Goal: Transaction & Acquisition: Book appointment/travel/reservation

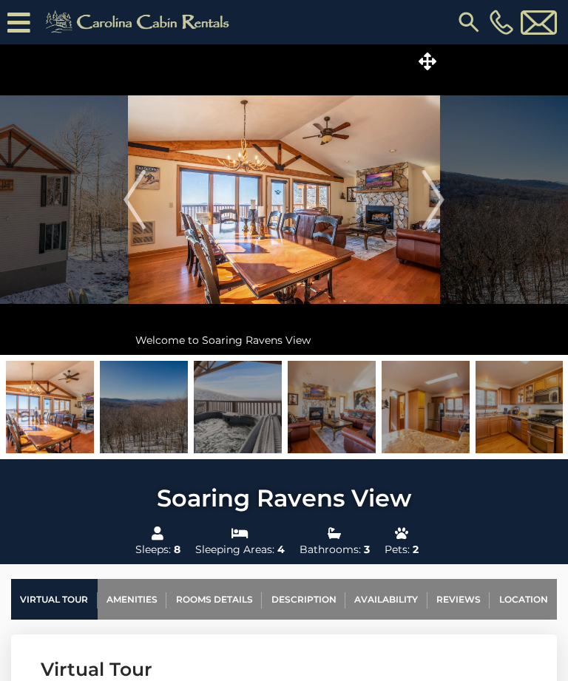
click at [132, 21] on img at bounding box center [140, 22] width 204 height 30
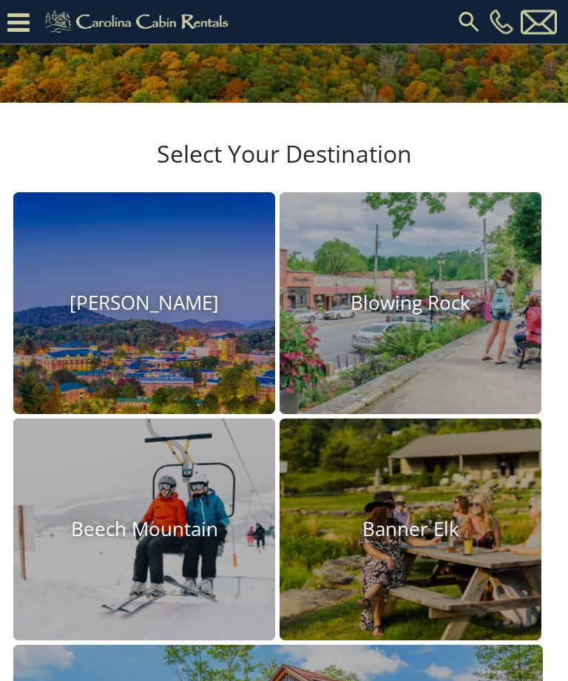
scroll to position [290, 0]
click at [399, 504] on img at bounding box center [410, 530] width 262 height 222
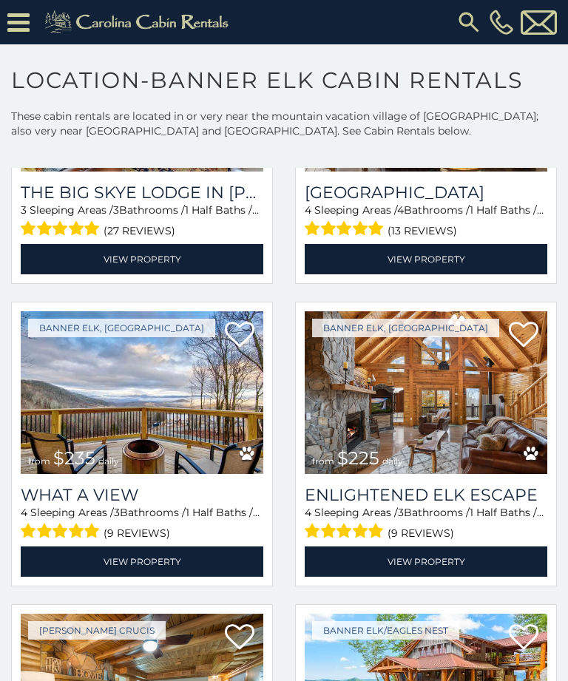
scroll to position [238, 0]
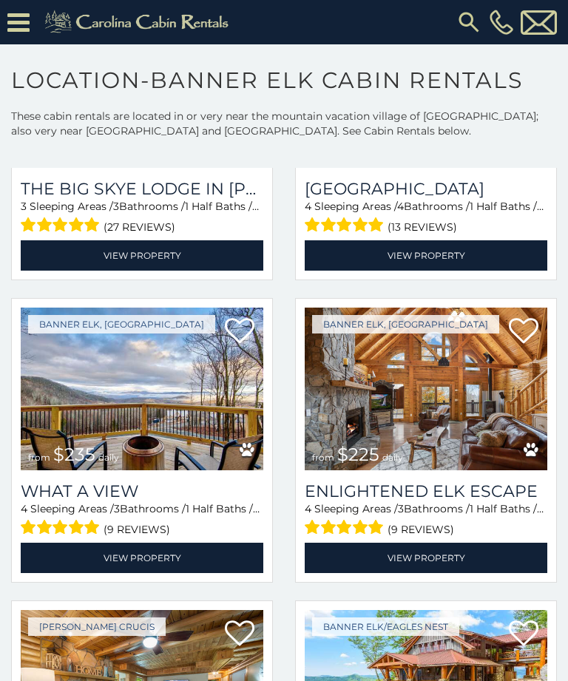
click at [418, 413] on img at bounding box center [426, 389] width 243 height 163
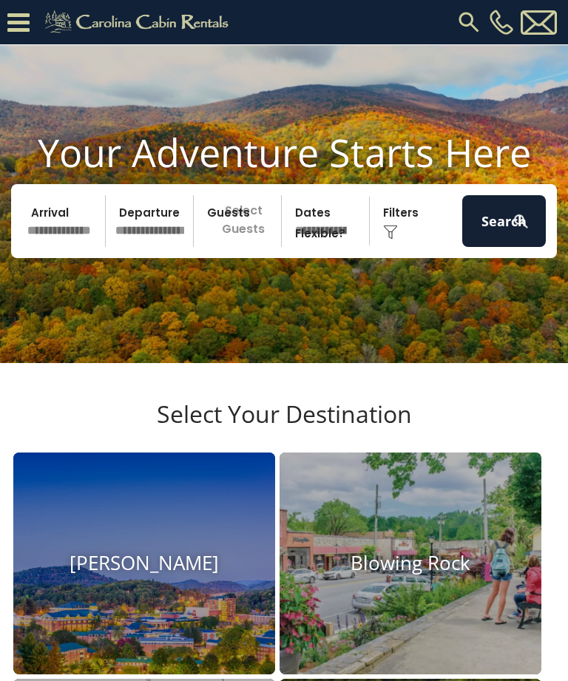
click at [52, 220] on input "text" at bounding box center [64, 221] width 84 height 52
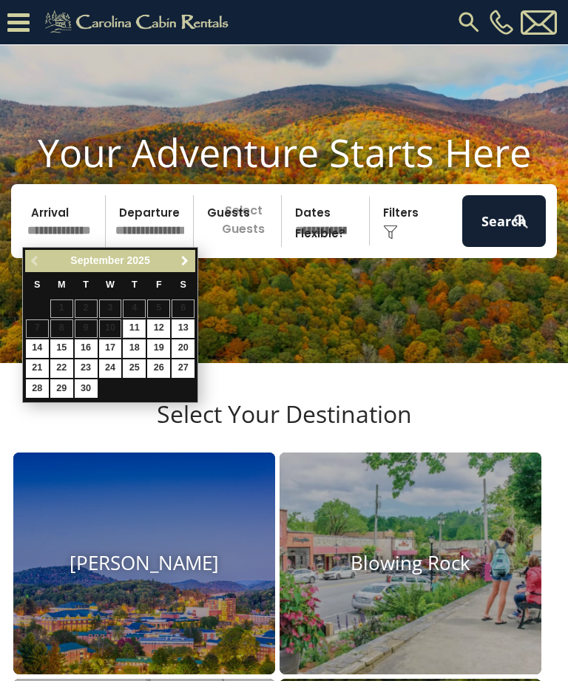
click at [194, 261] on link "Next" at bounding box center [184, 261] width 18 height 18
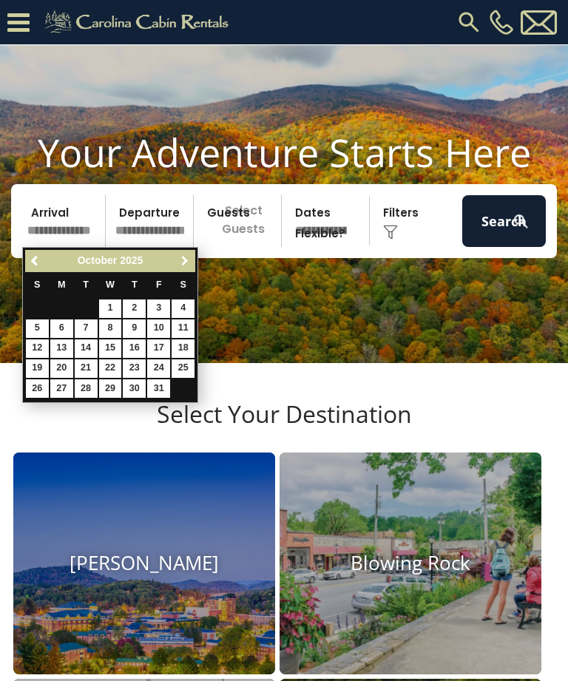
click at [190, 259] on span "Next" at bounding box center [185, 261] width 12 height 12
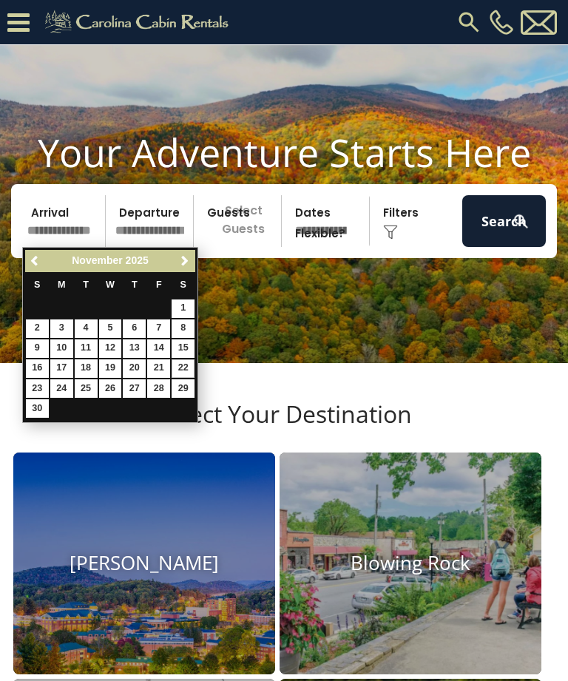
click at [189, 365] on link "22" at bounding box center [183, 368] width 23 height 18
type input "********"
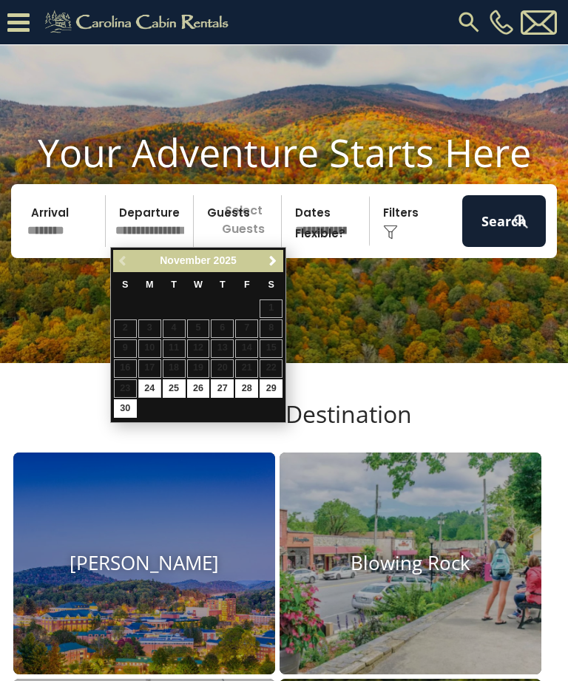
click at [274, 386] on link "29" at bounding box center [271, 388] width 23 height 18
type input "********"
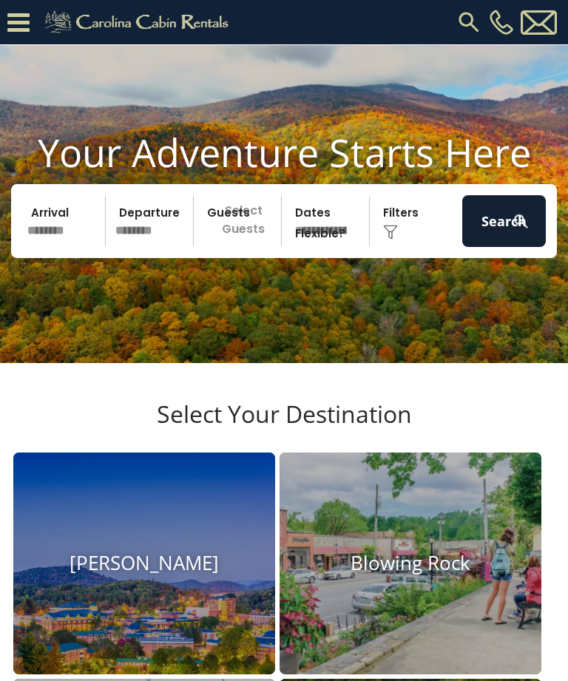
click at [239, 223] on p "Select Guests" at bounding box center [239, 221] width 83 height 52
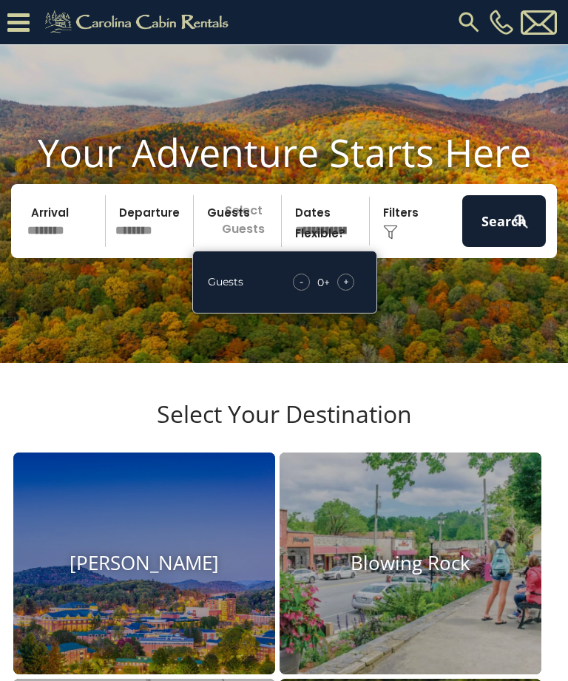
click at [347, 285] on span "+" at bounding box center [346, 281] width 6 height 15
click at [349, 283] on div "+" at bounding box center [345, 282] width 17 height 17
click at [353, 283] on div "+" at bounding box center [345, 282] width 17 height 17
click at [351, 282] on div "+" at bounding box center [345, 282] width 17 height 17
click at [352, 285] on div "+" at bounding box center [345, 282] width 17 height 17
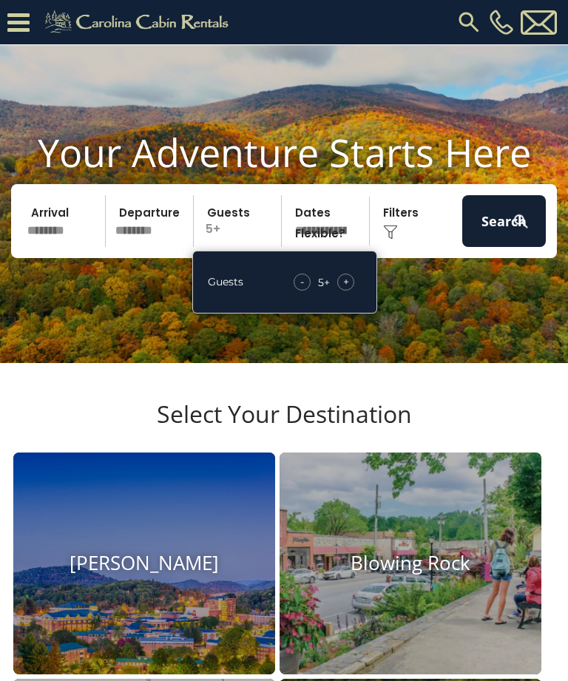
click at [352, 281] on div "+" at bounding box center [345, 282] width 17 height 17
click at [351, 284] on div "+" at bounding box center [345, 282] width 17 height 17
click at [351, 285] on div "+" at bounding box center [345, 282] width 17 height 17
click at [294, 288] on div "- 8 + +" at bounding box center [323, 282] width 76 height 17
click at [288, 286] on div "- 8 + +" at bounding box center [323, 282] width 76 height 17
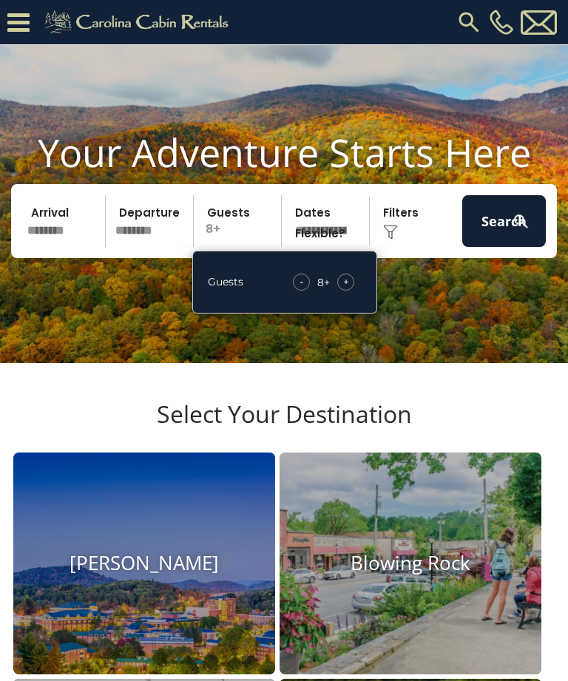
click at [305, 283] on div "-" at bounding box center [301, 282] width 17 height 17
click at [302, 285] on span "-" at bounding box center [302, 281] width 4 height 15
click at [333, 214] on select "**********" at bounding box center [327, 221] width 83 height 52
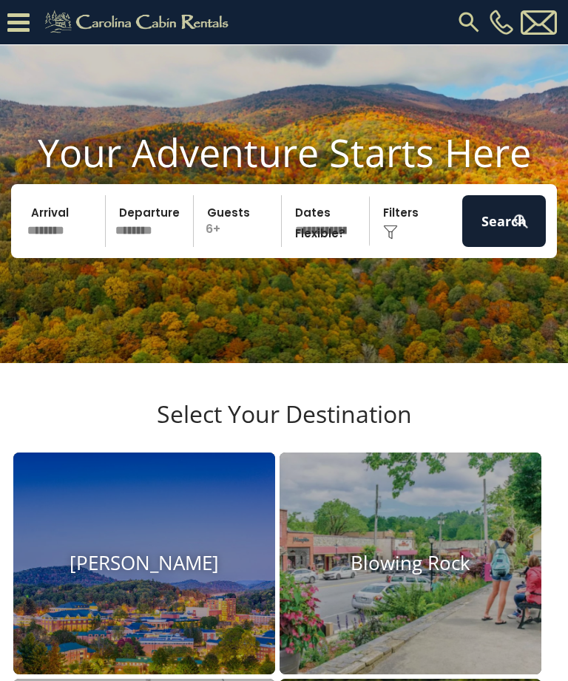
click at [402, 217] on div "Click to Choose" at bounding box center [416, 221] width 84 height 52
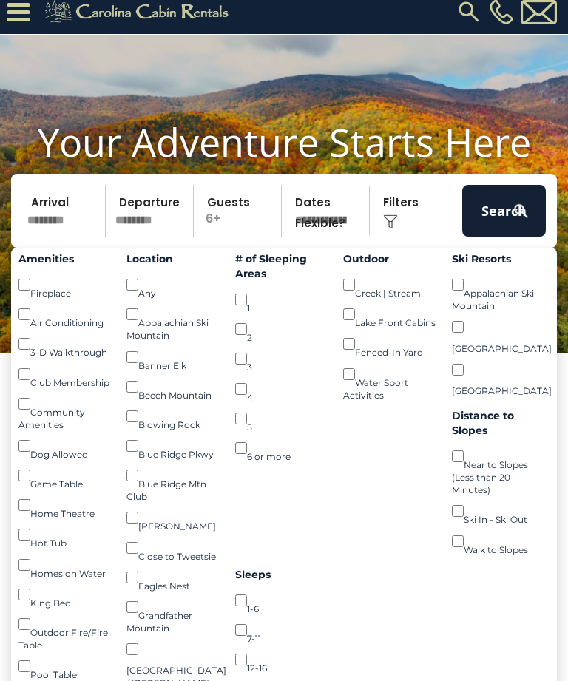
scroll to position [10, 0]
click at [495, 214] on button "Search" at bounding box center [504, 211] width 84 height 52
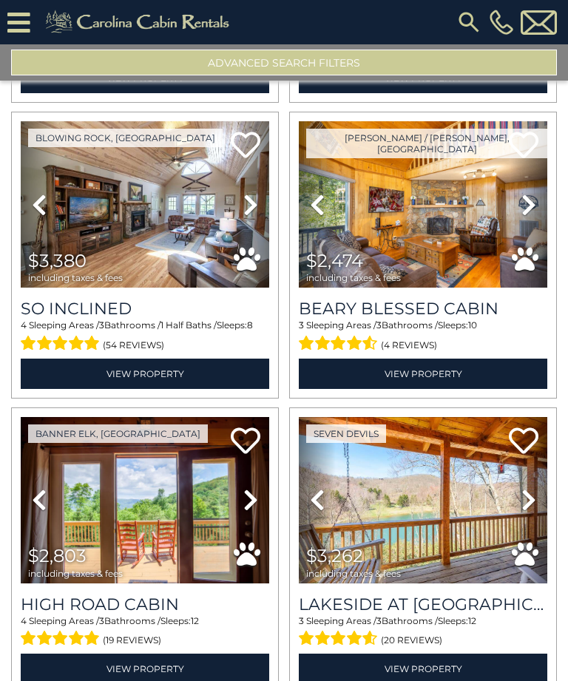
scroll to position [3242, 0]
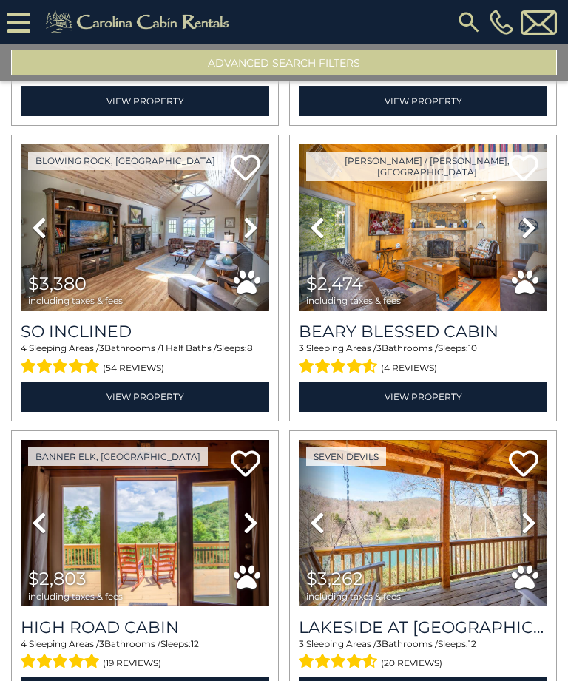
click at [452, 261] on img at bounding box center [423, 227] width 248 height 166
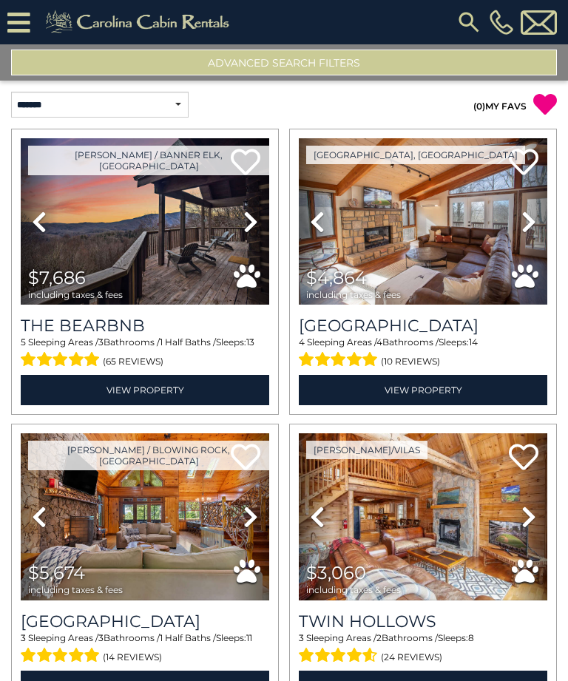
scroll to position [0, 0]
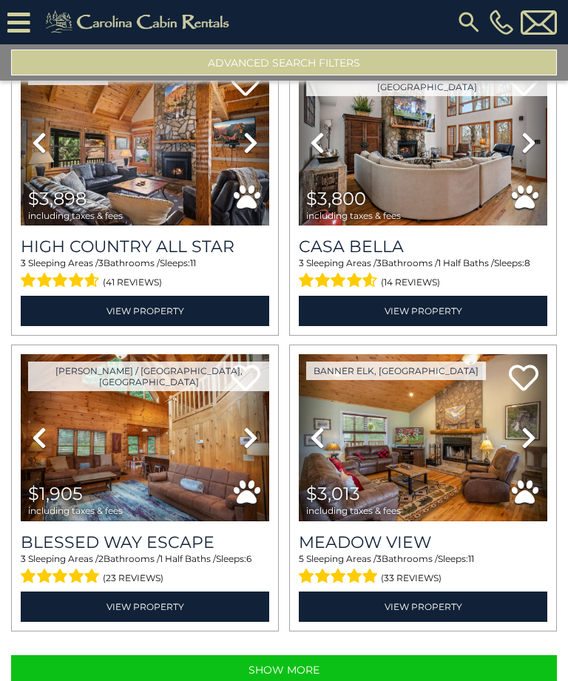
click at [291, 674] on button "Show More" at bounding box center [284, 670] width 546 height 30
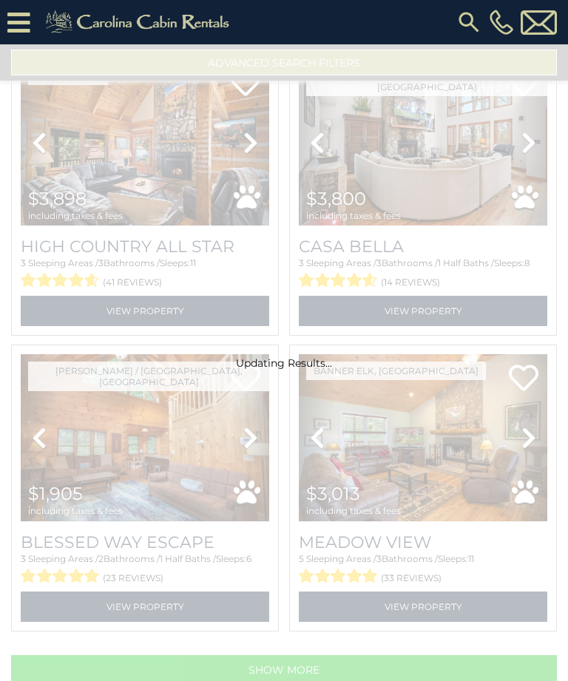
scroll to position [3896, 0]
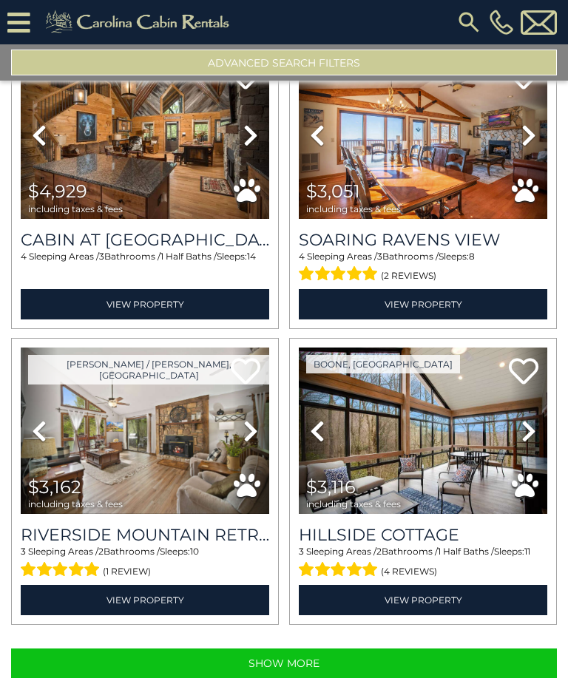
click at [319, 673] on button "Show More" at bounding box center [284, 663] width 546 height 30
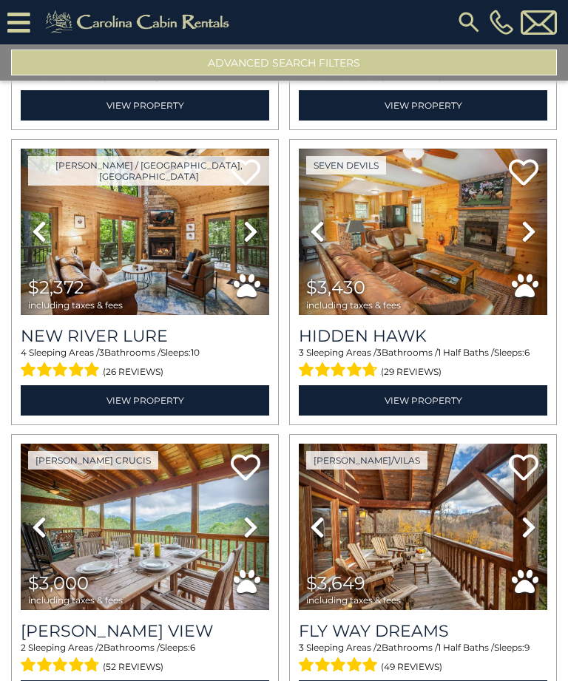
scroll to position [5009, 0]
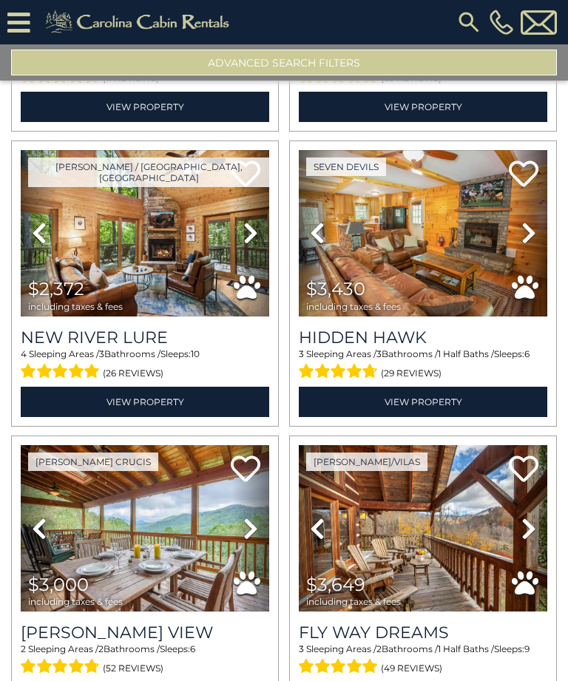
click at [200, 214] on img at bounding box center [145, 233] width 248 height 166
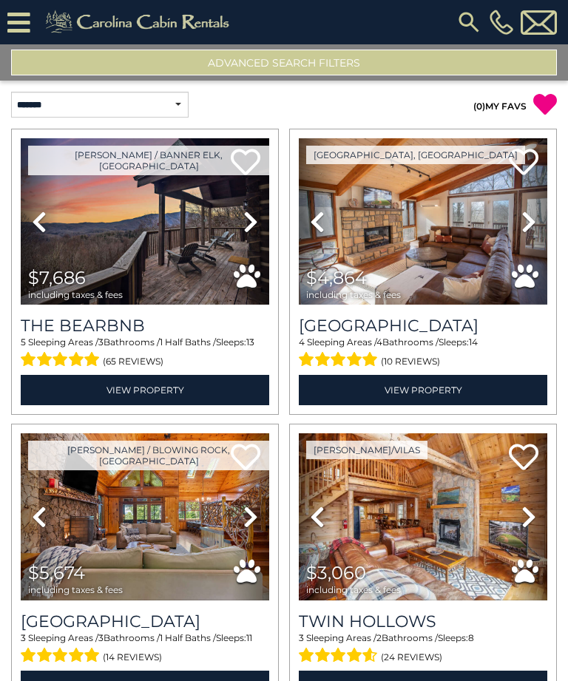
scroll to position [0, 0]
click at [186, 92] on select "**********" at bounding box center [99, 105] width 177 height 26
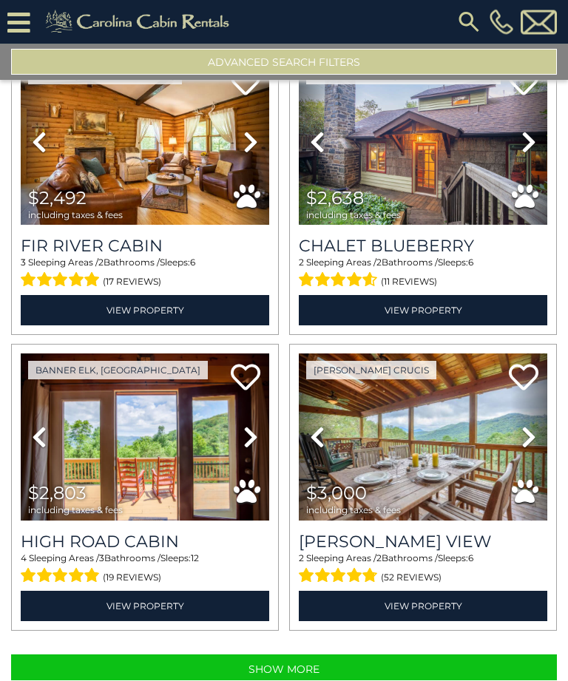
scroll to position [74, 0]
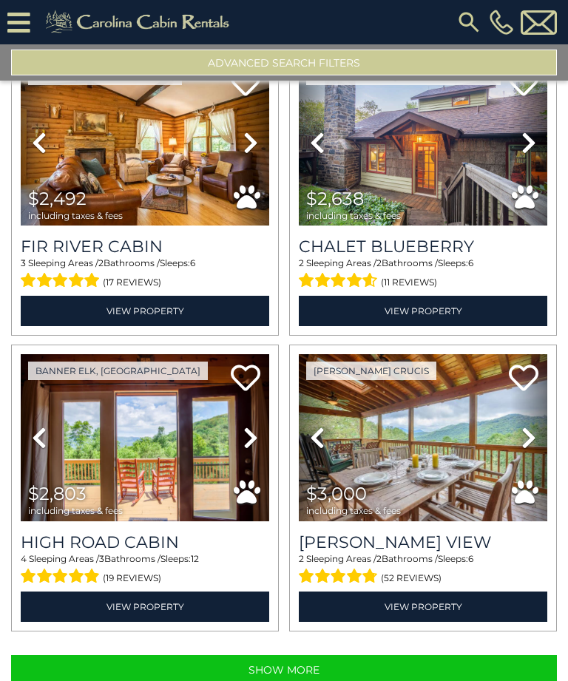
click at [378, 655] on button "Show More" at bounding box center [284, 670] width 546 height 30
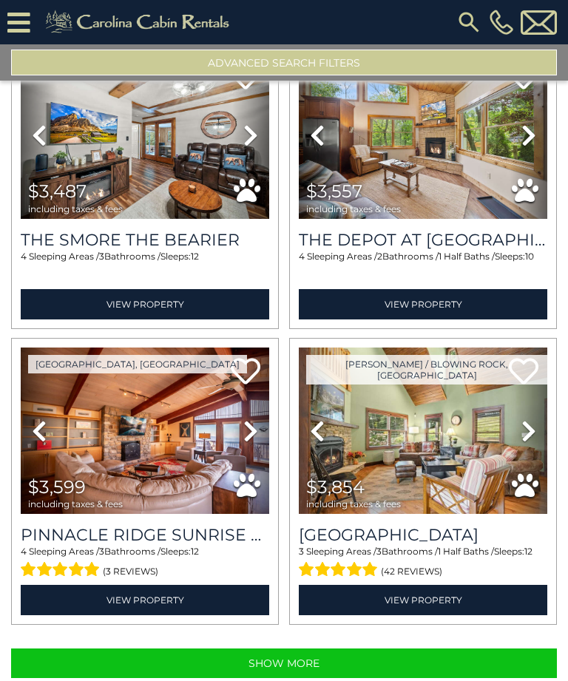
click at [317, 648] on button "Show More" at bounding box center [284, 663] width 546 height 30
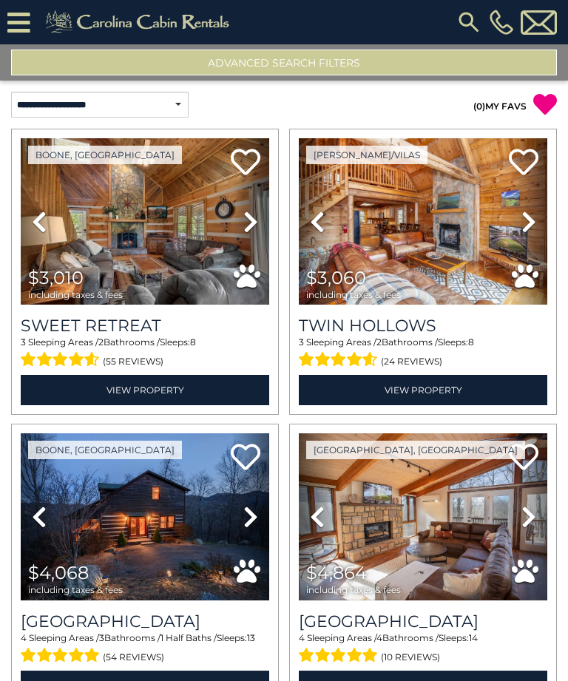
scroll to position [0, 0]
click at [184, 104] on select "**********" at bounding box center [99, 105] width 177 height 26
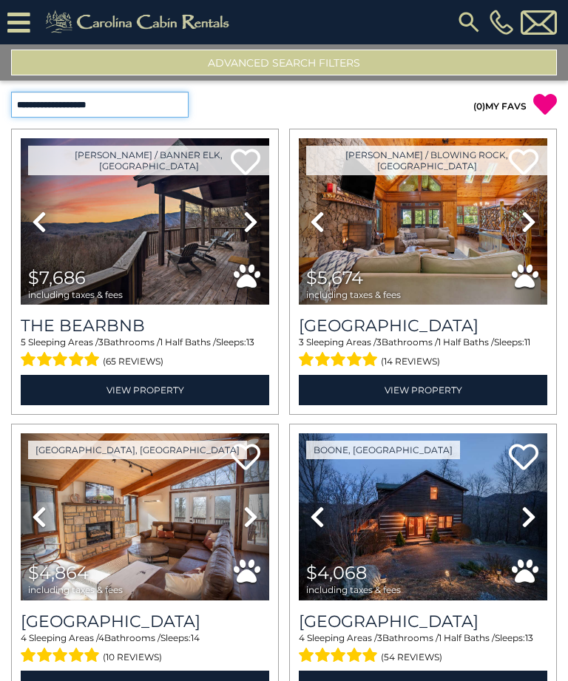
click at [182, 108] on select "**********" at bounding box center [99, 105] width 177 height 26
select select "*********"
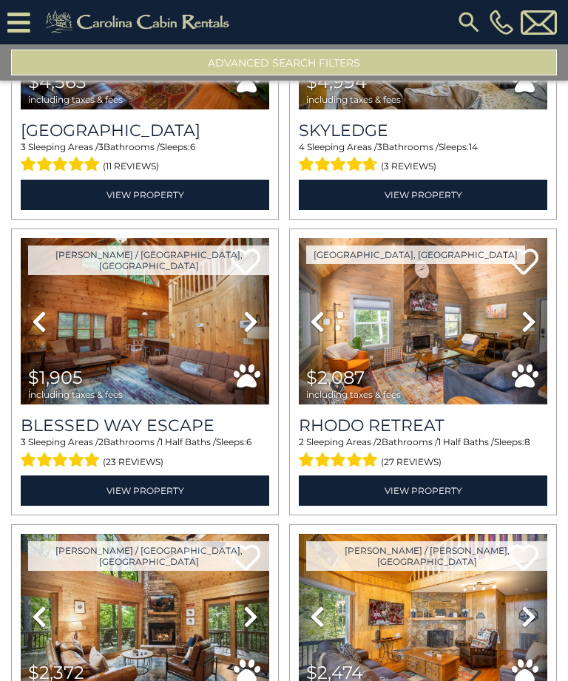
scroll to position [3149, 0]
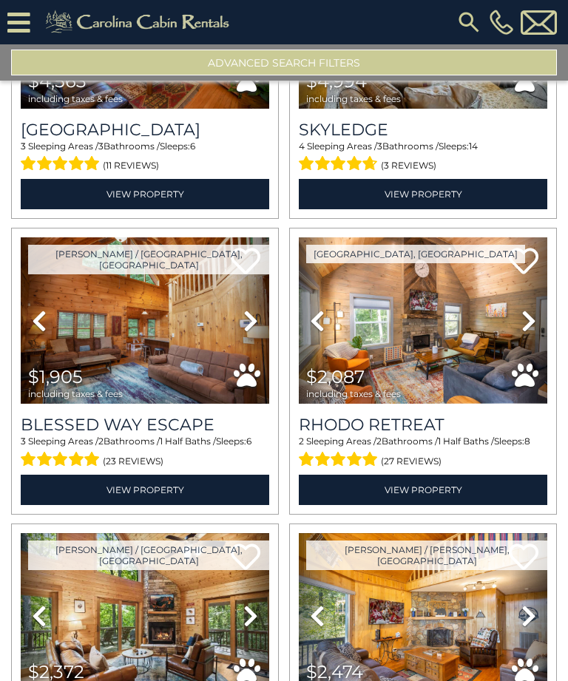
click at [177, 342] on img at bounding box center [145, 320] width 248 height 166
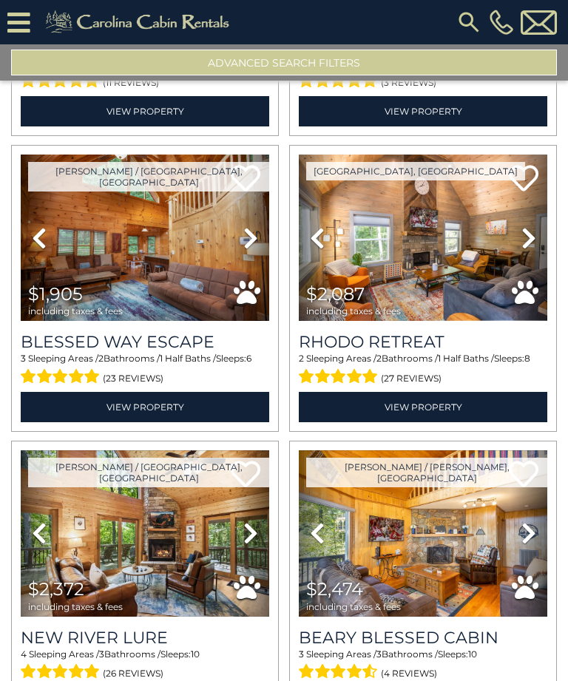
scroll to position [3240, 0]
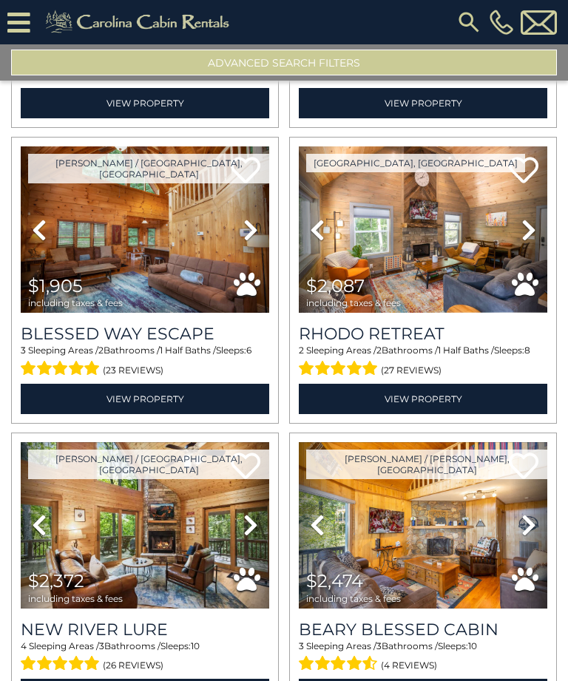
click at [453, 271] on img at bounding box center [423, 229] width 248 height 166
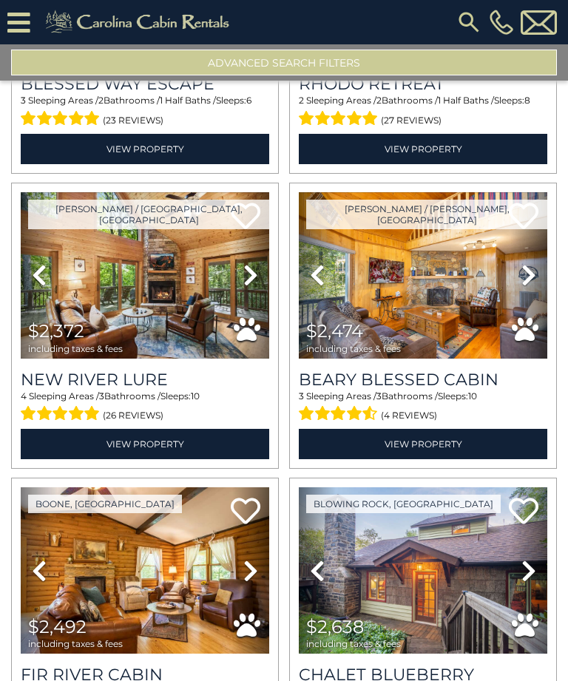
scroll to position [3491, 0]
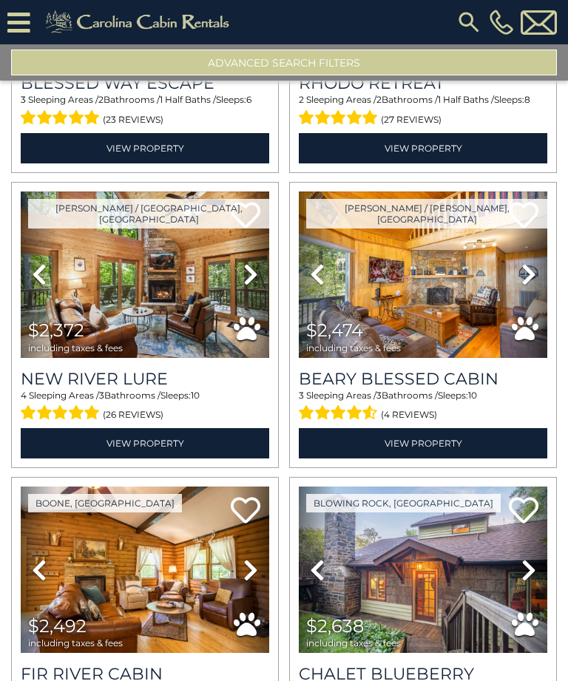
click at [435, 322] on img at bounding box center [423, 275] width 248 height 166
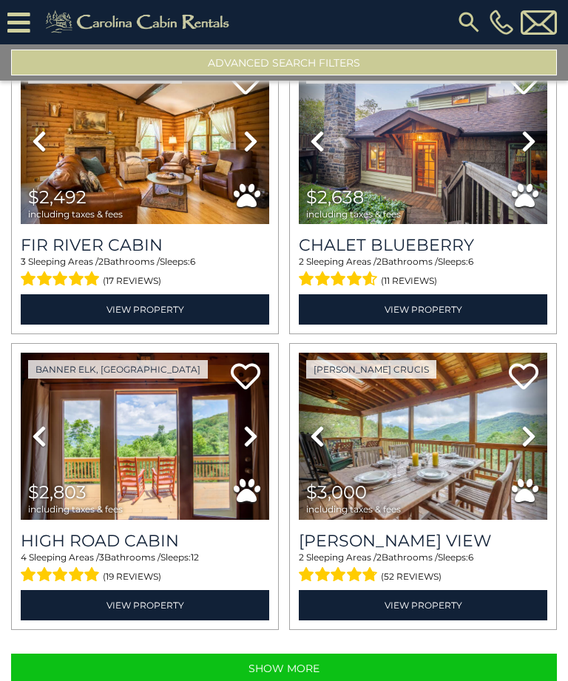
scroll to position [3918, 0]
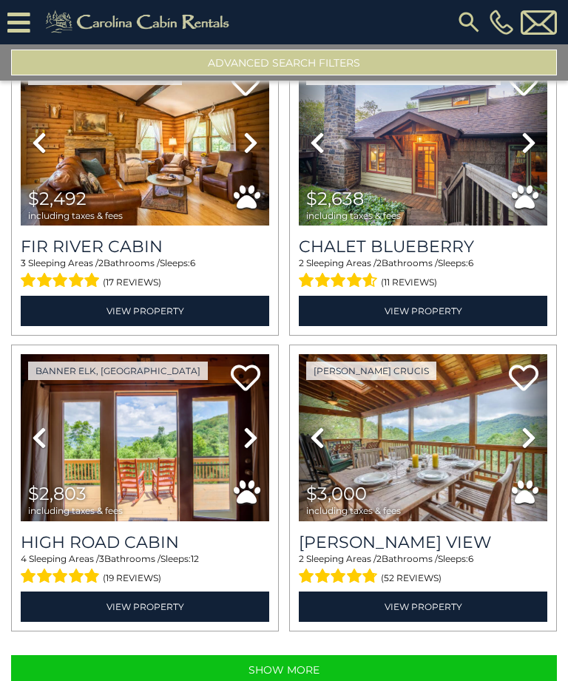
click at [160, 480] on img at bounding box center [145, 437] width 248 height 166
click at [250, 388] on icon at bounding box center [246, 378] width 30 height 30
click at [155, 615] on link "View Property" at bounding box center [145, 607] width 248 height 30
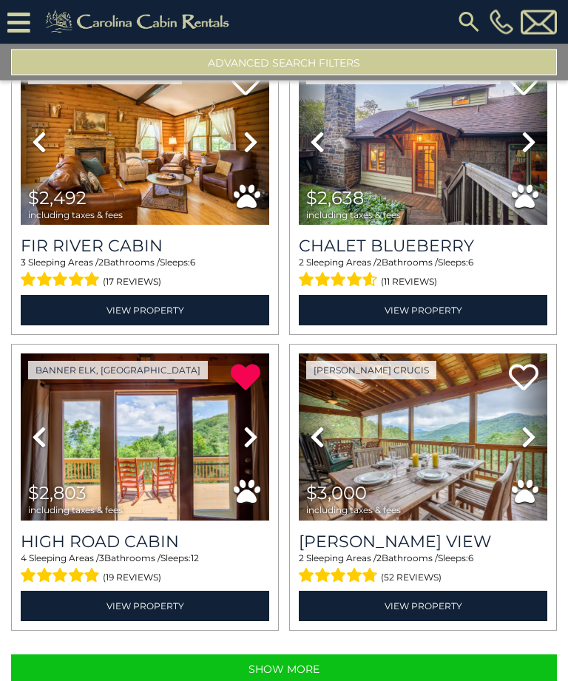
scroll to position [77, 0]
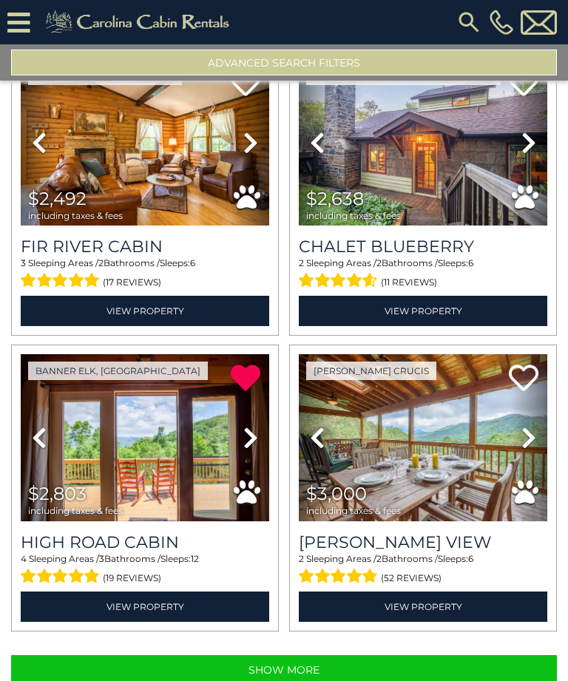
click at [316, 655] on button "Show More" at bounding box center [284, 670] width 546 height 30
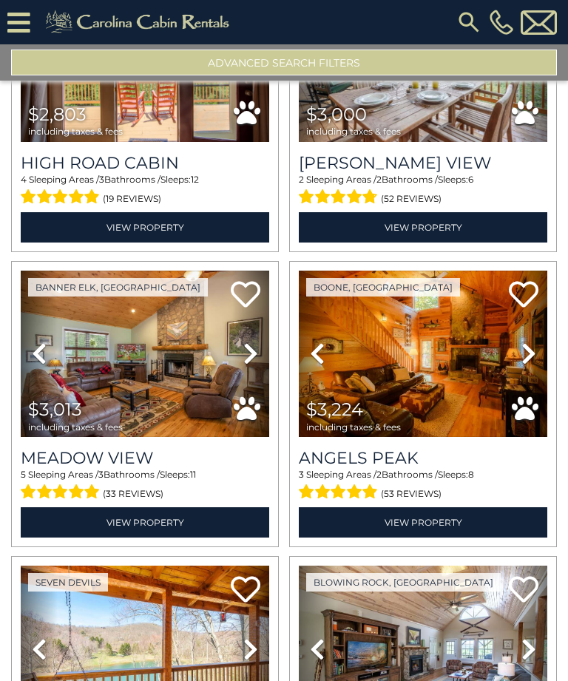
scroll to position [4298, 0]
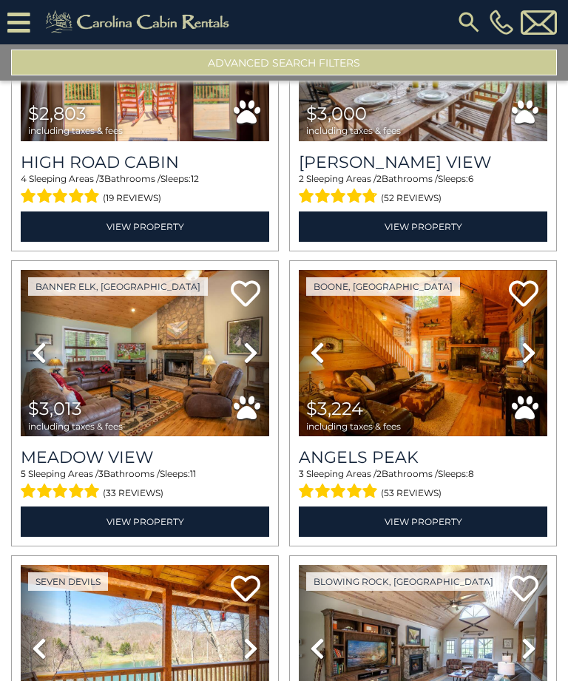
click at [162, 337] on img at bounding box center [145, 353] width 248 height 166
click at [251, 279] on icon at bounding box center [246, 294] width 30 height 30
click at [185, 506] on link "View Property" at bounding box center [145, 521] width 248 height 30
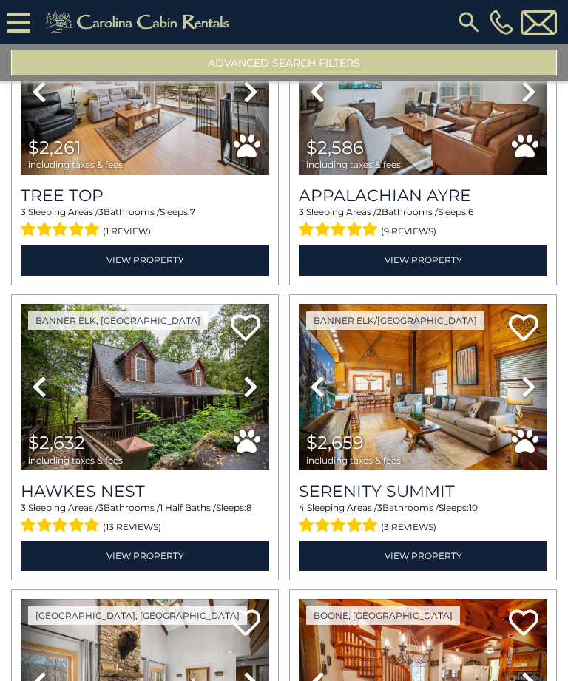
scroll to position [6334, 0]
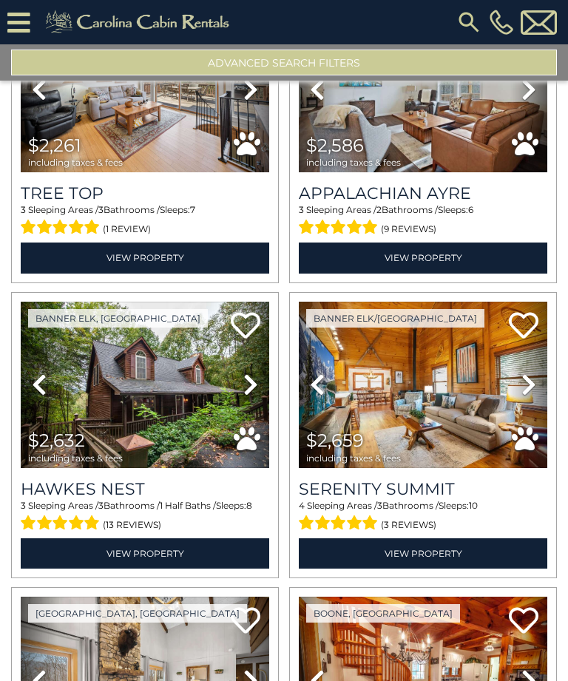
click at [193, 356] on img at bounding box center [145, 385] width 248 height 166
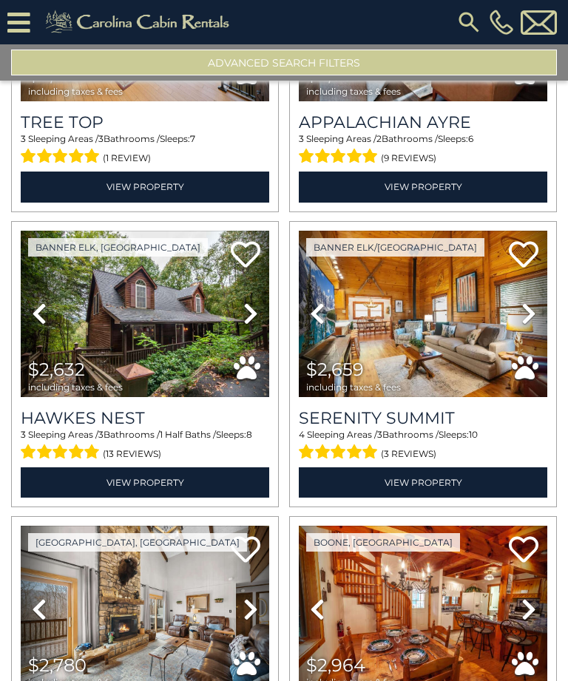
scroll to position [6413, 0]
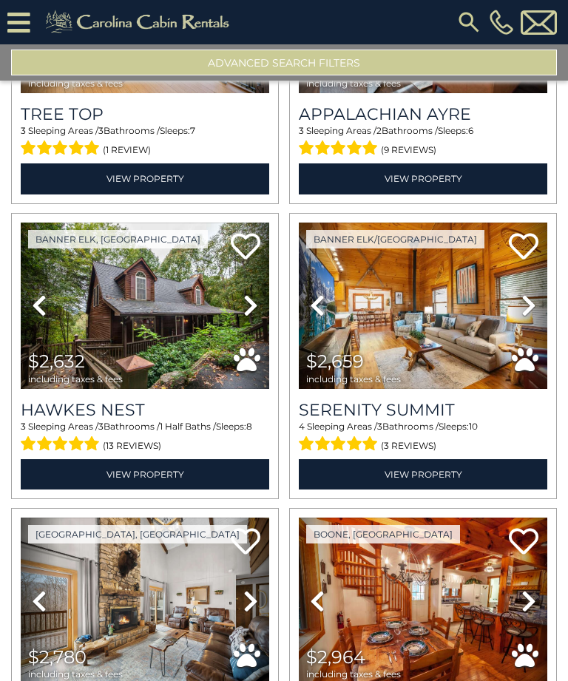
click at [436, 299] on img at bounding box center [423, 306] width 248 height 166
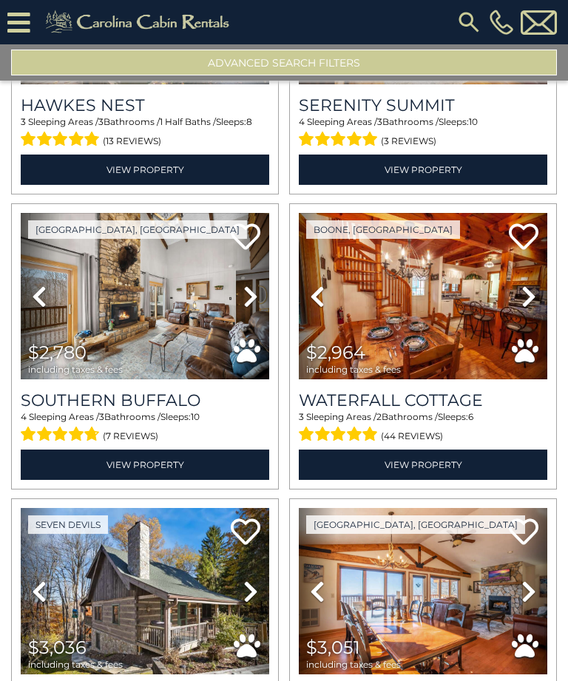
scroll to position [6726, 0]
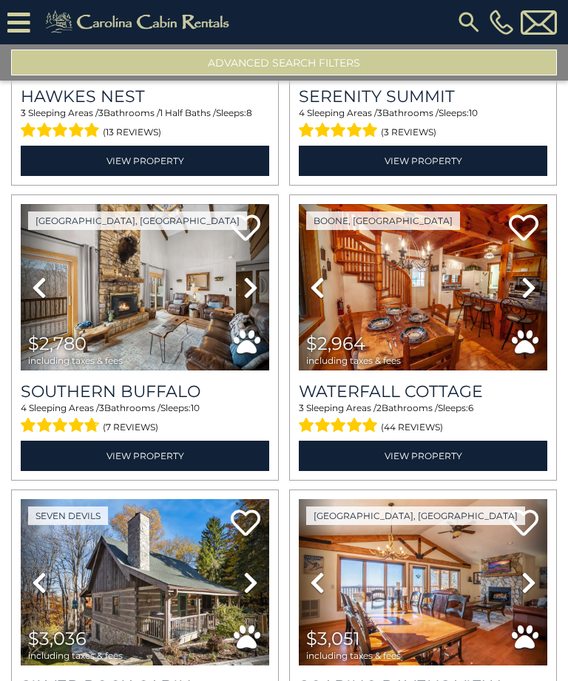
click at [435, 271] on img at bounding box center [423, 287] width 248 height 166
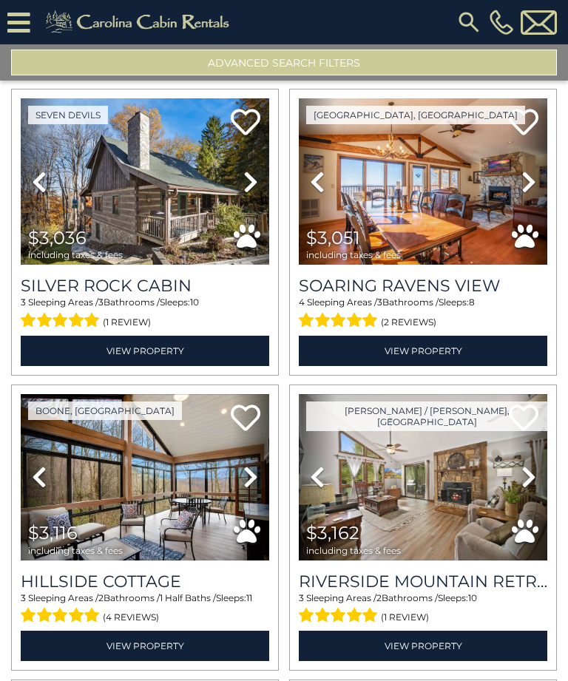
scroll to position [7118, 0]
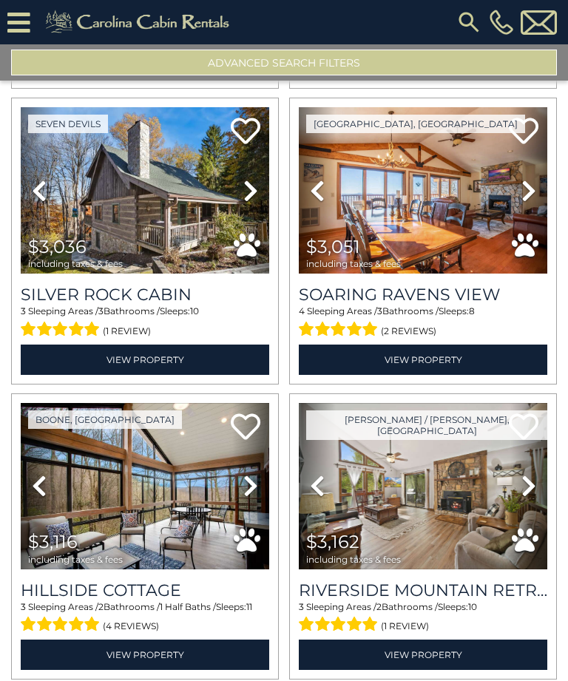
click at [171, 173] on img at bounding box center [145, 190] width 248 height 166
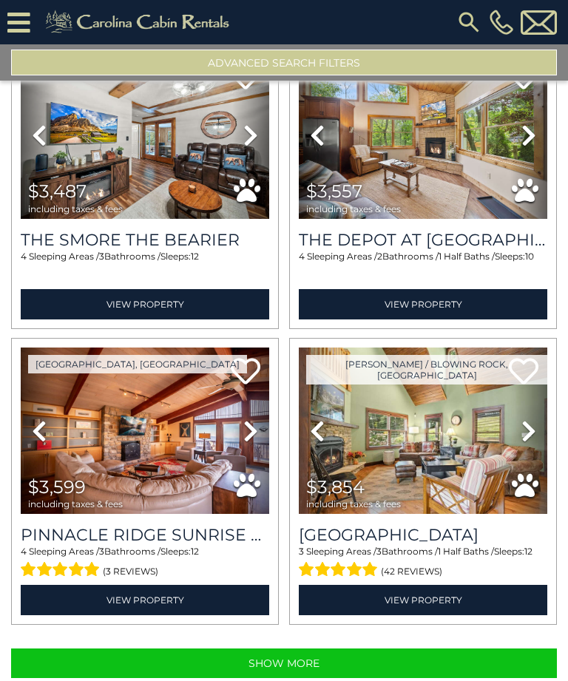
click at [325, 648] on button "Show More" at bounding box center [284, 663] width 546 height 30
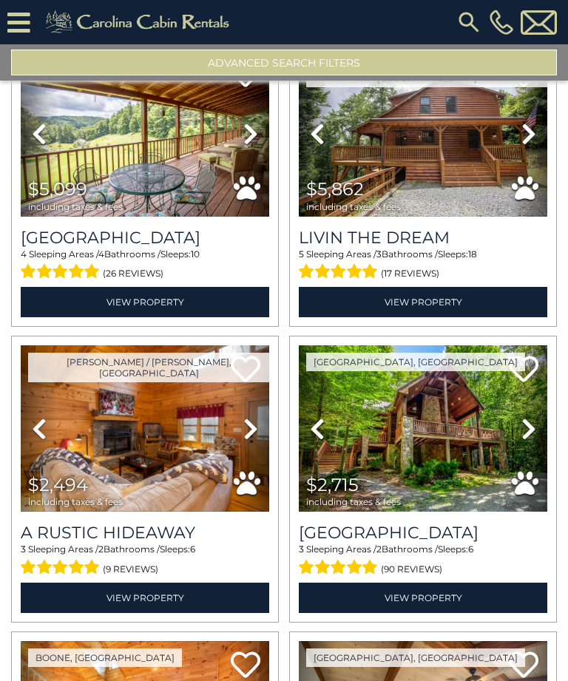
scroll to position [1565, 0]
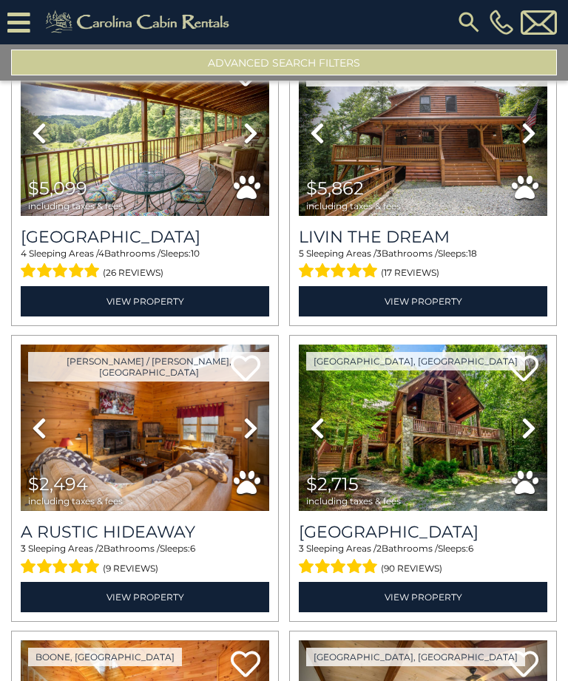
click at [444, 387] on img at bounding box center [423, 428] width 248 height 166
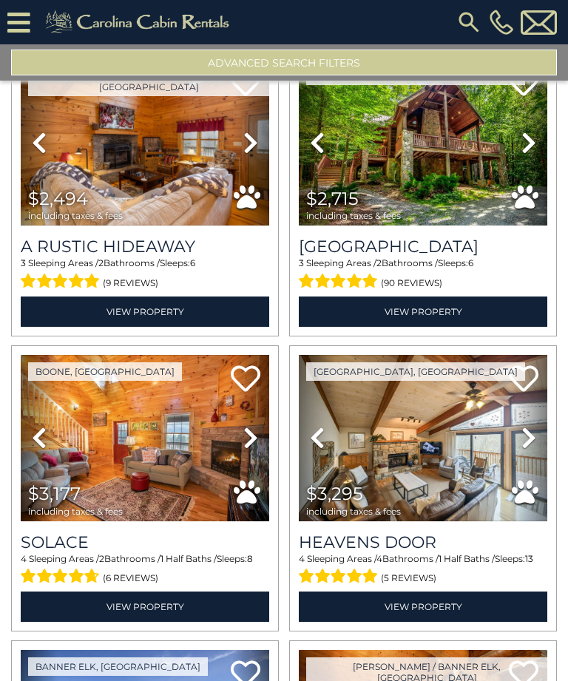
scroll to position [1851, 0]
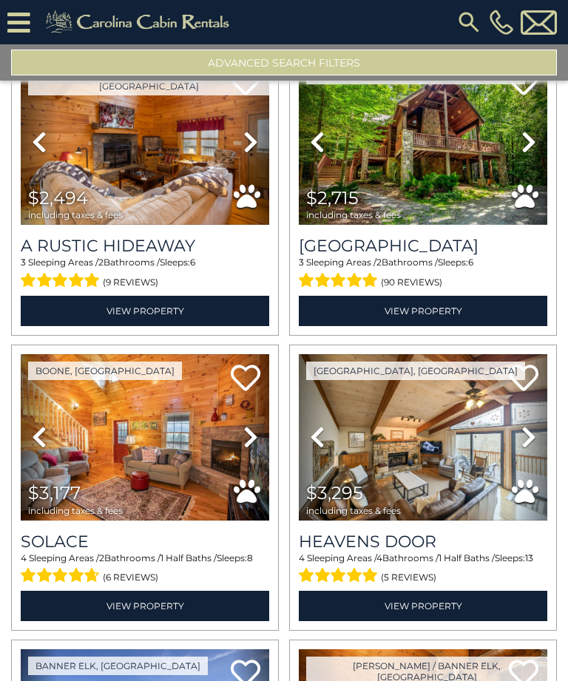
click at [160, 408] on img at bounding box center [145, 437] width 248 height 166
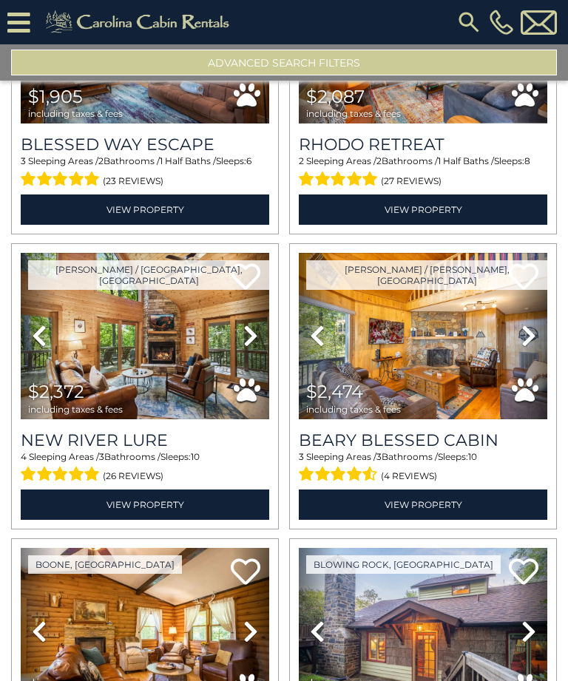
scroll to position [3431, 0]
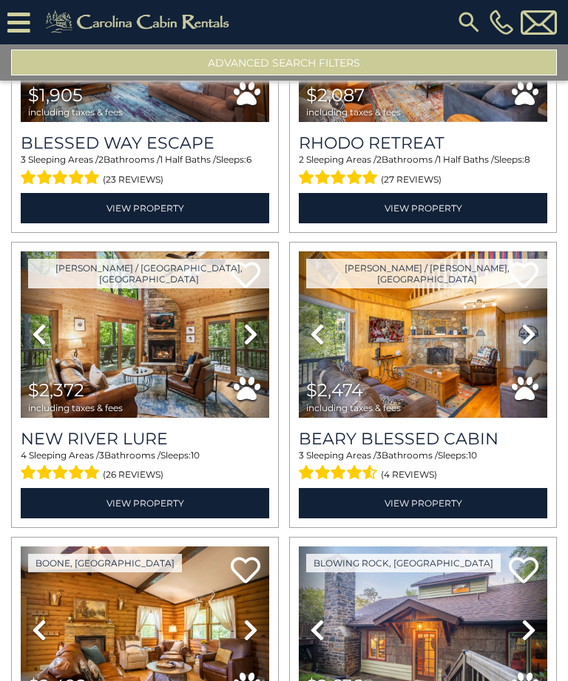
click at [455, 312] on img at bounding box center [423, 334] width 248 height 166
click at [528, 260] on icon at bounding box center [524, 275] width 30 height 30
click at [430, 361] on img at bounding box center [423, 334] width 248 height 166
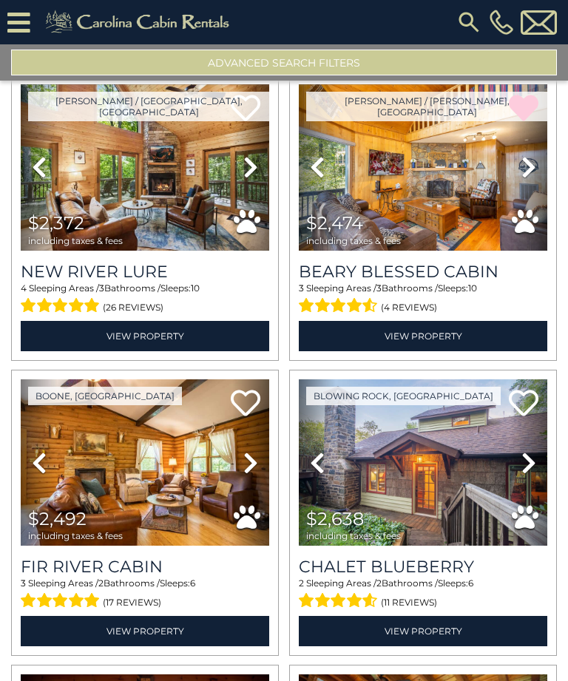
scroll to position [3604, 0]
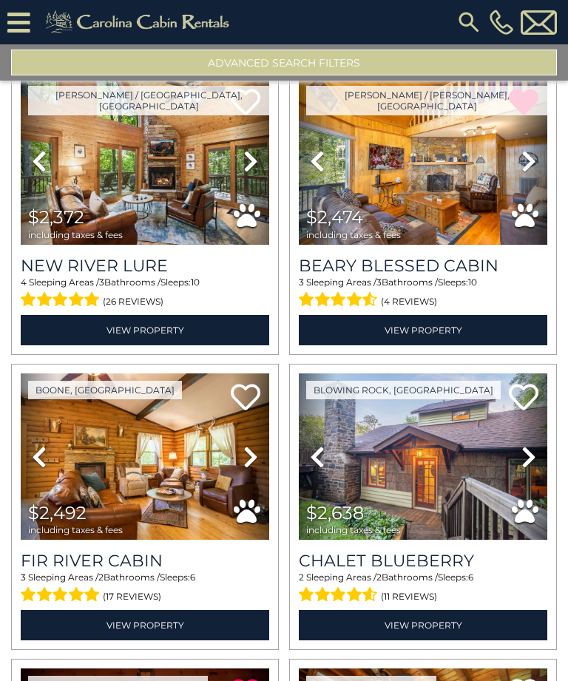
click at [208, 426] on img at bounding box center [145, 456] width 248 height 166
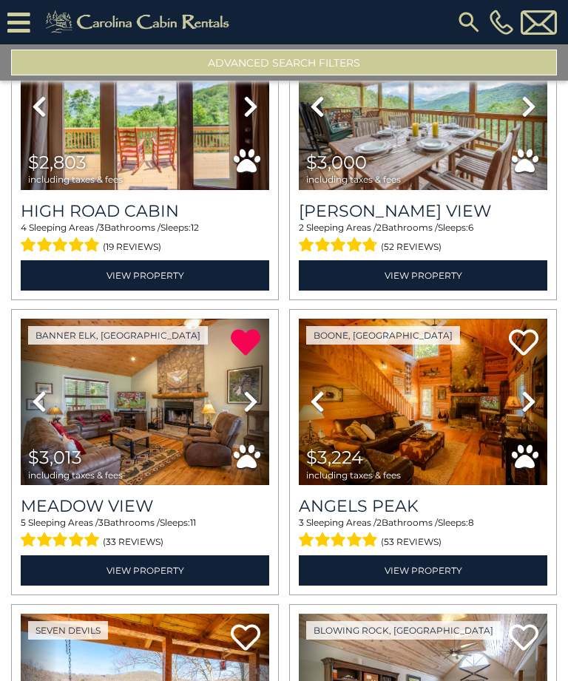
scroll to position [4250, 0]
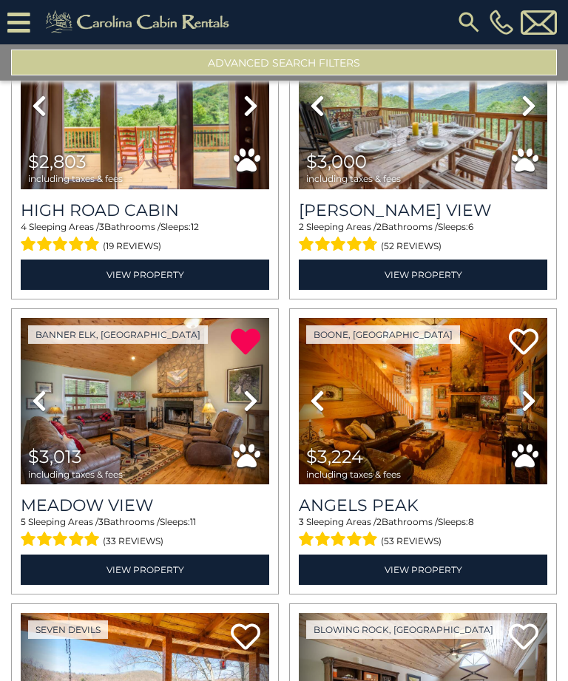
click at [454, 388] on img at bounding box center [423, 401] width 248 height 166
click at [535, 327] on icon at bounding box center [524, 342] width 30 height 30
click at [530, 327] on icon at bounding box center [524, 342] width 30 height 30
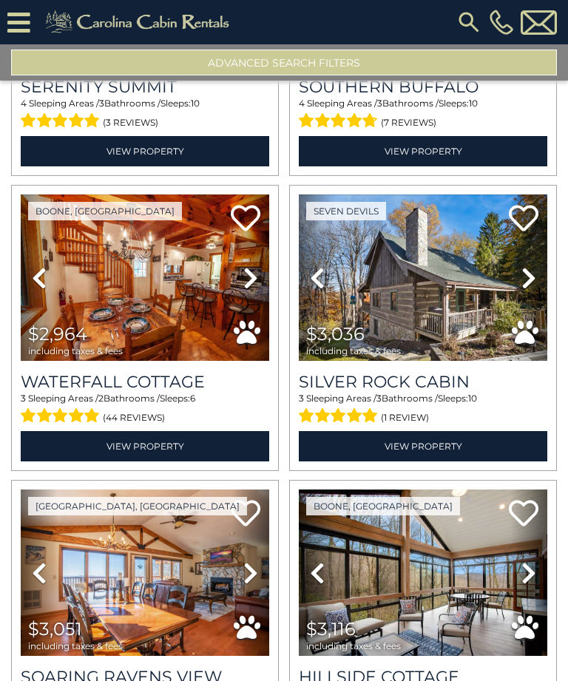
scroll to position [6735, 0]
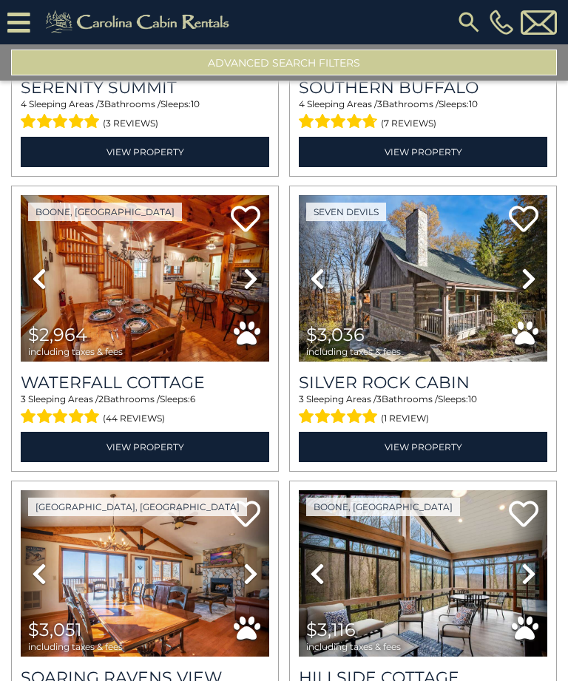
click at [153, 228] on img at bounding box center [145, 278] width 248 height 166
click at [438, 235] on img at bounding box center [423, 278] width 248 height 166
click at [413, 50] on button "Advanced Search Filters" at bounding box center [284, 63] width 546 height 26
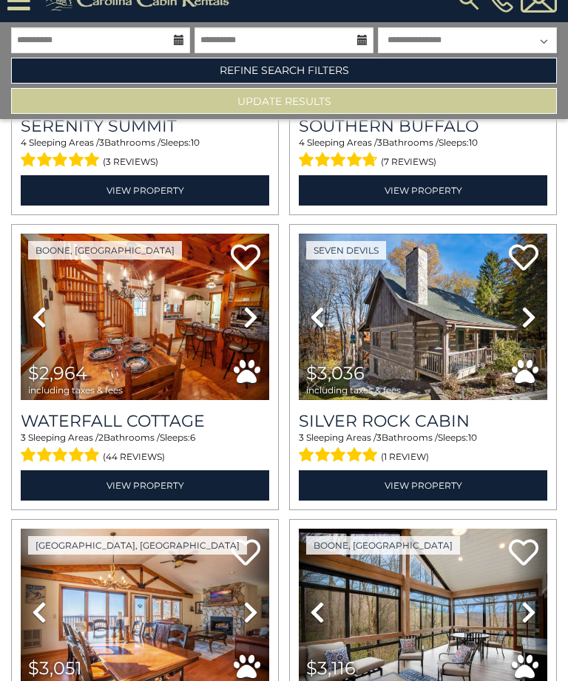
click at [357, 66] on link "Refine Search Filters" at bounding box center [284, 71] width 546 height 26
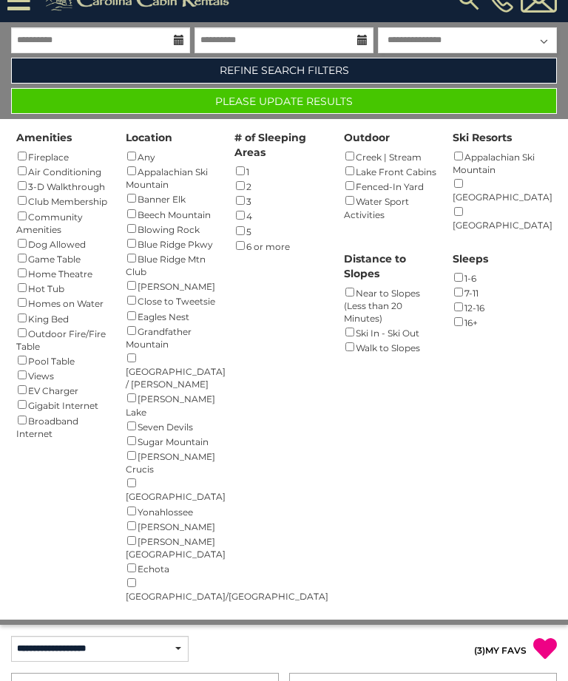
click at [339, 101] on button "Please Update Results" at bounding box center [284, 101] width 546 height 26
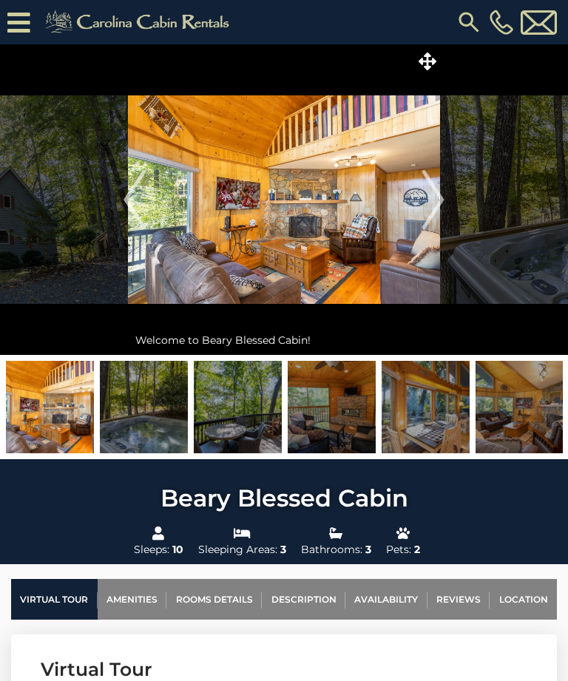
click at [444, 194] on img "Next" at bounding box center [433, 199] width 22 height 59
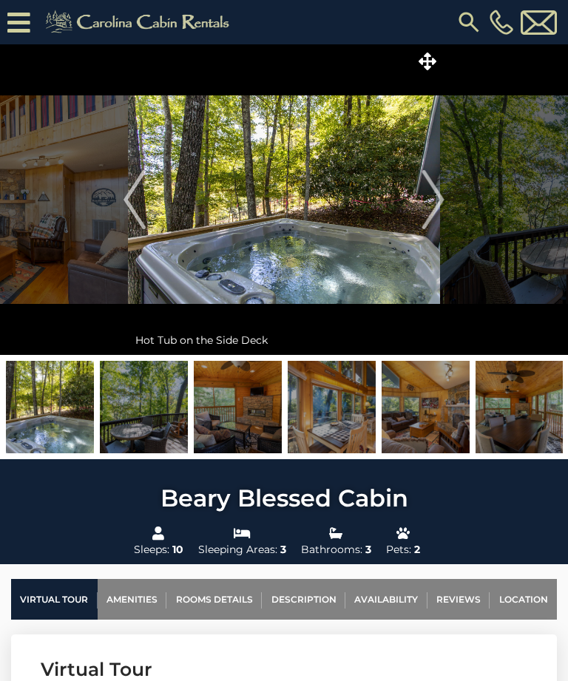
click at [441, 192] on img "Next" at bounding box center [433, 199] width 22 height 59
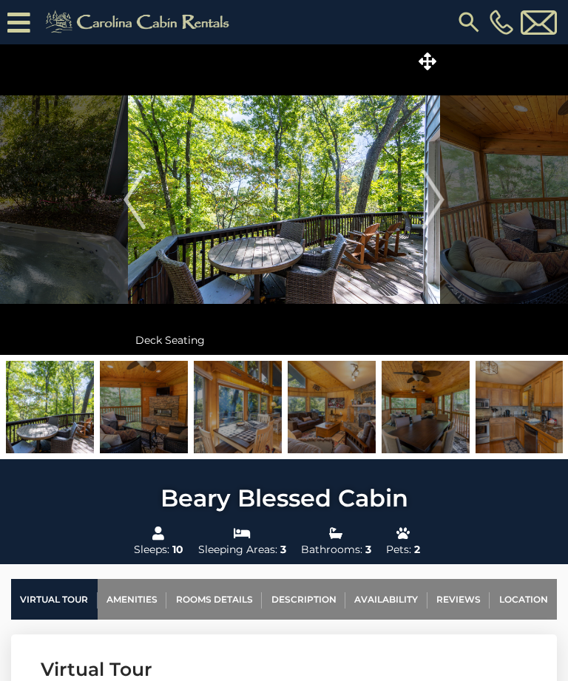
click at [340, 240] on img at bounding box center [284, 199] width 312 height 311
click at [444, 201] on img "Next" at bounding box center [433, 199] width 22 height 59
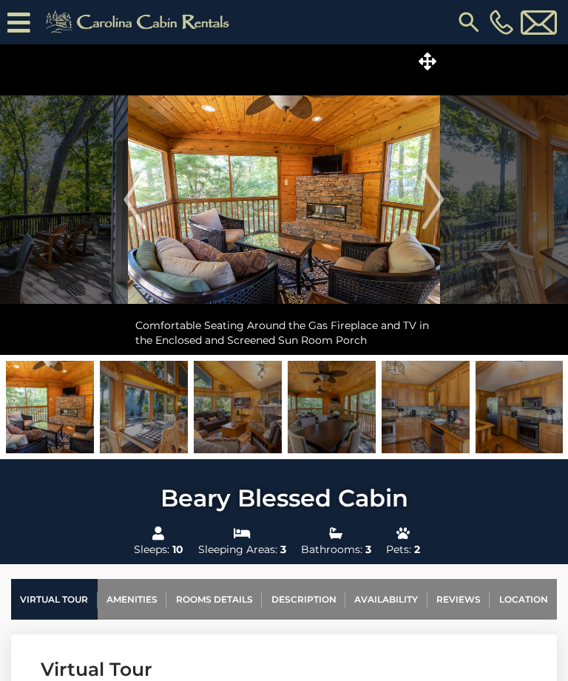
click at [438, 206] on img "Next" at bounding box center [433, 199] width 22 height 59
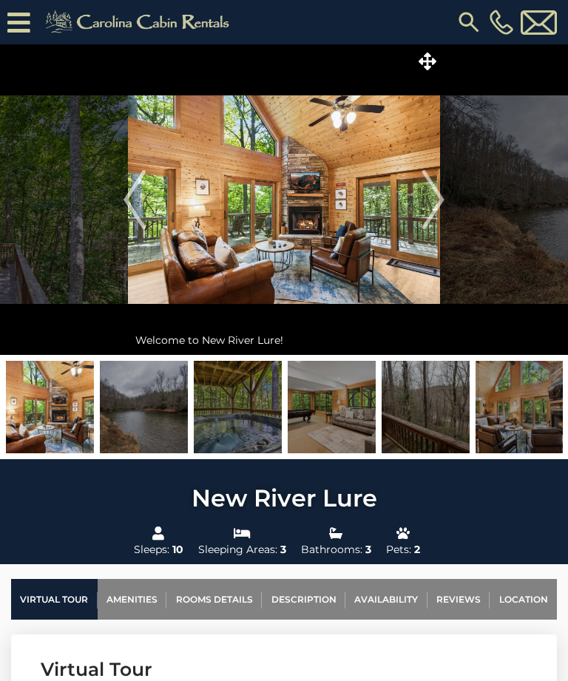
click at [441, 200] on img "Next" at bounding box center [433, 199] width 22 height 59
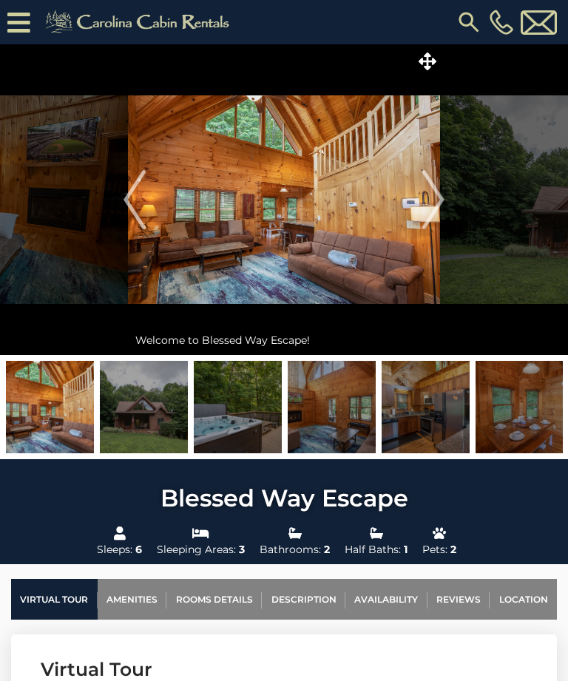
click at [441, 205] on img "Next" at bounding box center [433, 199] width 22 height 59
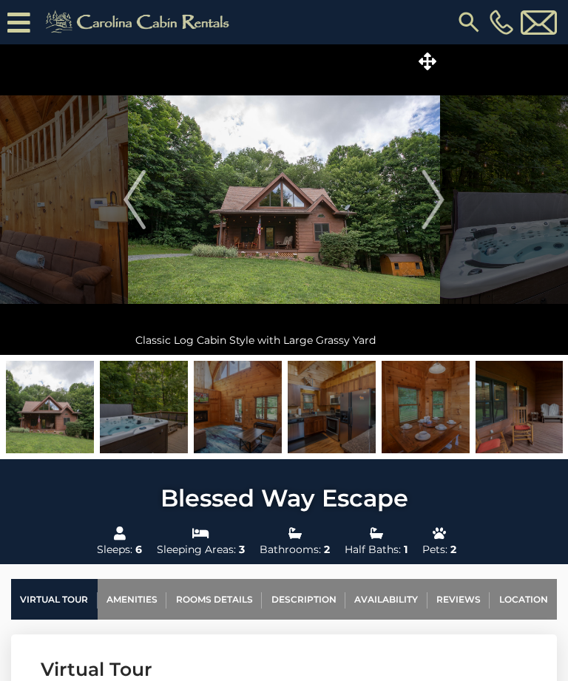
click at [444, 200] on img "Next" at bounding box center [433, 199] width 22 height 59
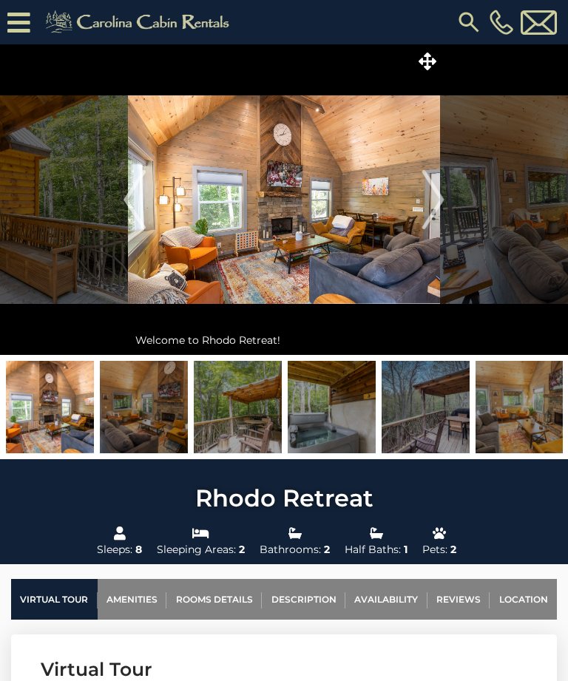
click at [442, 204] on img "Next" at bounding box center [433, 199] width 22 height 59
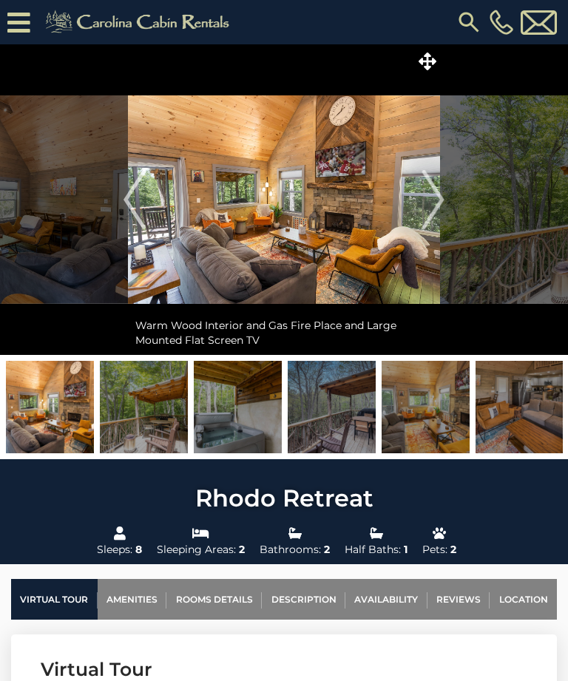
click at [443, 202] on img "Next" at bounding box center [433, 199] width 22 height 59
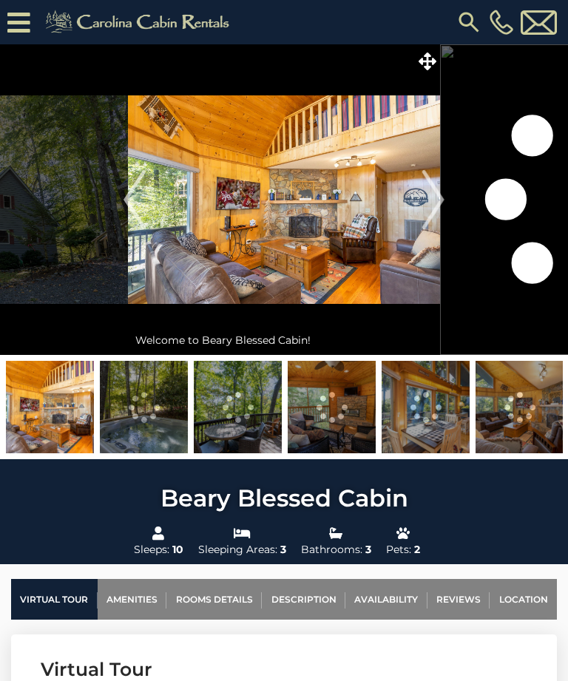
click at [316, 233] on img at bounding box center [284, 199] width 312 height 311
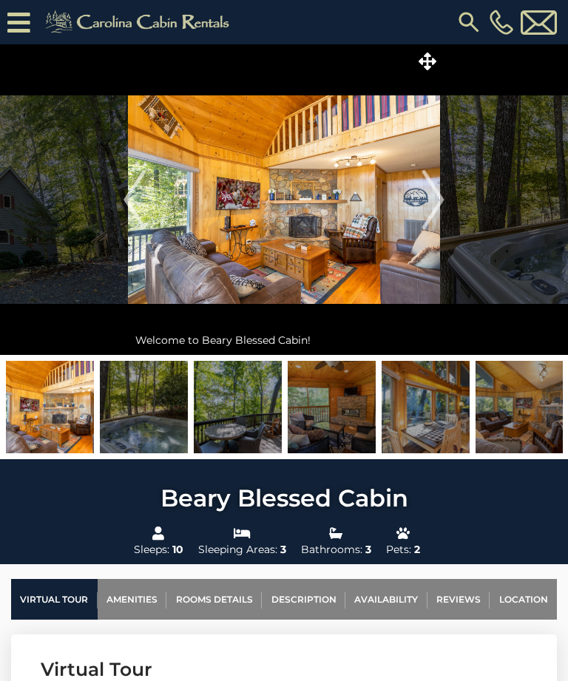
click at [433, 57] on icon at bounding box center [428, 61] width 18 height 18
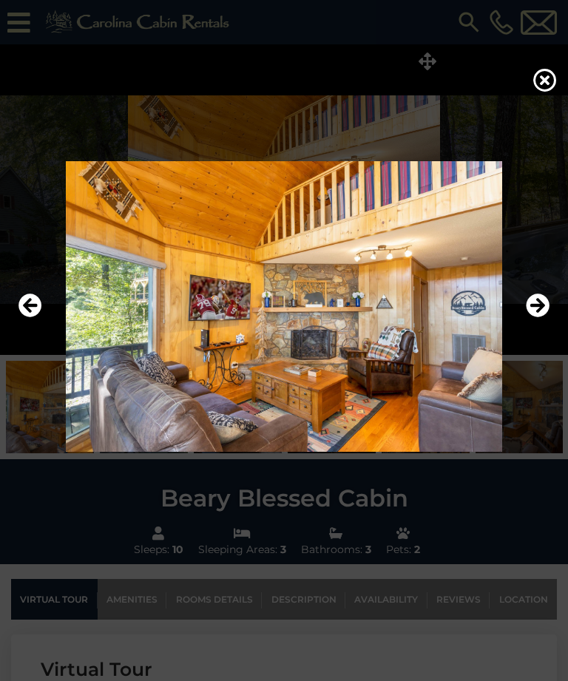
click at [537, 318] on icon "Next" at bounding box center [538, 306] width 24 height 24
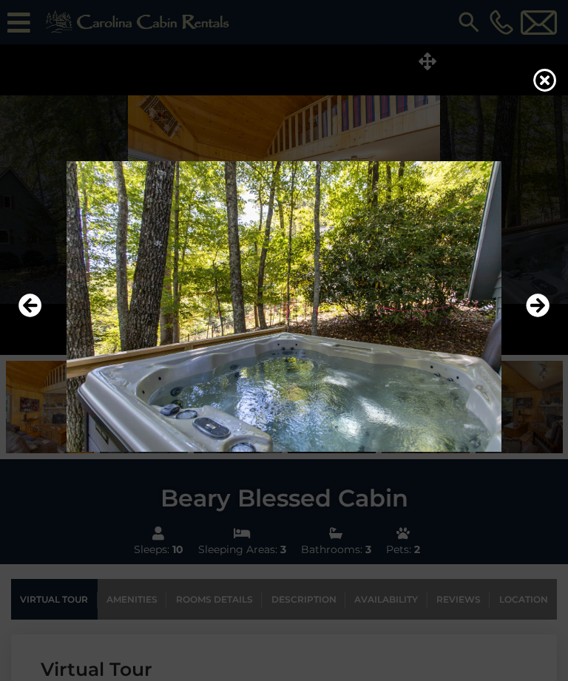
click at [538, 318] on icon "Next" at bounding box center [538, 306] width 24 height 24
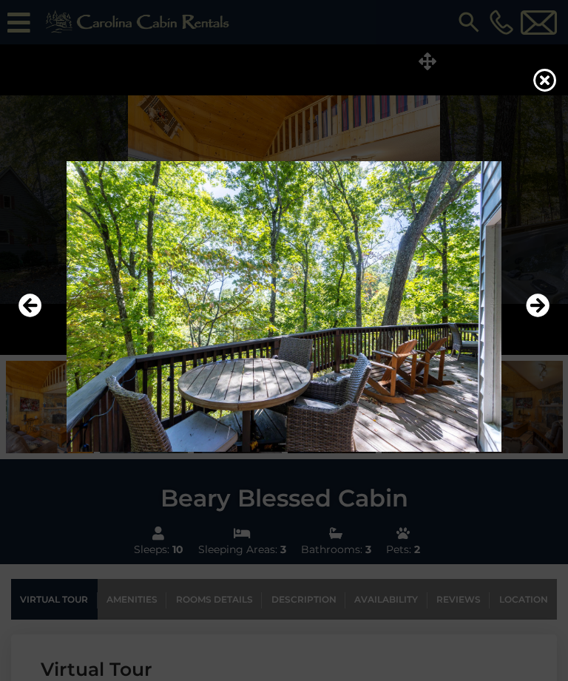
click at [542, 318] on icon "Next" at bounding box center [538, 306] width 24 height 24
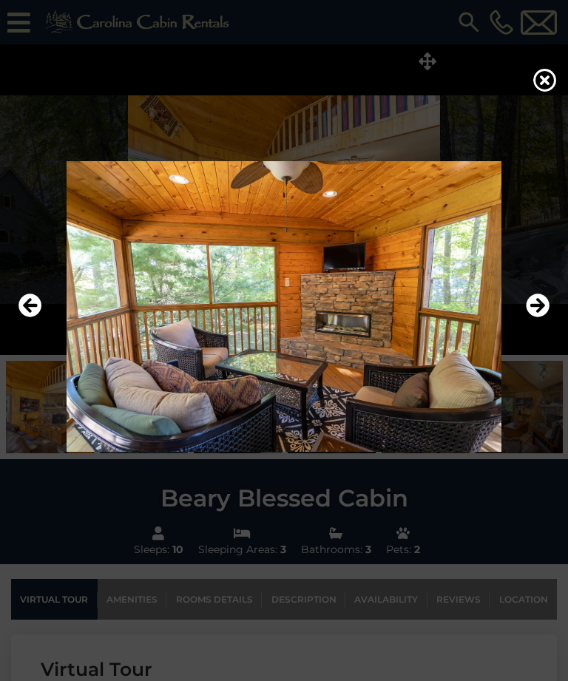
click at [538, 318] on icon "Next" at bounding box center [538, 306] width 24 height 24
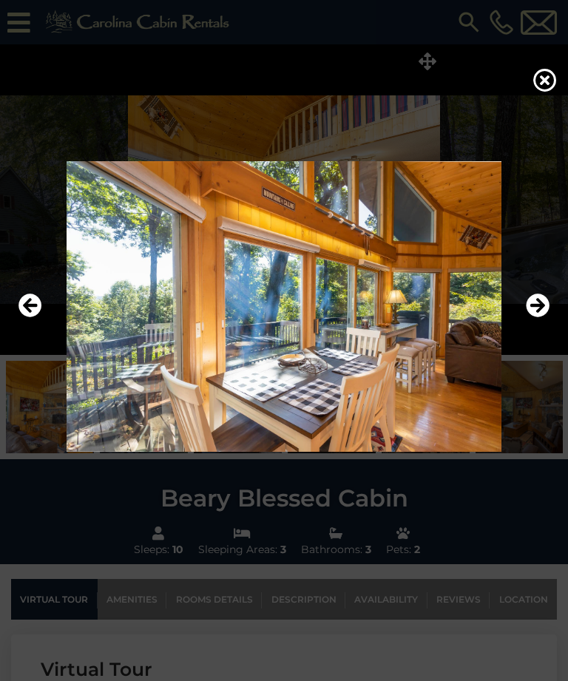
click at [543, 318] on icon "Next" at bounding box center [538, 306] width 24 height 24
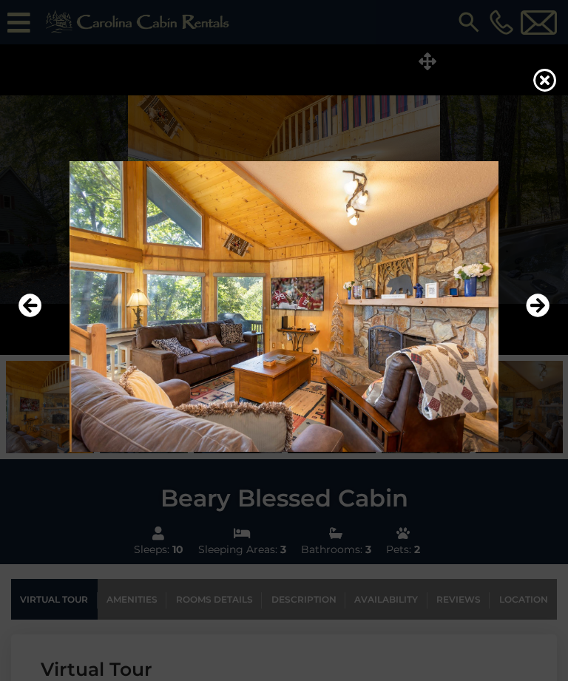
click at [545, 318] on icon "Next" at bounding box center [538, 306] width 24 height 24
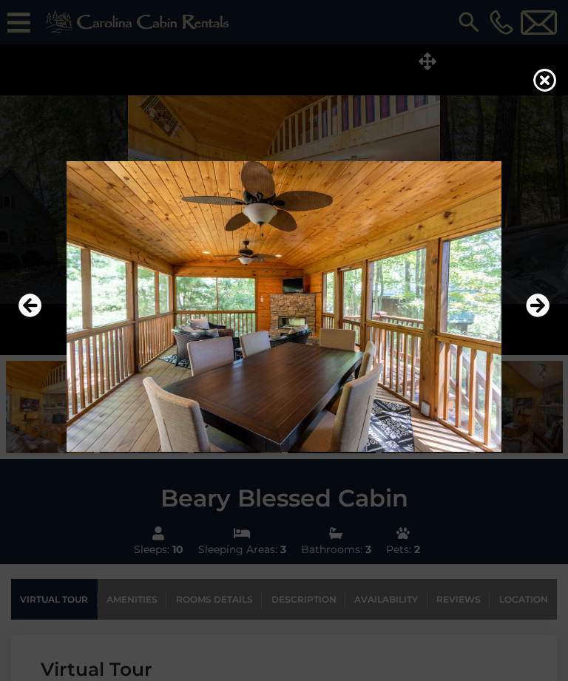
click at [542, 318] on icon "Next" at bounding box center [538, 306] width 24 height 24
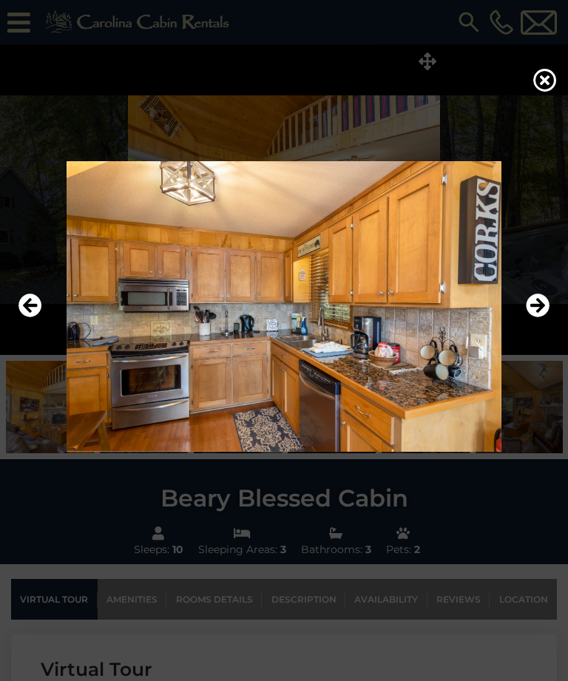
click at [539, 318] on icon "Next" at bounding box center [538, 306] width 24 height 24
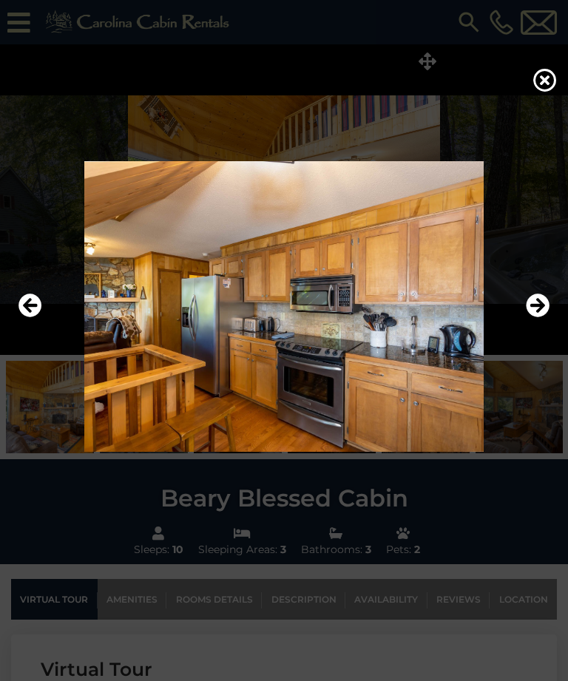
click at [538, 318] on icon "Next" at bounding box center [538, 306] width 24 height 24
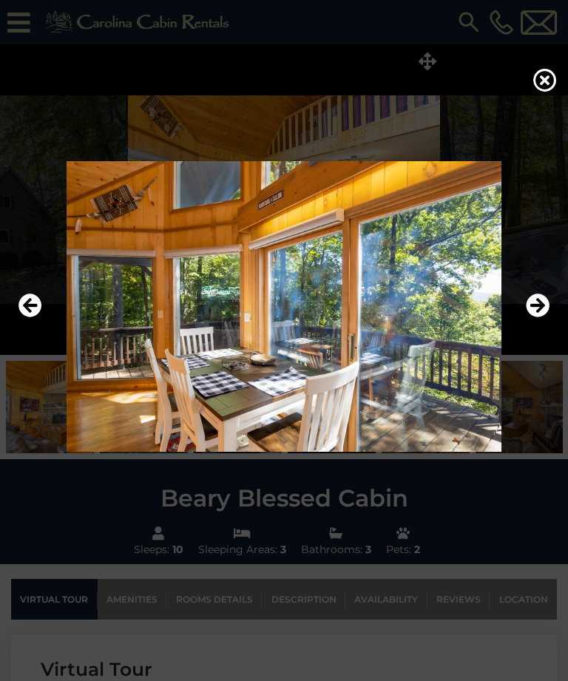
click at [540, 318] on icon "Next" at bounding box center [538, 306] width 24 height 24
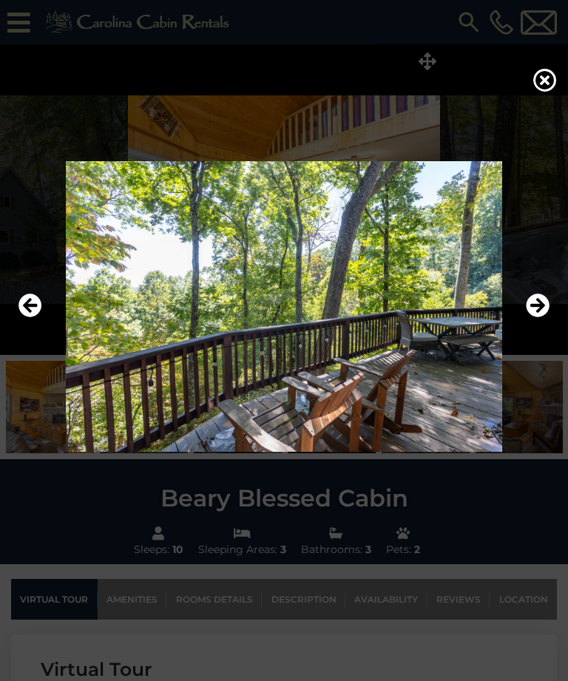
click at [546, 318] on icon "Next" at bounding box center [538, 306] width 24 height 24
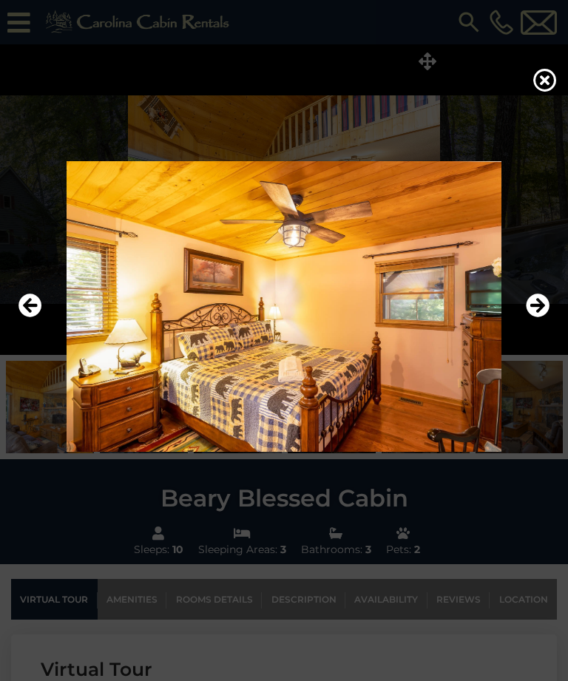
click at [540, 318] on icon "Next" at bounding box center [538, 306] width 24 height 24
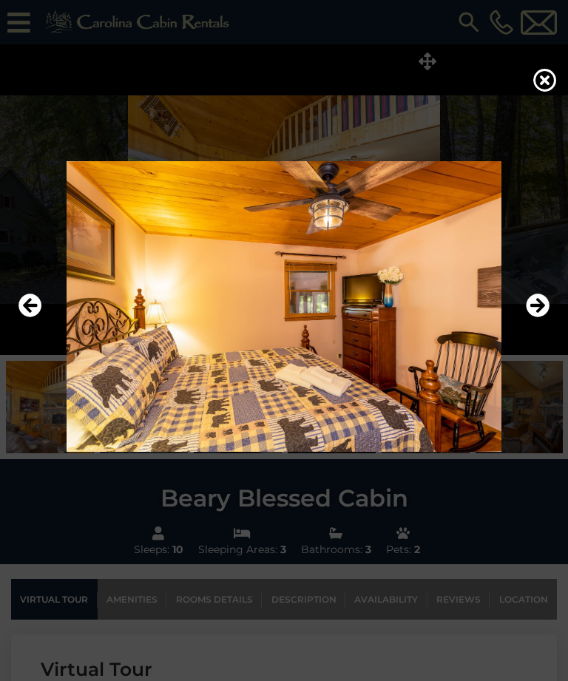
click at [543, 318] on icon "Next" at bounding box center [538, 306] width 24 height 24
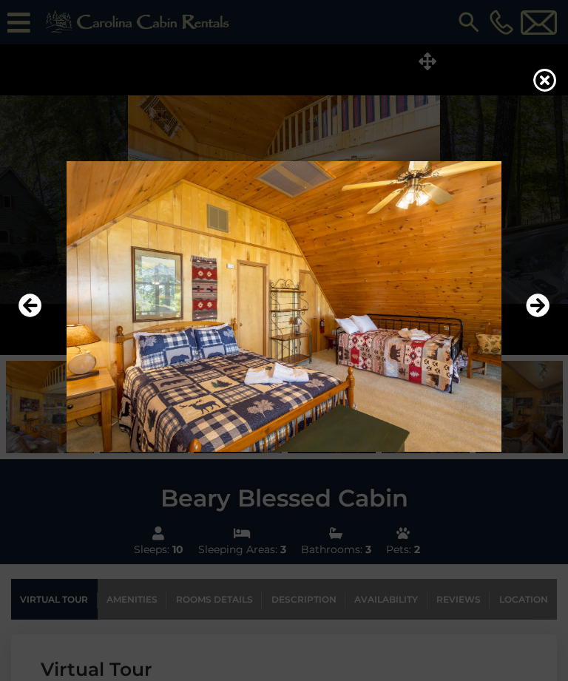
click at [545, 324] on button "Next" at bounding box center [538, 307] width 24 height 34
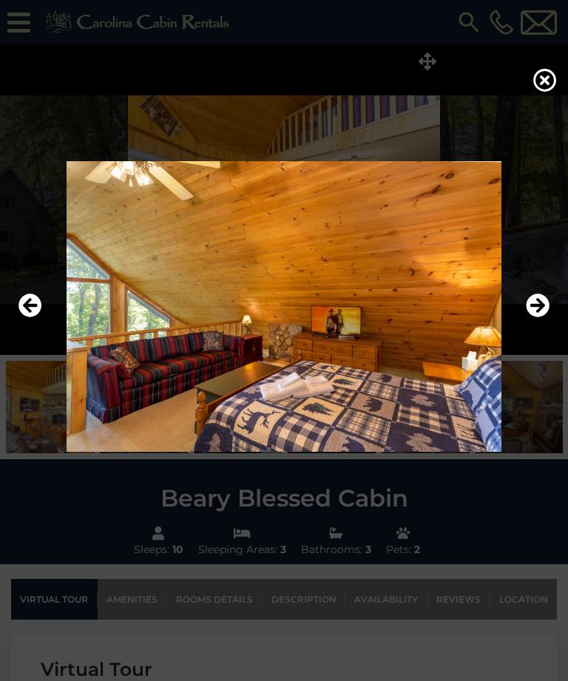
click at [543, 318] on icon "Next" at bounding box center [538, 306] width 24 height 24
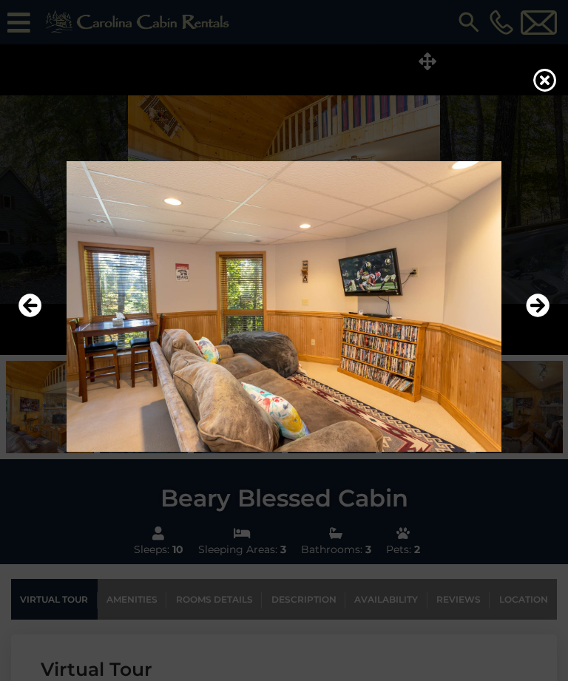
click at [538, 318] on icon "Next" at bounding box center [538, 306] width 24 height 24
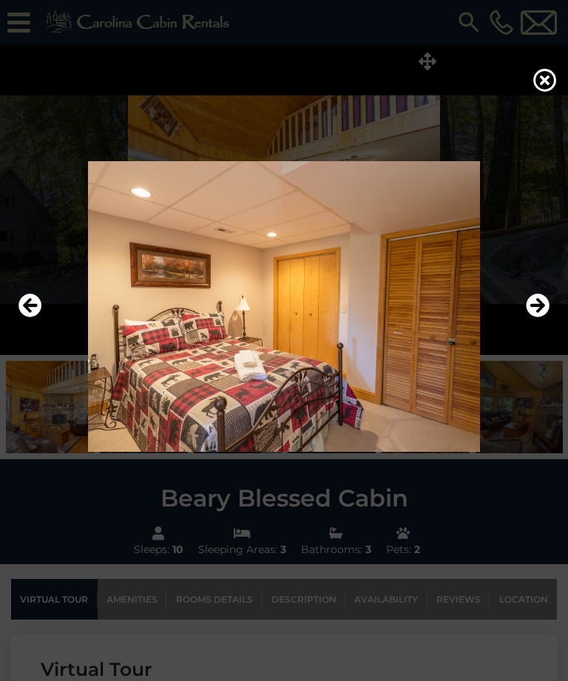
click at [542, 318] on icon "Next" at bounding box center [538, 306] width 24 height 24
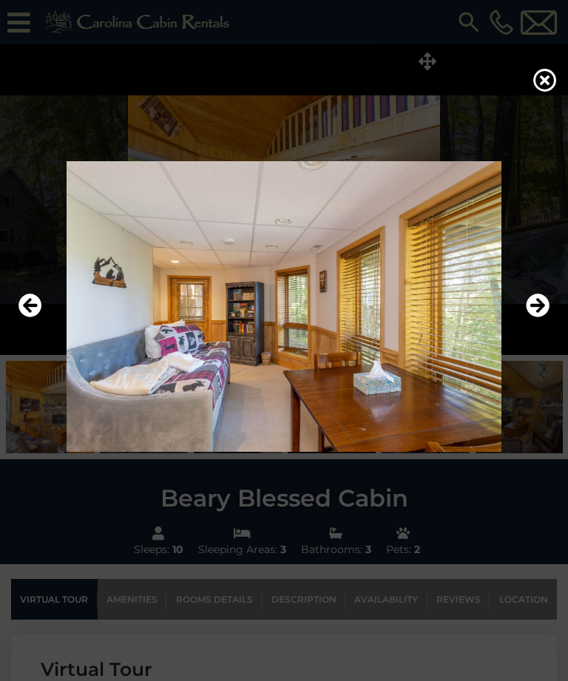
click at [542, 318] on icon "Next" at bounding box center [538, 306] width 24 height 24
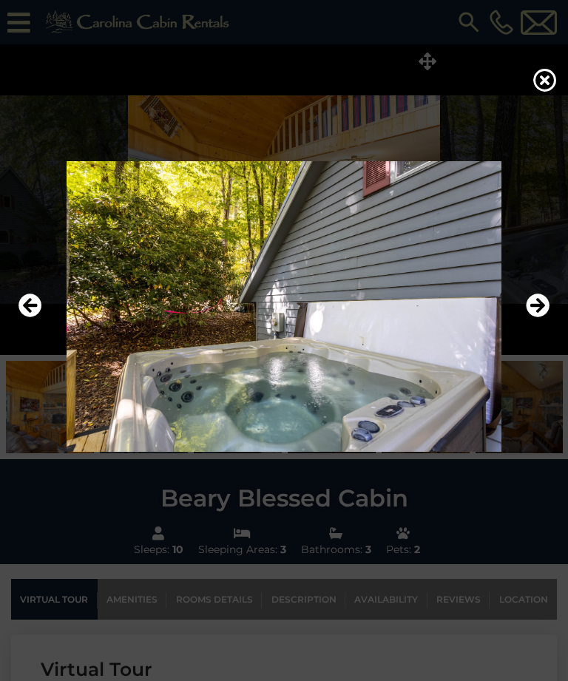
click at [541, 318] on icon "Next" at bounding box center [538, 306] width 24 height 24
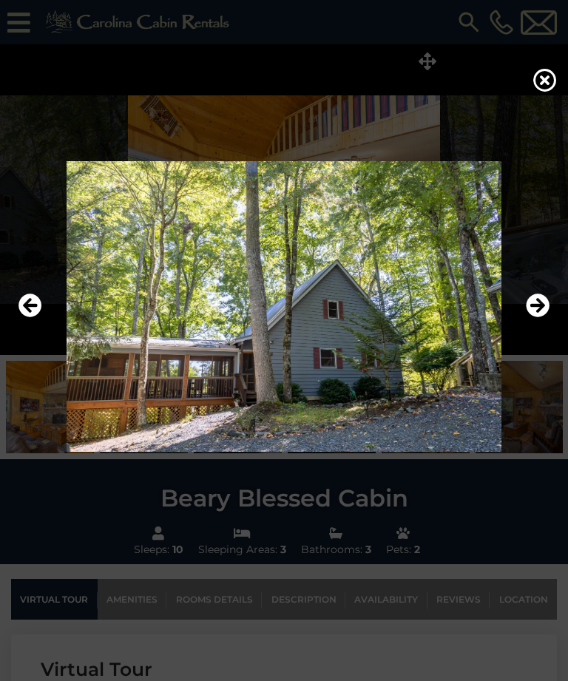
click at [541, 318] on icon "Next" at bounding box center [538, 306] width 24 height 24
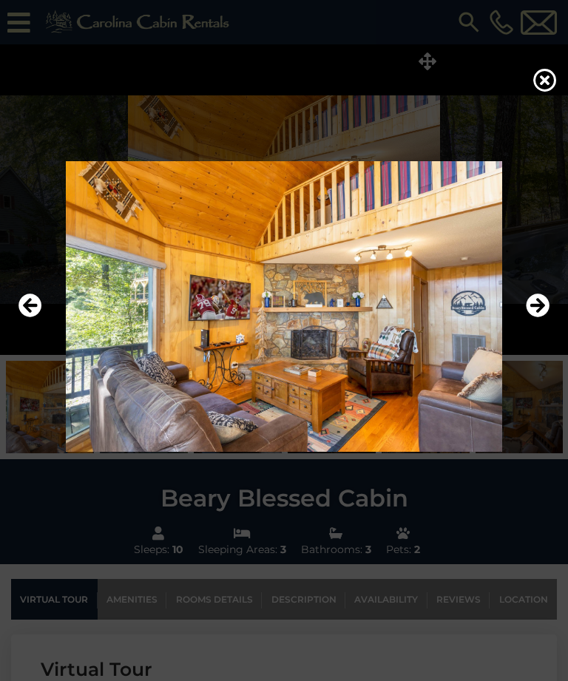
click at [540, 318] on icon "Next" at bounding box center [538, 306] width 24 height 24
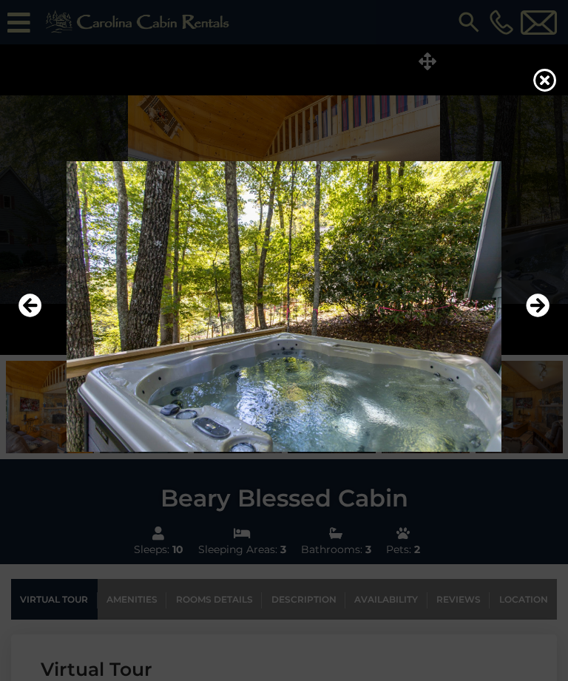
click at [542, 318] on icon "Next" at bounding box center [538, 306] width 24 height 24
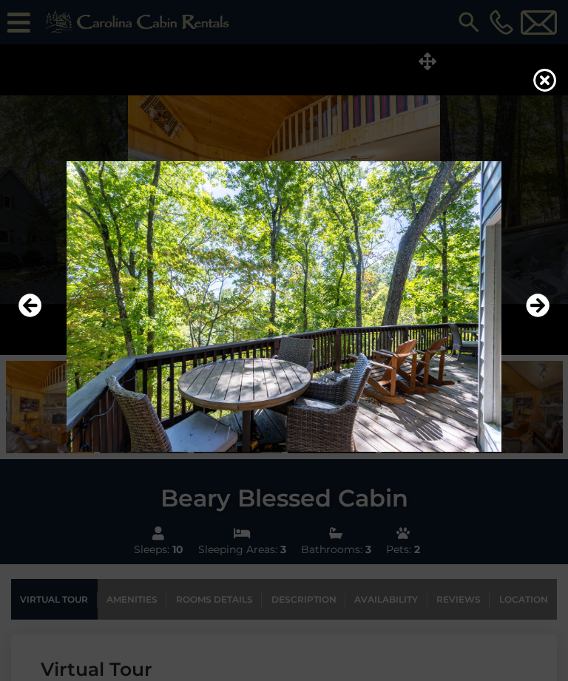
click at [548, 92] on icon at bounding box center [545, 80] width 24 height 24
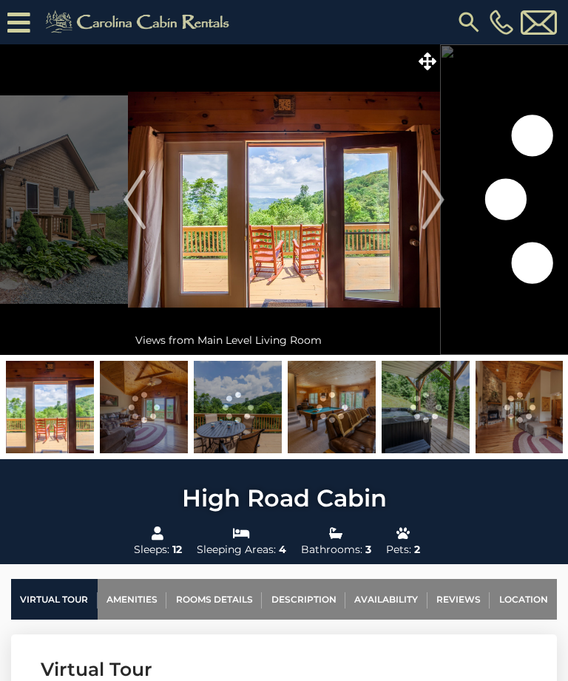
click at [432, 61] on icon at bounding box center [428, 61] width 18 height 18
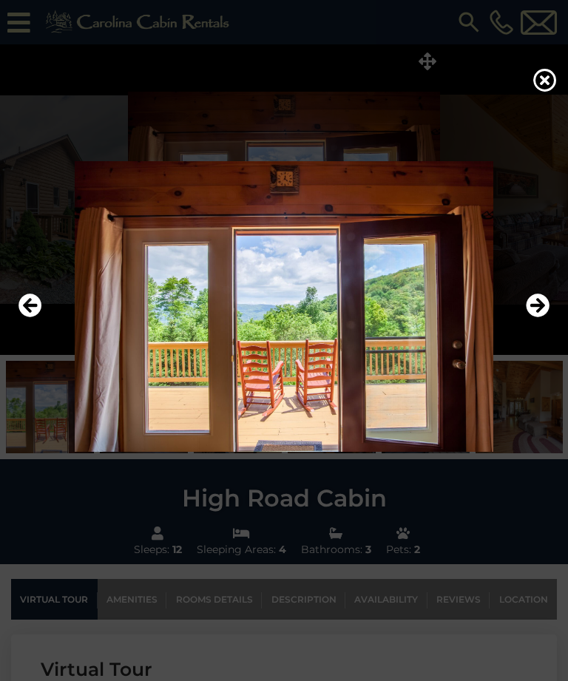
click at [537, 318] on icon "Next" at bounding box center [538, 306] width 24 height 24
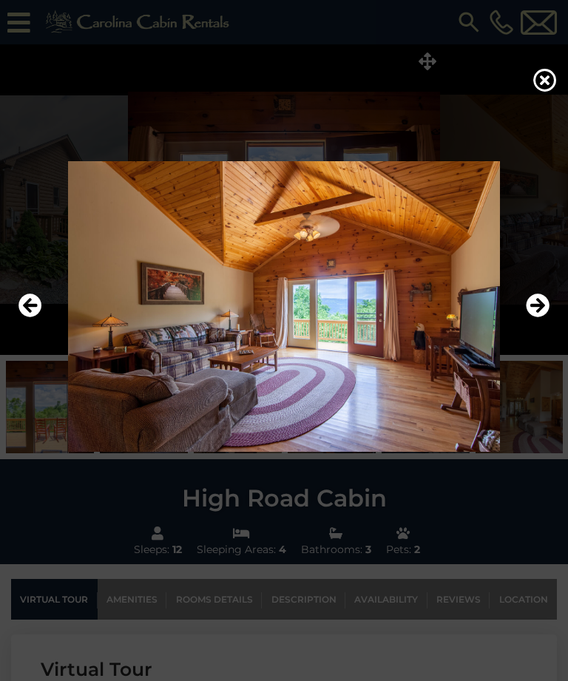
click at [541, 318] on icon "Next" at bounding box center [538, 306] width 24 height 24
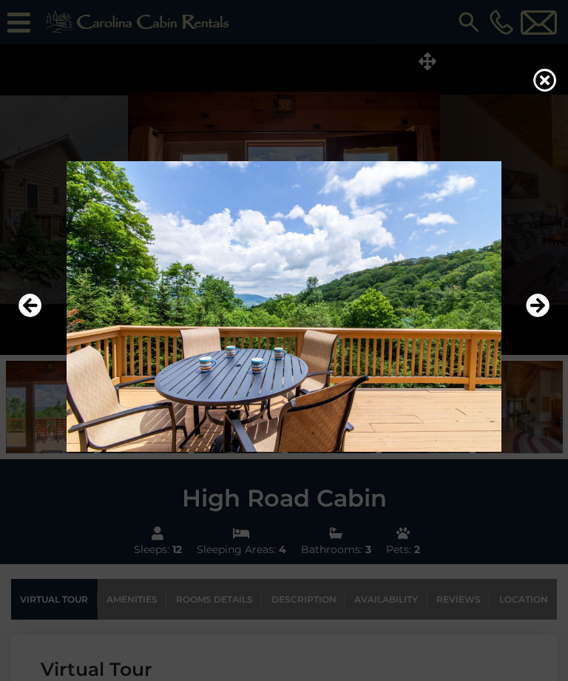
click at [538, 318] on icon "Next" at bounding box center [538, 306] width 24 height 24
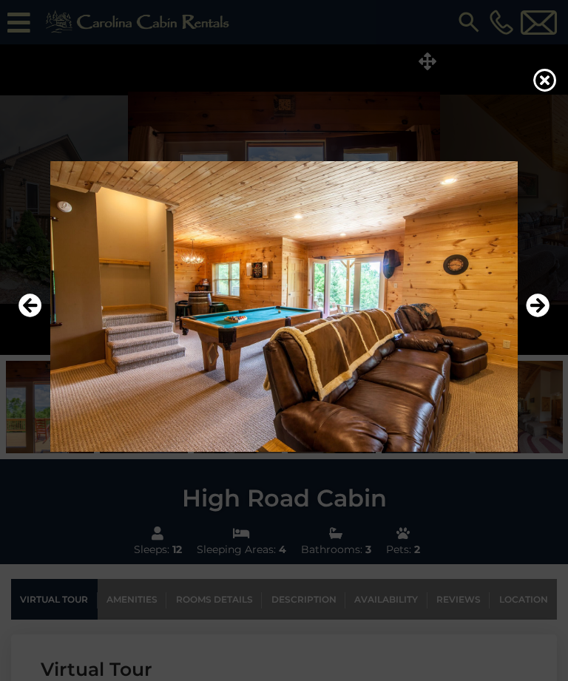
click at [536, 318] on icon "Next" at bounding box center [538, 306] width 24 height 24
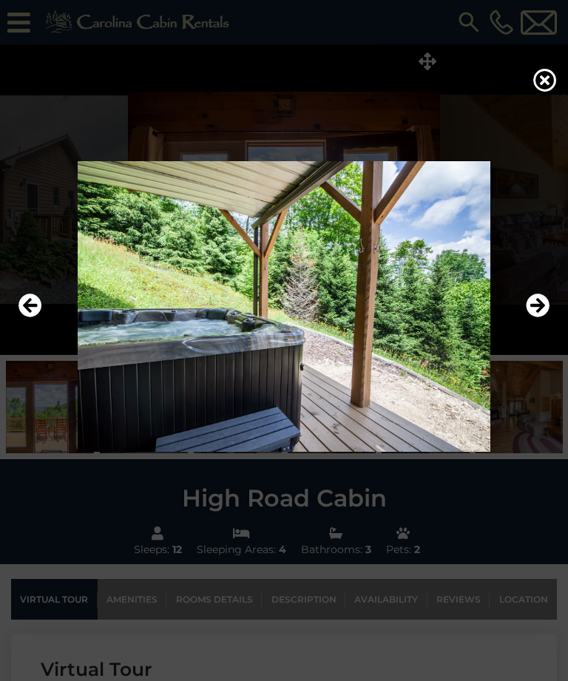
click at [540, 318] on icon "Next" at bounding box center [538, 306] width 24 height 24
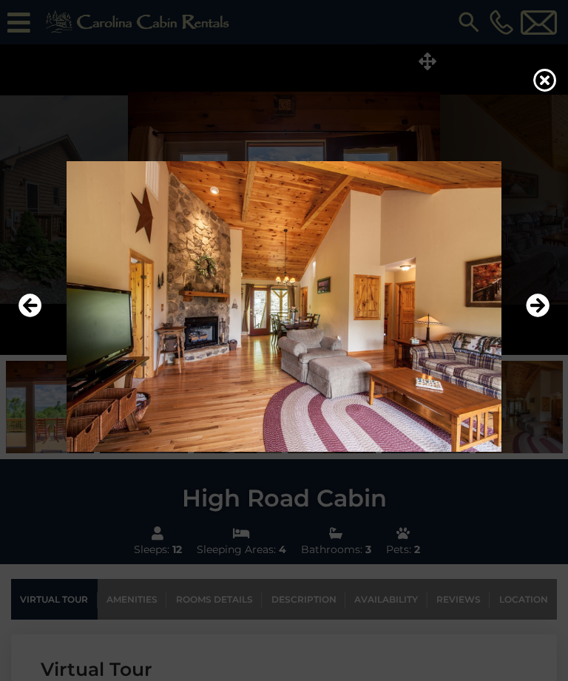
click at [544, 318] on icon "Next" at bounding box center [538, 306] width 24 height 24
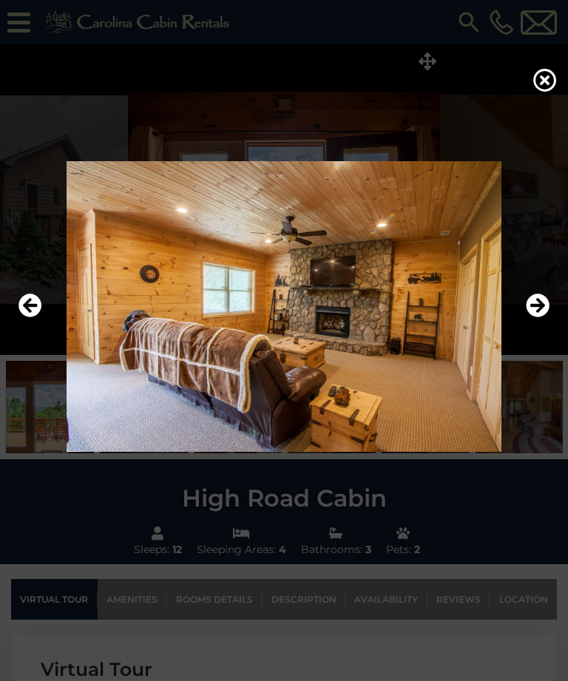
click at [544, 318] on icon "Next" at bounding box center [538, 306] width 24 height 24
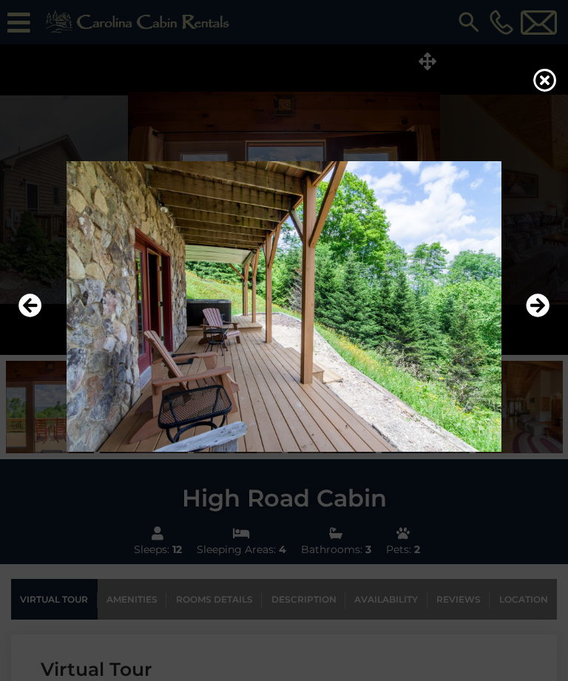
click at [547, 91] on icon at bounding box center [545, 80] width 24 height 24
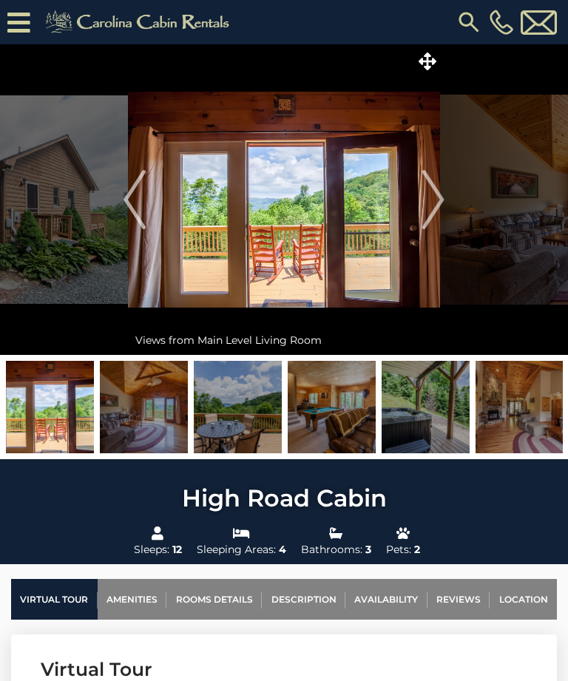
click at [541, 24] on img at bounding box center [539, 22] width 36 height 24
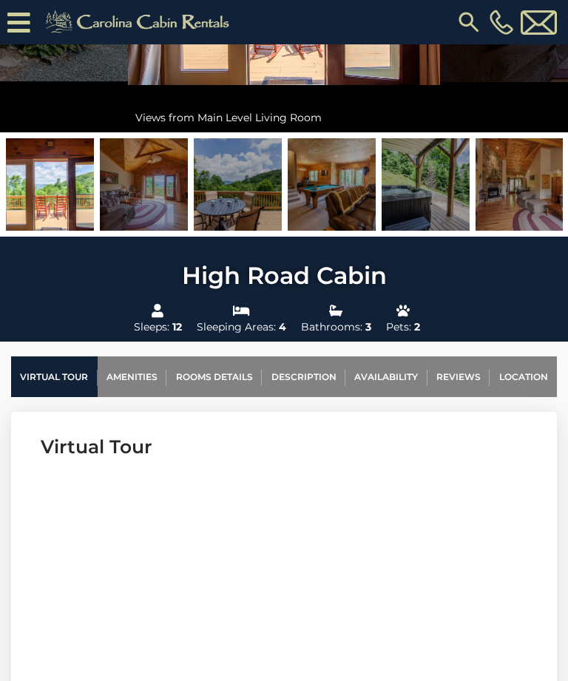
scroll to position [251, 0]
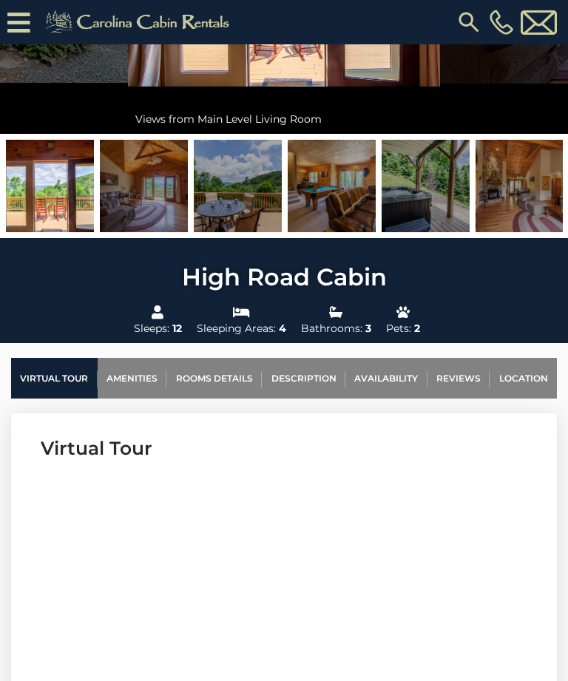
click at [469, 430] on section "Virtual Tour" at bounding box center [284, 638] width 546 height 451
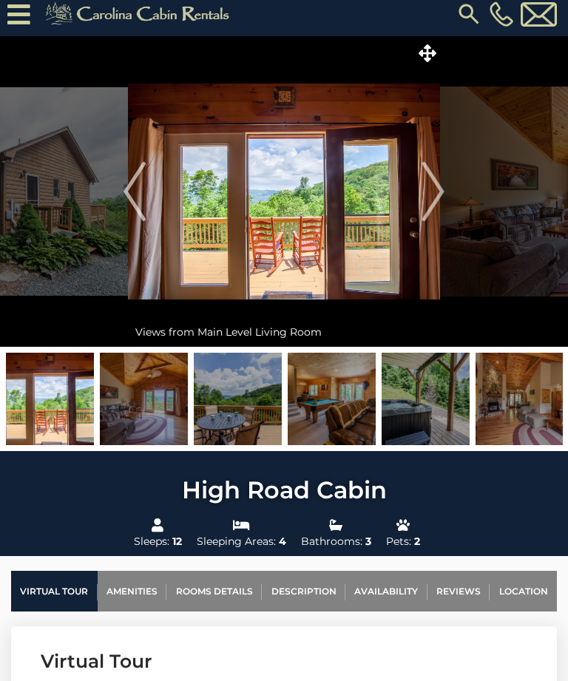
scroll to position [0, 0]
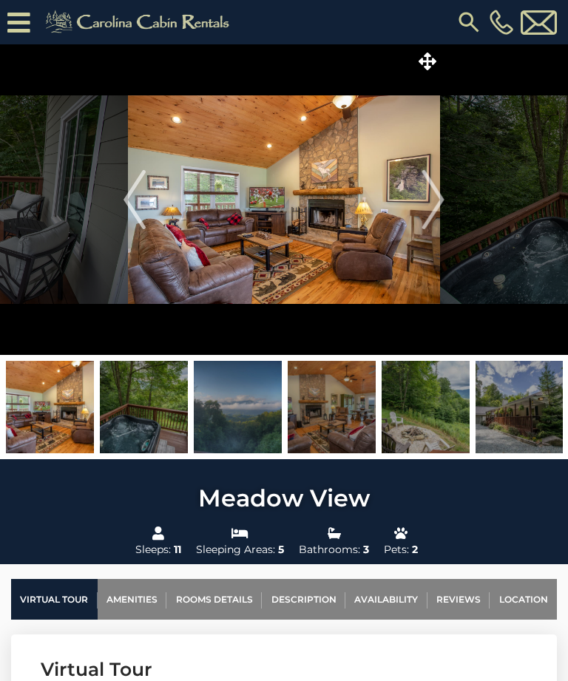
click at [442, 205] on img "Next" at bounding box center [433, 199] width 22 height 59
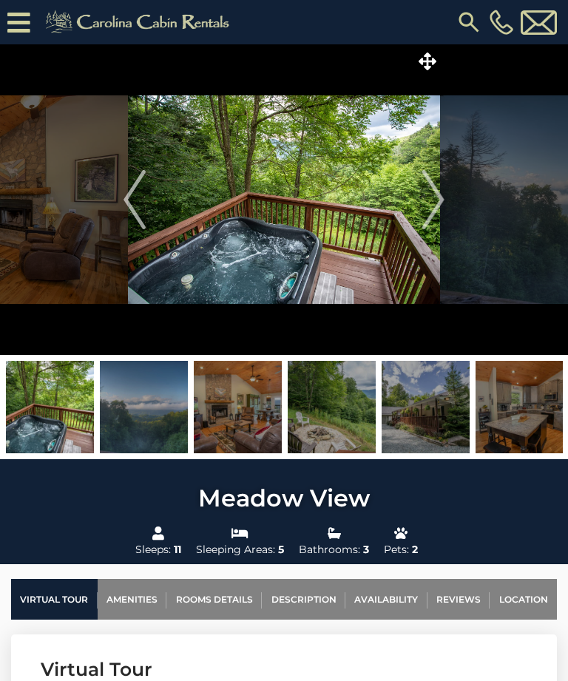
click at [434, 58] on icon at bounding box center [428, 61] width 18 height 18
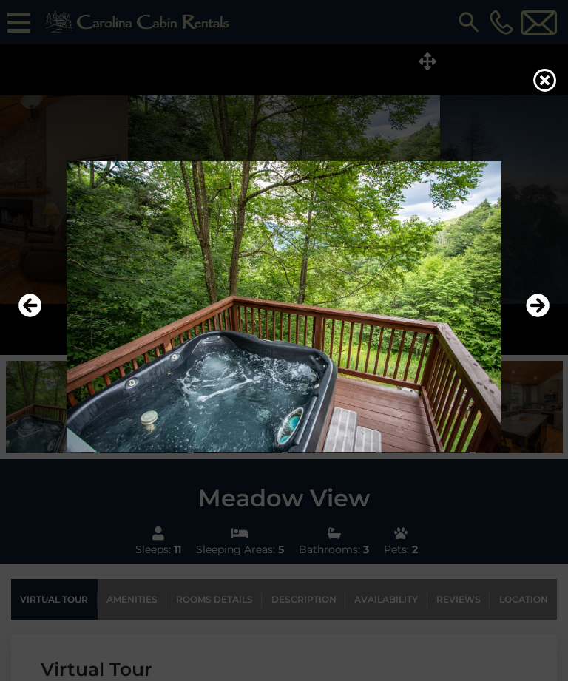
click at [536, 318] on icon "Next" at bounding box center [538, 306] width 24 height 24
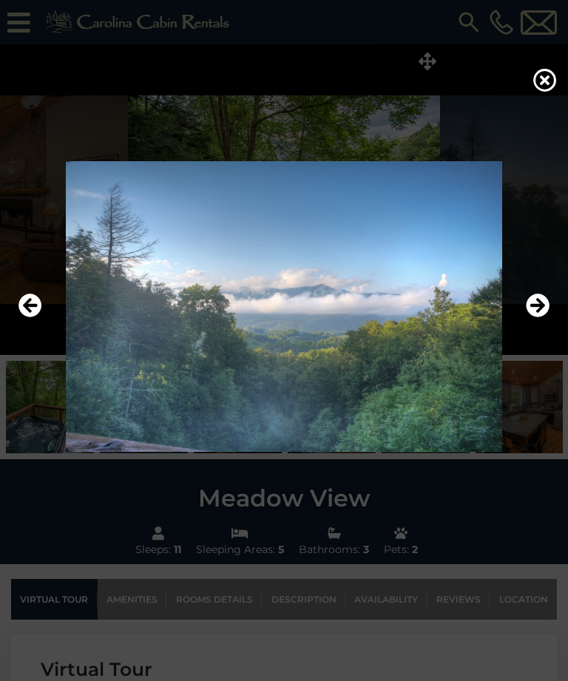
click at [538, 318] on icon "Next" at bounding box center [538, 306] width 24 height 24
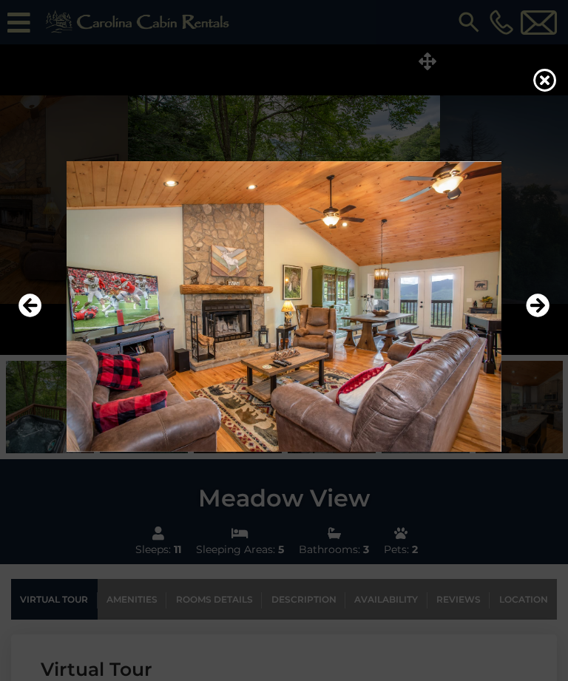
click at [543, 318] on icon "Next" at bounding box center [538, 306] width 24 height 24
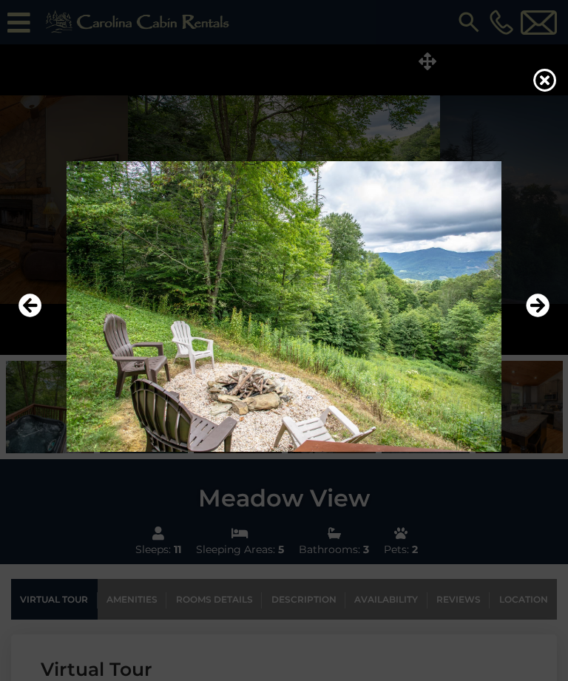
click at [538, 318] on icon "Next" at bounding box center [538, 306] width 24 height 24
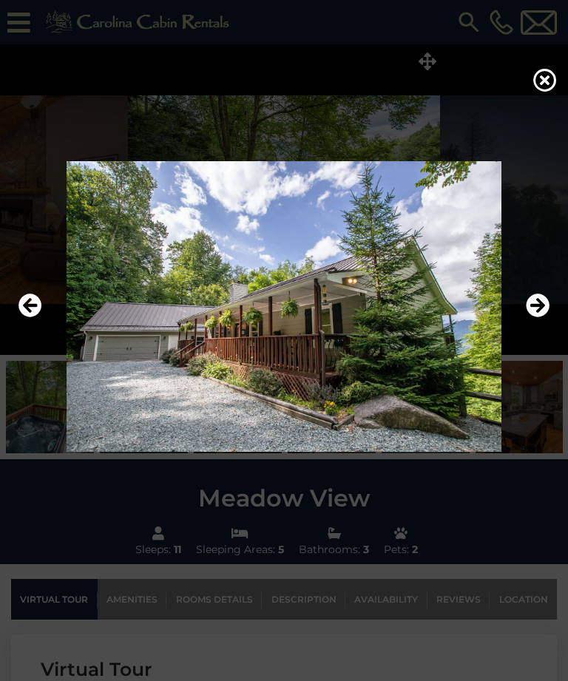
click at [538, 318] on icon "Next" at bounding box center [538, 306] width 24 height 24
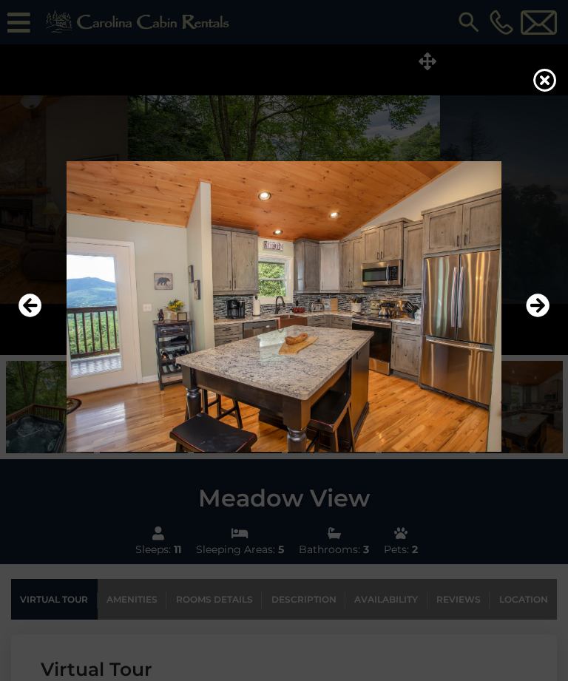
click at [543, 318] on icon "Next" at bounding box center [538, 306] width 24 height 24
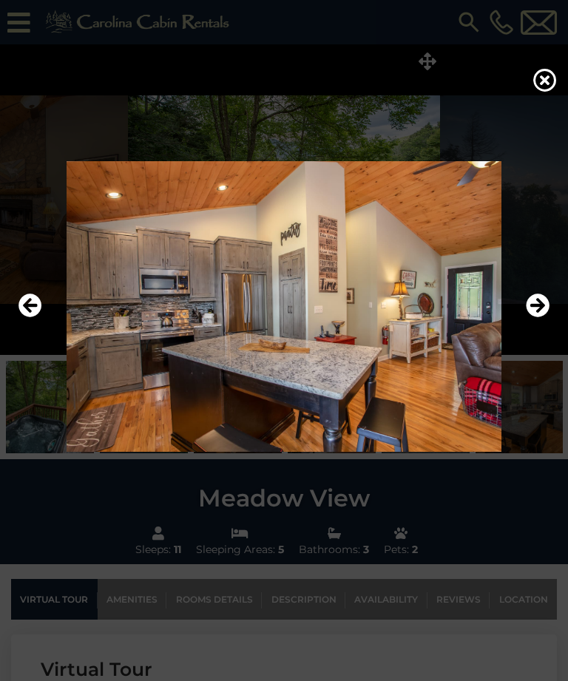
click at [537, 318] on icon "Next" at bounding box center [538, 306] width 24 height 24
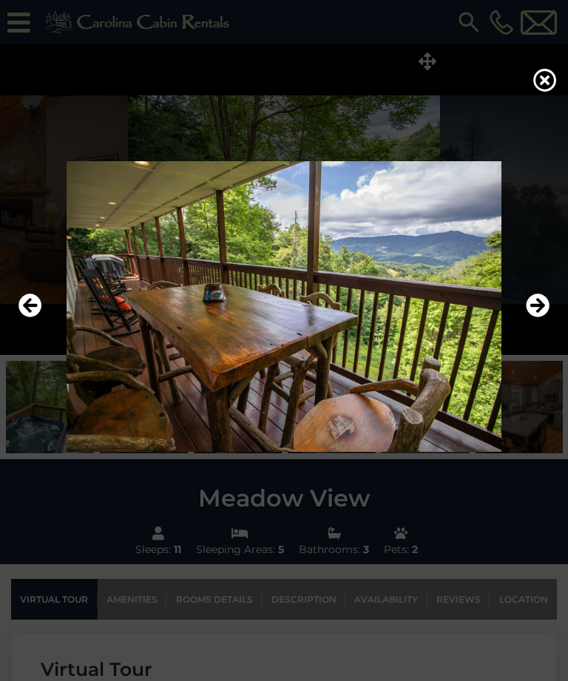
click at [543, 324] on button "Next" at bounding box center [538, 307] width 24 height 34
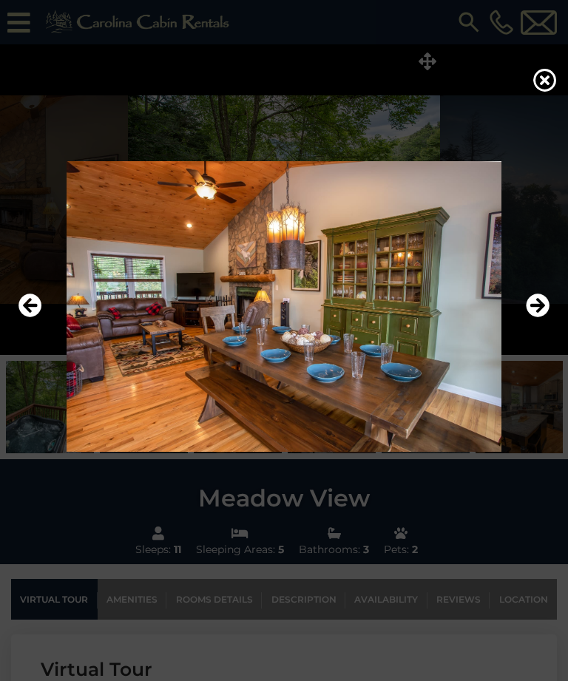
click at [539, 318] on icon "Next" at bounding box center [538, 306] width 24 height 24
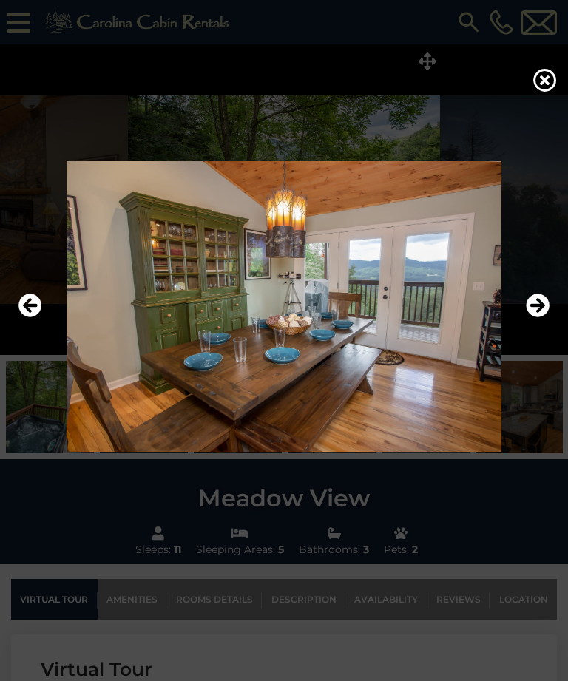
click at [544, 318] on icon "Next" at bounding box center [538, 306] width 24 height 24
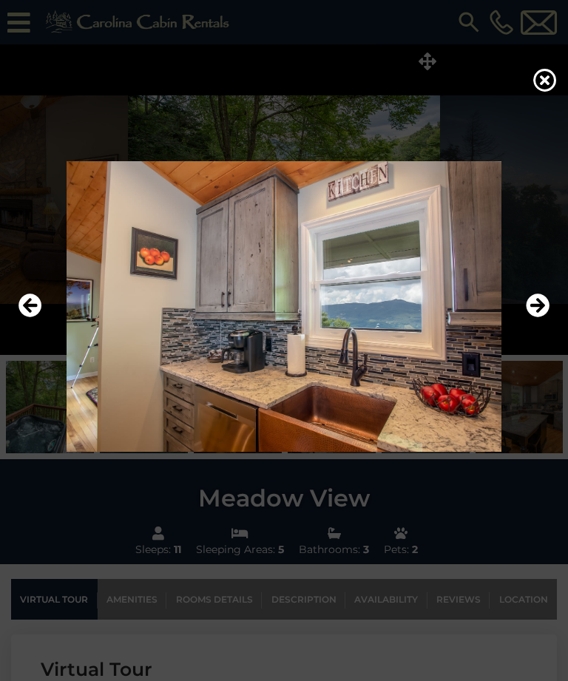
click at [543, 318] on icon "Next" at bounding box center [538, 306] width 24 height 24
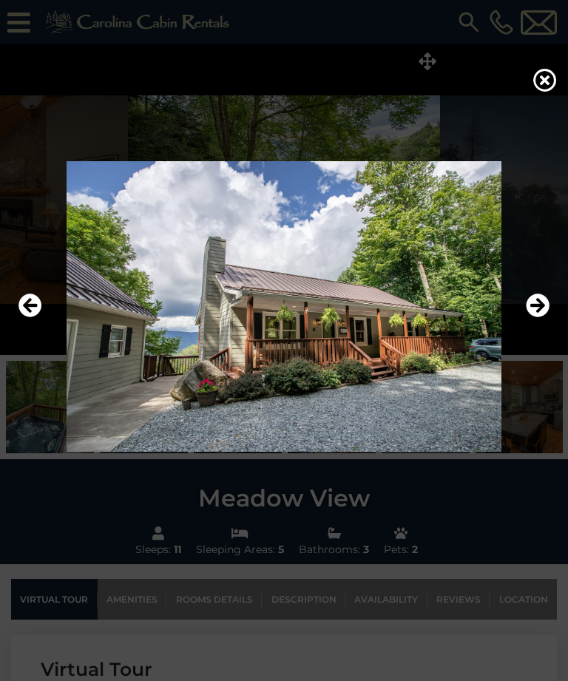
click at [543, 318] on icon "Next" at bounding box center [538, 306] width 24 height 24
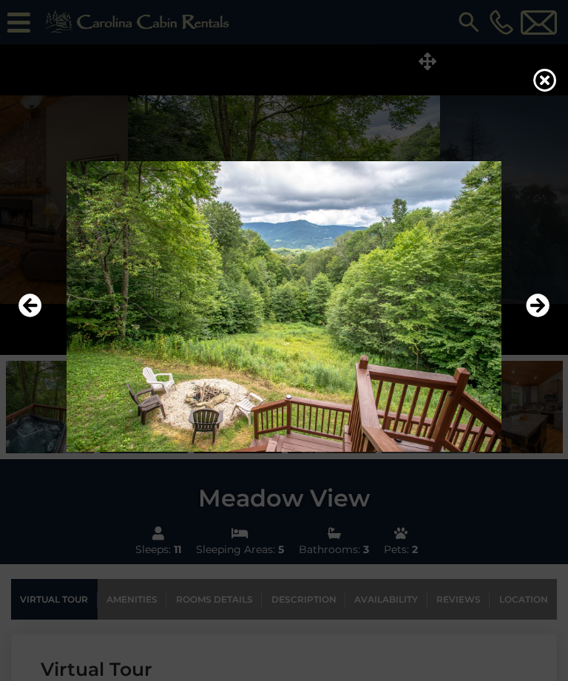
click at [540, 318] on icon "Next" at bounding box center [538, 306] width 24 height 24
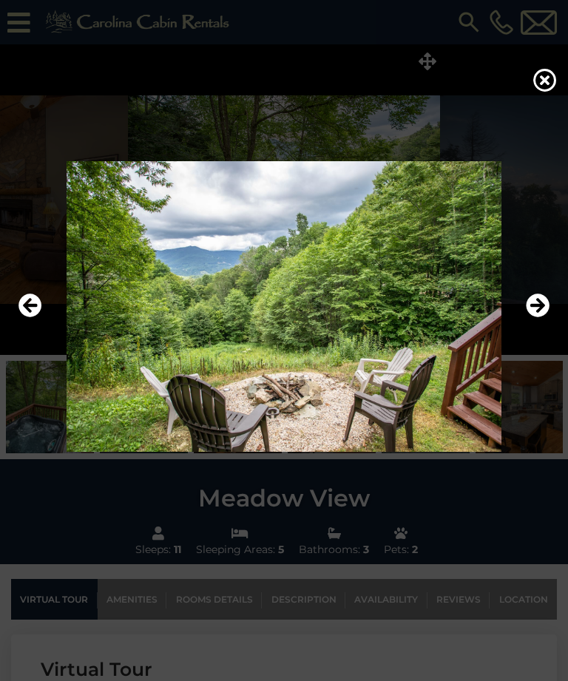
click at [544, 318] on icon "Next" at bounding box center [538, 306] width 24 height 24
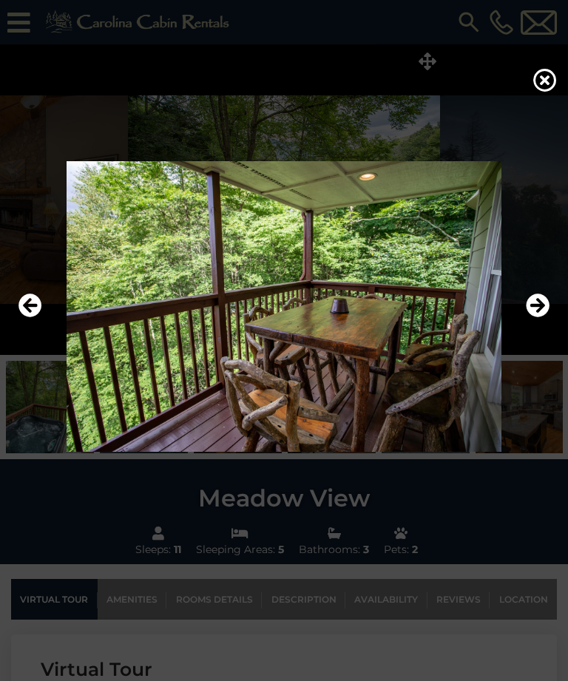
click at [543, 318] on icon "Next" at bounding box center [538, 306] width 24 height 24
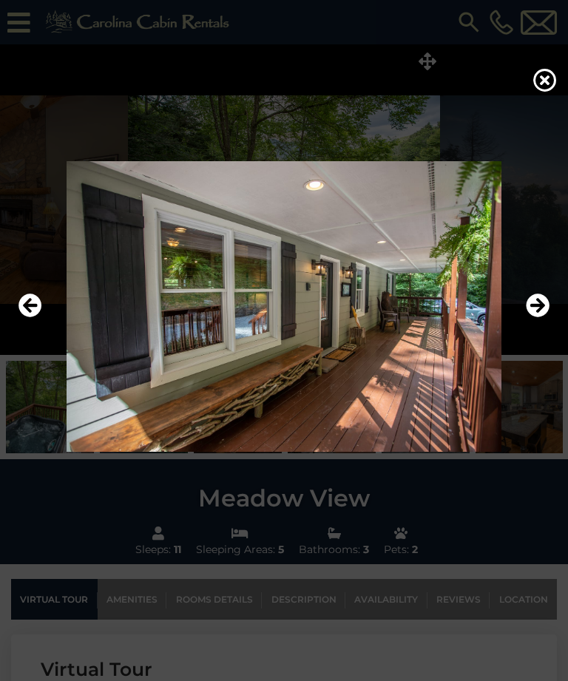
click at [545, 318] on icon "Next" at bounding box center [538, 306] width 24 height 24
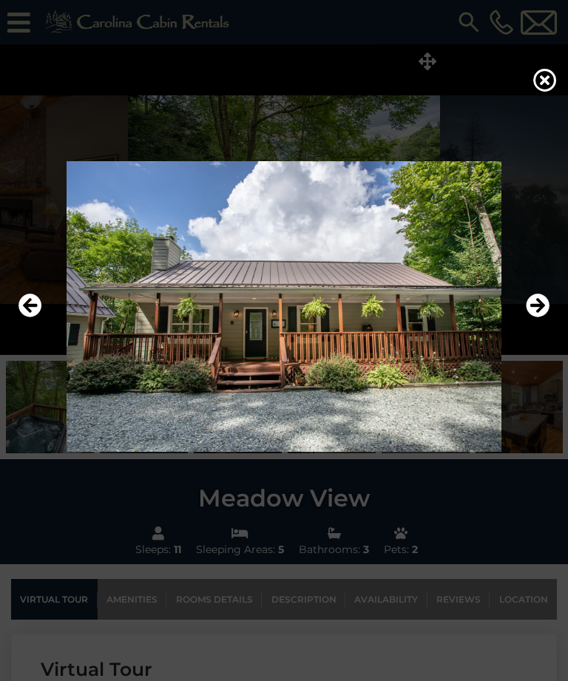
click at [549, 334] on img at bounding box center [284, 306] width 538 height 291
click at [541, 318] on icon "Next" at bounding box center [538, 306] width 24 height 24
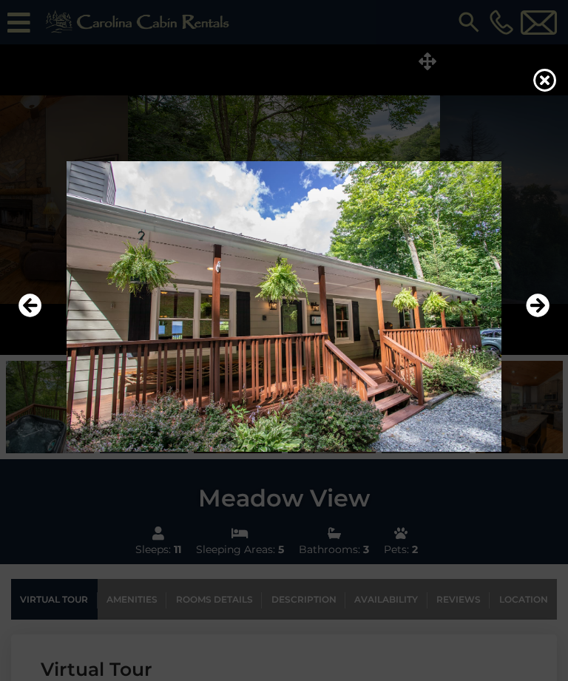
click at [541, 318] on icon "Next" at bounding box center [538, 306] width 24 height 24
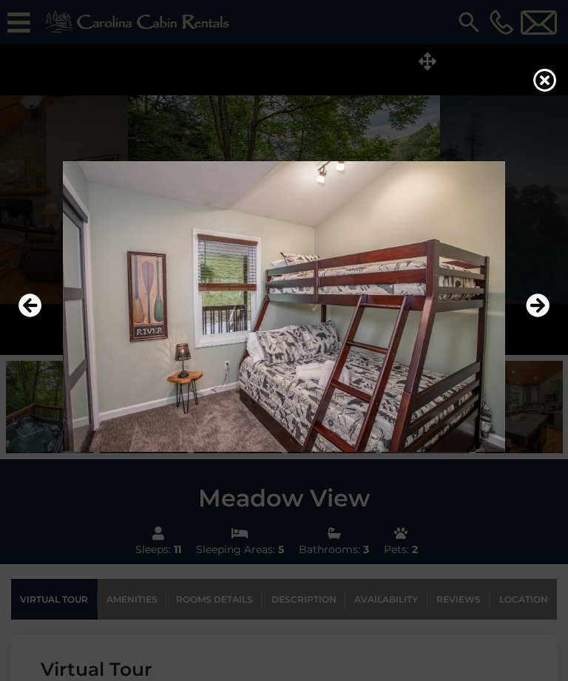
click at [543, 318] on icon "Next" at bounding box center [538, 306] width 24 height 24
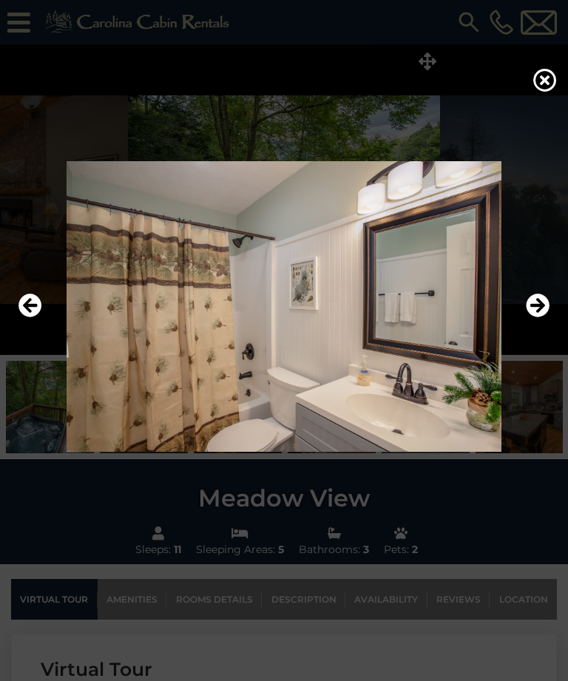
click at [543, 318] on icon "Next" at bounding box center [538, 306] width 24 height 24
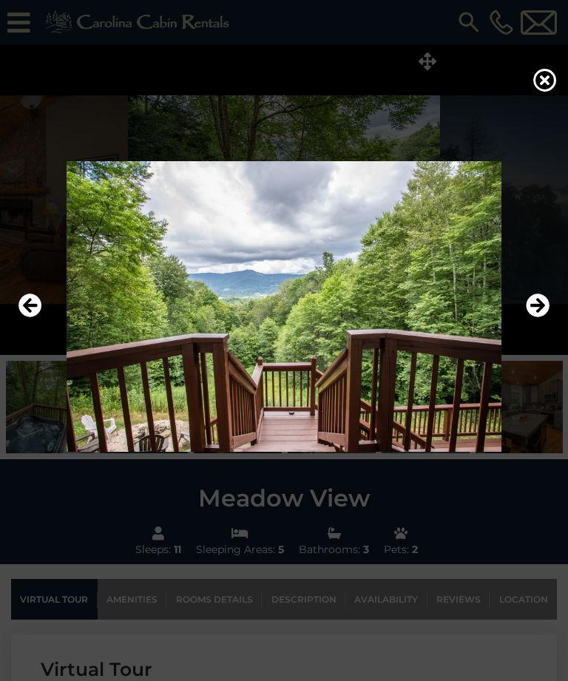
click at [548, 318] on icon "Next" at bounding box center [538, 306] width 24 height 24
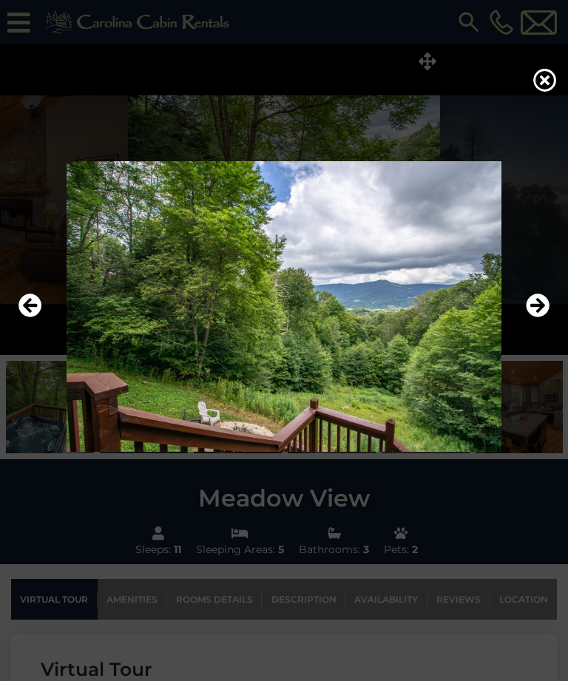
click at [543, 318] on icon "Next" at bounding box center [538, 306] width 24 height 24
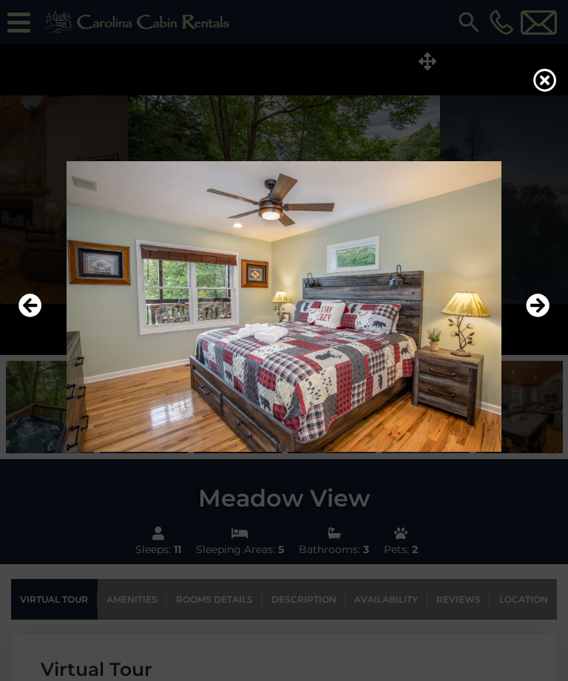
click at [538, 318] on icon "Next" at bounding box center [538, 306] width 24 height 24
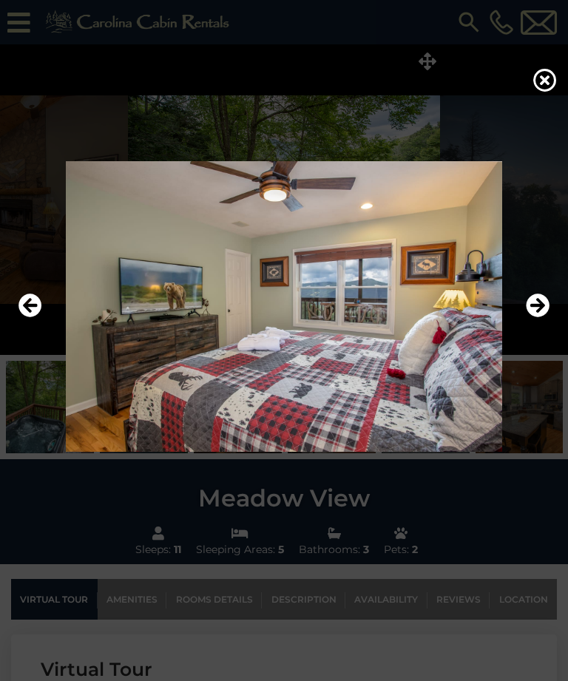
click at [542, 318] on icon "Next" at bounding box center [538, 306] width 24 height 24
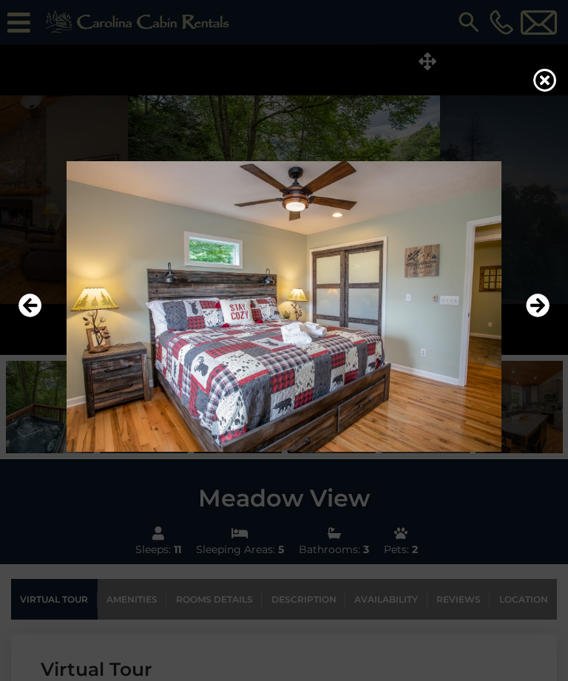
click at [539, 318] on icon "Next" at bounding box center [538, 306] width 24 height 24
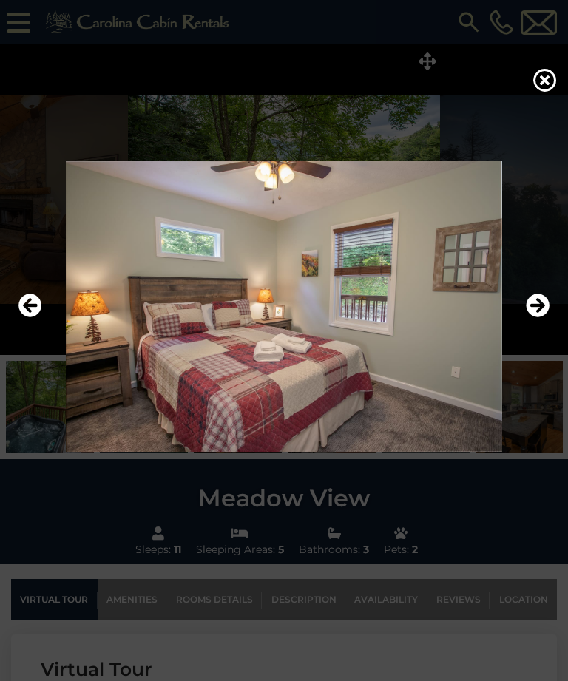
click at [543, 318] on icon "Next" at bounding box center [538, 306] width 24 height 24
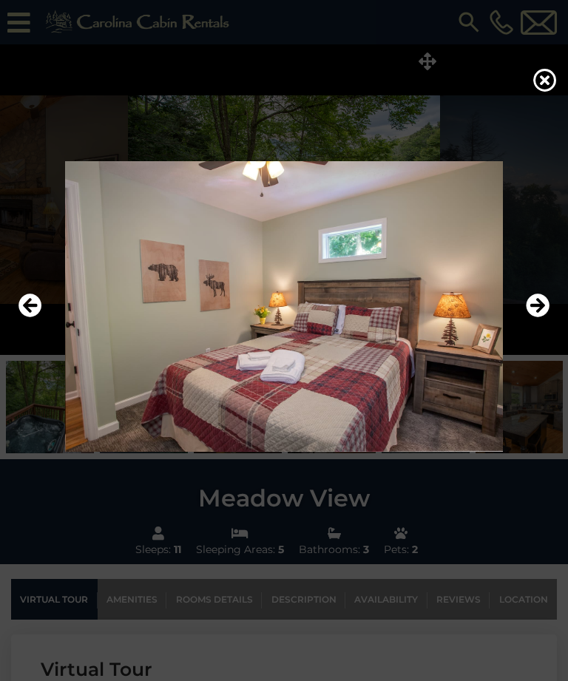
click at [539, 318] on icon "Next" at bounding box center [538, 306] width 24 height 24
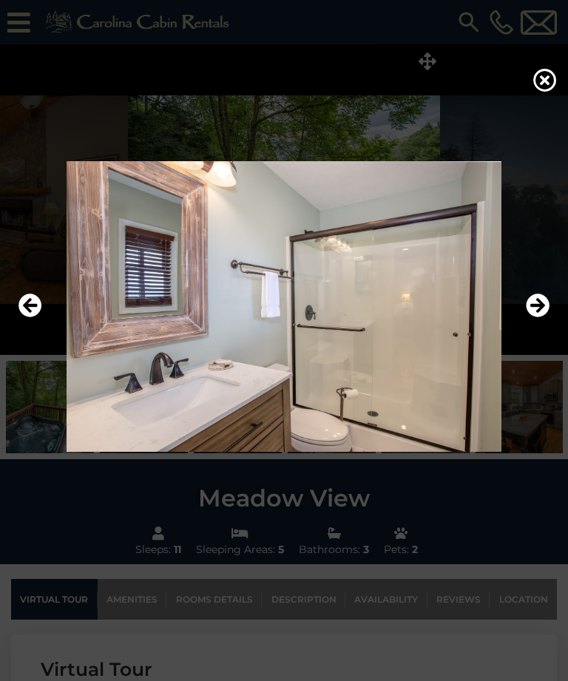
click at [543, 318] on icon "Next" at bounding box center [538, 306] width 24 height 24
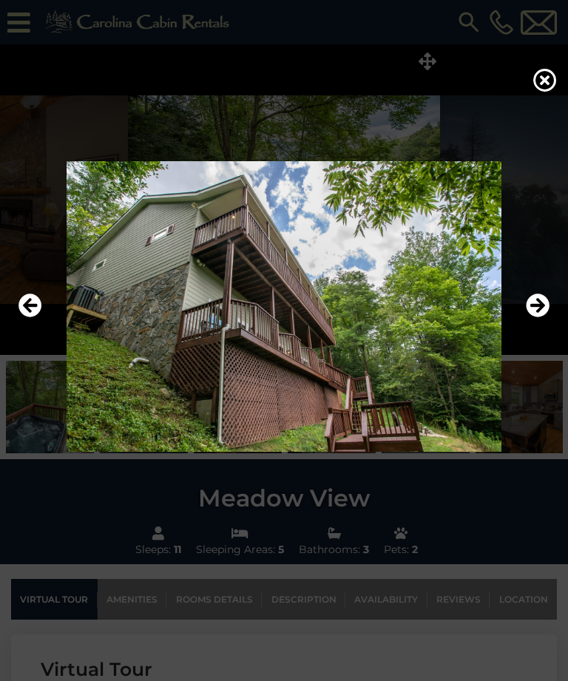
click at [546, 318] on icon "Next" at bounding box center [538, 306] width 24 height 24
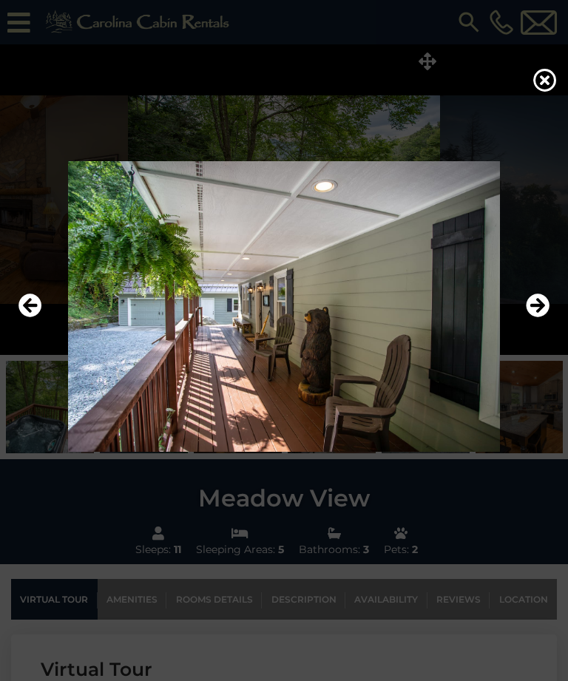
click at [551, 335] on img at bounding box center [284, 306] width 538 height 291
click at [541, 318] on icon "Next" at bounding box center [538, 306] width 24 height 24
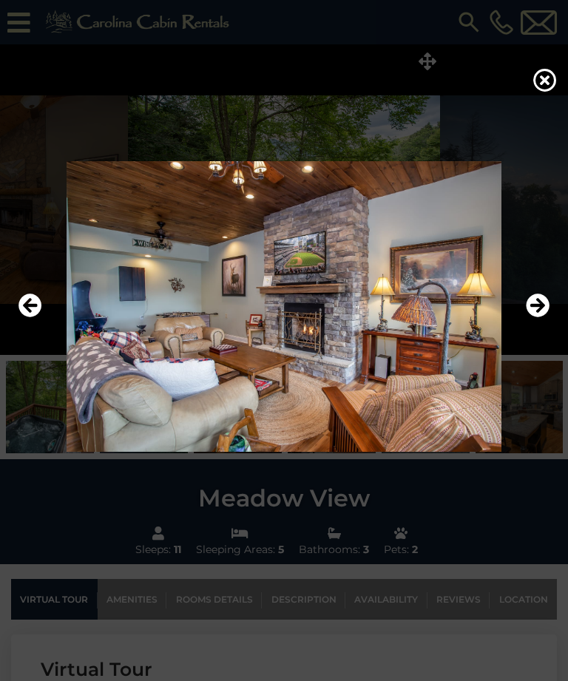
click at [543, 318] on icon "Next" at bounding box center [538, 306] width 24 height 24
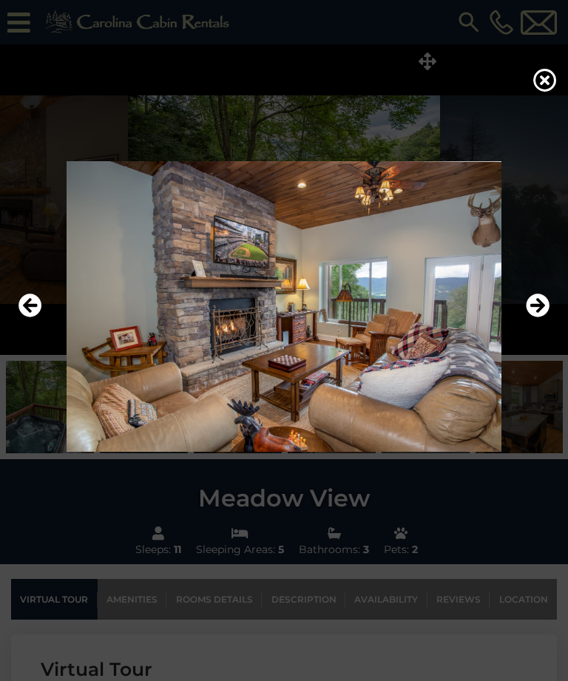
click at [544, 318] on icon "Next" at bounding box center [538, 306] width 24 height 24
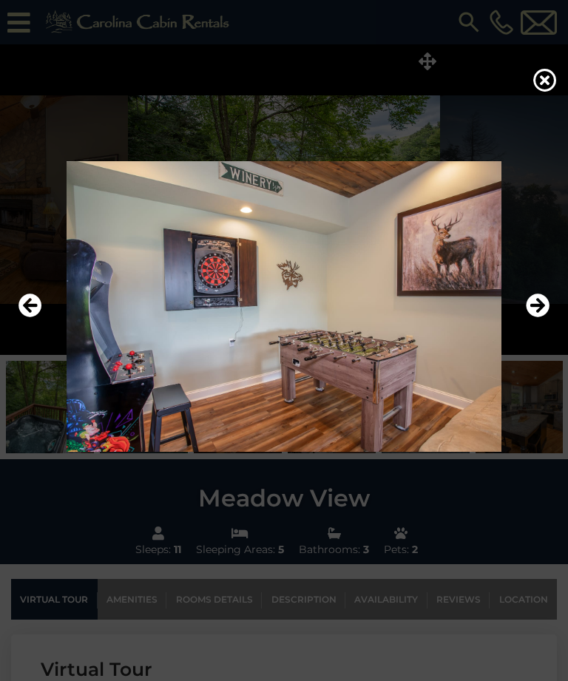
click at [545, 318] on icon "Next" at bounding box center [538, 306] width 24 height 24
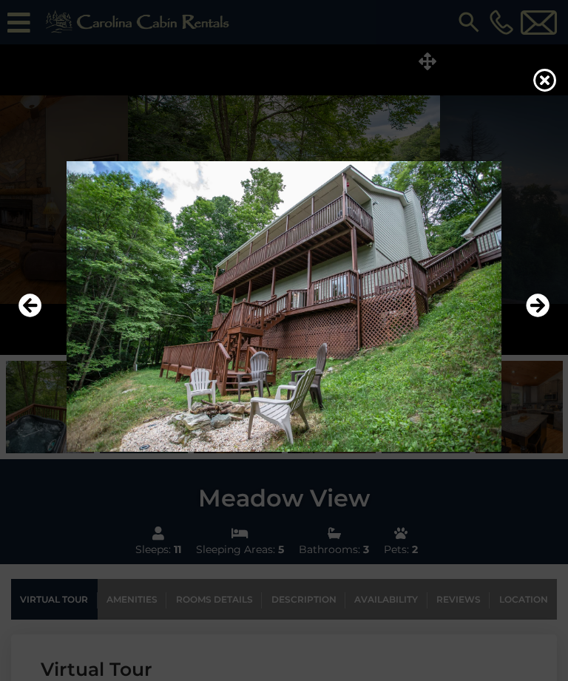
click at [543, 318] on icon "Next" at bounding box center [538, 306] width 24 height 24
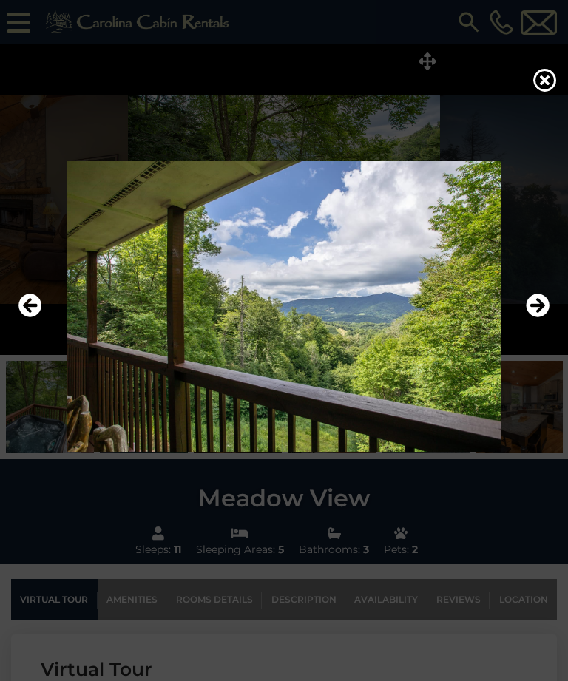
click at [547, 318] on icon "Next" at bounding box center [538, 306] width 24 height 24
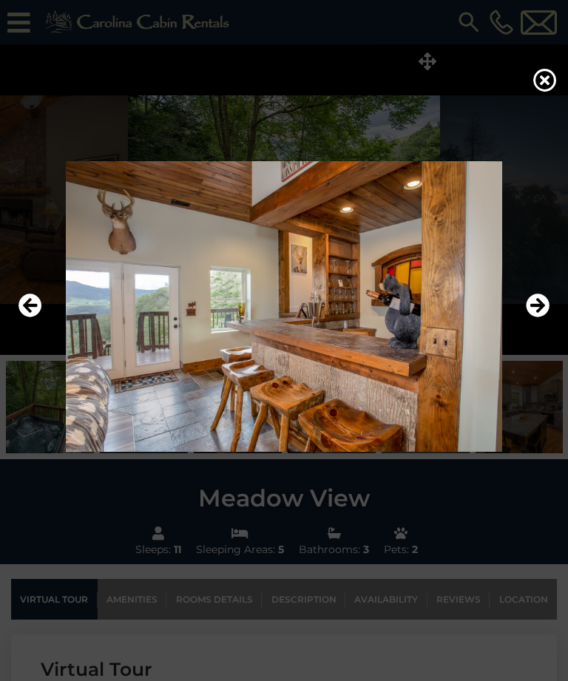
click at [542, 318] on icon "Next" at bounding box center [538, 306] width 24 height 24
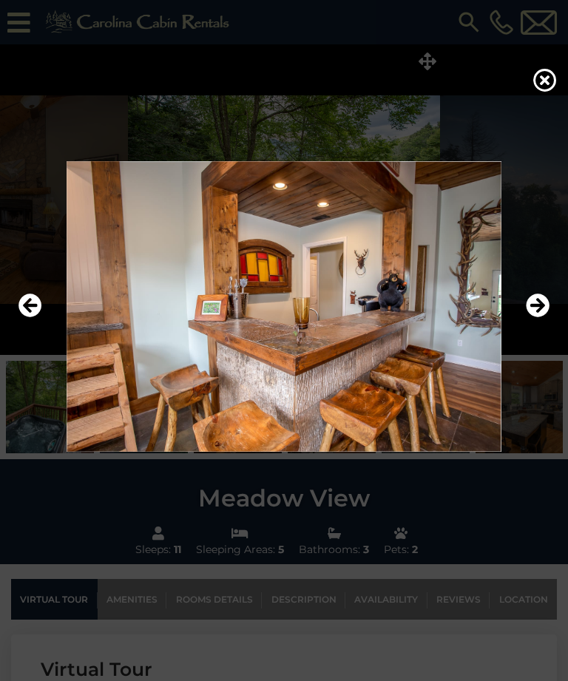
click at [544, 318] on icon "Next" at bounding box center [538, 306] width 24 height 24
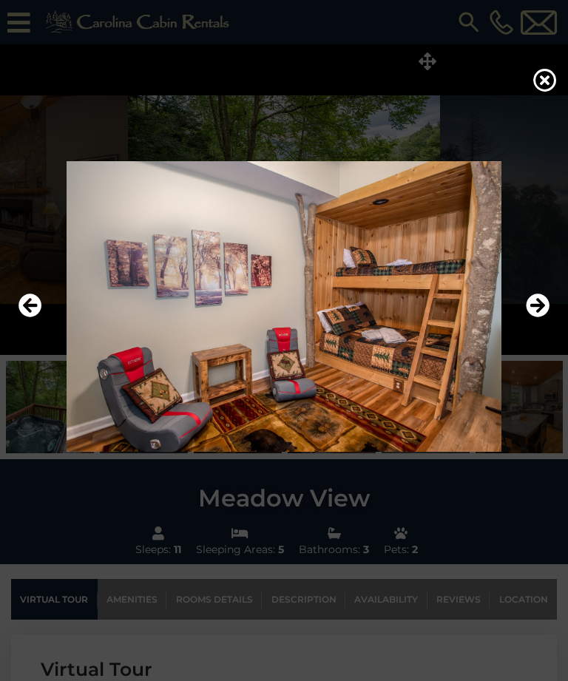
click at [538, 318] on icon "Next" at bounding box center [538, 306] width 24 height 24
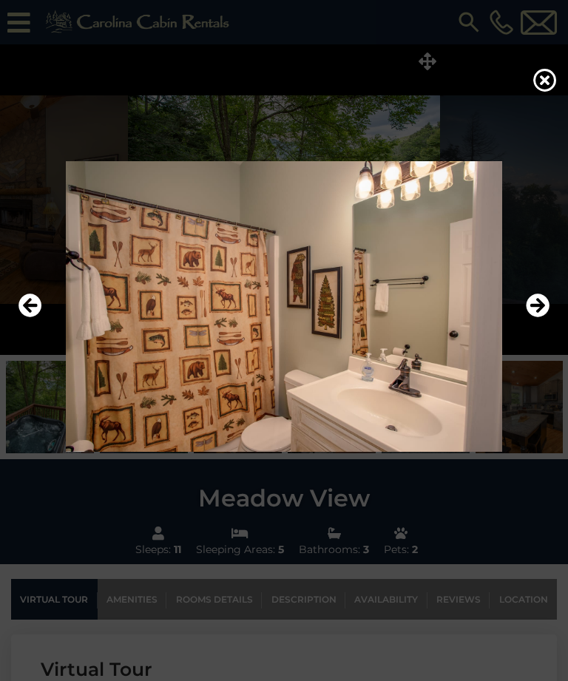
click at [538, 318] on icon "Next" at bounding box center [538, 306] width 24 height 24
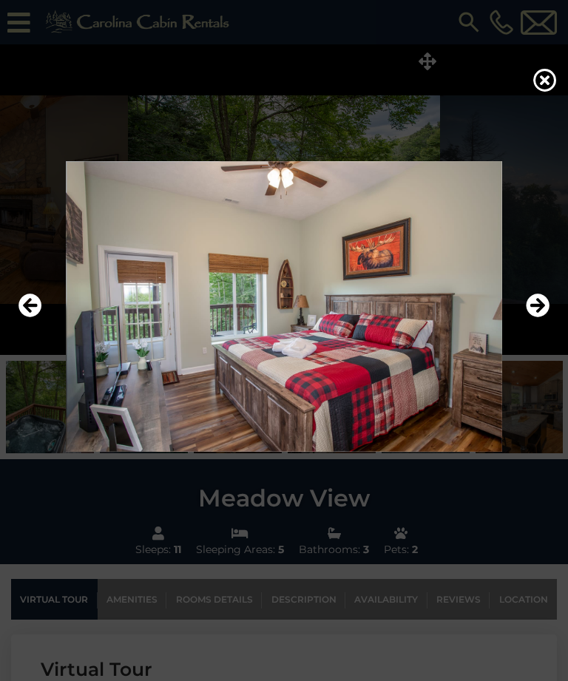
click at [543, 318] on icon "Next" at bounding box center [538, 306] width 24 height 24
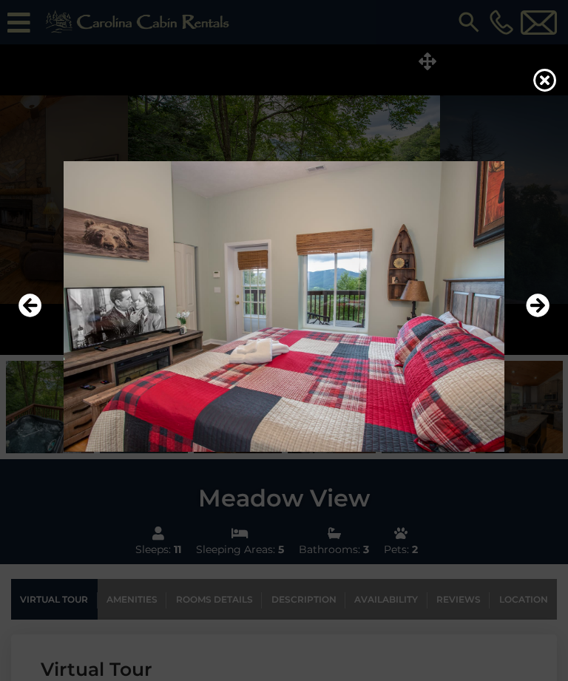
click at [547, 318] on icon "Next" at bounding box center [538, 306] width 24 height 24
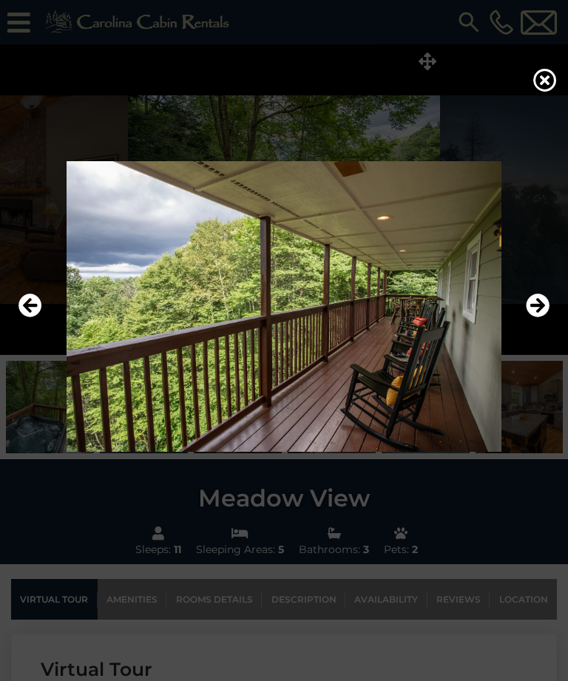
click at [550, 328] on img at bounding box center [284, 306] width 538 height 291
click at [542, 318] on icon "Next" at bounding box center [538, 306] width 24 height 24
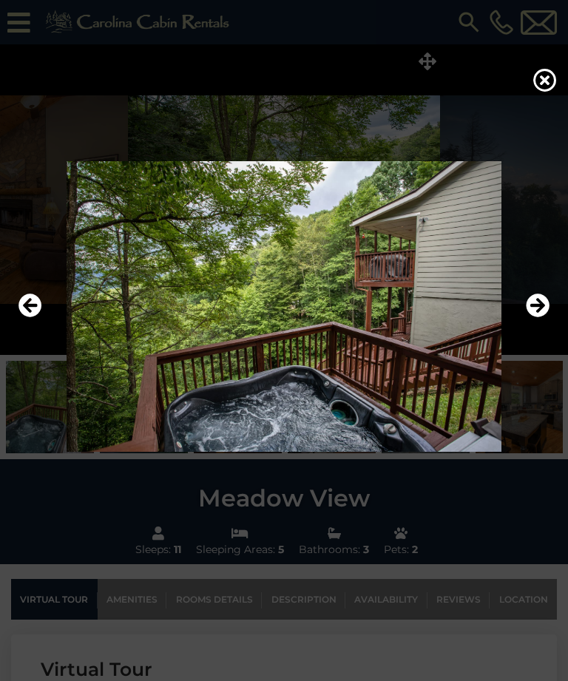
click at [544, 318] on icon "Next" at bounding box center [538, 306] width 24 height 24
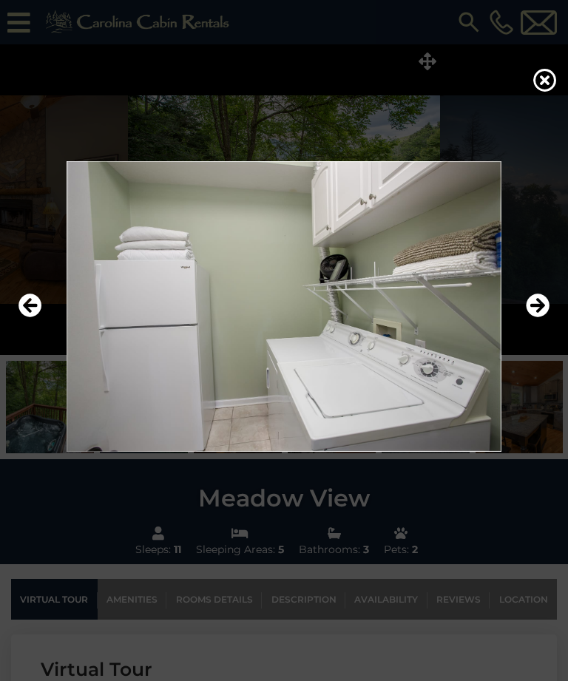
click at [543, 318] on icon "Next" at bounding box center [538, 306] width 24 height 24
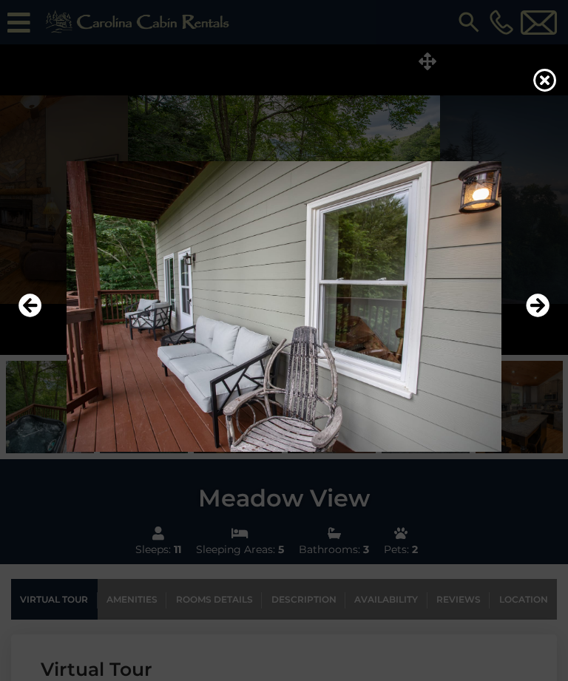
click at [543, 318] on icon "Next" at bounding box center [538, 306] width 24 height 24
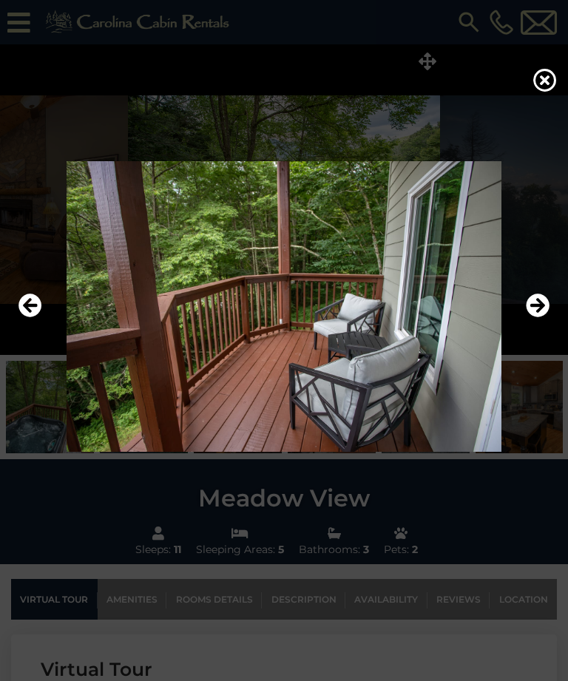
click at [544, 318] on icon "Next" at bounding box center [538, 306] width 24 height 24
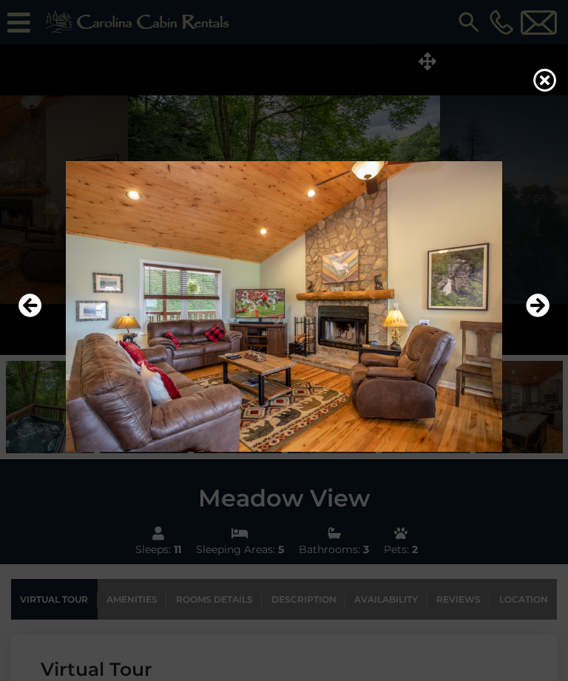
click at [546, 89] on icon at bounding box center [545, 80] width 24 height 24
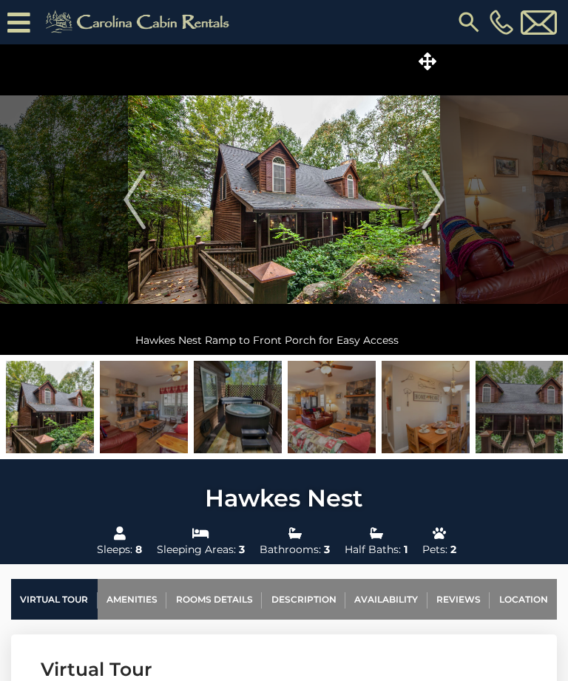
click at [430, 62] on icon at bounding box center [428, 61] width 18 height 18
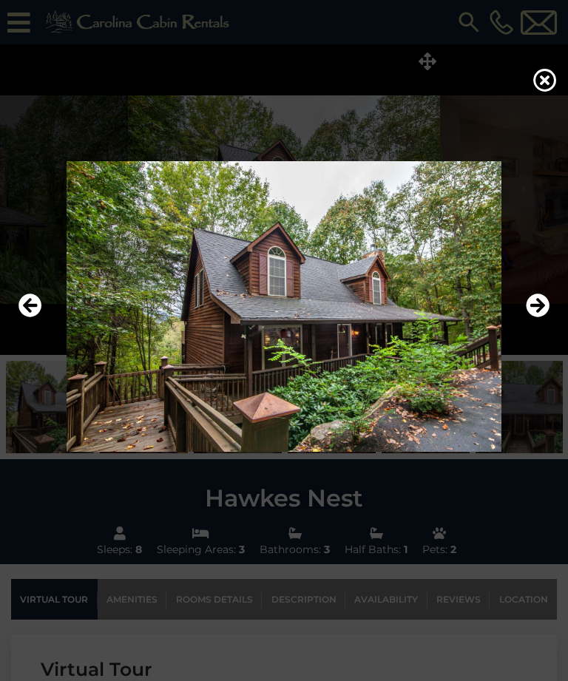
click at [545, 318] on icon "Next" at bounding box center [538, 306] width 24 height 24
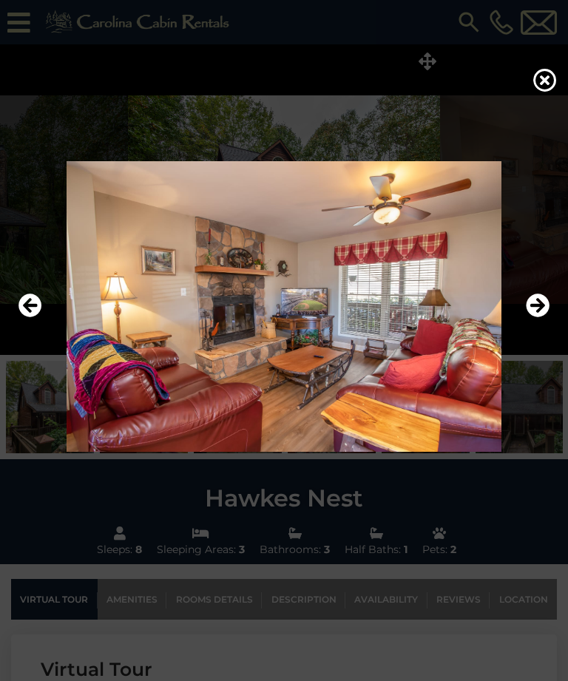
click at [538, 318] on icon "Next" at bounding box center [538, 306] width 24 height 24
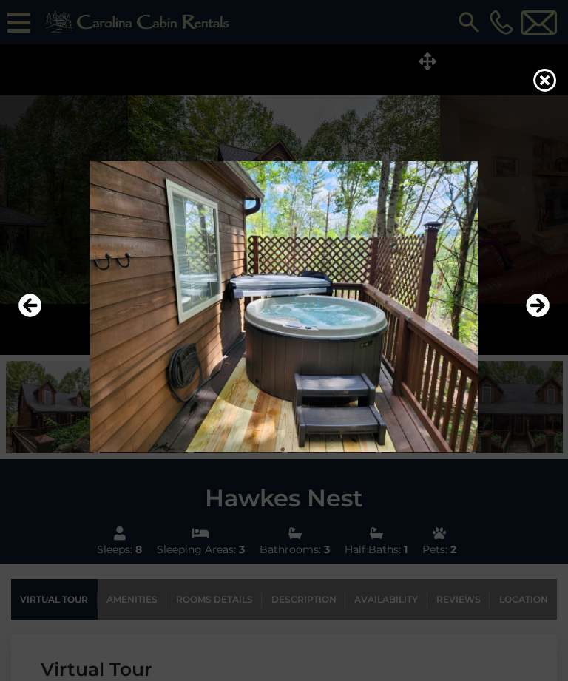
click at [539, 318] on icon "Next" at bounding box center [538, 306] width 24 height 24
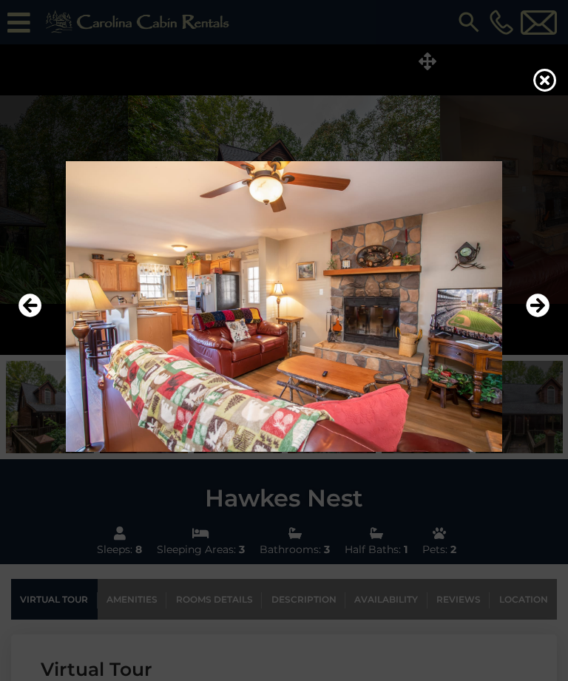
click at [542, 318] on icon "Next" at bounding box center [538, 306] width 24 height 24
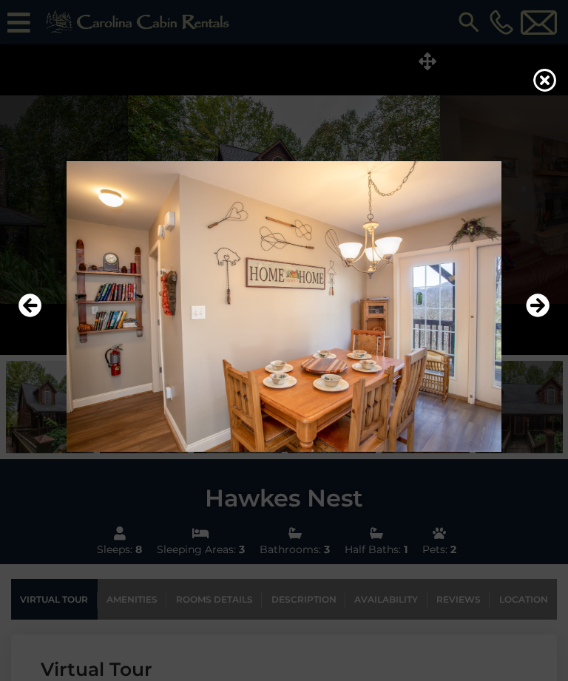
click at [546, 318] on icon "Next" at bounding box center [538, 306] width 24 height 24
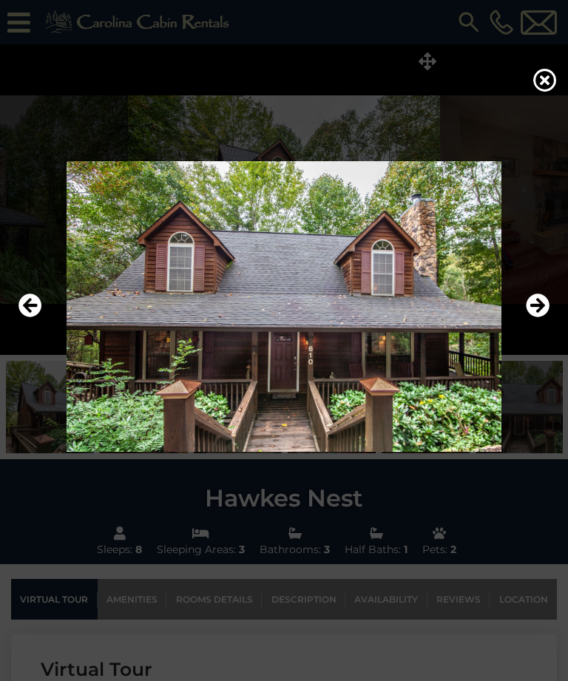
click at [542, 318] on icon "Next" at bounding box center [538, 306] width 24 height 24
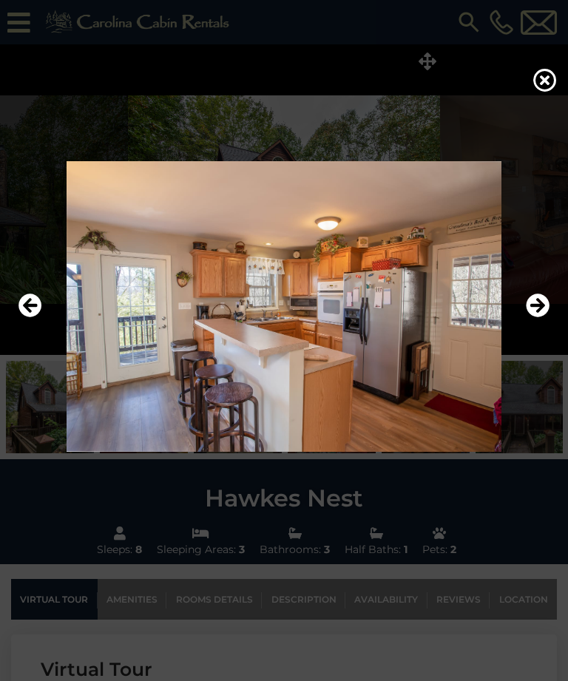
click at [541, 318] on icon "Next" at bounding box center [538, 306] width 24 height 24
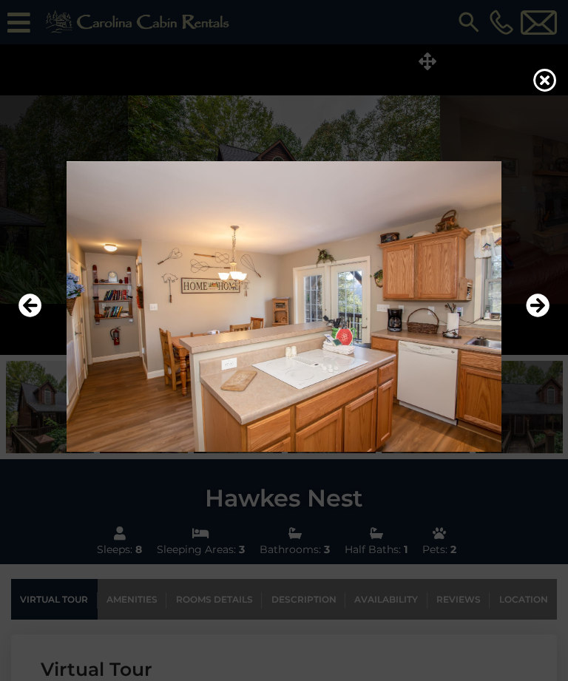
click at [545, 318] on icon "Next" at bounding box center [538, 306] width 24 height 24
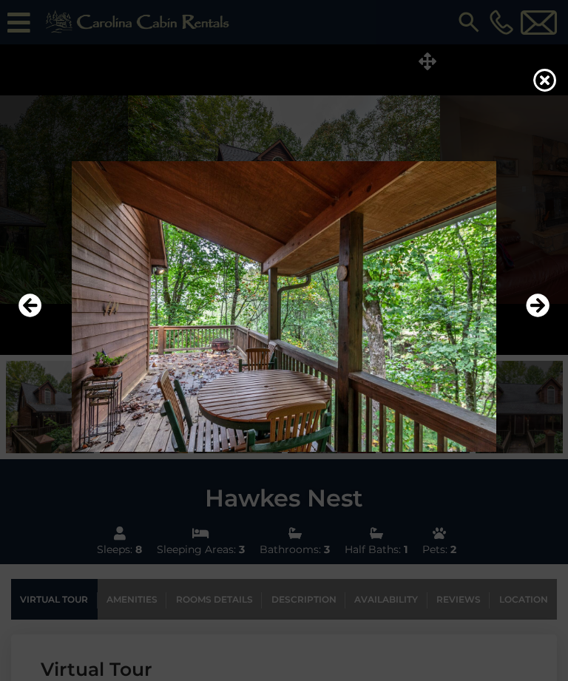
click at [543, 318] on icon "Next" at bounding box center [538, 306] width 24 height 24
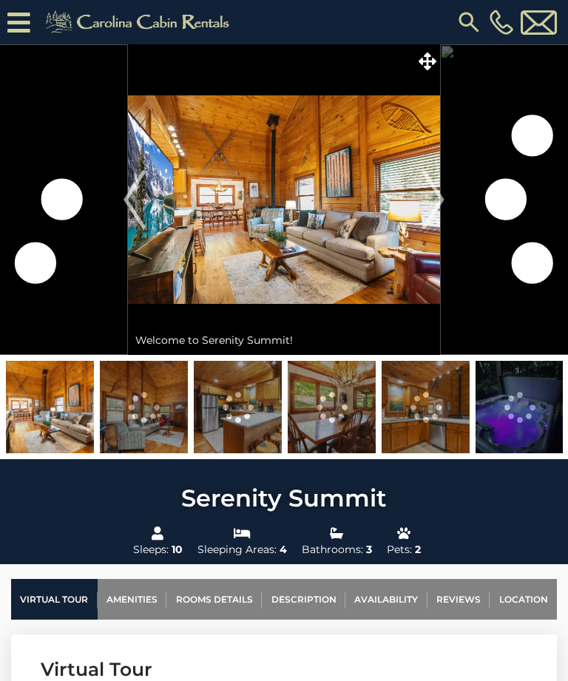
click at [430, 54] on icon at bounding box center [428, 61] width 18 height 18
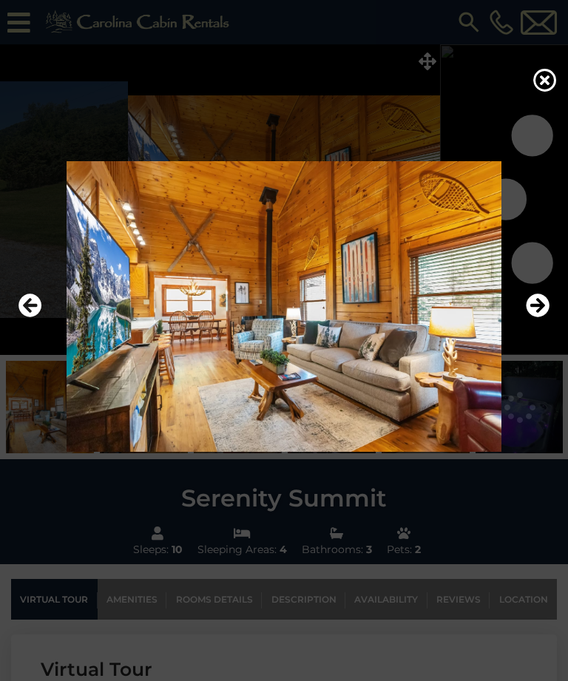
click at [538, 318] on icon "Next" at bounding box center [538, 306] width 24 height 24
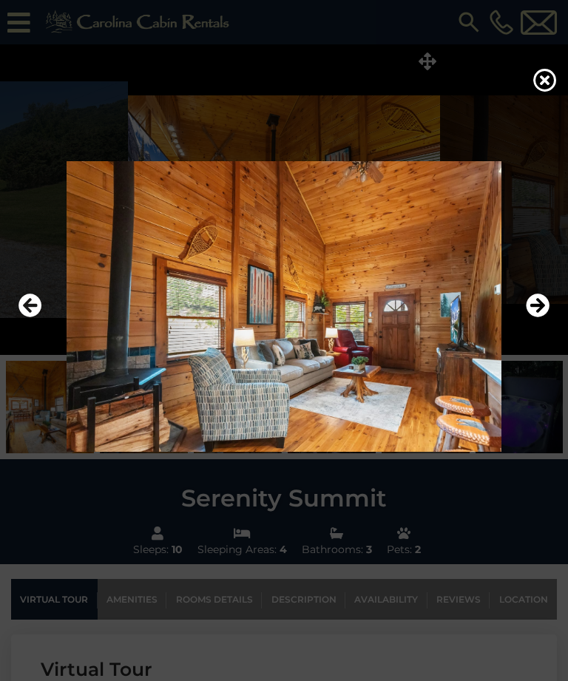
click at [541, 318] on icon "Next" at bounding box center [538, 306] width 24 height 24
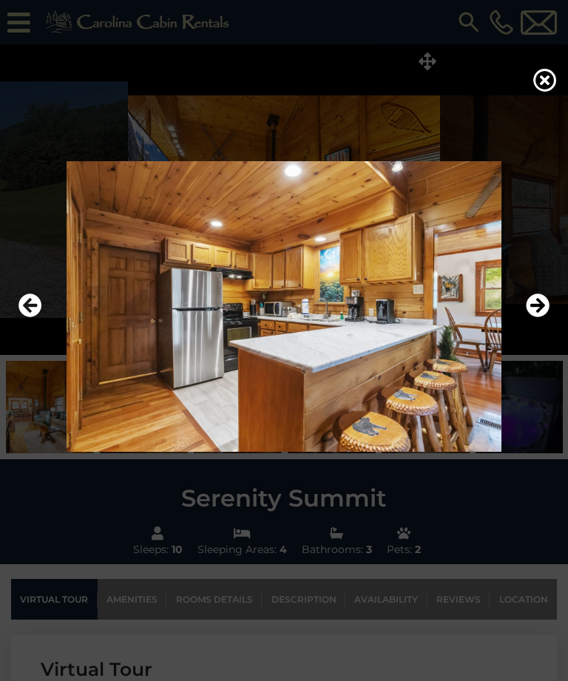
click at [542, 318] on icon "Next" at bounding box center [538, 306] width 24 height 24
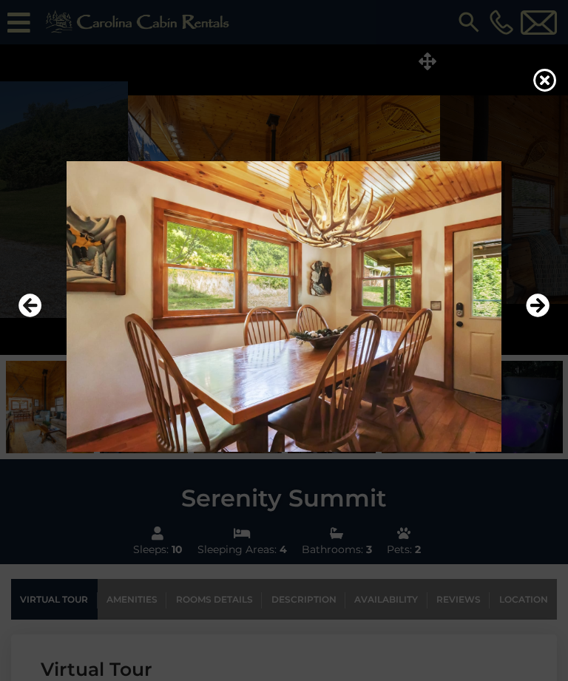
click at [540, 318] on icon "Next" at bounding box center [538, 306] width 24 height 24
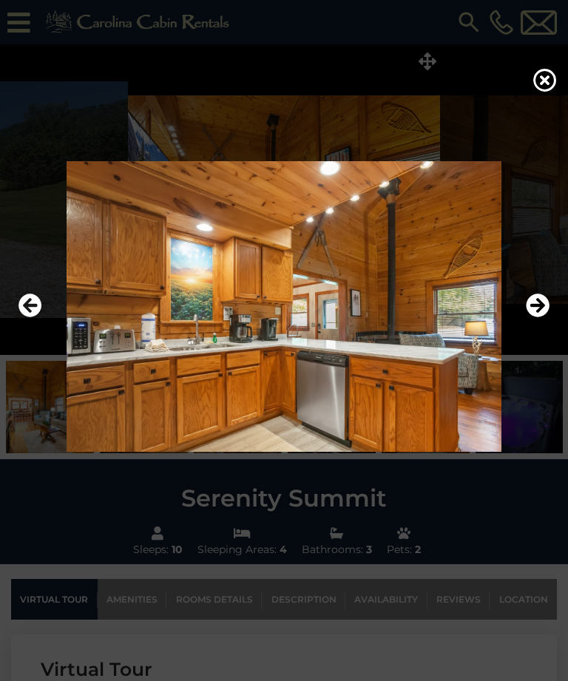
click at [543, 318] on icon "Next" at bounding box center [538, 306] width 24 height 24
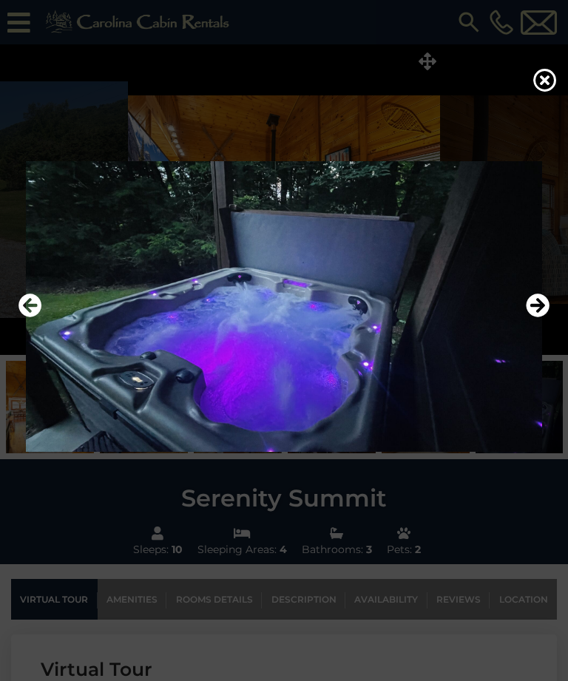
click at [543, 318] on icon "Next" at bounding box center [538, 306] width 24 height 24
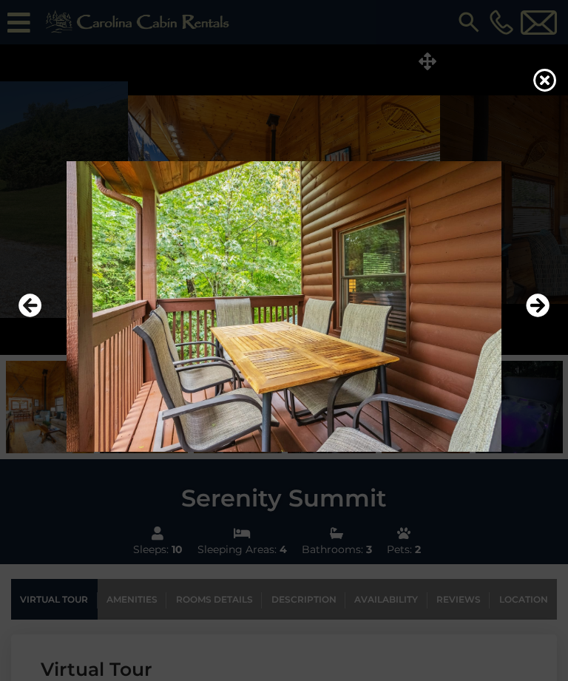
click at [543, 318] on icon "Next" at bounding box center [538, 306] width 24 height 24
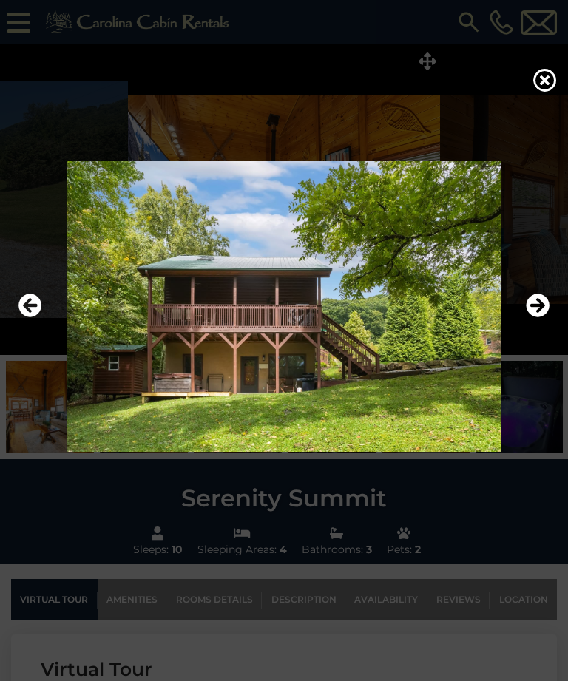
click at [544, 318] on icon "Next" at bounding box center [538, 306] width 24 height 24
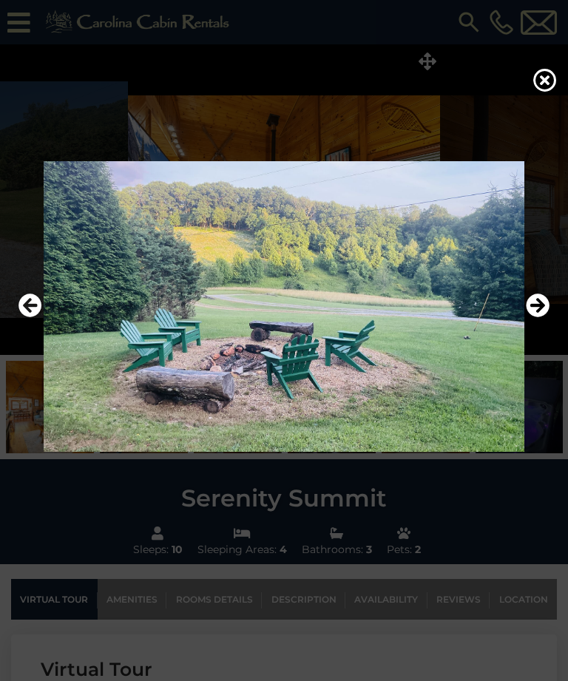
click at [548, 318] on icon "Next" at bounding box center [538, 306] width 24 height 24
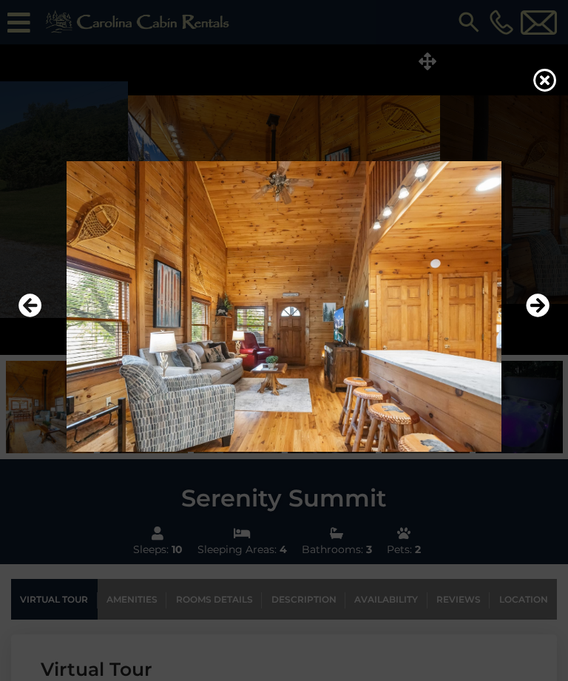
click at [551, 331] on img at bounding box center [284, 306] width 538 height 291
click at [543, 318] on icon "Next" at bounding box center [538, 306] width 24 height 24
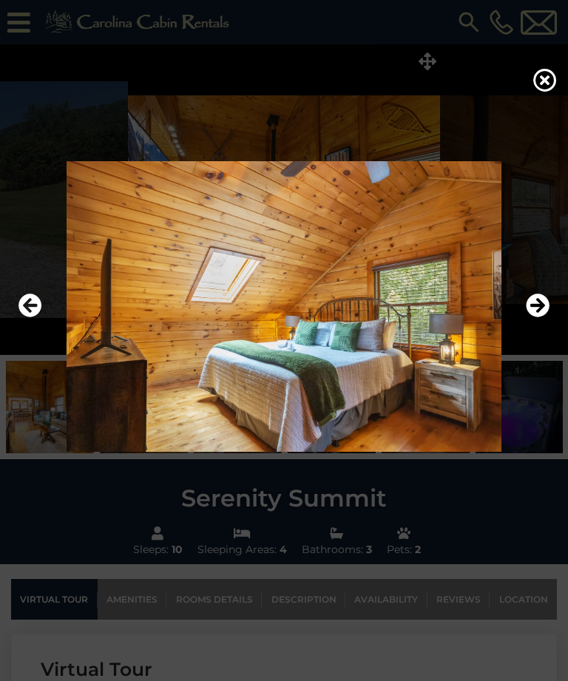
click at [549, 324] on img at bounding box center [284, 306] width 538 height 291
click at [541, 318] on icon "Next" at bounding box center [538, 306] width 24 height 24
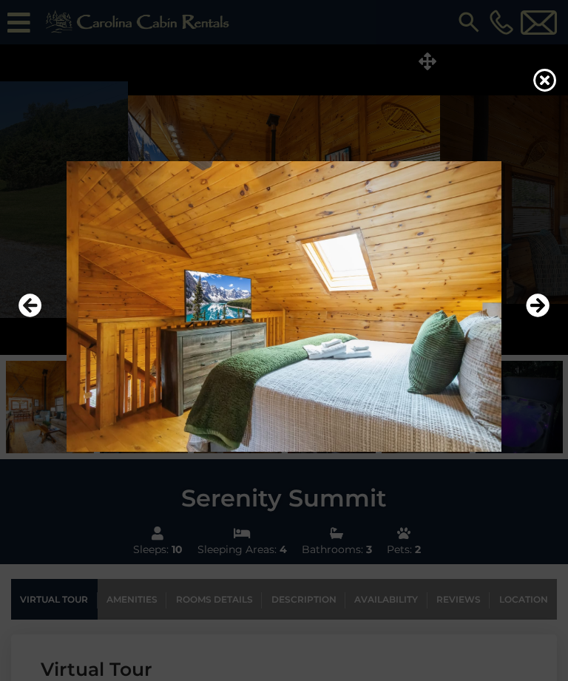
click at [546, 318] on icon "Next" at bounding box center [538, 306] width 24 height 24
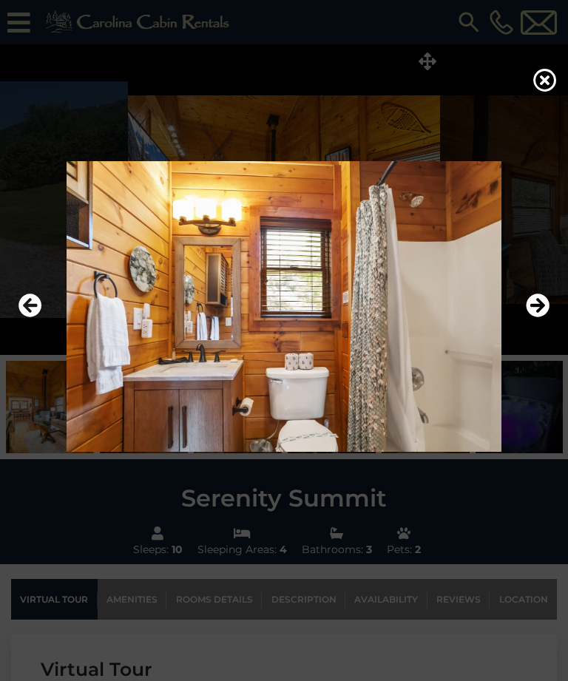
click at [549, 318] on icon "Next" at bounding box center [538, 306] width 24 height 24
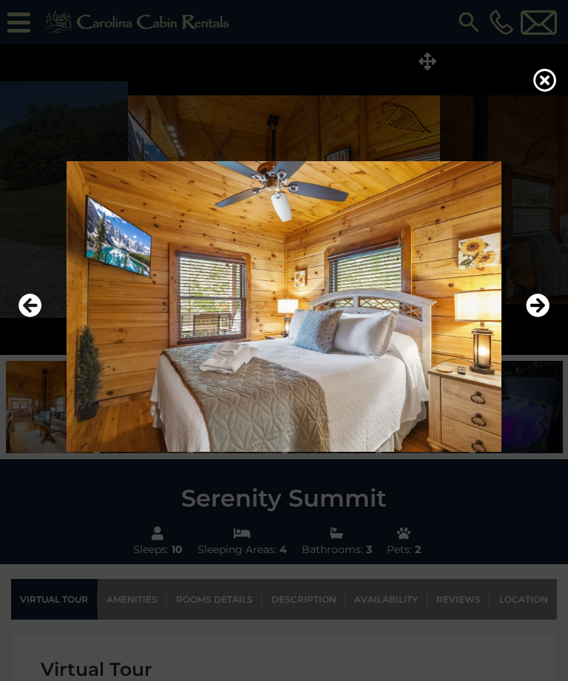
click at [543, 318] on icon "Next" at bounding box center [538, 306] width 24 height 24
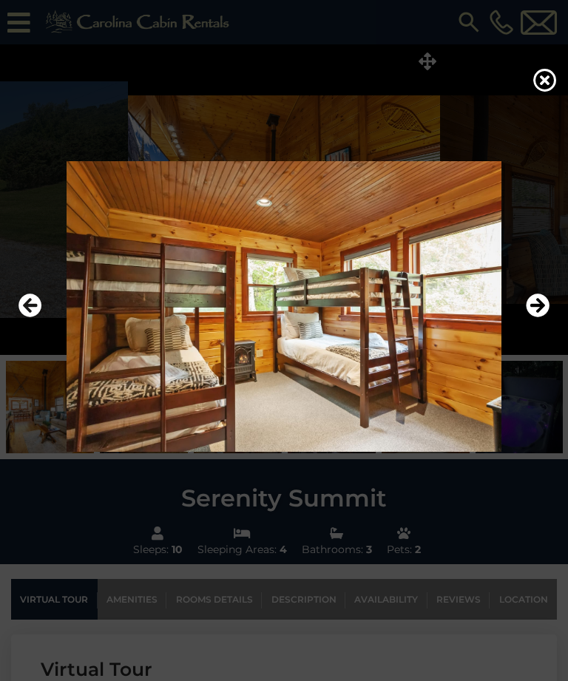
click at [544, 318] on icon "Next" at bounding box center [538, 306] width 24 height 24
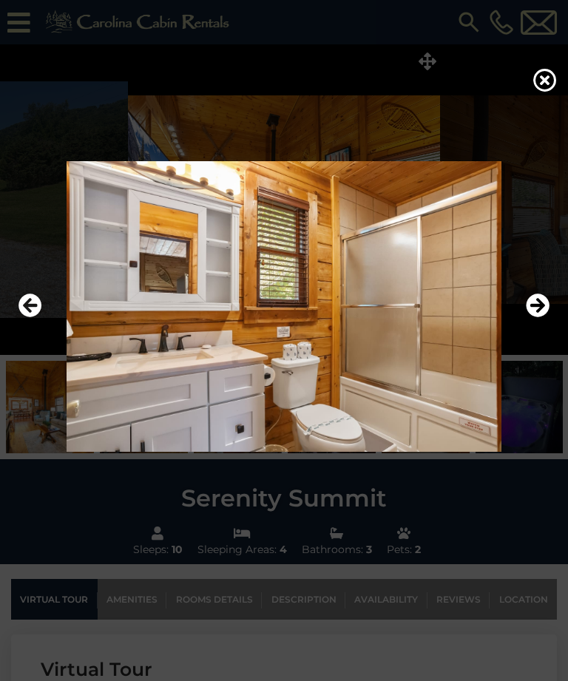
click at [546, 318] on icon "Next" at bounding box center [538, 306] width 24 height 24
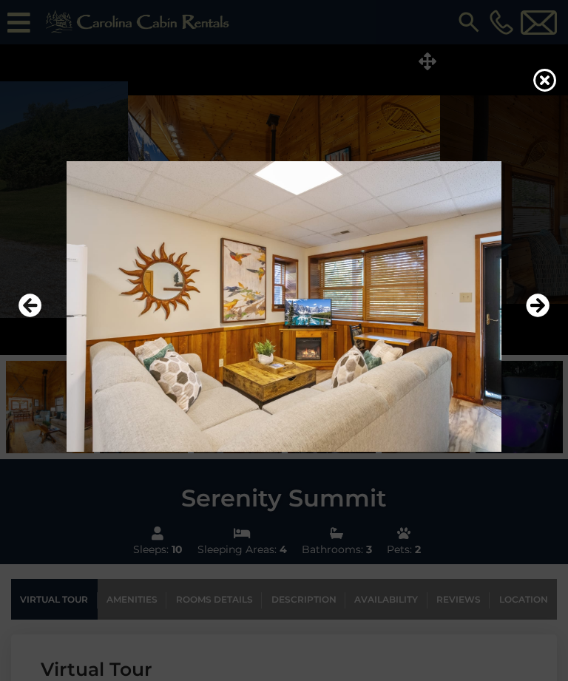
click at [549, 318] on icon "Next" at bounding box center [538, 306] width 24 height 24
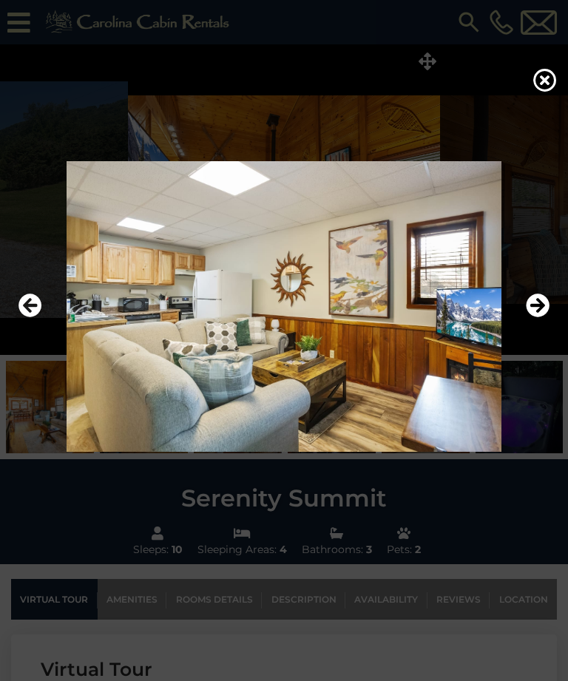
click at [552, 325] on img at bounding box center [284, 306] width 538 height 291
click at [539, 318] on icon "Next" at bounding box center [538, 306] width 24 height 24
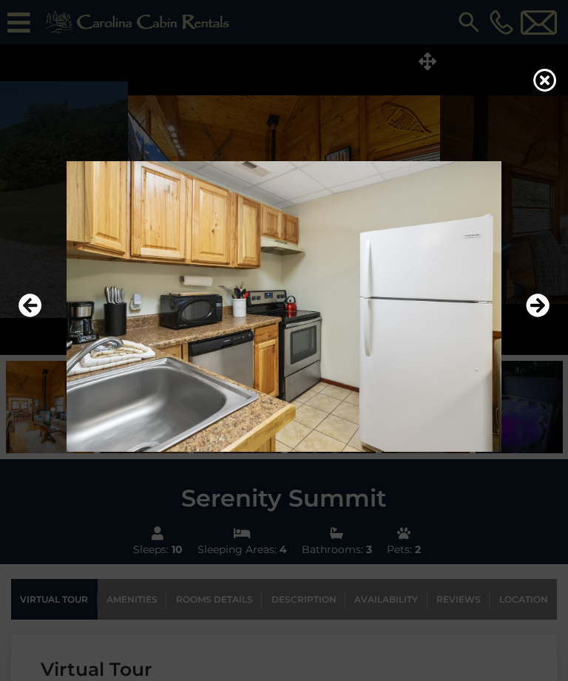
click at [543, 318] on icon "Next" at bounding box center [538, 306] width 24 height 24
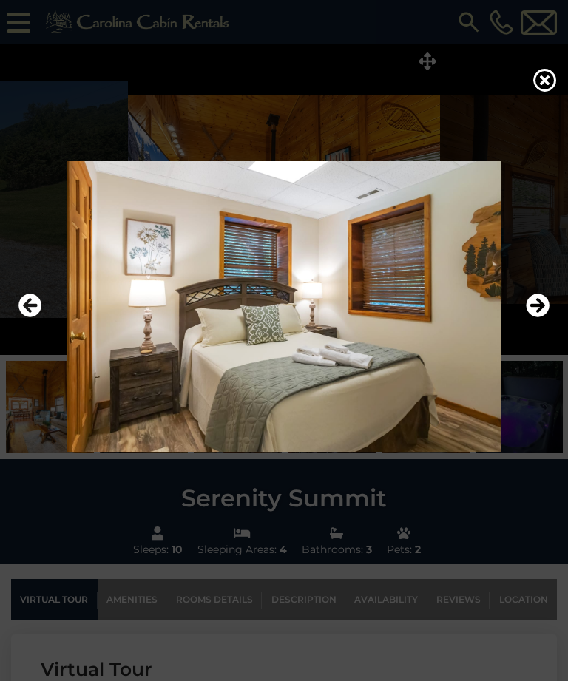
click at [540, 318] on icon "Next" at bounding box center [538, 306] width 24 height 24
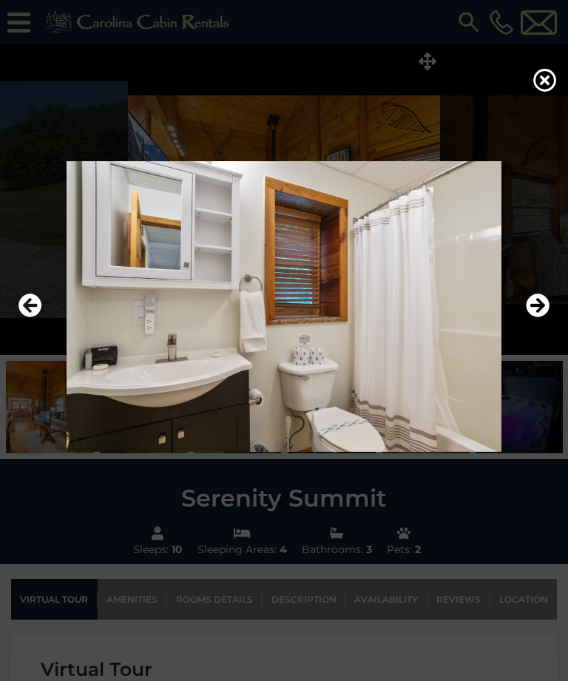
click at [541, 318] on icon "Next" at bounding box center [538, 306] width 24 height 24
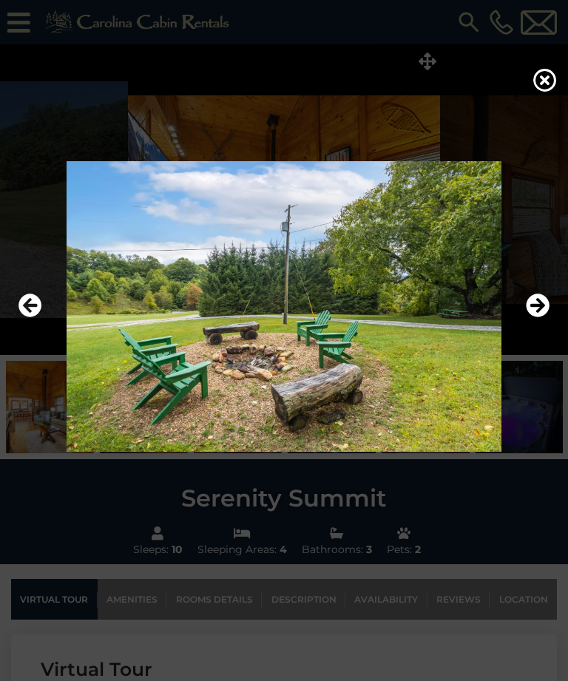
click at [542, 318] on icon "Next" at bounding box center [538, 306] width 24 height 24
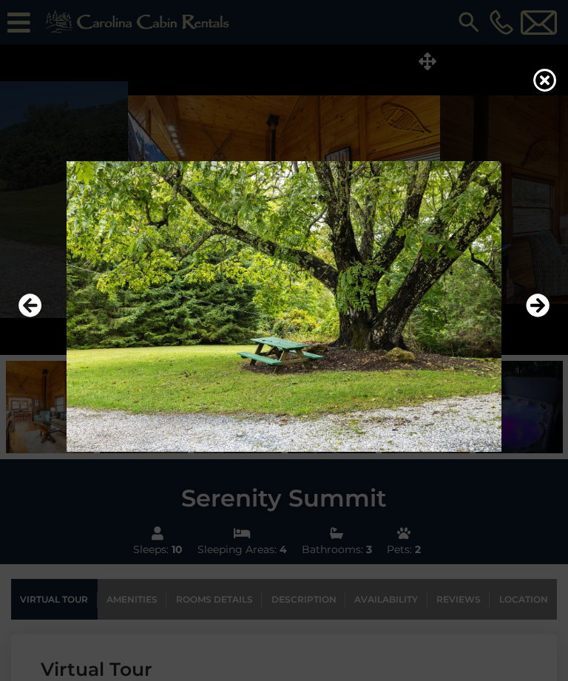
click at [541, 318] on icon "Next" at bounding box center [538, 306] width 24 height 24
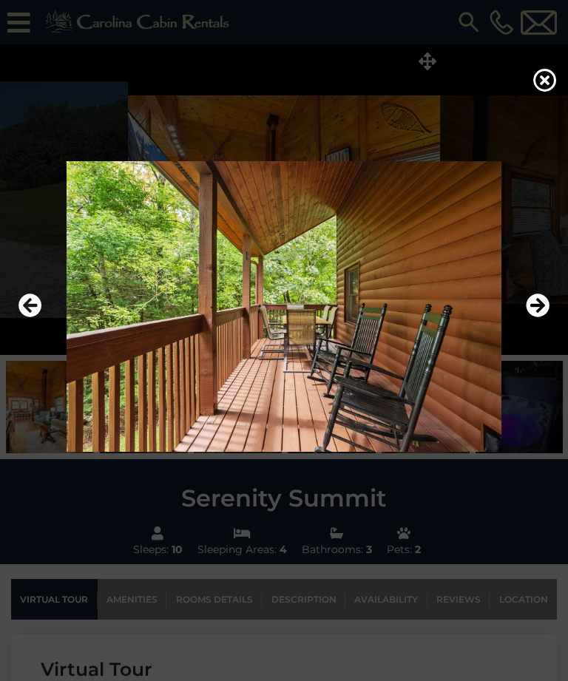
click at [541, 318] on icon "Next" at bounding box center [538, 306] width 24 height 24
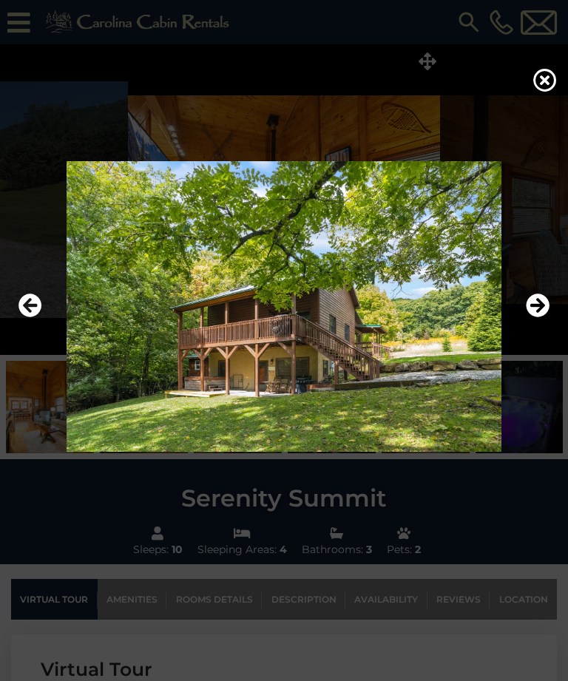
click at [539, 318] on icon "Next" at bounding box center [538, 306] width 24 height 24
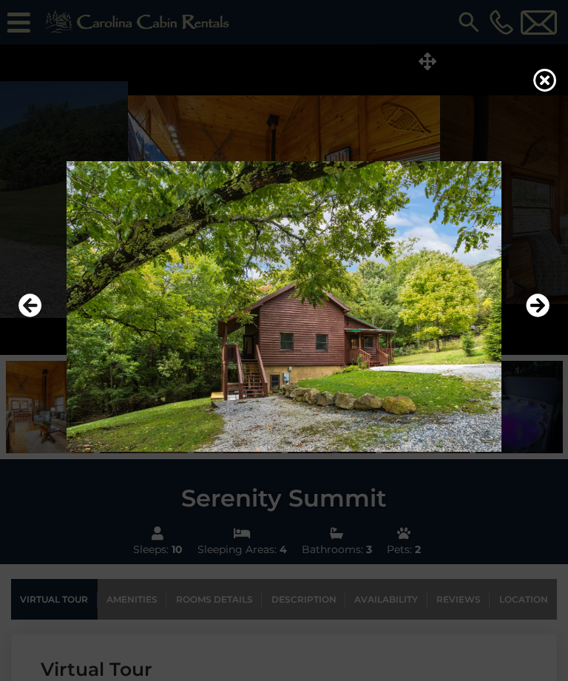
click at [544, 318] on icon "Next" at bounding box center [538, 306] width 24 height 24
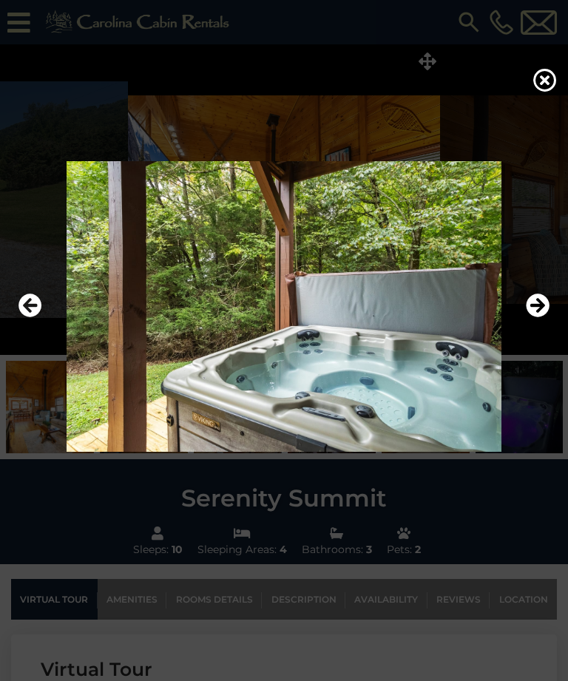
click at [546, 318] on icon "Next" at bounding box center [538, 306] width 24 height 24
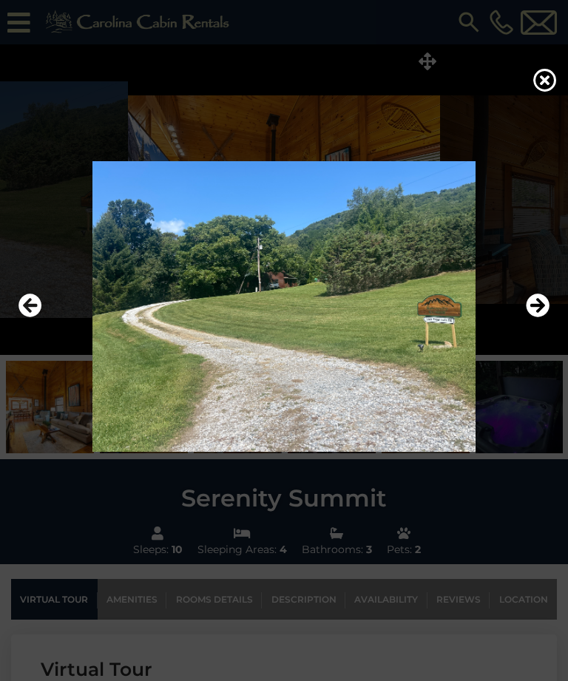
click at [538, 318] on icon "Next" at bounding box center [538, 306] width 24 height 24
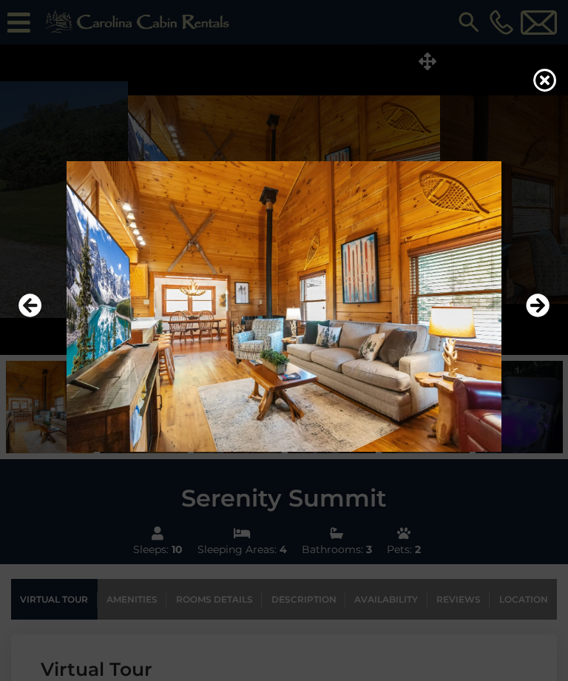
click at [548, 87] on icon at bounding box center [545, 80] width 24 height 24
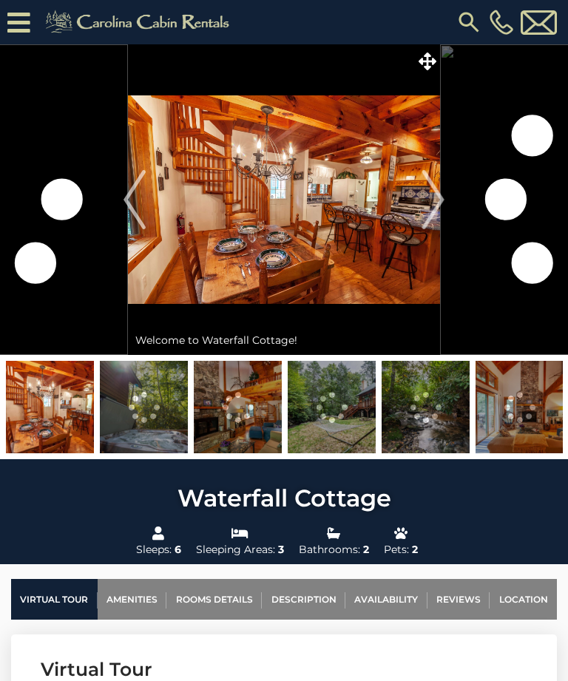
click at [431, 61] on icon at bounding box center [428, 61] width 18 height 18
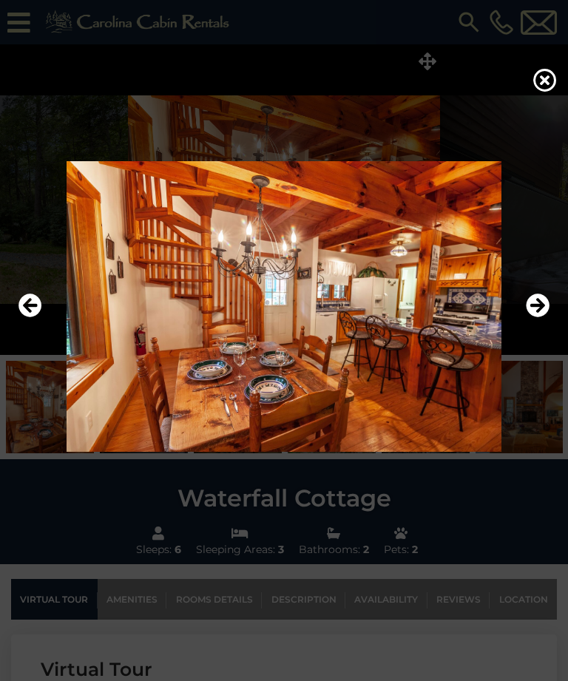
click at [544, 318] on icon "Next" at bounding box center [538, 306] width 24 height 24
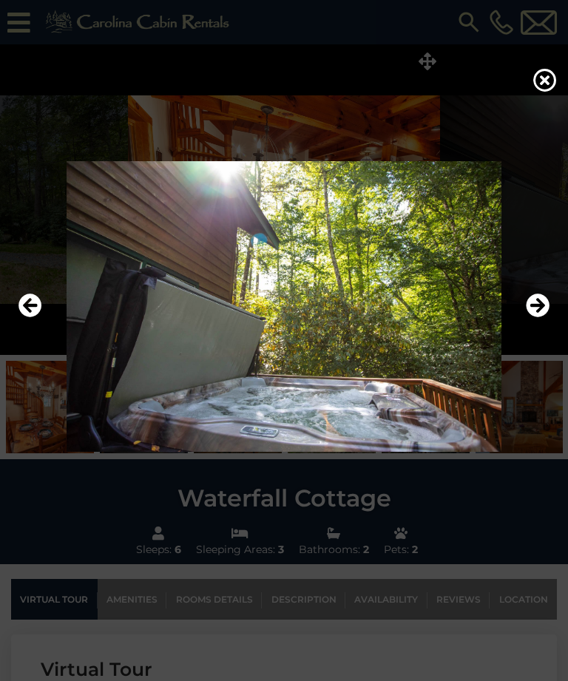
click at [537, 318] on icon "Next" at bounding box center [538, 306] width 24 height 24
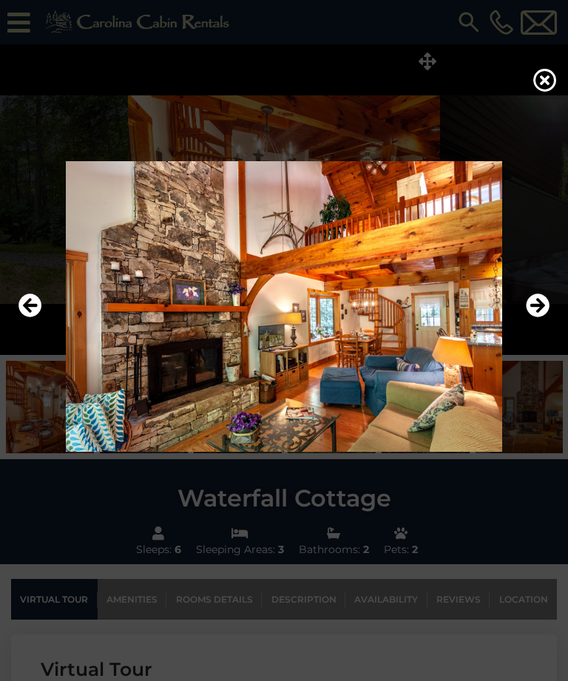
click at [539, 318] on icon "Next" at bounding box center [538, 306] width 24 height 24
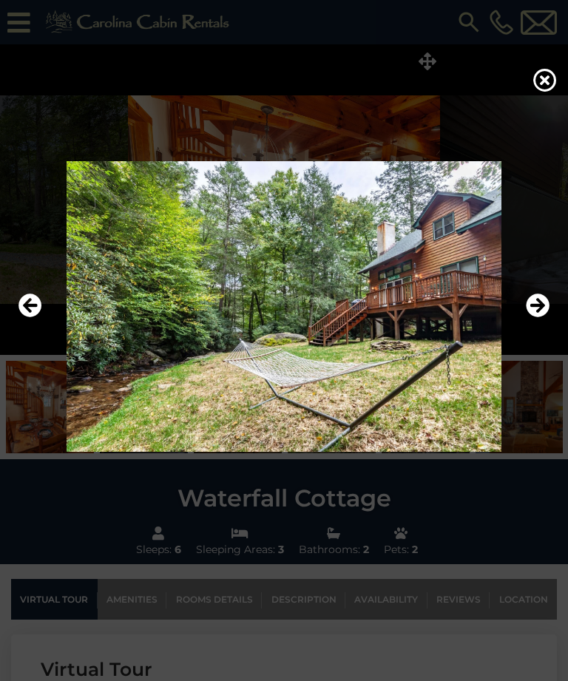
click at [534, 318] on icon "Next" at bounding box center [538, 306] width 24 height 24
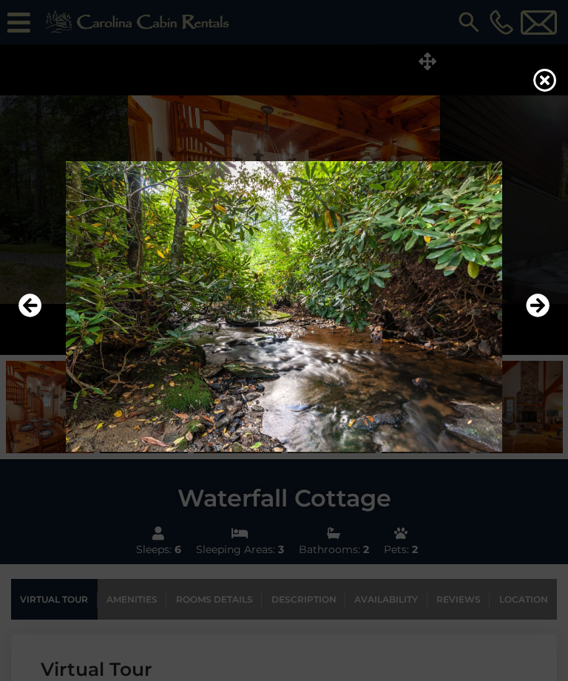
click at [543, 318] on icon "Next" at bounding box center [538, 306] width 24 height 24
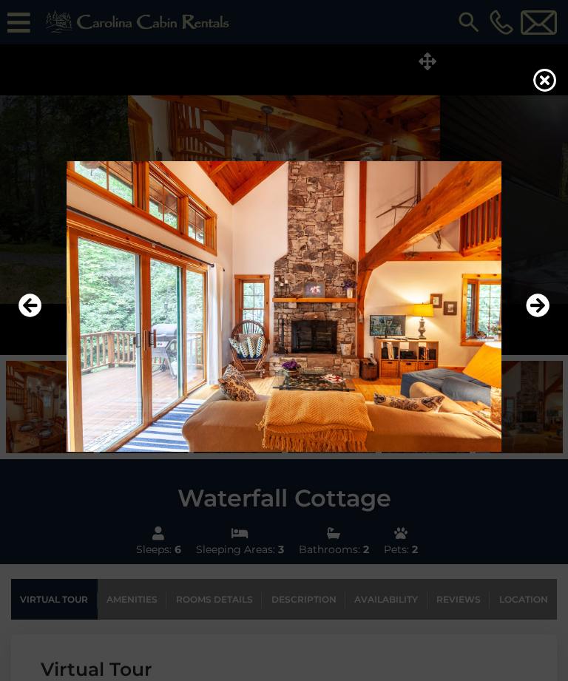
click at [543, 318] on icon "Next" at bounding box center [538, 306] width 24 height 24
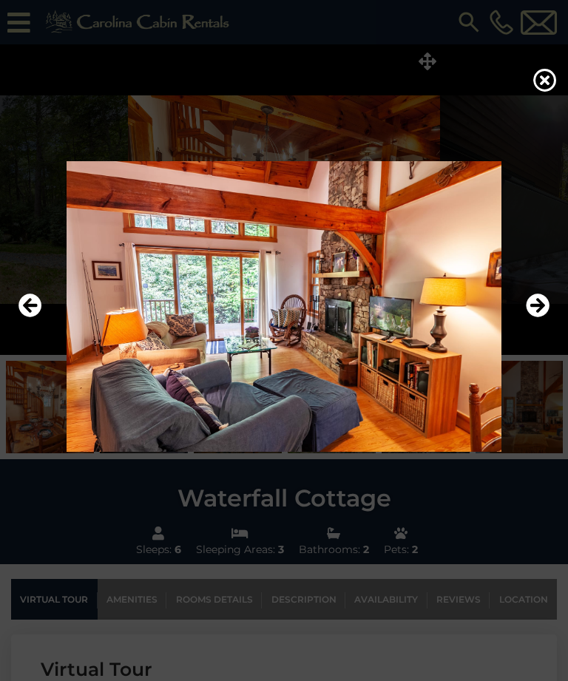
click at [546, 318] on icon "Next" at bounding box center [538, 306] width 24 height 24
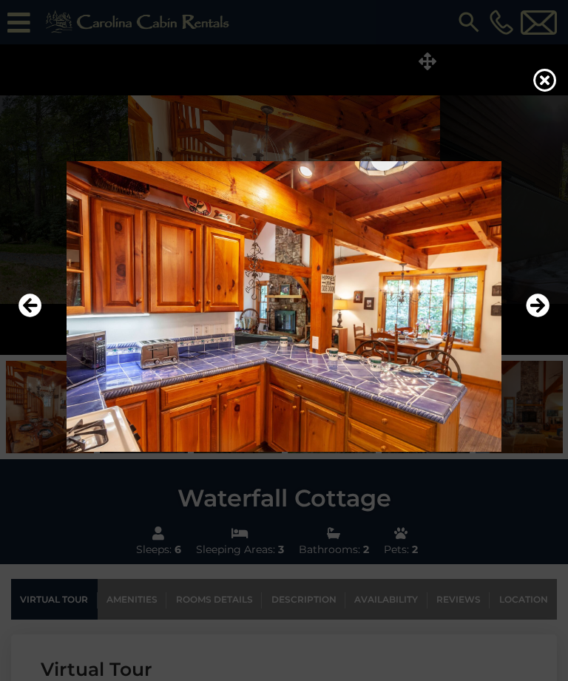
click at [549, 318] on icon "Next" at bounding box center [538, 306] width 24 height 24
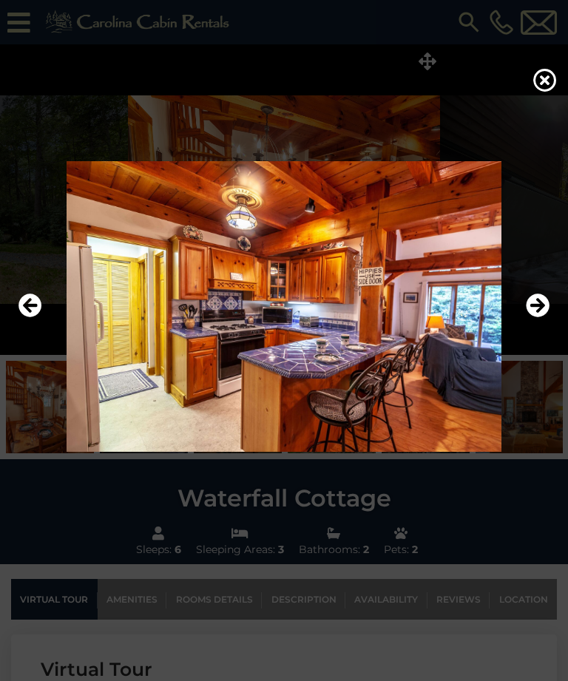
click at [543, 318] on icon "Next" at bounding box center [538, 306] width 24 height 24
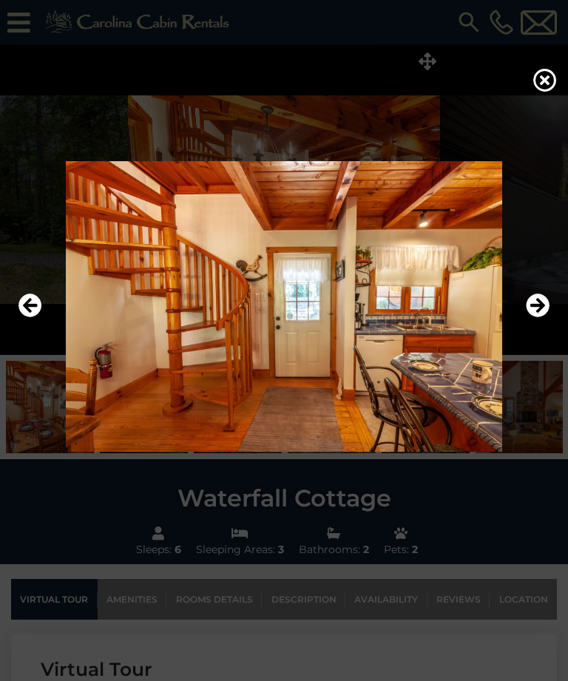
click at [542, 318] on icon "Next" at bounding box center [538, 306] width 24 height 24
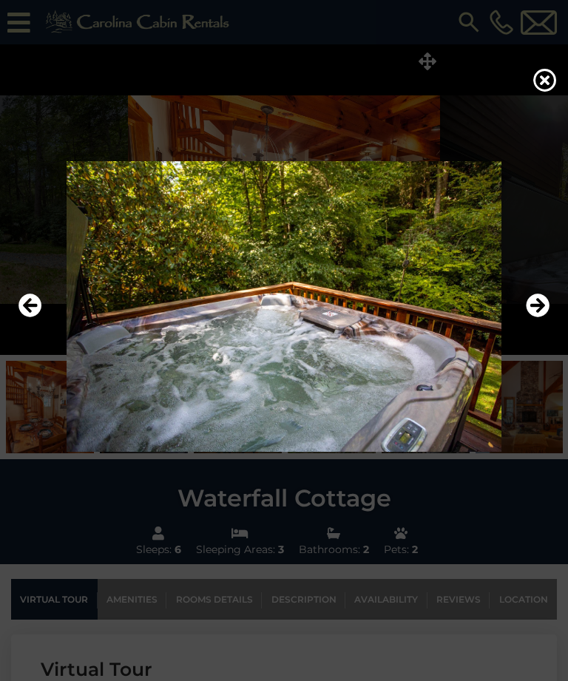
click at [541, 318] on icon "Next" at bounding box center [538, 306] width 24 height 24
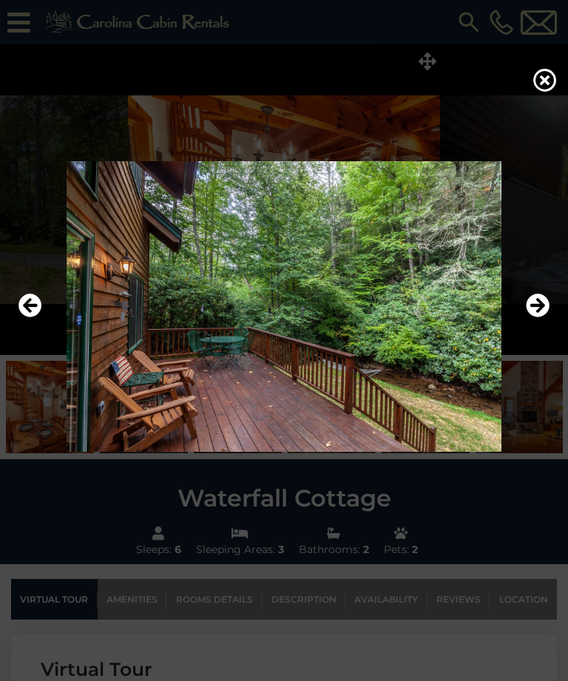
click at [541, 318] on icon "Next" at bounding box center [538, 306] width 24 height 24
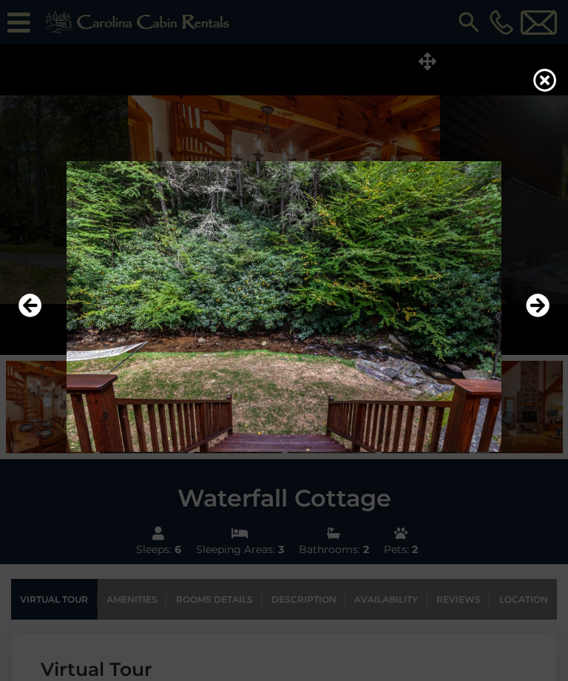
click at [544, 318] on icon "Next" at bounding box center [538, 306] width 24 height 24
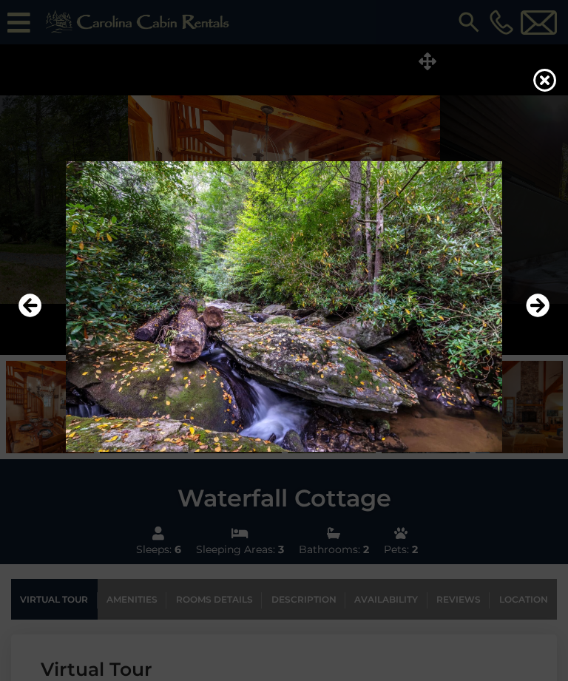
click at [546, 318] on icon "Next" at bounding box center [538, 306] width 24 height 24
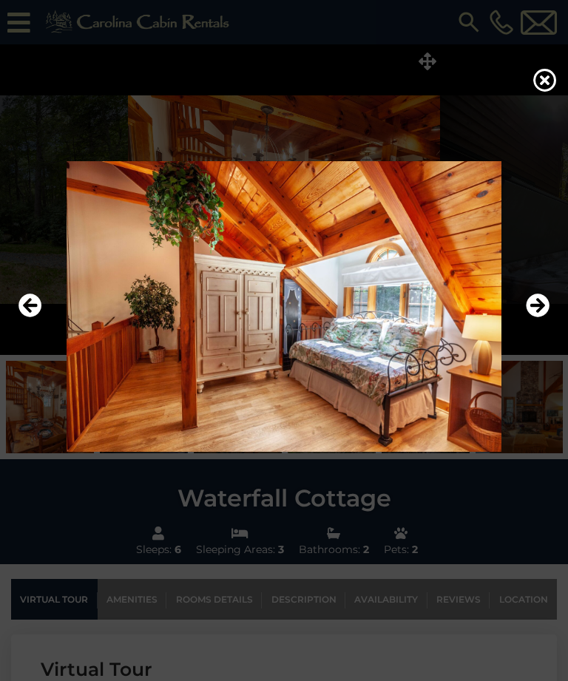
click at [546, 318] on icon "Next" at bounding box center [538, 306] width 24 height 24
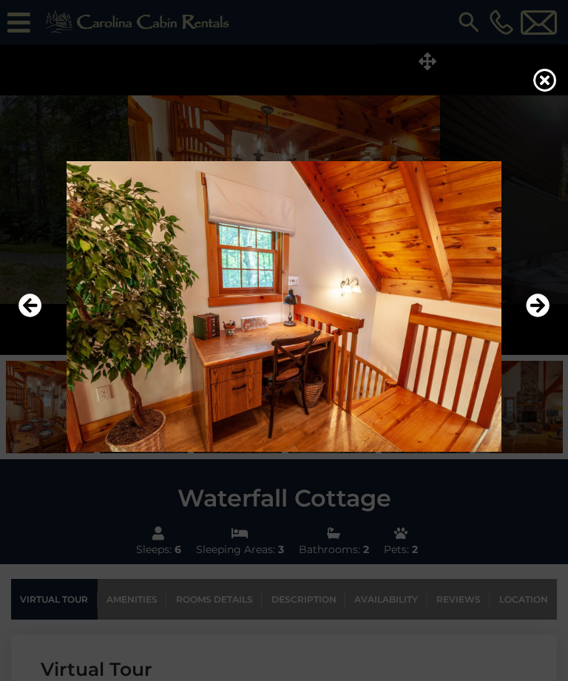
click at [551, 331] on img at bounding box center [284, 306] width 538 height 291
click at [546, 318] on icon "Next" at bounding box center [538, 306] width 24 height 24
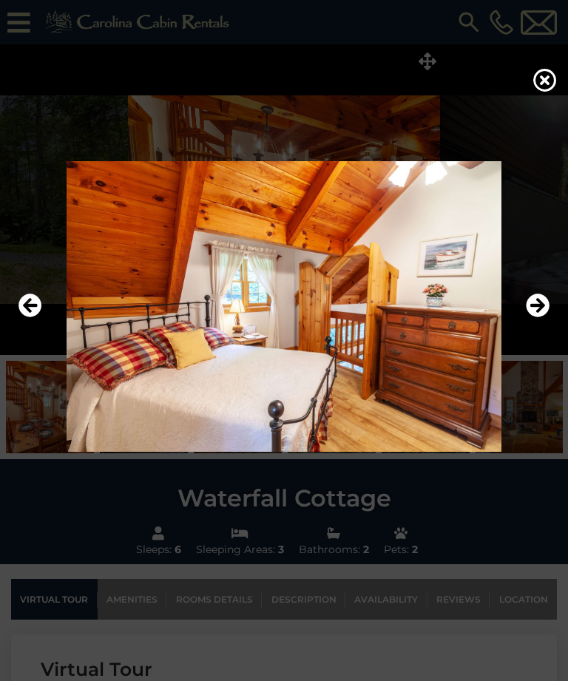
click at [541, 318] on icon "Next" at bounding box center [538, 306] width 24 height 24
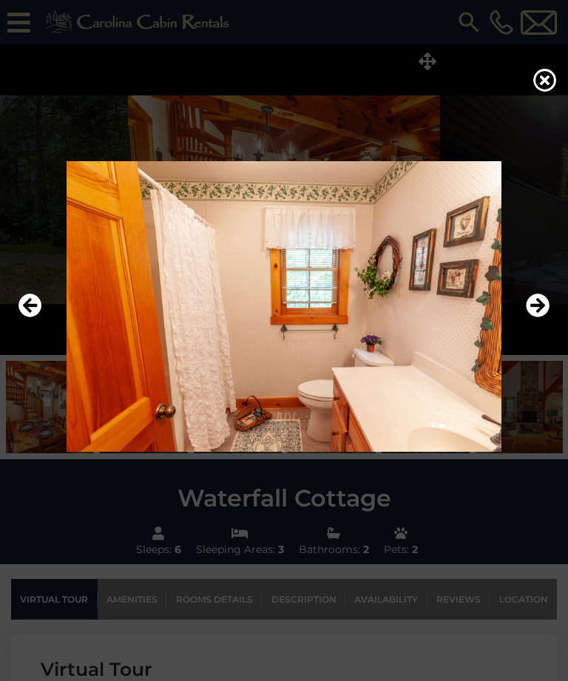
click at [541, 318] on icon "Next" at bounding box center [538, 306] width 24 height 24
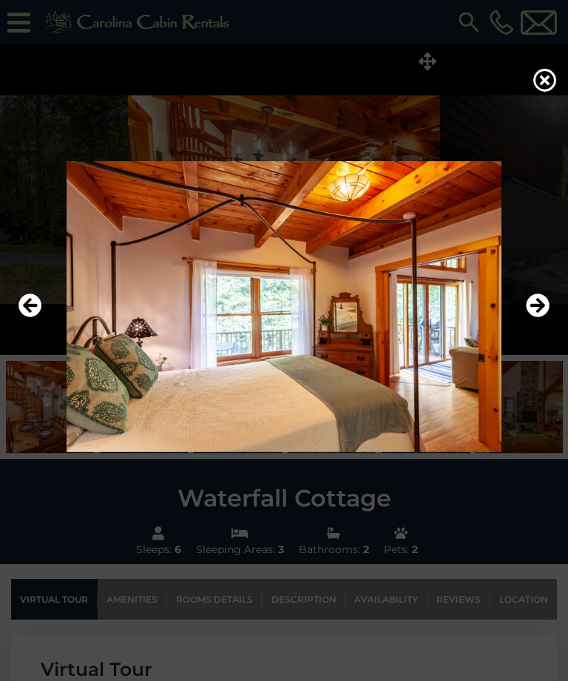
click at [542, 318] on icon "Next" at bounding box center [538, 306] width 24 height 24
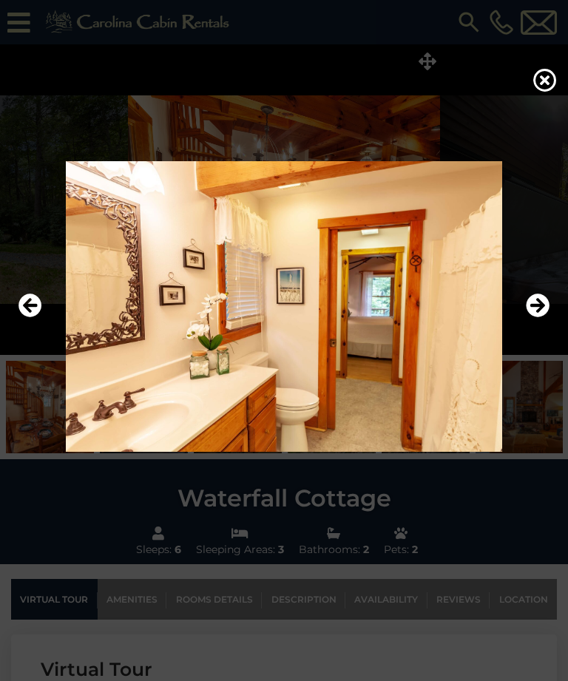
click at [546, 87] on icon at bounding box center [545, 80] width 24 height 24
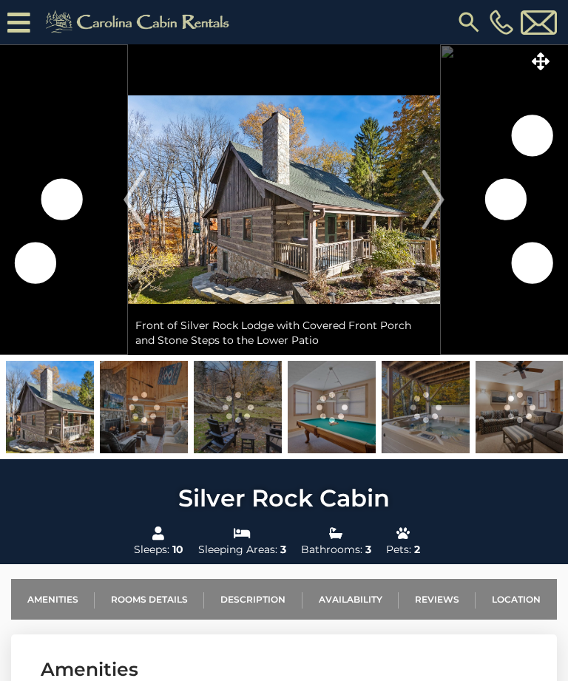
click at [542, 64] on icon at bounding box center [541, 61] width 18 height 18
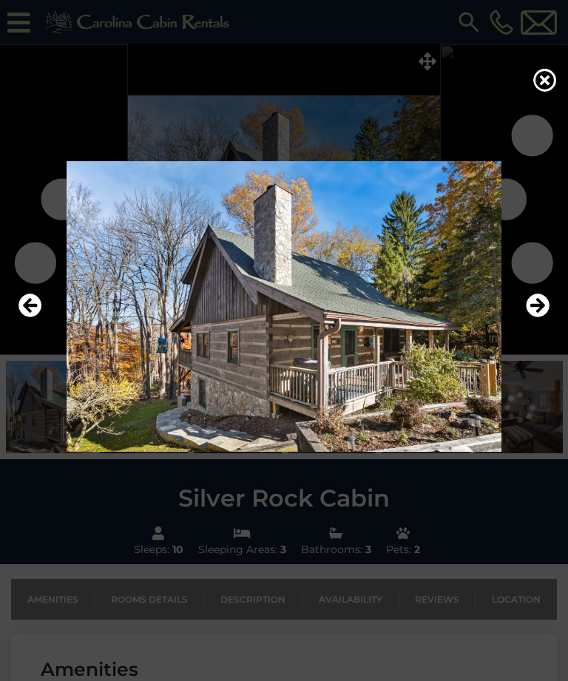
click at [538, 318] on icon "Next" at bounding box center [538, 306] width 24 height 24
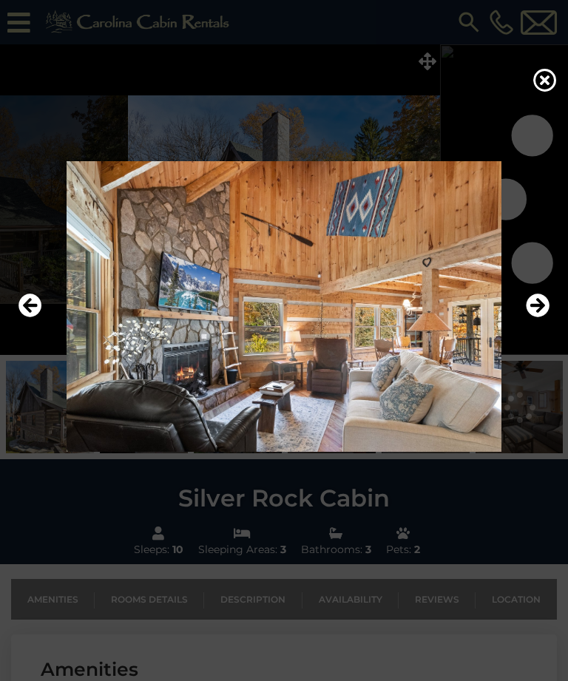
click at [541, 318] on icon "Next" at bounding box center [538, 306] width 24 height 24
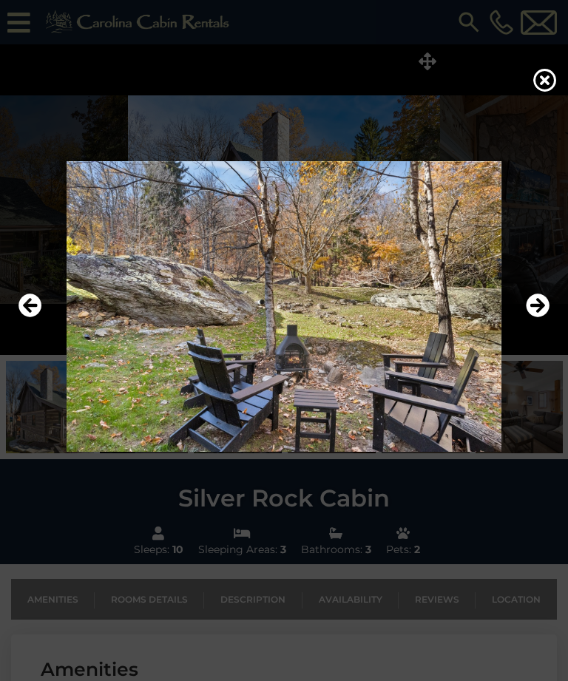
click at [536, 318] on icon "Next" at bounding box center [538, 306] width 24 height 24
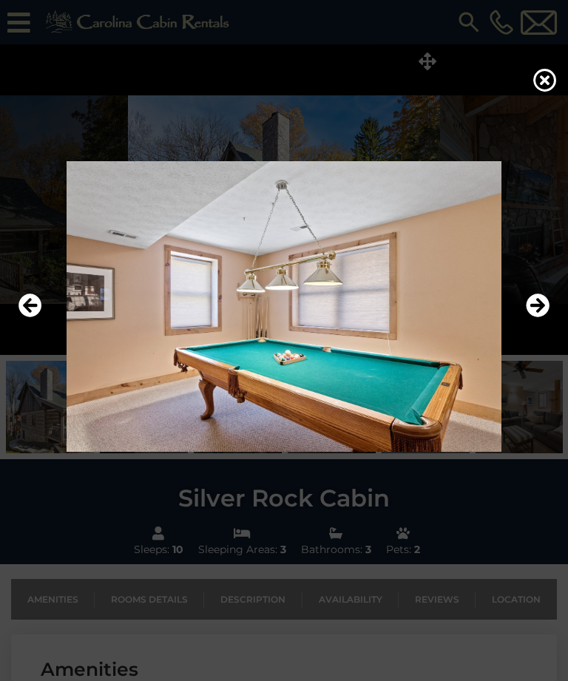
click at [534, 318] on icon "Next" at bounding box center [538, 306] width 24 height 24
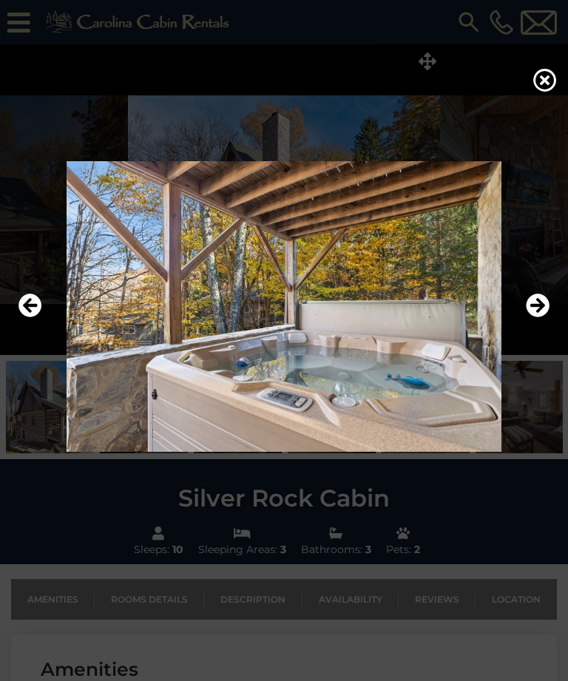
click at [550, 340] on img at bounding box center [284, 306] width 538 height 291
click at [541, 318] on icon "Next" at bounding box center [538, 306] width 24 height 24
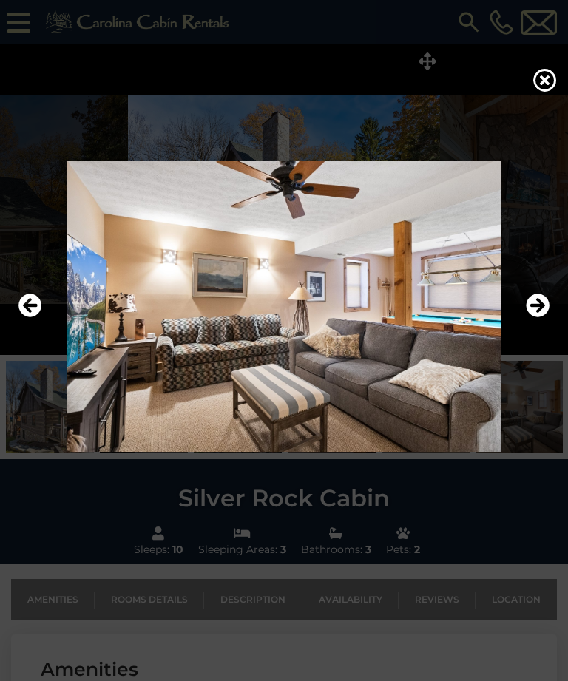
click at [541, 318] on icon "Next" at bounding box center [538, 306] width 24 height 24
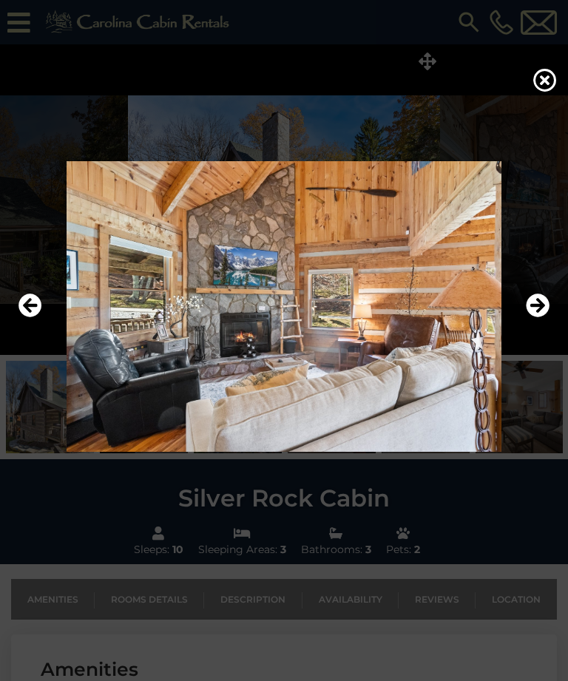
click at [541, 318] on icon "Next" at bounding box center [538, 306] width 24 height 24
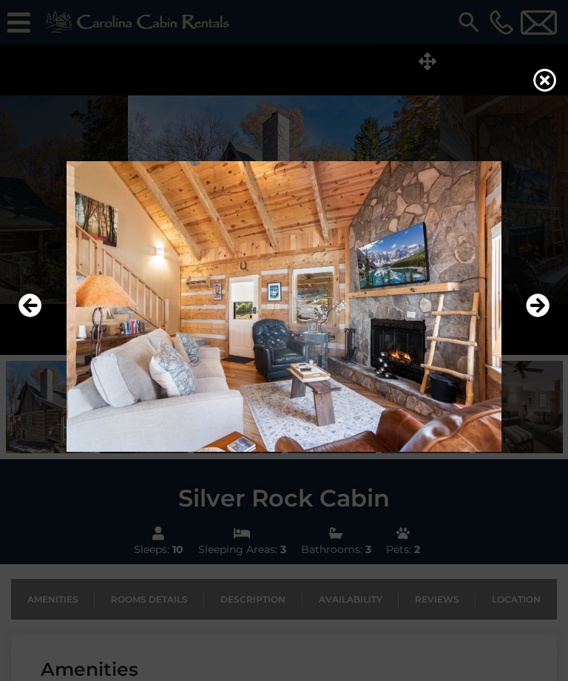
click at [536, 318] on icon "Next" at bounding box center [538, 306] width 24 height 24
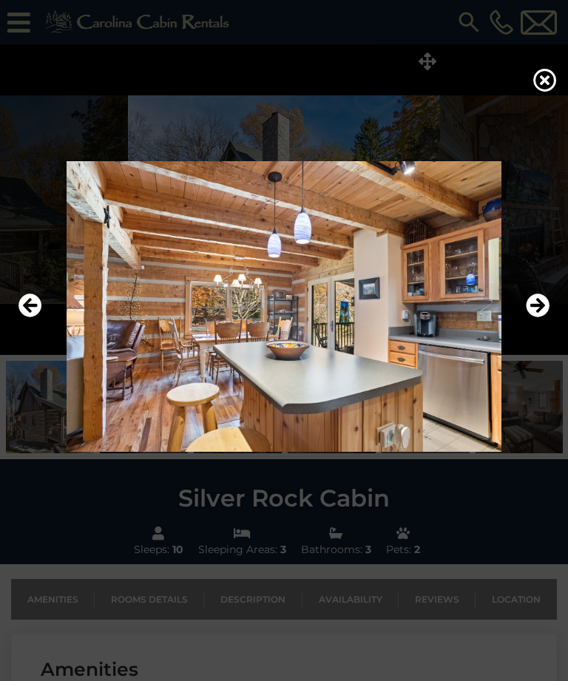
click at [541, 318] on icon "Next" at bounding box center [538, 306] width 24 height 24
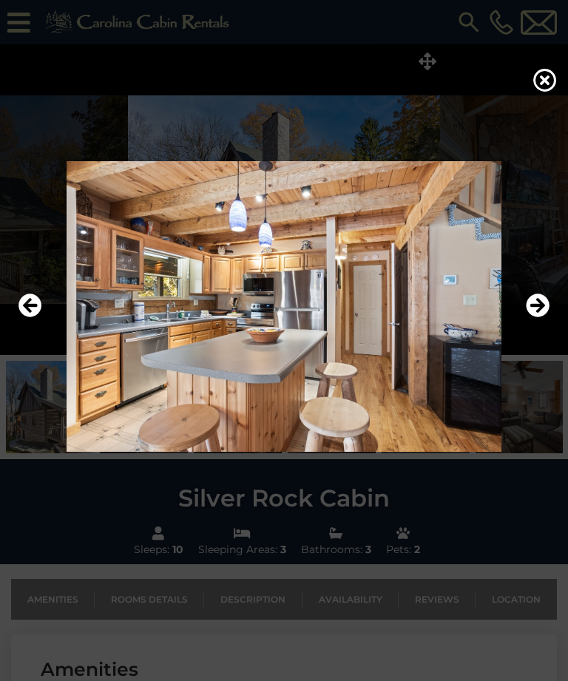
click at [541, 318] on icon "Next" at bounding box center [538, 306] width 24 height 24
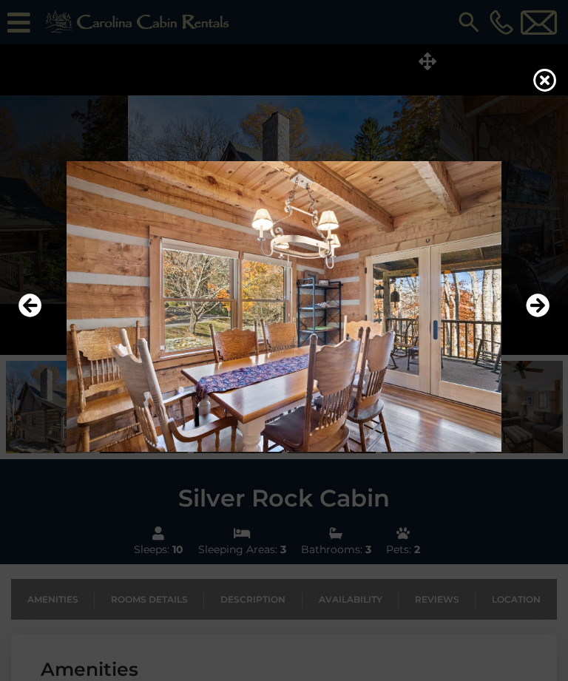
click at [541, 318] on icon "Next" at bounding box center [538, 306] width 24 height 24
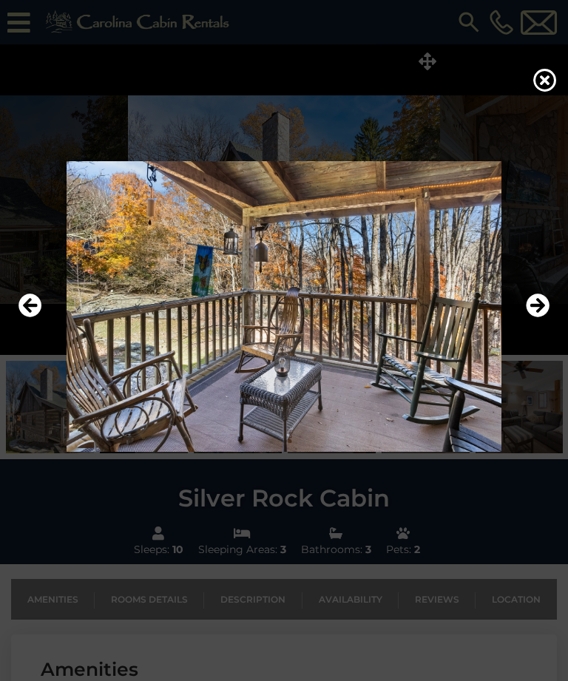
click at [542, 318] on icon "Next" at bounding box center [538, 306] width 24 height 24
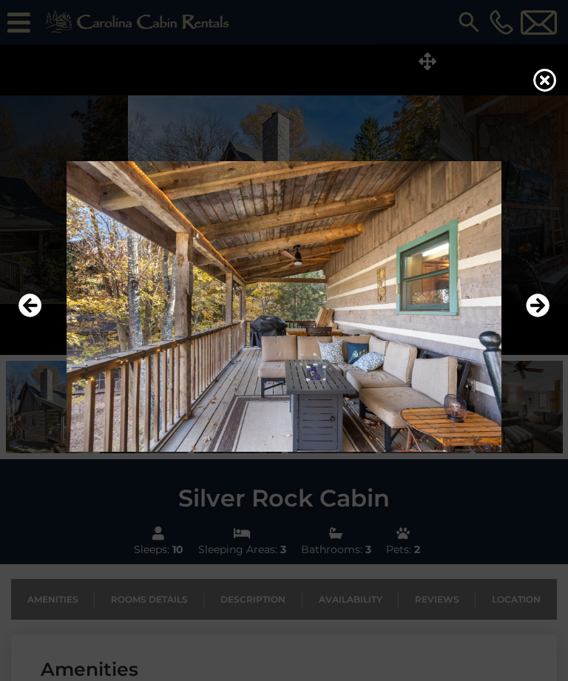
click at [543, 318] on icon "Next" at bounding box center [538, 306] width 24 height 24
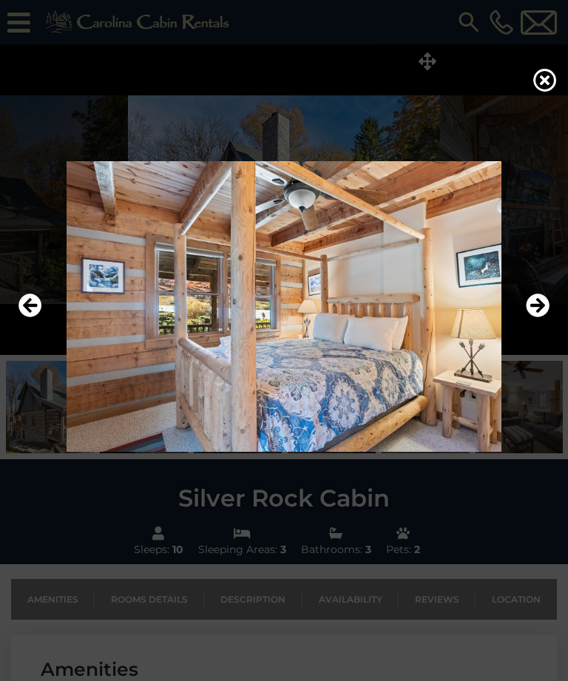
click at [546, 318] on icon "Next" at bounding box center [538, 306] width 24 height 24
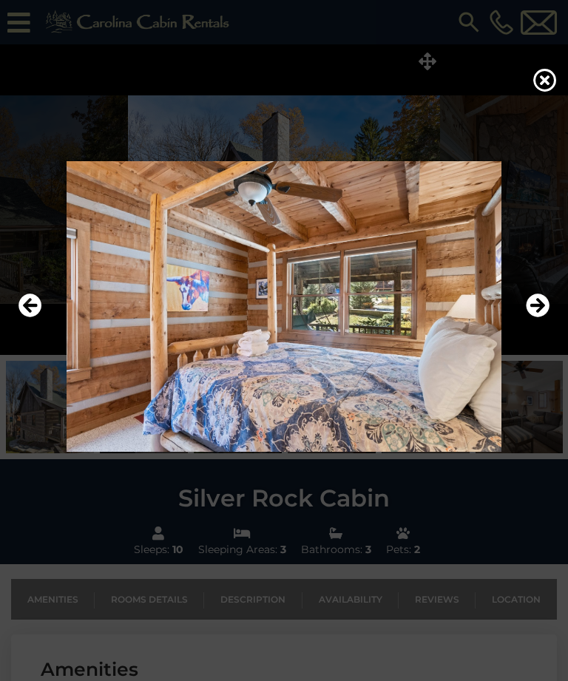
click at [542, 318] on icon "Next" at bounding box center [538, 306] width 24 height 24
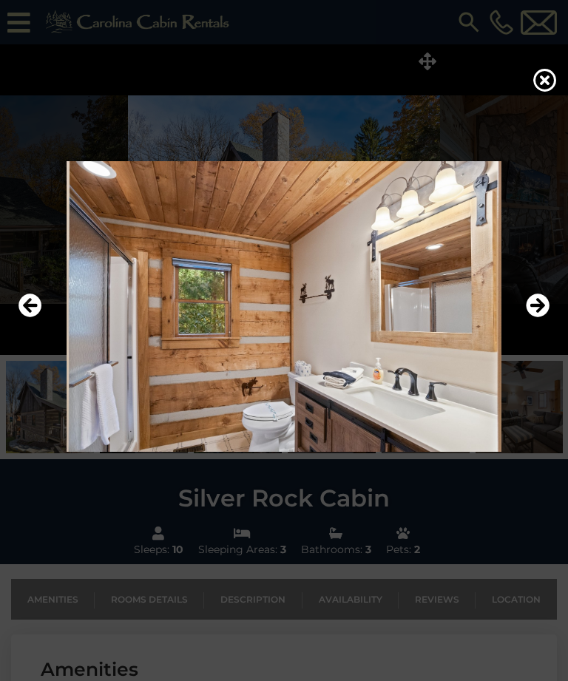
click at [543, 324] on button "Next" at bounding box center [538, 307] width 24 height 34
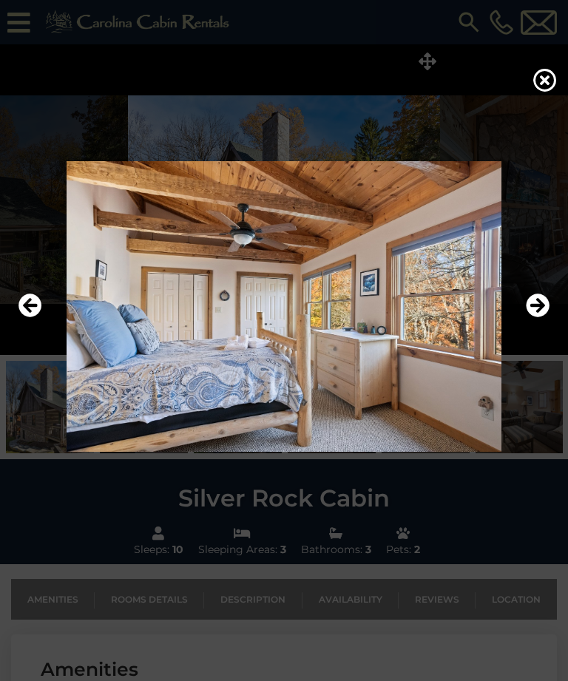
click at [545, 318] on icon "Next" at bounding box center [538, 306] width 24 height 24
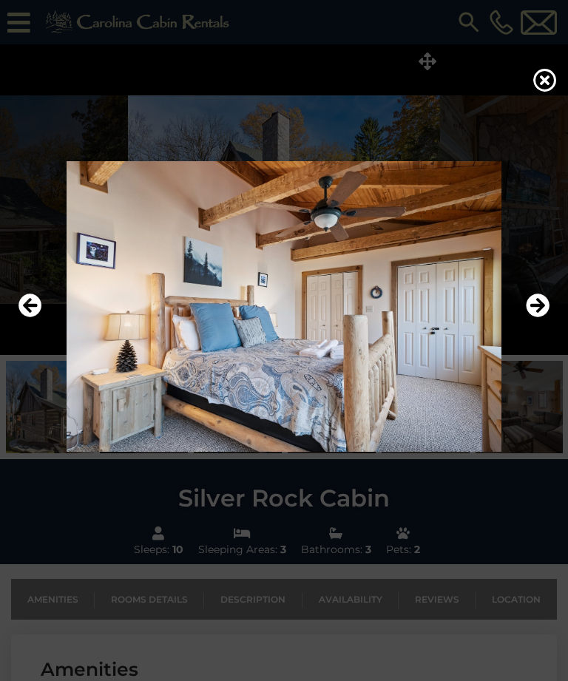
click at [543, 318] on icon "Next" at bounding box center [538, 306] width 24 height 24
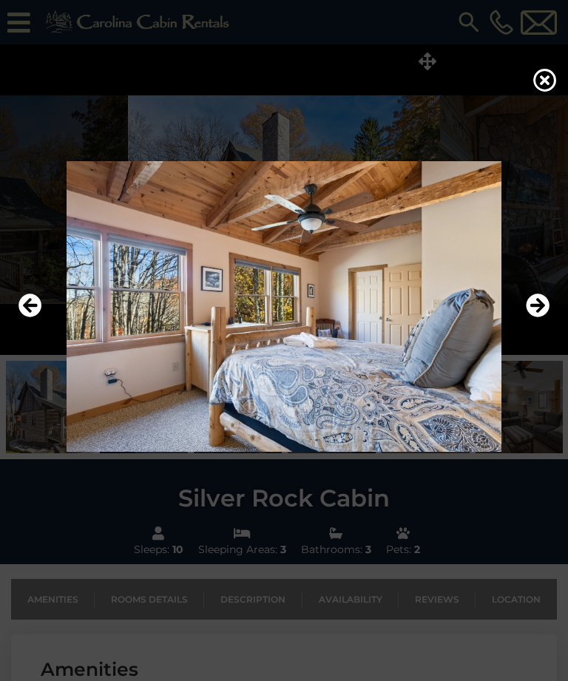
click at [540, 318] on icon "Next" at bounding box center [538, 306] width 24 height 24
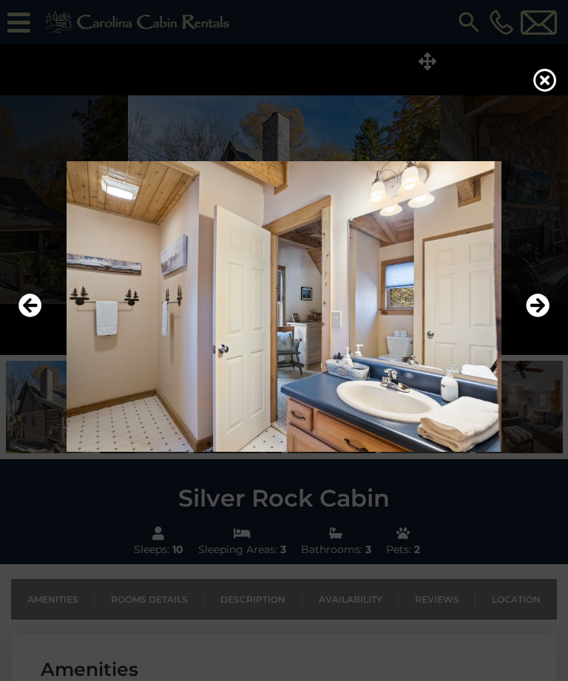
click at [542, 318] on icon "Next" at bounding box center [538, 306] width 24 height 24
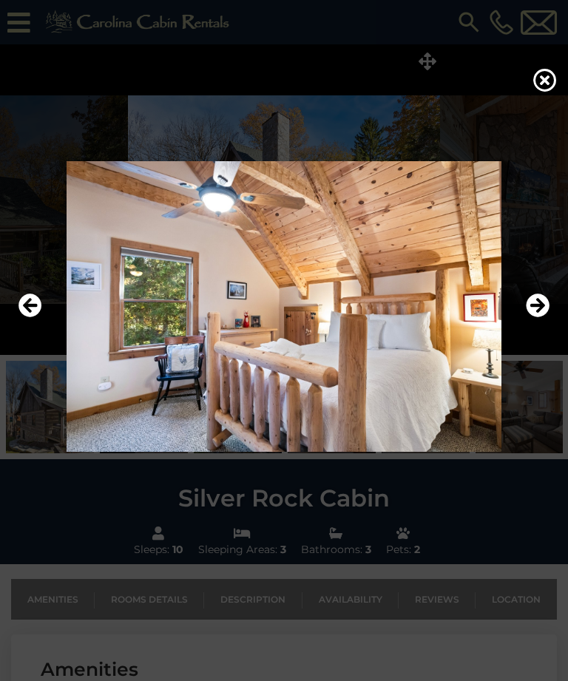
click at [538, 318] on icon "Next" at bounding box center [538, 306] width 24 height 24
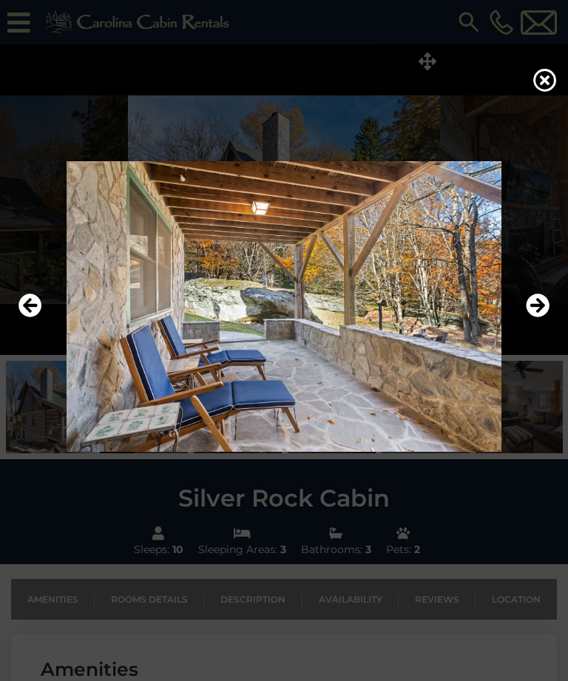
click at [545, 318] on icon "Next" at bounding box center [538, 306] width 24 height 24
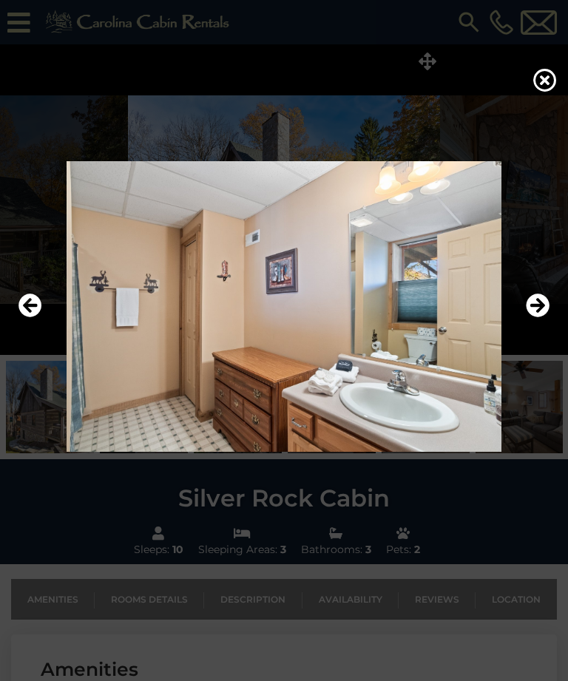
click at [543, 318] on icon "Next" at bounding box center [538, 306] width 24 height 24
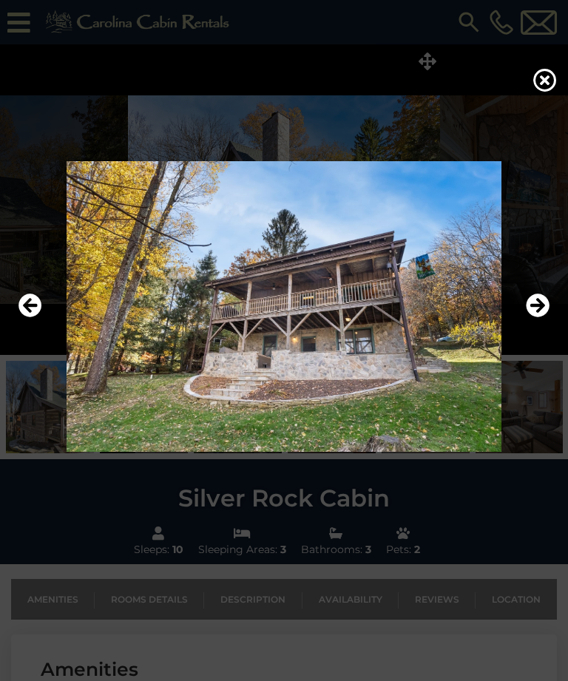
click at [543, 318] on icon "Next" at bounding box center [538, 306] width 24 height 24
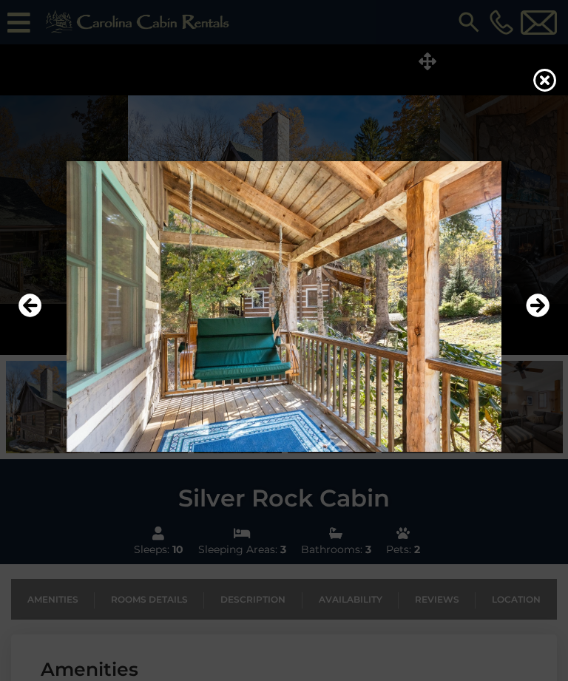
click at [541, 318] on icon "Next" at bounding box center [538, 306] width 24 height 24
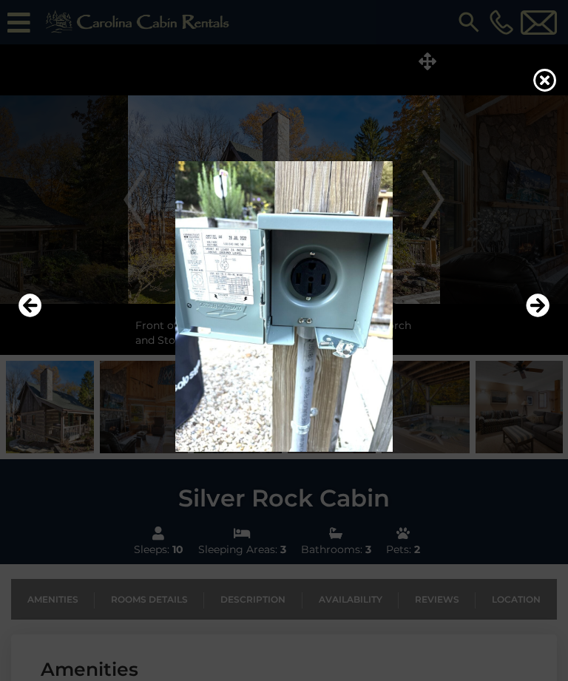
click at [545, 318] on icon "Next" at bounding box center [538, 306] width 24 height 24
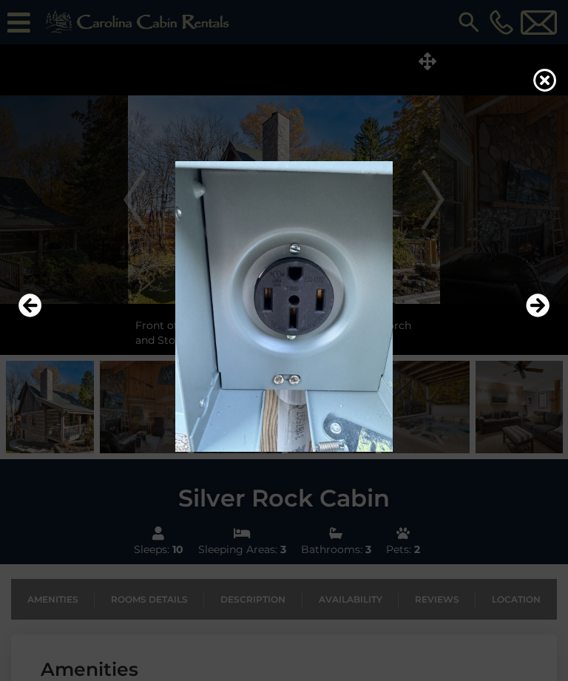
click at [545, 318] on icon "Next" at bounding box center [538, 306] width 24 height 24
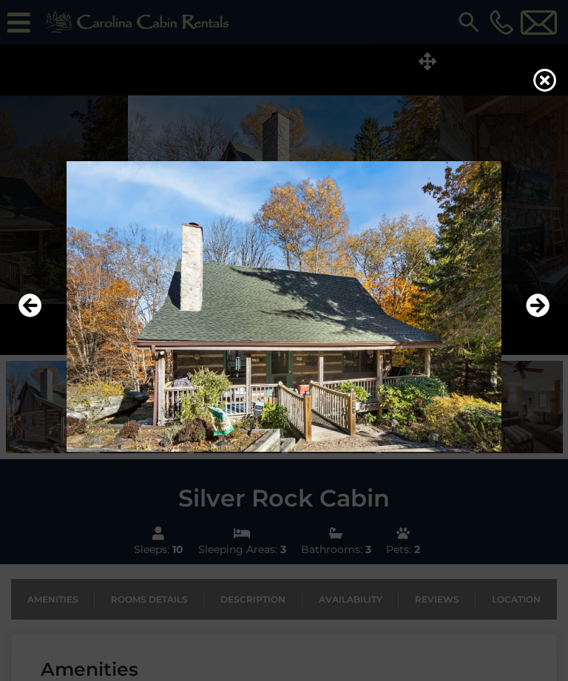
click at [550, 328] on img at bounding box center [284, 306] width 538 height 291
click at [538, 318] on icon "Next" at bounding box center [538, 306] width 24 height 24
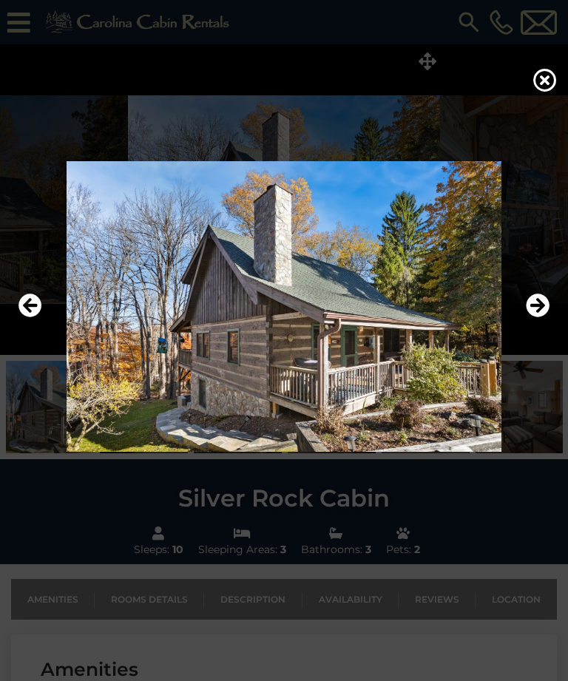
click at [538, 318] on icon "Next" at bounding box center [538, 306] width 24 height 24
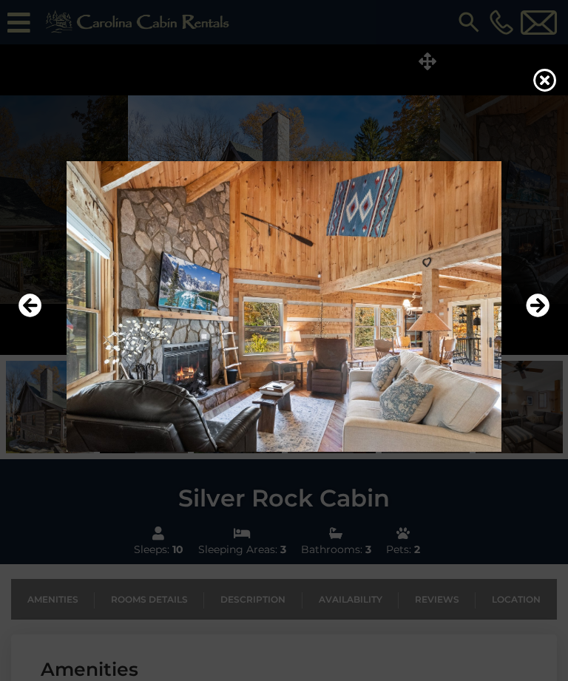
click at [542, 318] on icon "Next" at bounding box center [538, 306] width 24 height 24
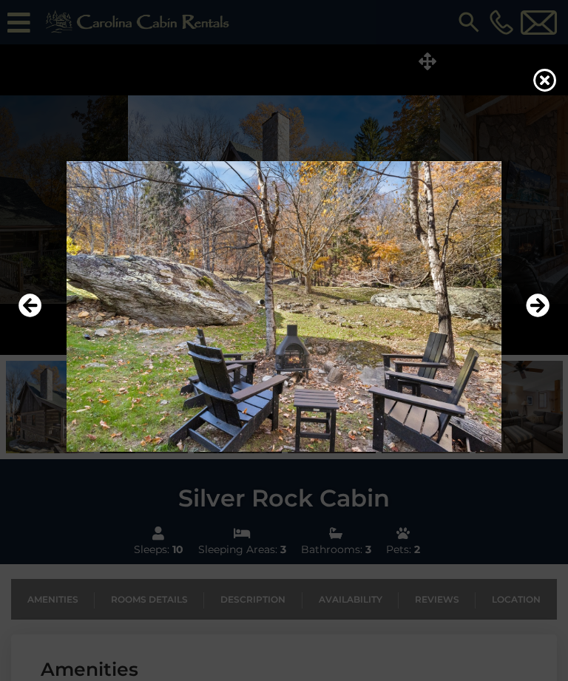
click at [544, 91] on icon at bounding box center [545, 80] width 24 height 24
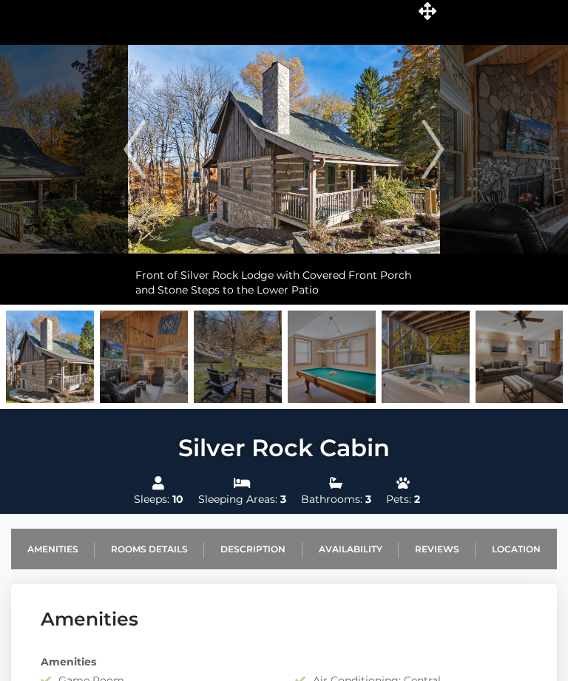
scroll to position [46, 0]
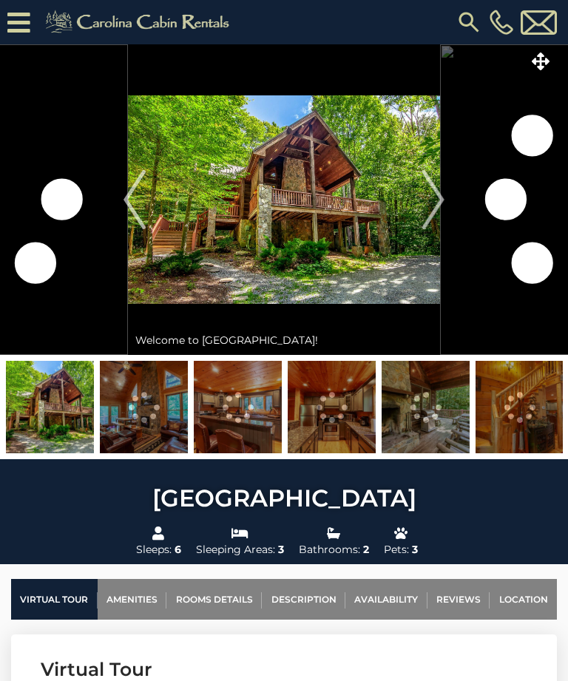
click at [541, 61] on icon at bounding box center [541, 61] width 18 height 18
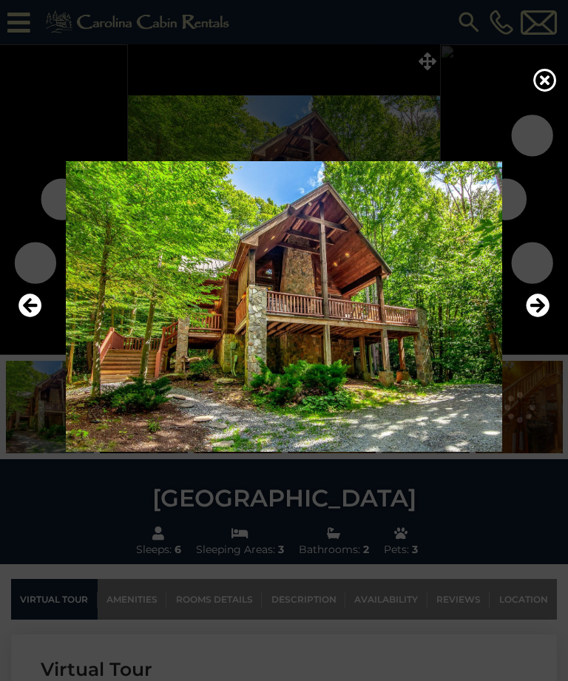
click at [541, 318] on icon "Next" at bounding box center [538, 306] width 24 height 24
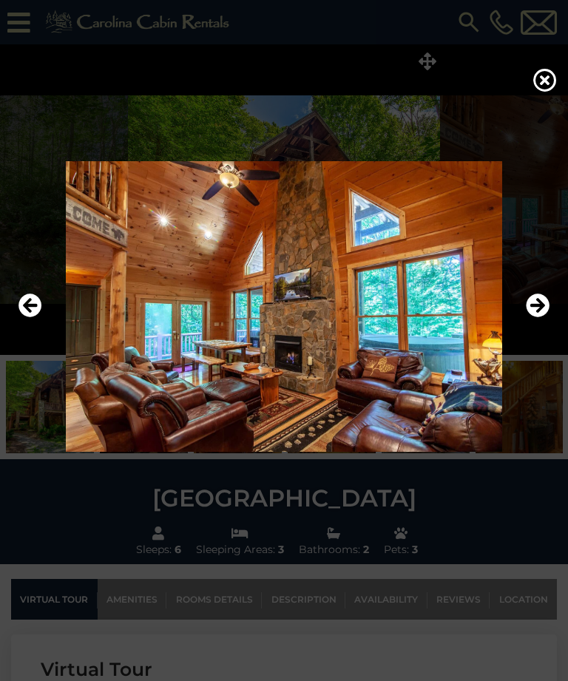
click at [538, 318] on icon "Next" at bounding box center [538, 306] width 24 height 24
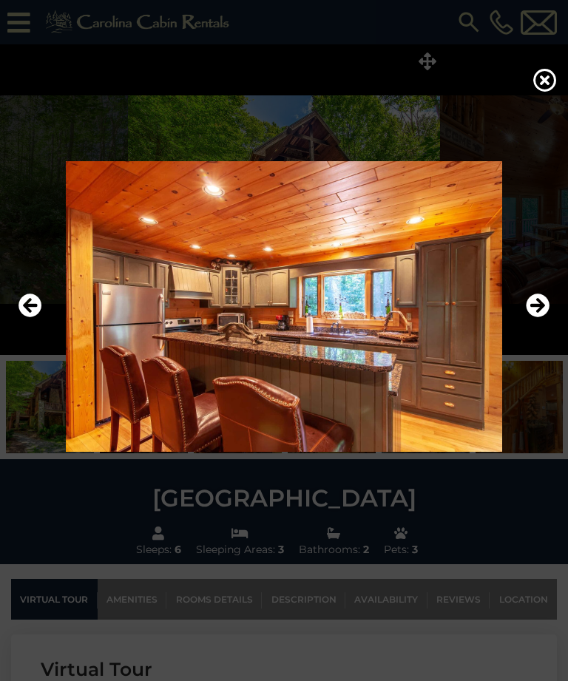
click at [545, 324] on button "Next" at bounding box center [538, 307] width 24 height 34
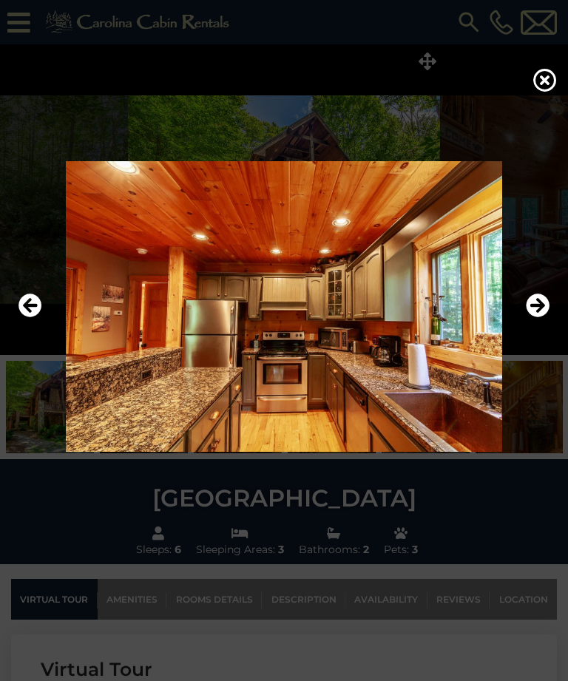
click at [542, 318] on icon "Next" at bounding box center [538, 306] width 24 height 24
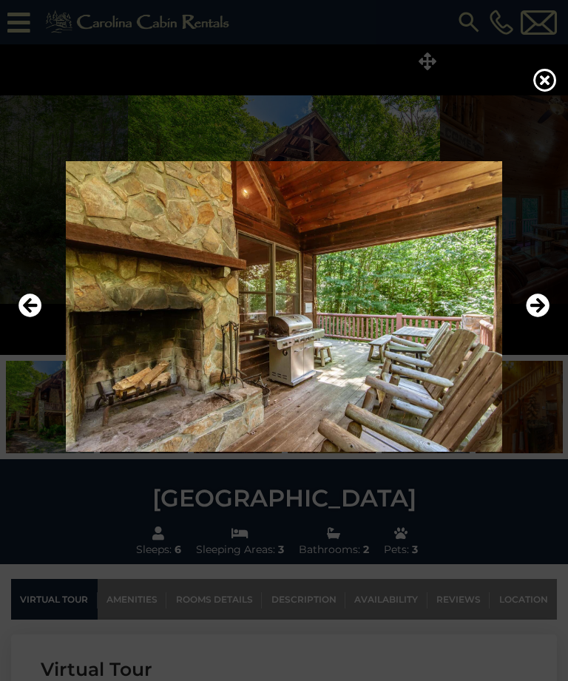
click at [548, 318] on icon "Next" at bounding box center [538, 306] width 24 height 24
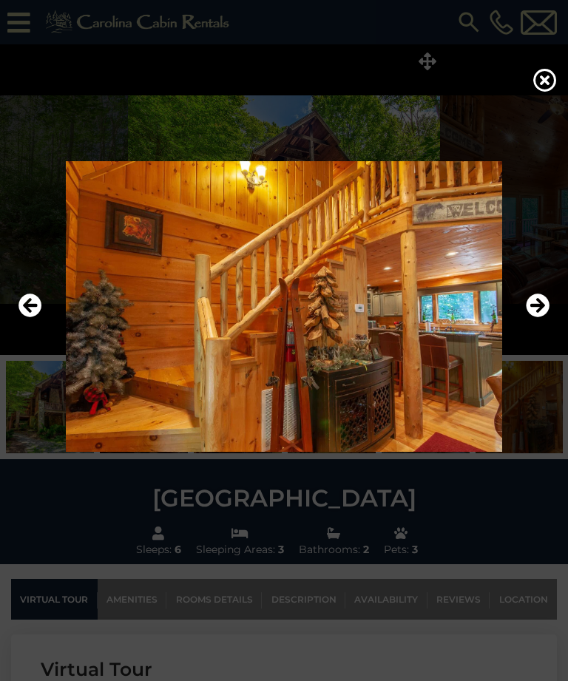
click at [540, 318] on icon "Next" at bounding box center [538, 306] width 24 height 24
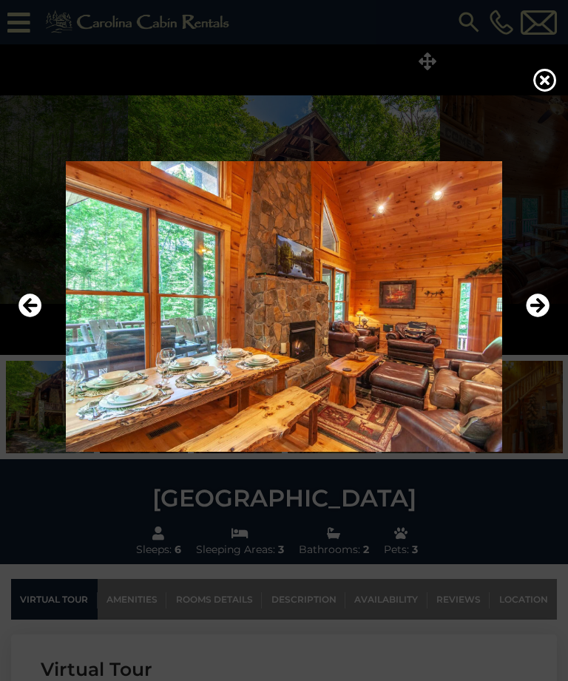
click at [544, 318] on icon "Next" at bounding box center [538, 306] width 24 height 24
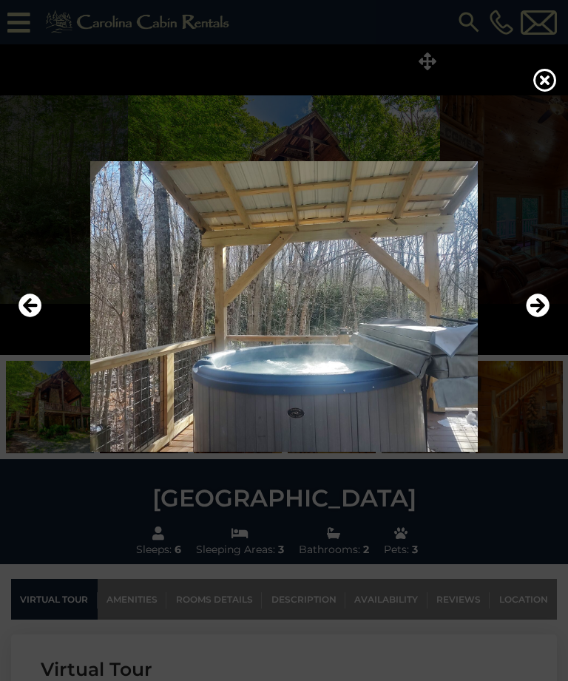
click at [542, 318] on icon "Next" at bounding box center [538, 306] width 24 height 24
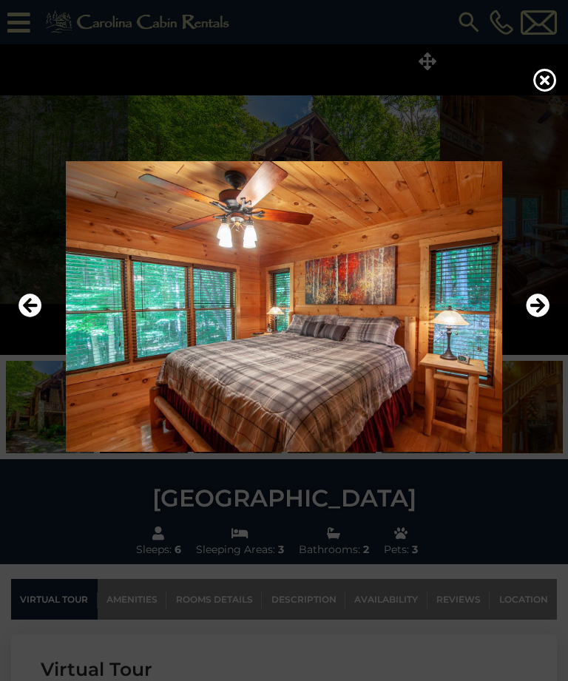
click at [543, 318] on icon "Next" at bounding box center [538, 306] width 24 height 24
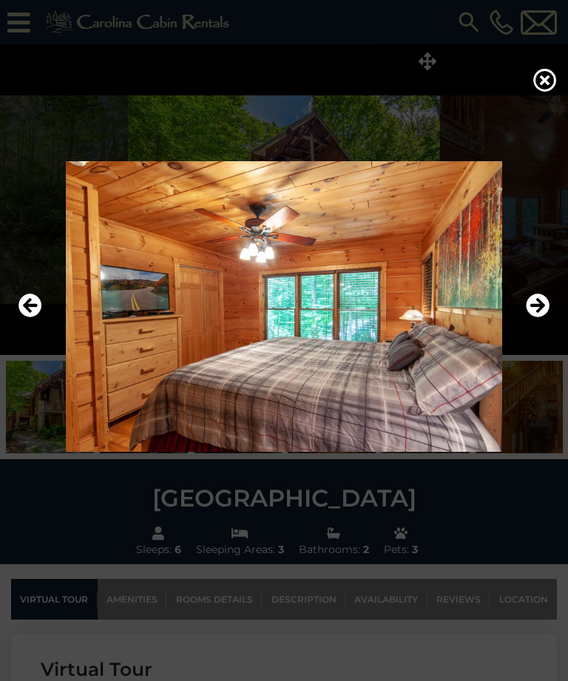
click at [544, 318] on icon "Next" at bounding box center [538, 306] width 24 height 24
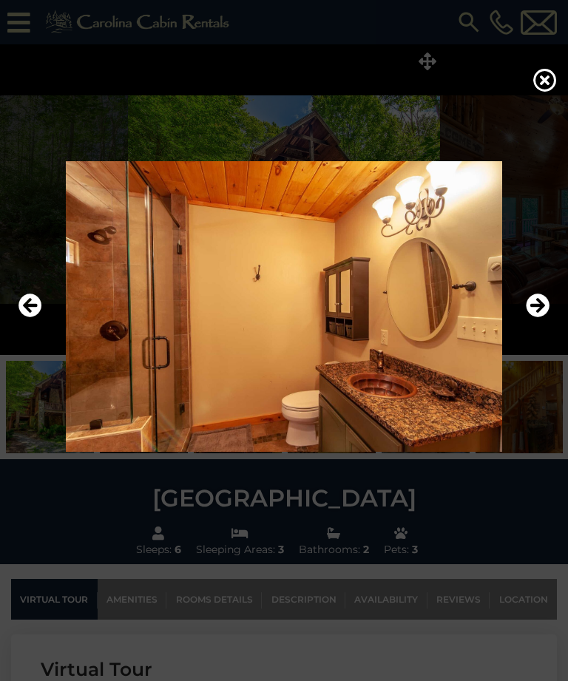
click at [549, 318] on icon "Next" at bounding box center [538, 306] width 24 height 24
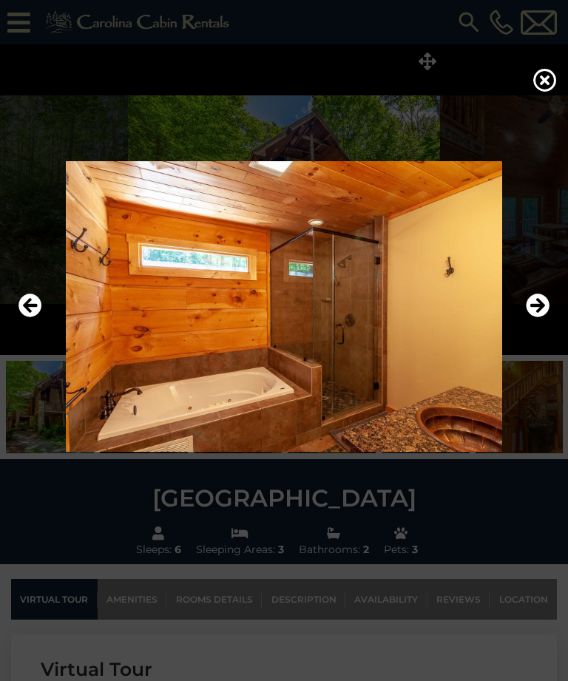
click at [546, 318] on icon "Next" at bounding box center [538, 306] width 24 height 24
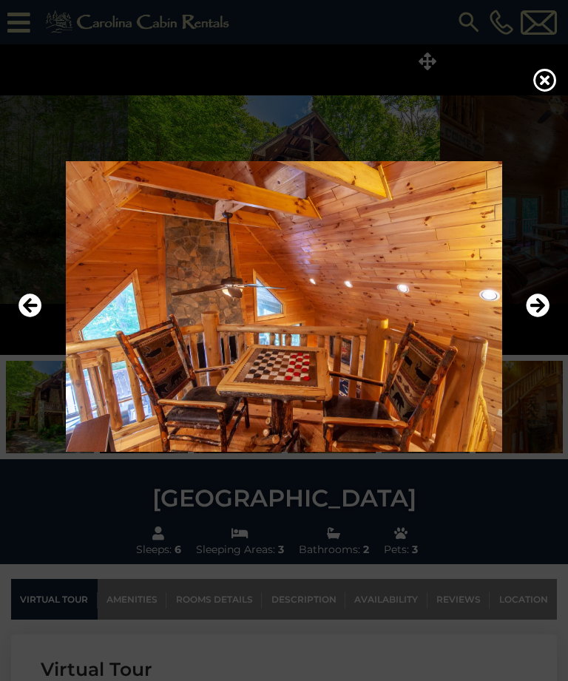
click at [543, 318] on icon "Next" at bounding box center [538, 306] width 24 height 24
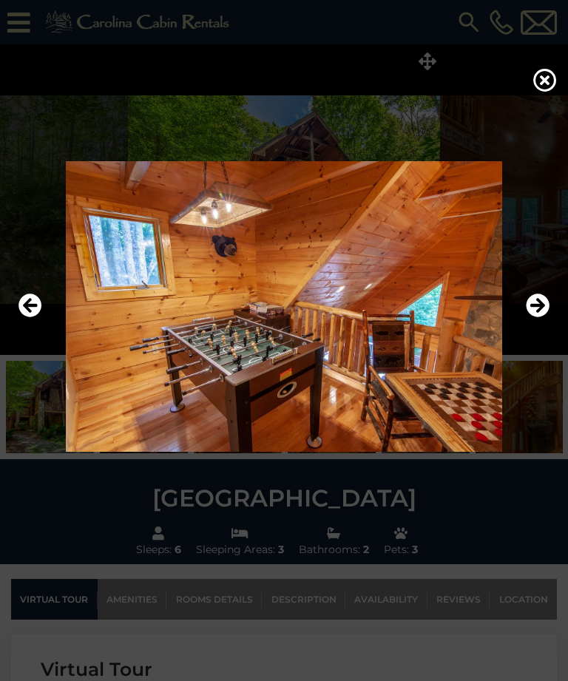
click at [543, 318] on icon "Next" at bounding box center [538, 306] width 24 height 24
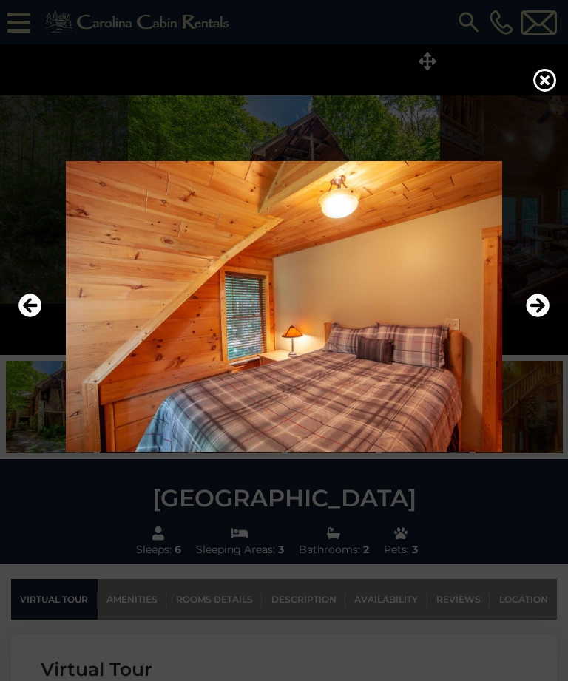
click at [543, 318] on icon "Next" at bounding box center [538, 306] width 24 height 24
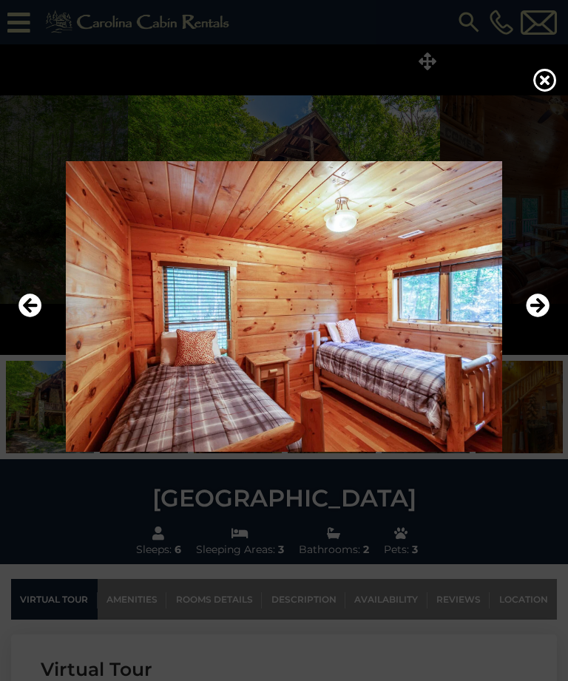
click at [546, 318] on icon "Next" at bounding box center [538, 306] width 24 height 24
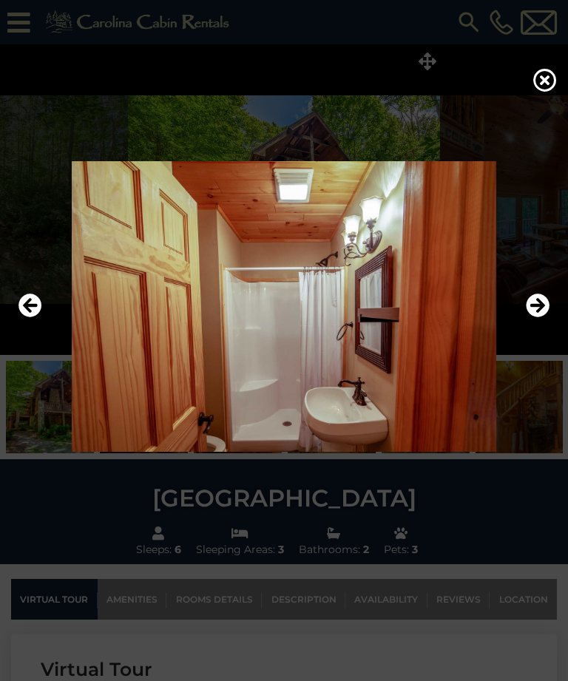
click at [541, 318] on icon "Next" at bounding box center [538, 306] width 24 height 24
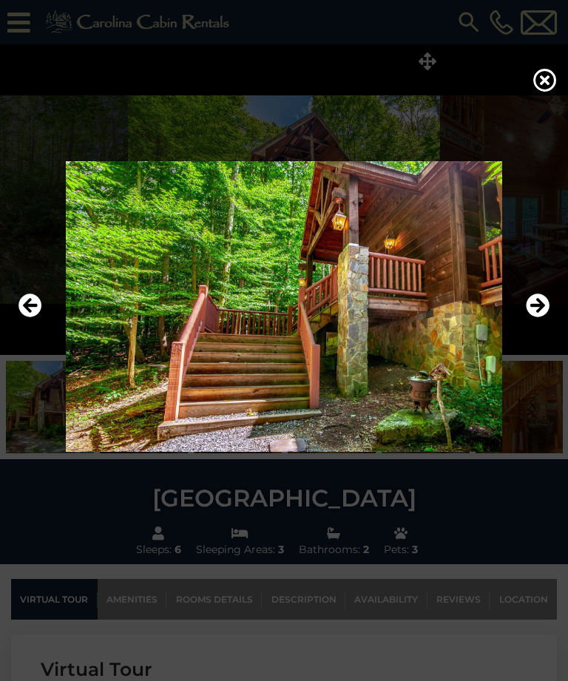
click at [546, 318] on icon "Next" at bounding box center [538, 306] width 24 height 24
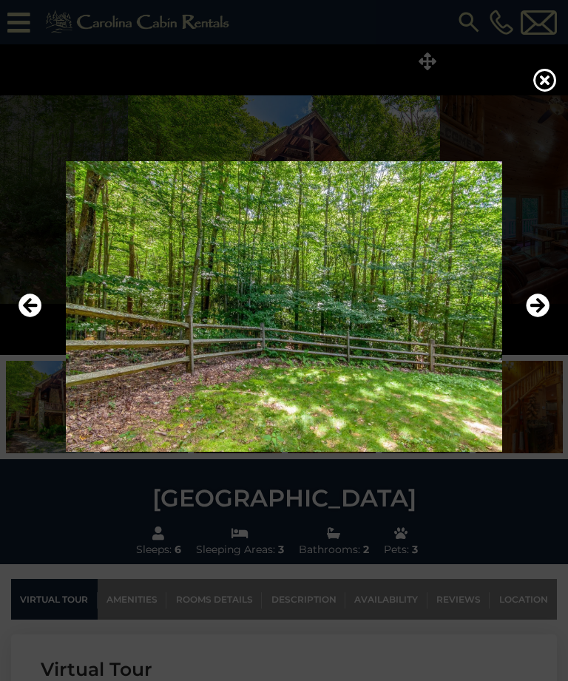
click at [546, 318] on icon "Next" at bounding box center [538, 306] width 24 height 24
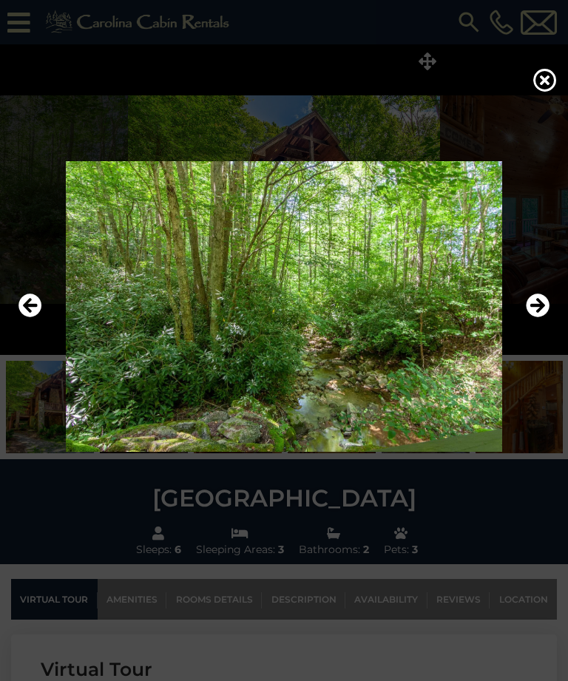
click at [545, 318] on icon "Next" at bounding box center [538, 306] width 24 height 24
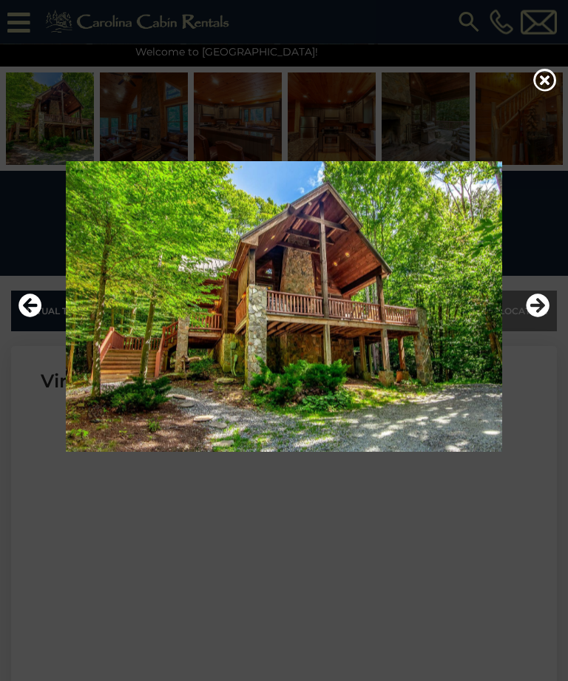
scroll to position [319, 0]
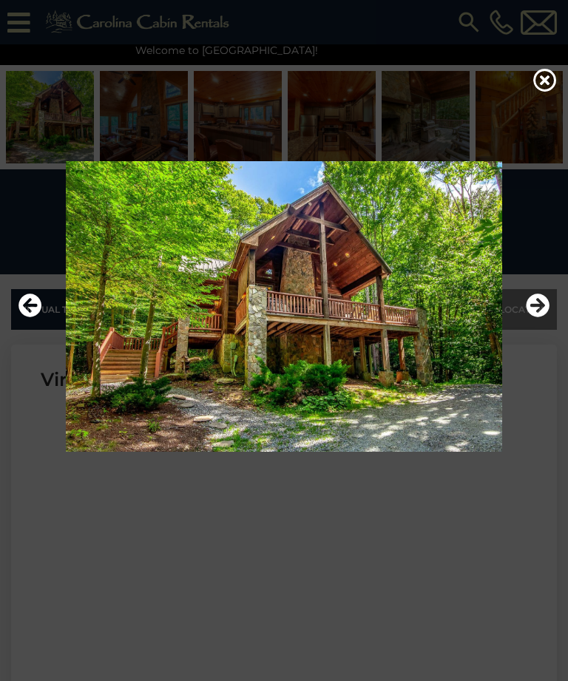
click at [544, 92] on icon at bounding box center [545, 80] width 24 height 24
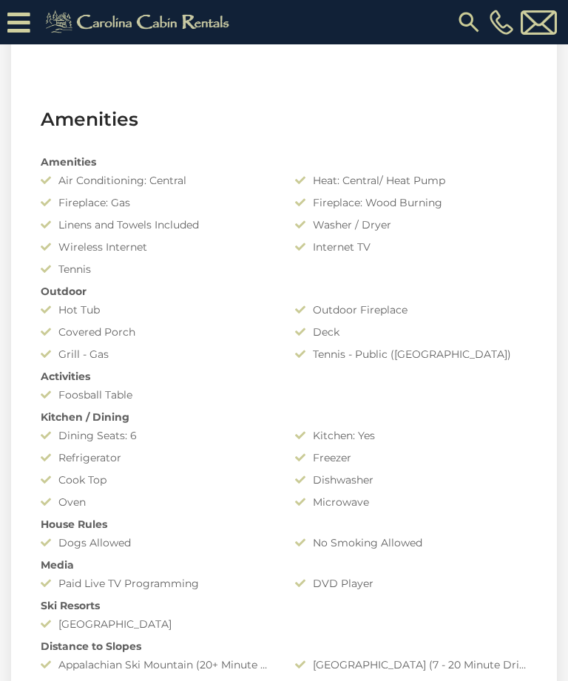
scroll to position [1027, 0]
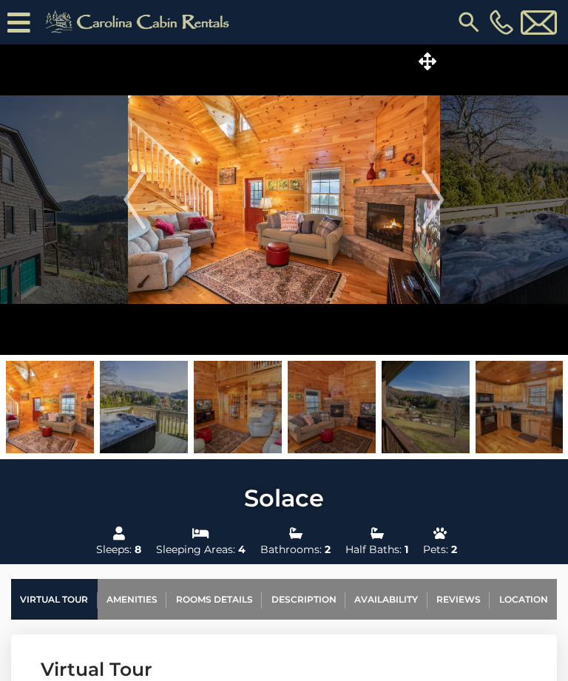
click at [433, 61] on icon at bounding box center [428, 61] width 18 height 18
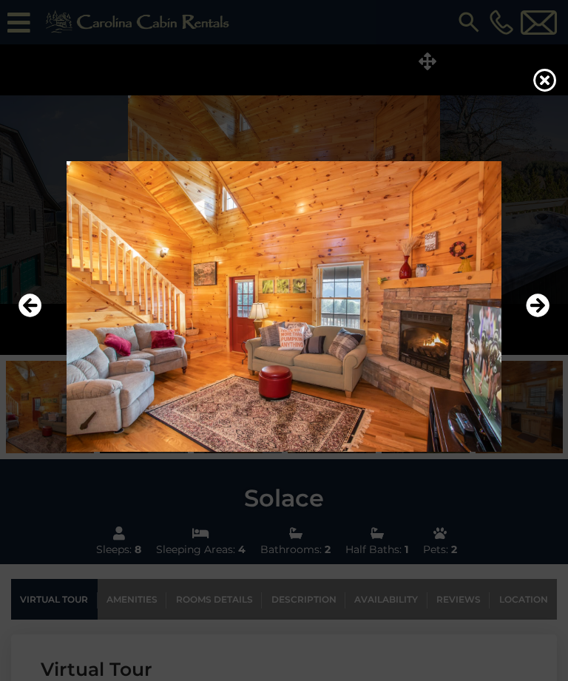
click at [541, 318] on icon "Next" at bounding box center [538, 306] width 24 height 24
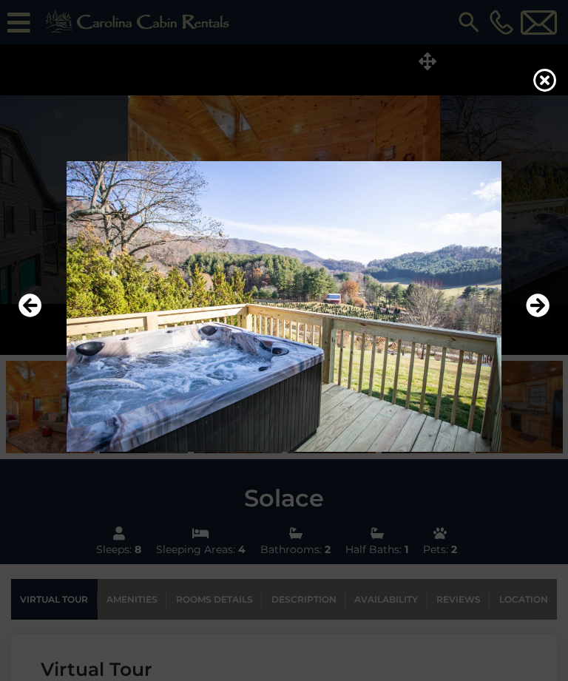
click at [549, 328] on img at bounding box center [284, 306] width 538 height 291
click at [534, 318] on icon "Next" at bounding box center [538, 306] width 24 height 24
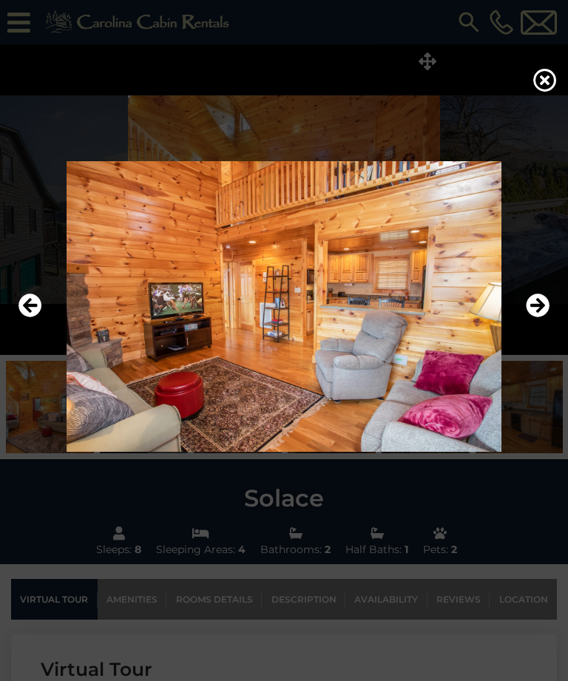
click at [541, 318] on icon "Next" at bounding box center [538, 306] width 24 height 24
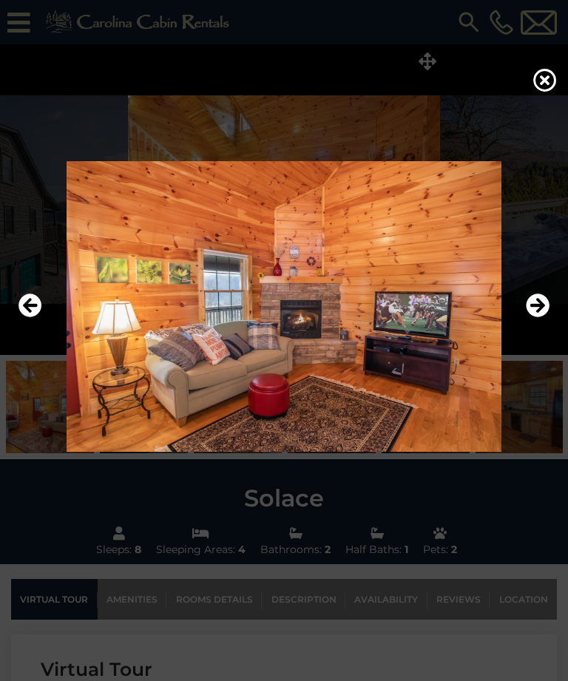
click at [540, 318] on icon "Next" at bounding box center [538, 306] width 24 height 24
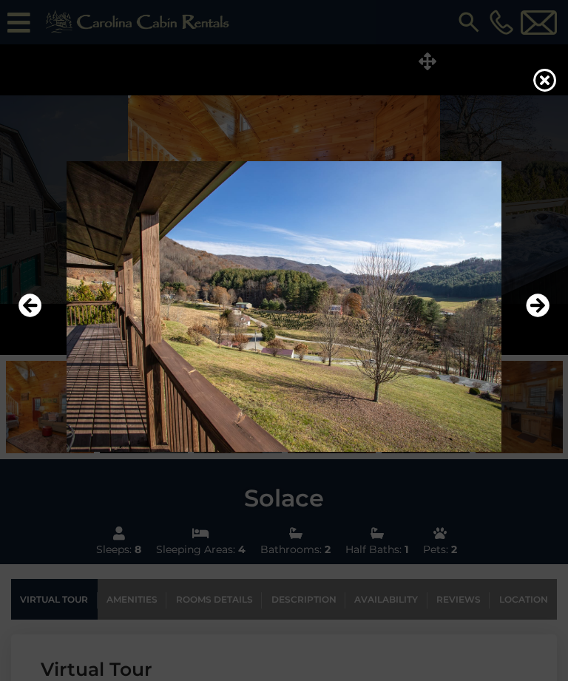
click at [541, 318] on icon "Next" at bounding box center [538, 306] width 24 height 24
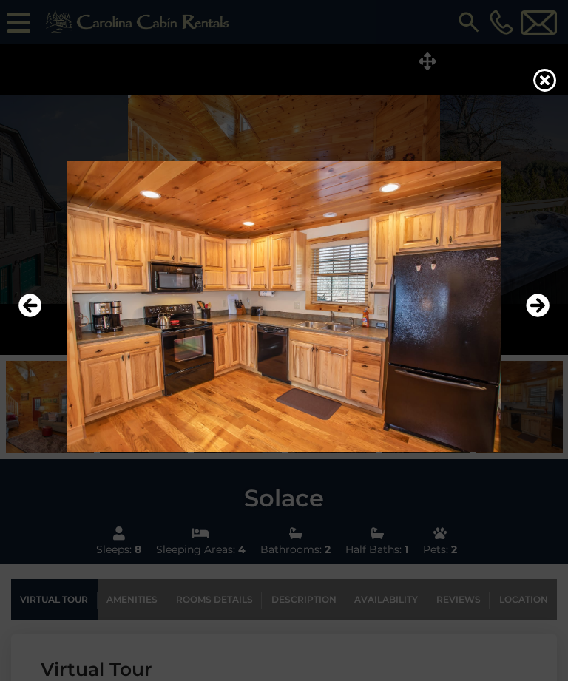
click at [543, 318] on icon "Next" at bounding box center [538, 306] width 24 height 24
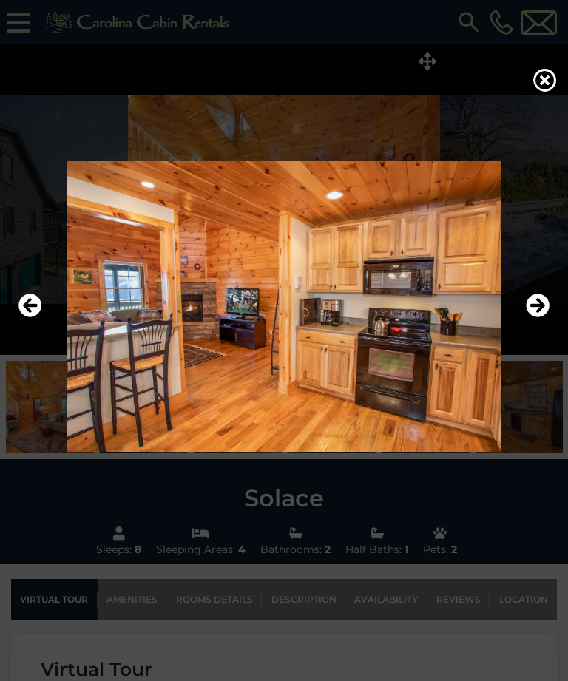
click at [543, 318] on icon "Next" at bounding box center [538, 306] width 24 height 24
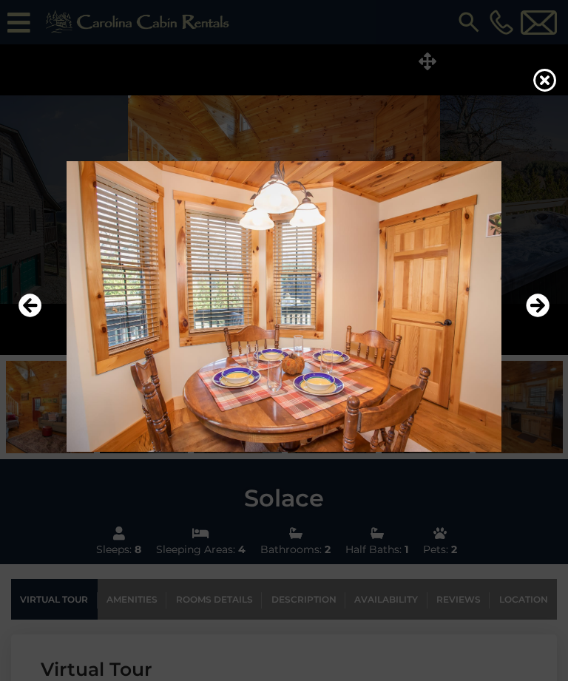
click at [543, 318] on icon "Next" at bounding box center [538, 306] width 24 height 24
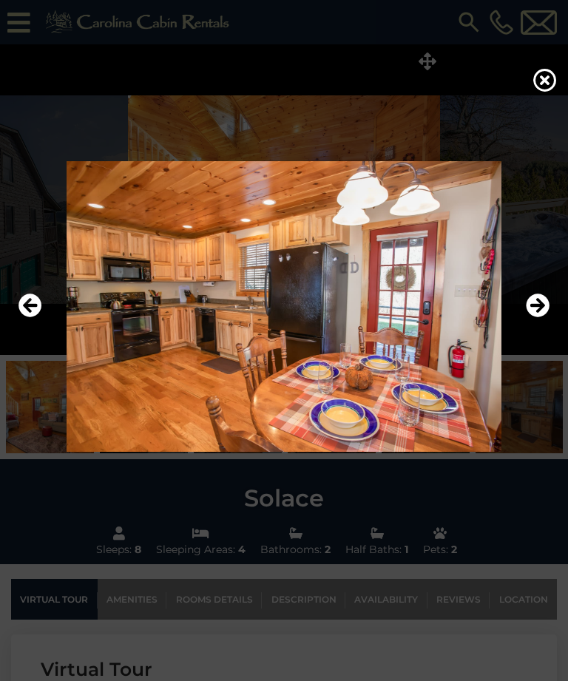
click at [547, 318] on icon "Next" at bounding box center [538, 306] width 24 height 24
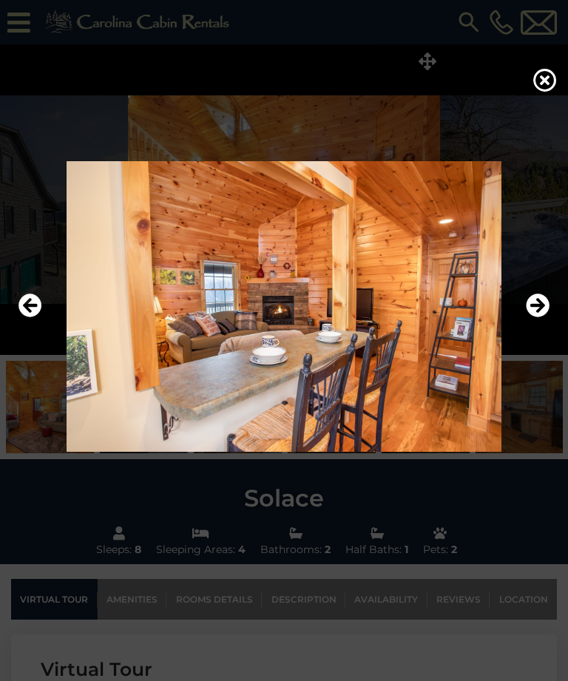
click at [545, 318] on icon "Next" at bounding box center [538, 306] width 24 height 24
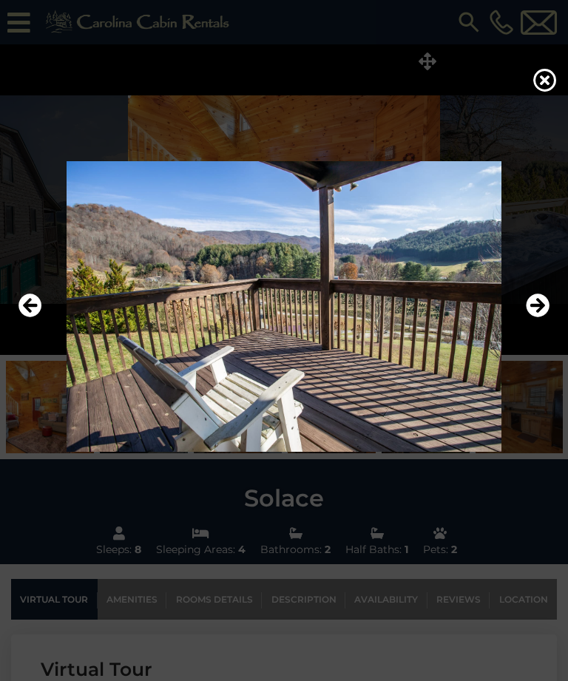
click at [541, 318] on icon "Next" at bounding box center [538, 306] width 24 height 24
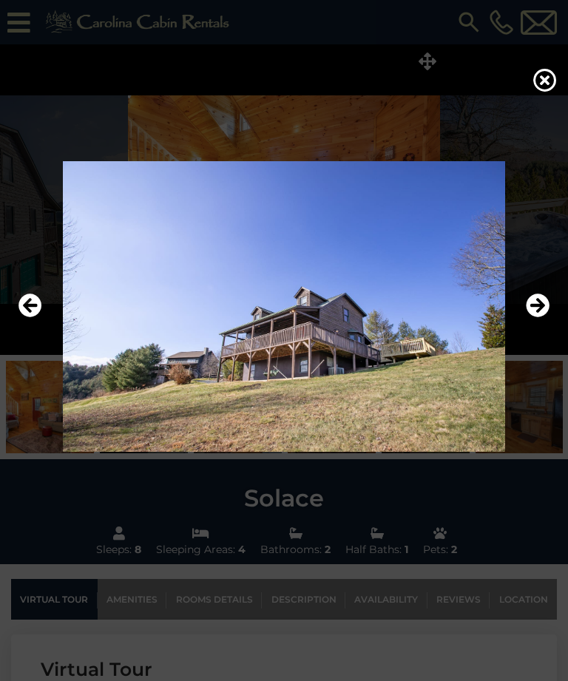
click at [543, 318] on icon "Next" at bounding box center [538, 306] width 24 height 24
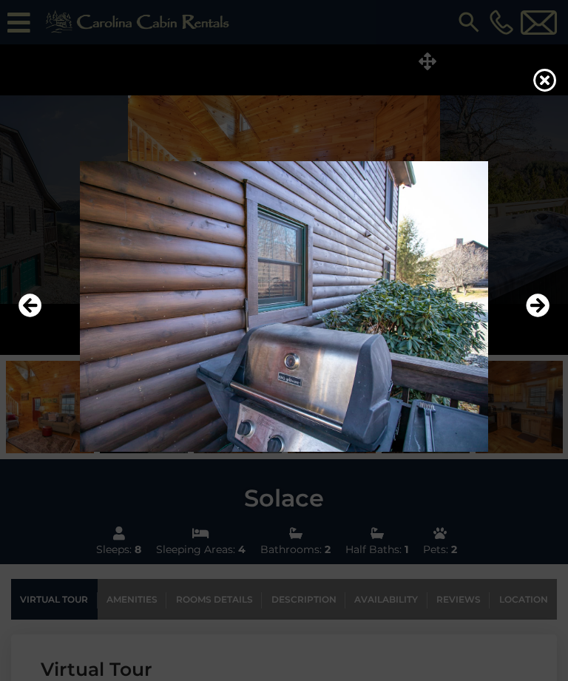
click at [541, 318] on icon "Next" at bounding box center [538, 306] width 24 height 24
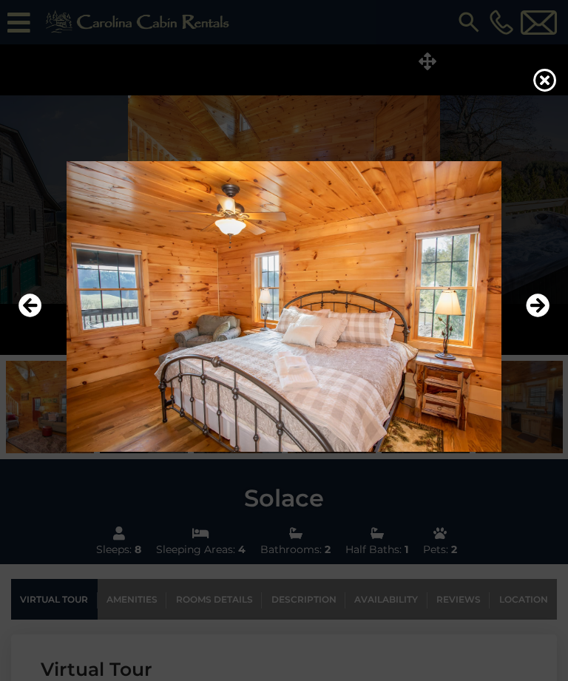
click at [540, 318] on icon "Next" at bounding box center [538, 306] width 24 height 24
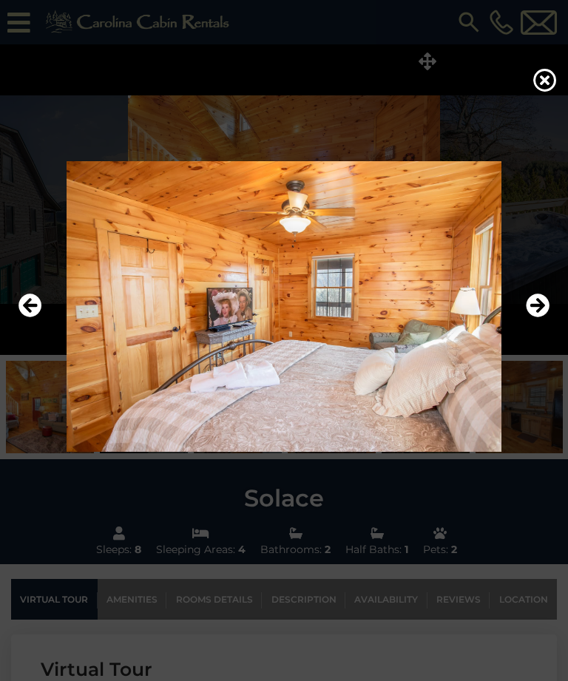
click at [541, 318] on icon "Next" at bounding box center [538, 306] width 24 height 24
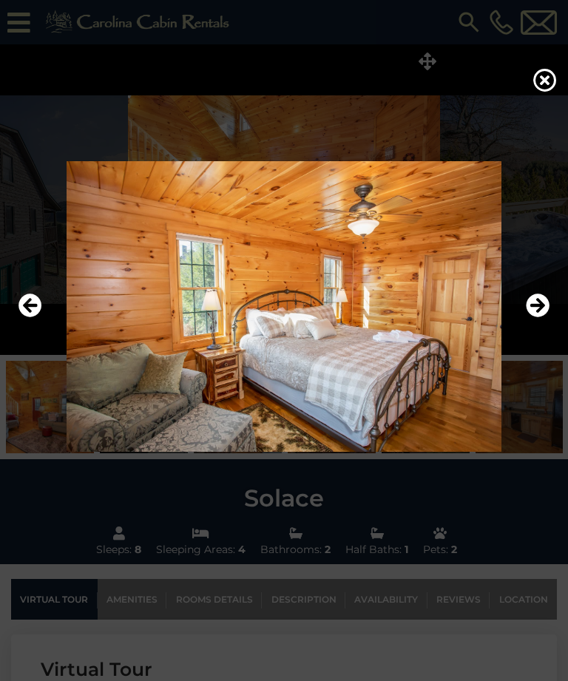
click at [542, 318] on icon "Next" at bounding box center [538, 306] width 24 height 24
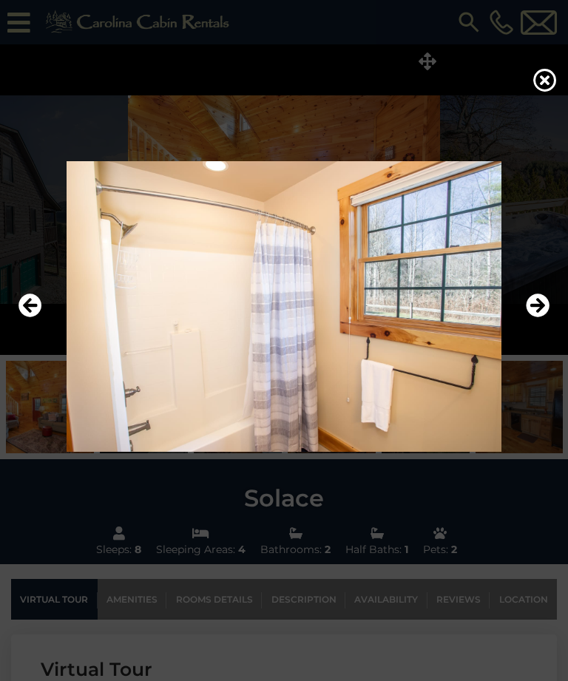
click at [546, 318] on icon "Next" at bounding box center [538, 306] width 24 height 24
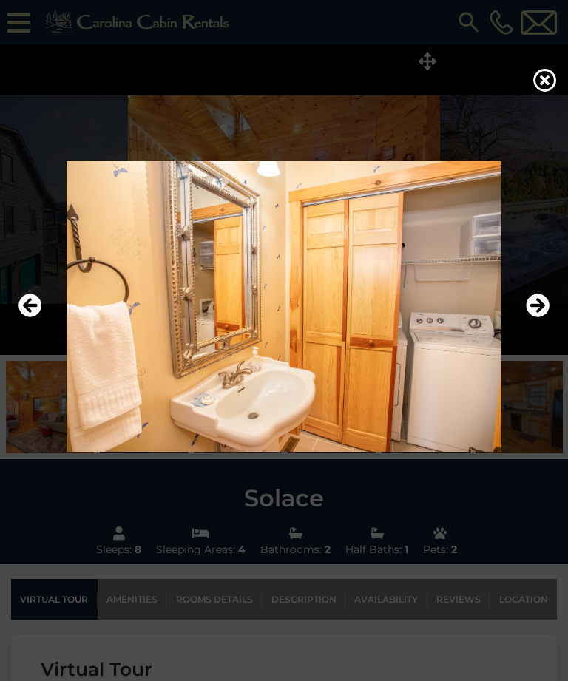
click at [542, 318] on icon "Next" at bounding box center [538, 306] width 24 height 24
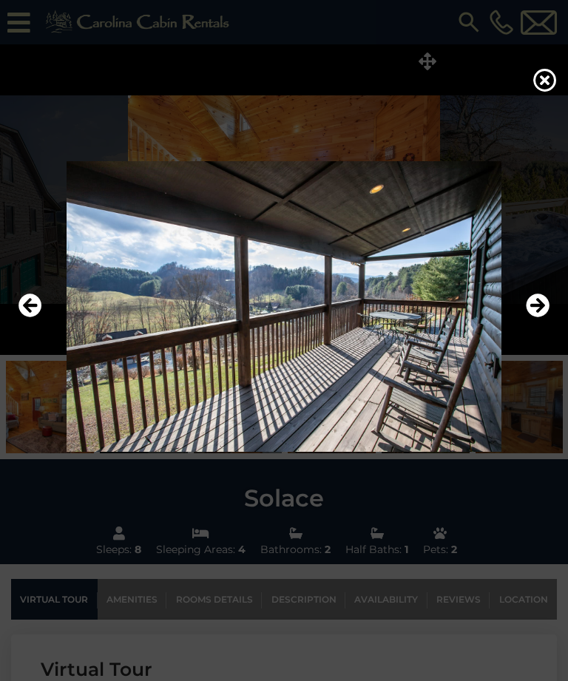
click at [545, 318] on icon "Next" at bounding box center [538, 306] width 24 height 24
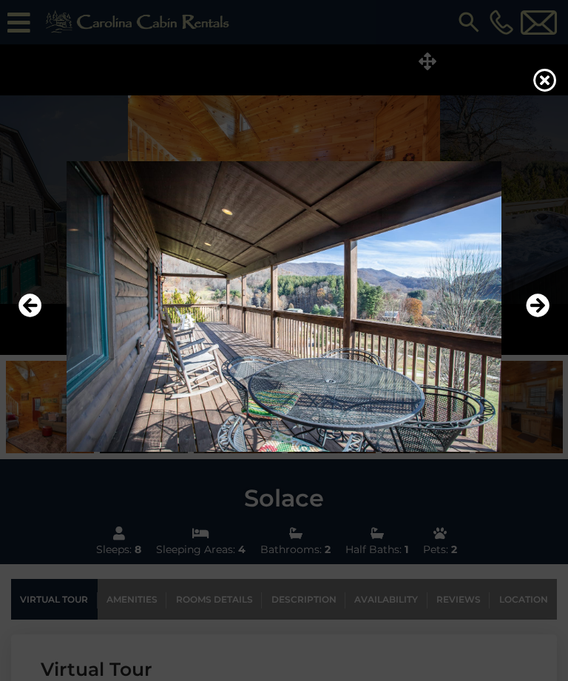
click at [543, 318] on icon "Next" at bounding box center [538, 306] width 24 height 24
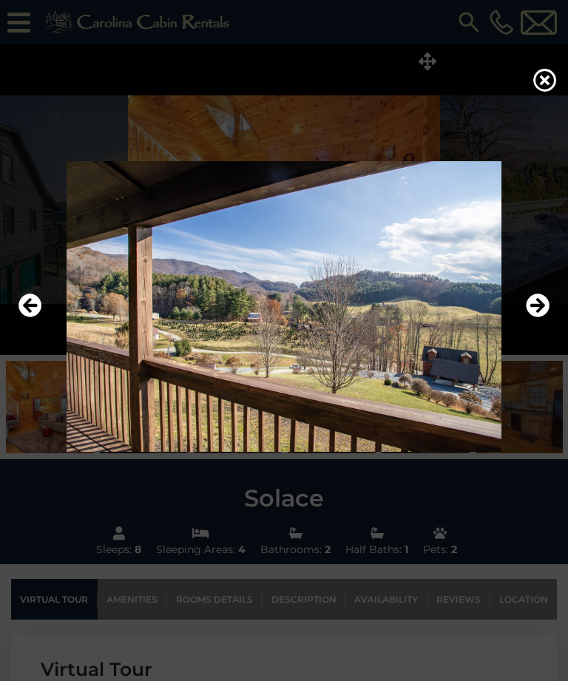
click at [541, 324] on button "Next" at bounding box center [538, 307] width 24 height 34
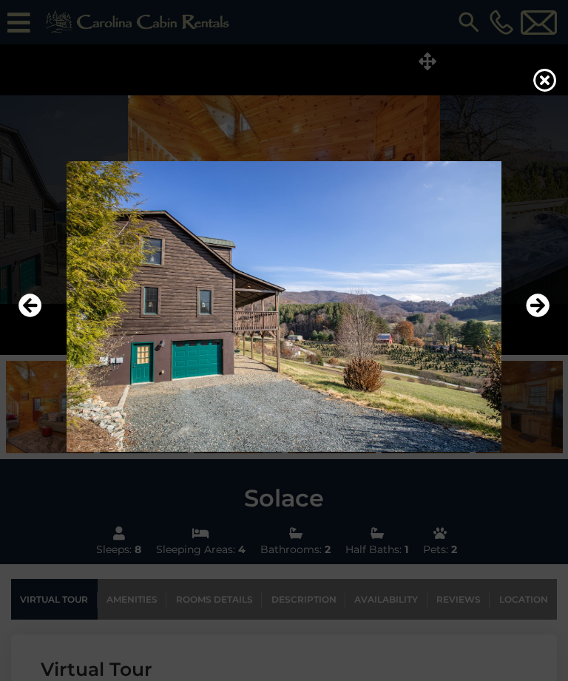
click at [541, 318] on icon "Next" at bounding box center [538, 306] width 24 height 24
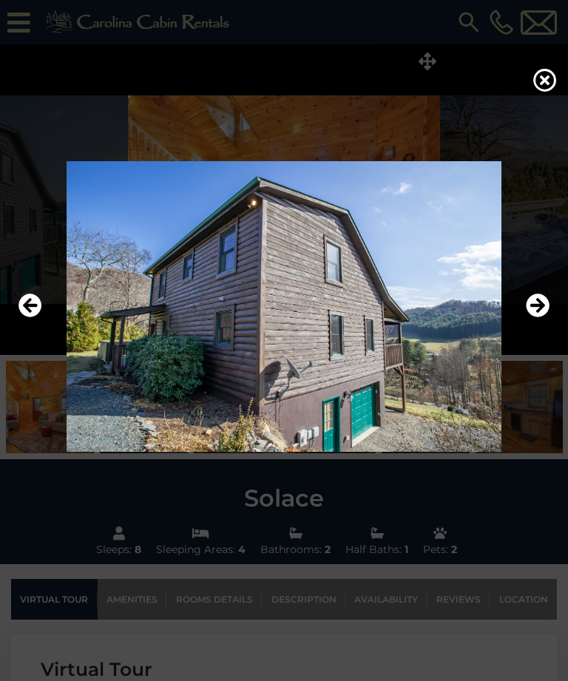
click at [542, 318] on icon "Next" at bounding box center [538, 306] width 24 height 24
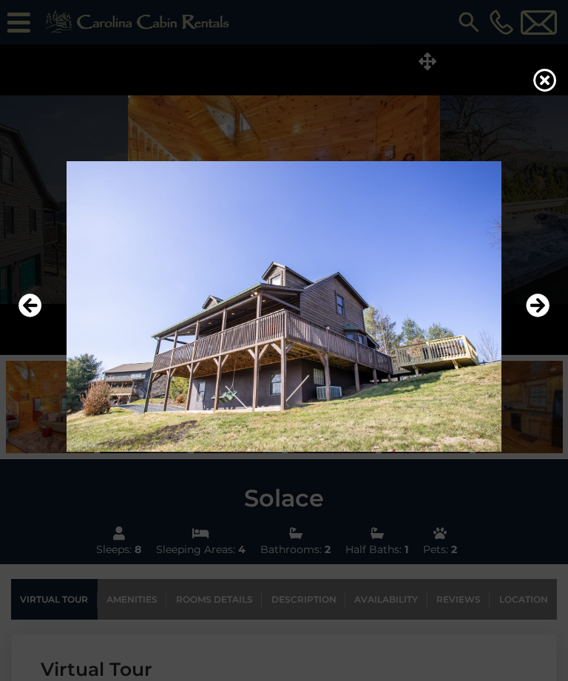
click at [544, 318] on icon "Next" at bounding box center [538, 306] width 24 height 24
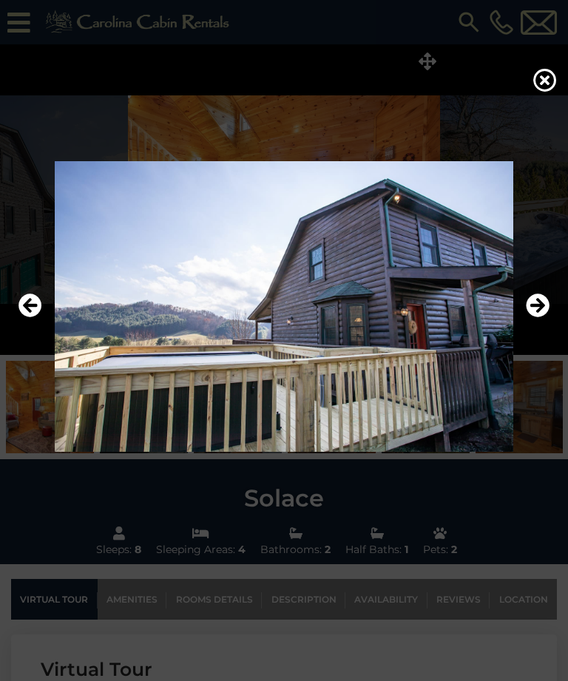
click at [544, 318] on icon "Next" at bounding box center [538, 306] width 24 height 24
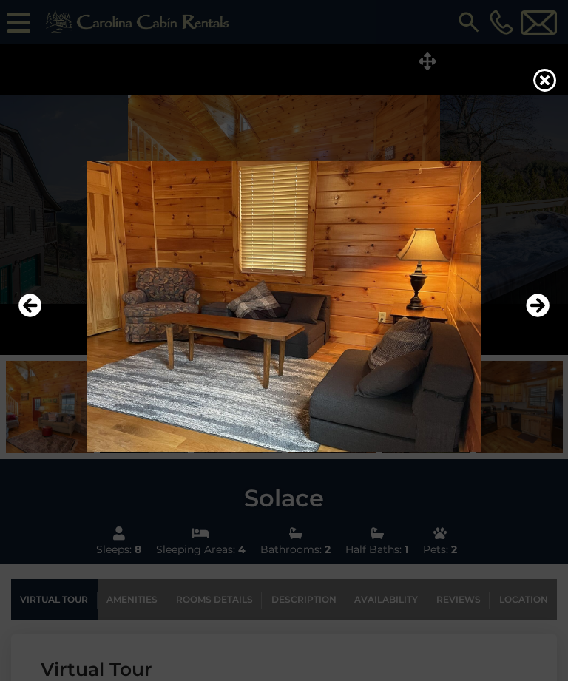
click at [544, 318] on icon "Next" at bounding box center [538, 306] width 24 height 24
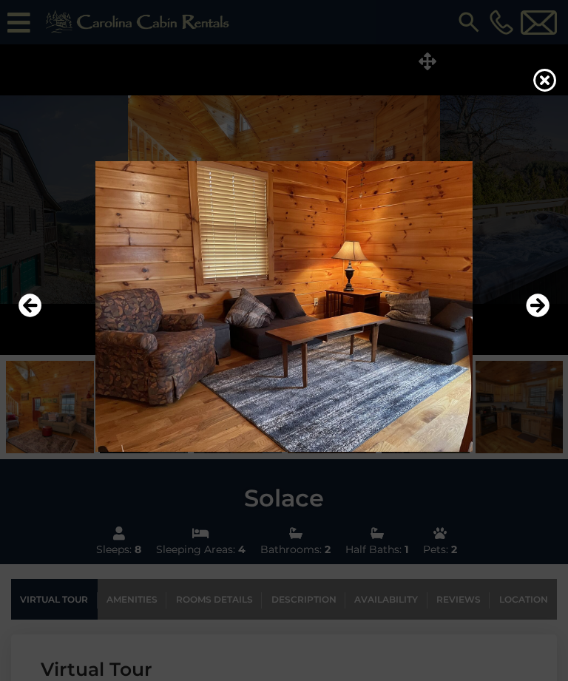
click at [543, 318] on icon "Next" at bounding box center [538, 306] width 24 height 24
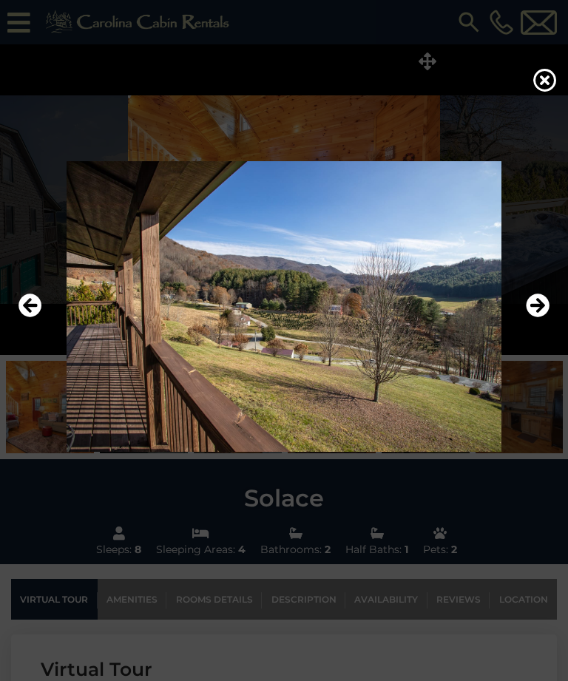
click at [541, 318] on icon "Next" at bounding box center [538, 306] width 24 height 24
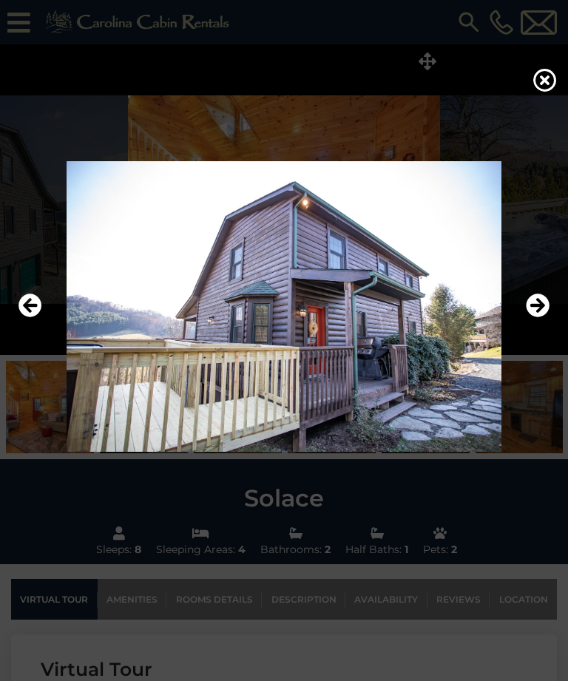
click at [548, 318] on icon "Next" at bounding box center [538, 306] width 24 height 24
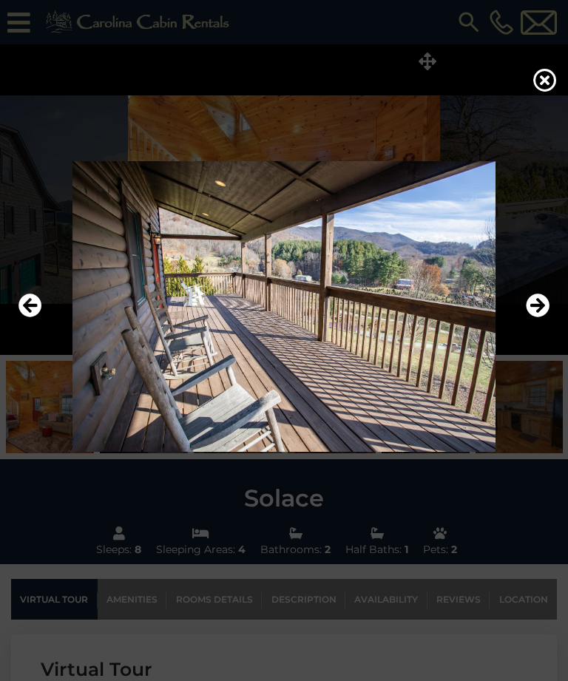
click at [549, 331] on img at bounding box center [284, 306] width 538 height 291
click at [541, 318] on icon "Next" at bounding box center [538, 306] width 24 height 24
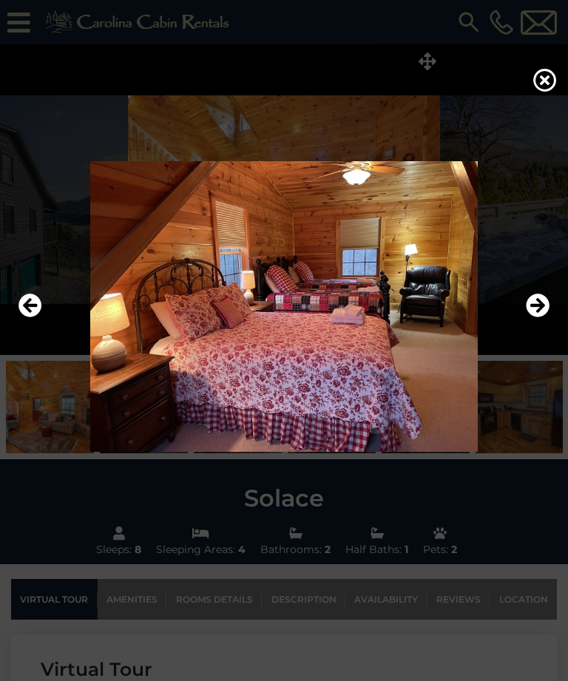
click at [544, 318] on icon "Next" at bounding box center [538, 306] width 24 height 24
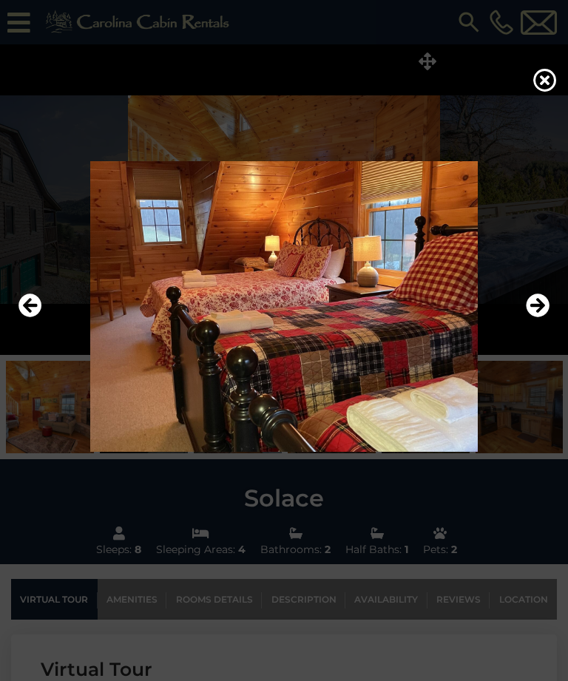
click at [541, 318] on icon "Next" at bounding box center [538, 306] width 24 height 24
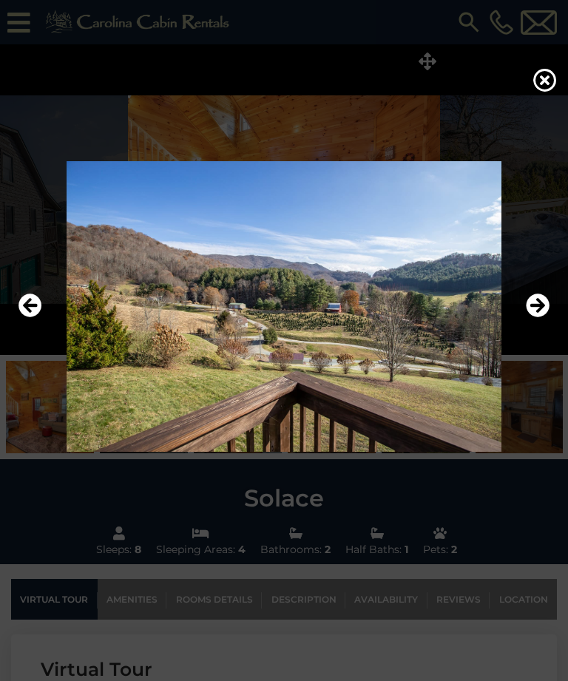
click at [546, 318] on icon "Next" at bounding box center [538, 306] width 24 height 24
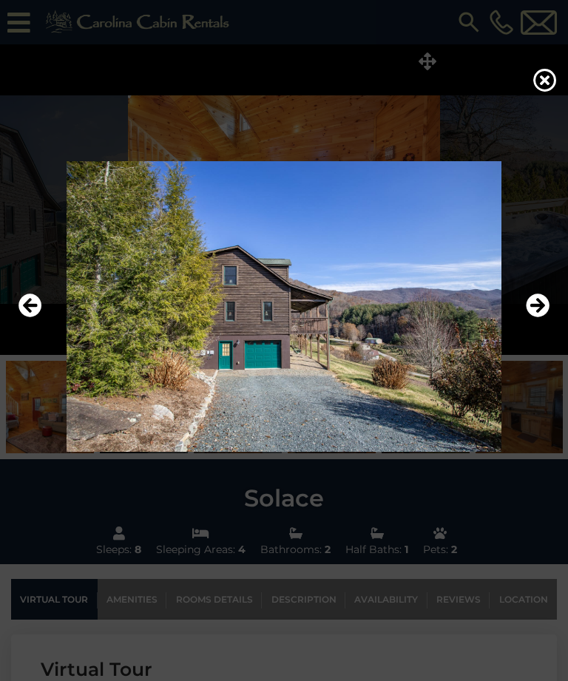
click at [548, 318] on icon "Next" at bounding box center [538, 306] width 24 height 24
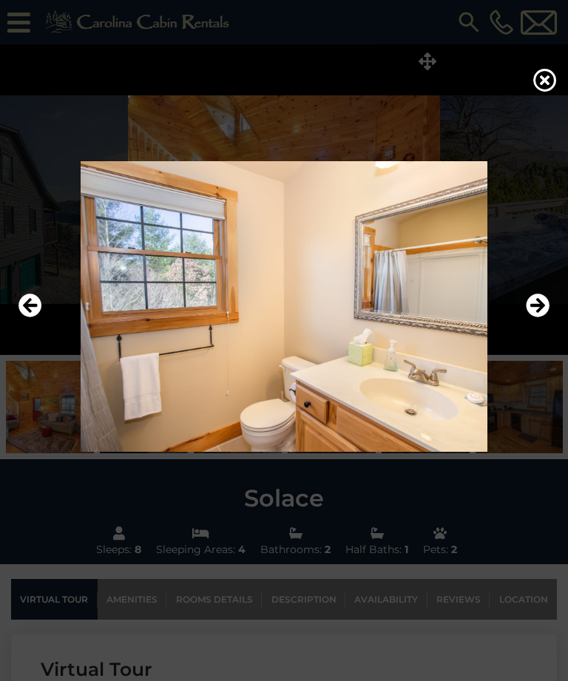
click at [543, 318] on icon "Next" at bounding box center [538, 306] width 24 height 24
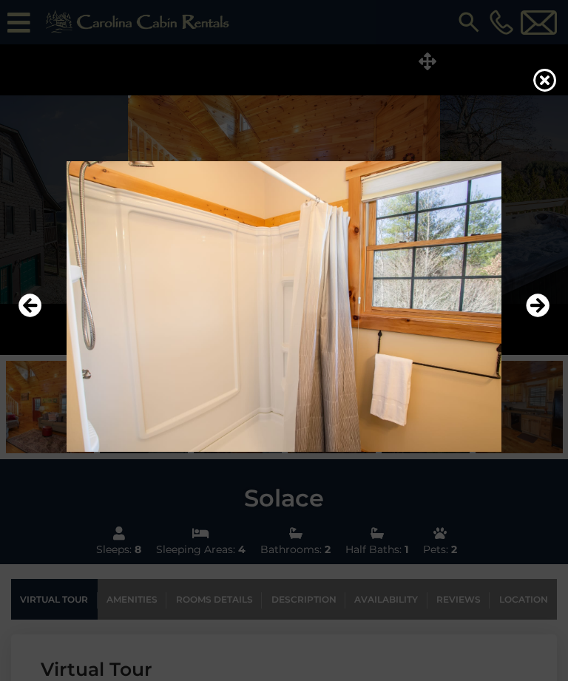
click at [543, 318] on icon "Next" at bounding box center [538, 306] width 24 height 24
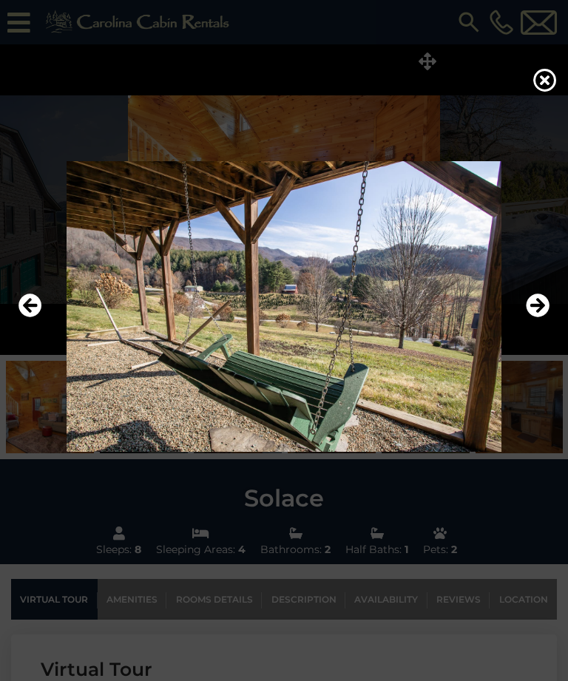
click at [543, 318] on icon "Next" at bounding box center [538, 306] width 24 height 24
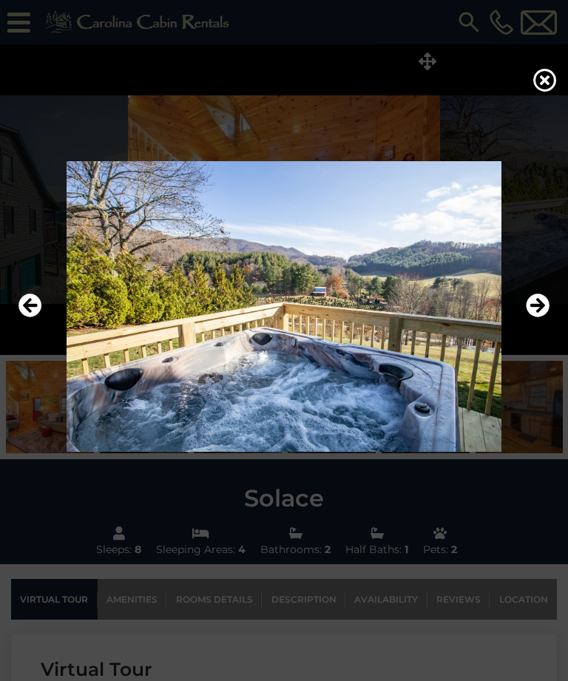
click at [543, 318] on icon "Next" at bounding box center [538, 306] width 24 height 24
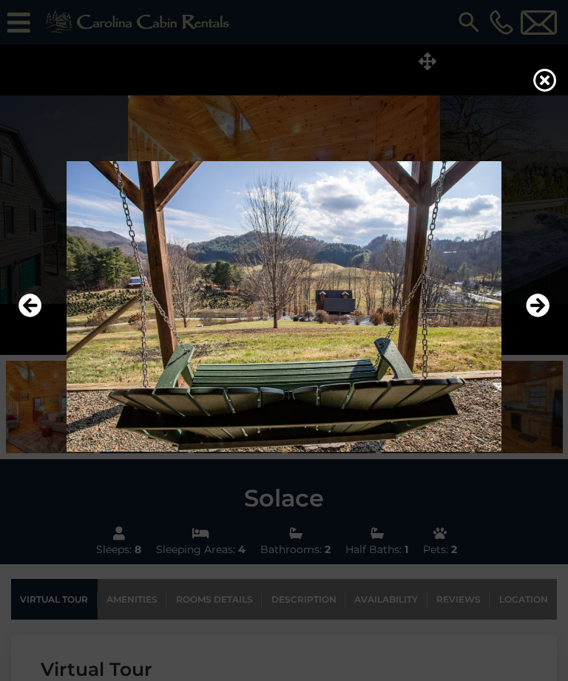
click at [543, 318] on icon "Next" at bounding box center [538, 306] width 24 height 24
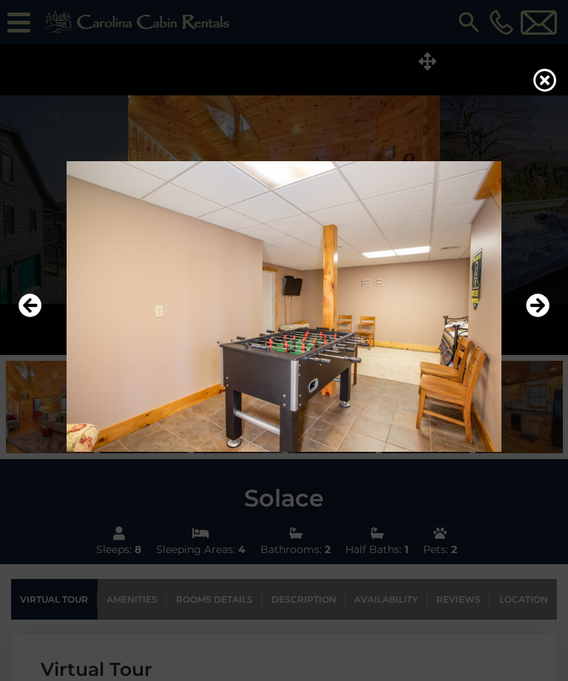
click at [545, 318] on icon "Next" at bounding box center [538, 306] width 24 height 24
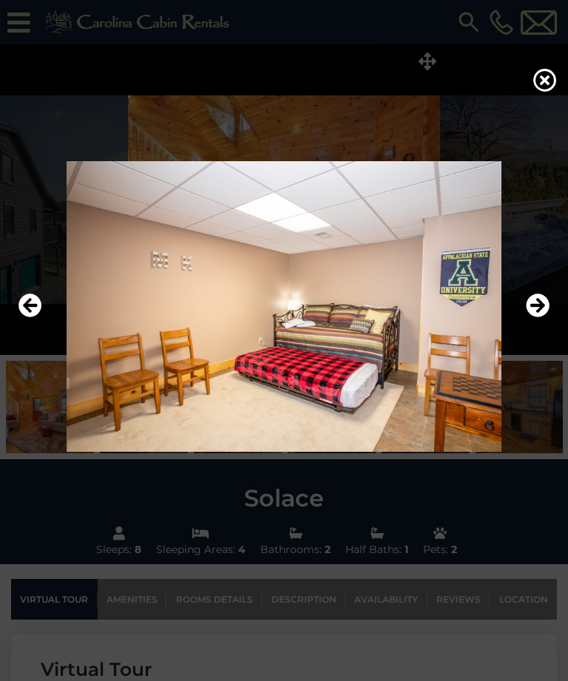
click at [545, 318] on icon "Next" at bounding box center [538, 306] width 24 height 24
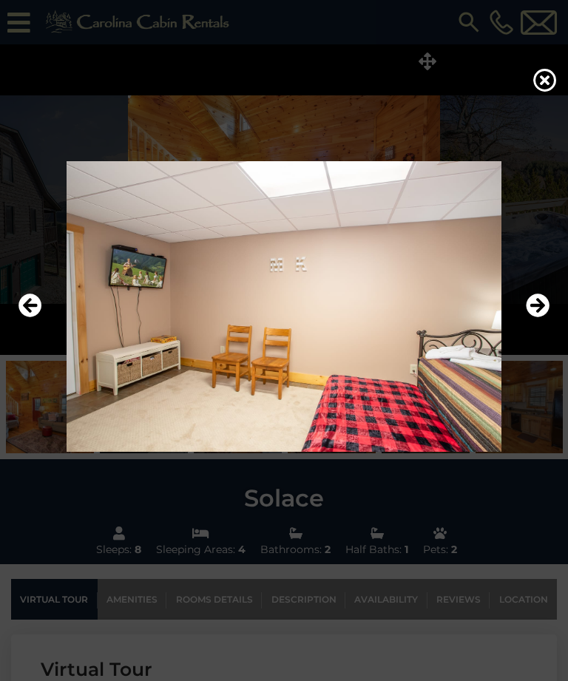
click at [36, 318] on icon "Previous" at bounding box center [30, 306] width 24 height 24
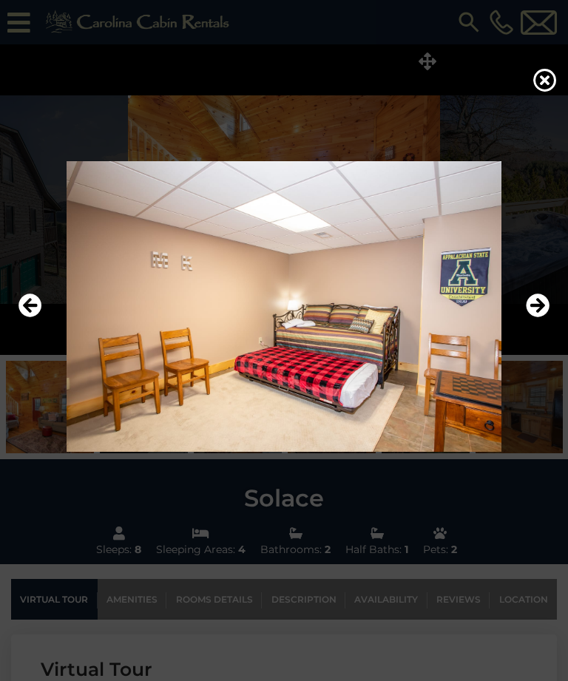
click at [542, 318] on icon "Next" at bounding box center [538, 306] width 24 height 24
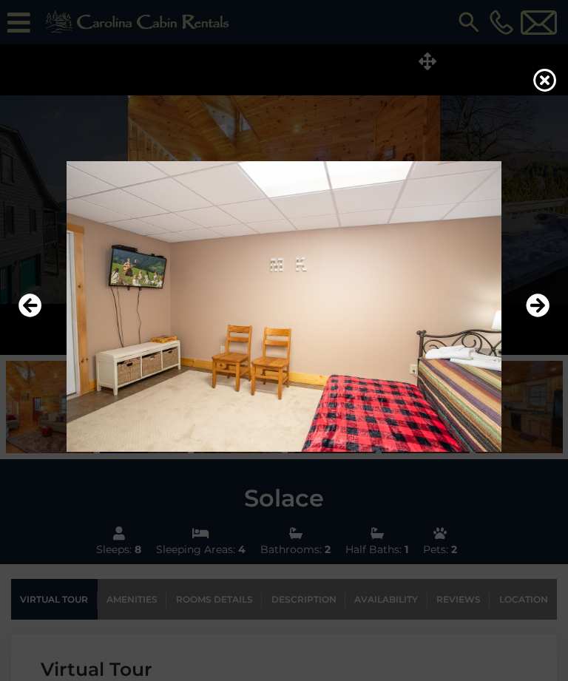
click at [535, 324] on button "Next" at bounding box center [538, 307] width 24 height 34
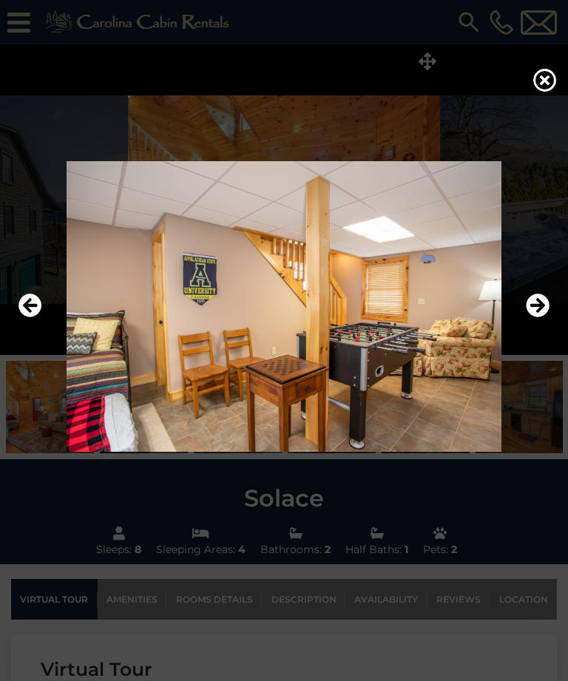
click at [543, 318] on icon "Next" at bounding box center [538, 306] width 24 height 24
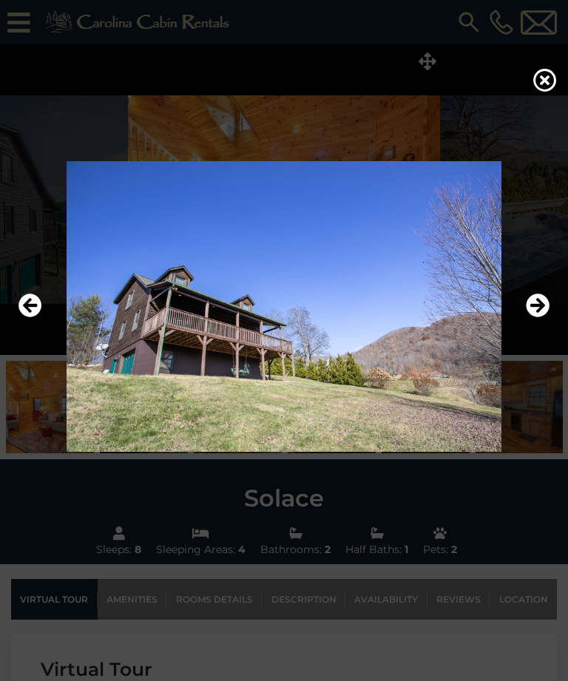
click at [549, 85] on icon at bounding box center [545, 80] width 24 height 24
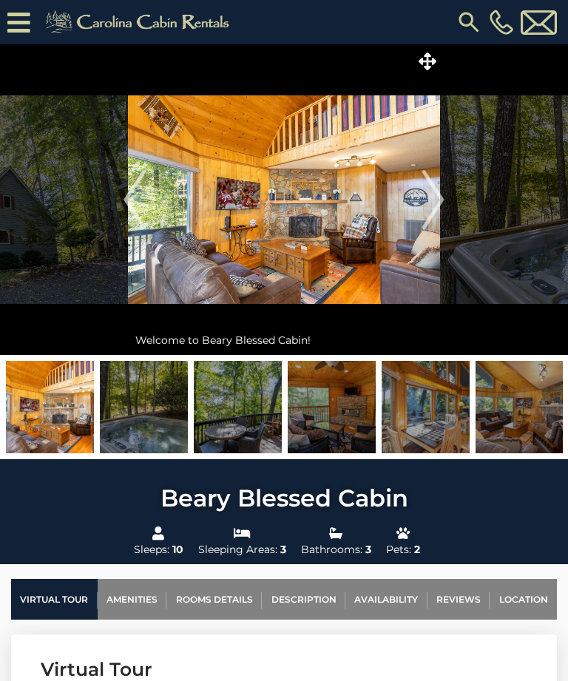
click at [431, 64] on icon at bounding box center [428, 61] width 18 height 18
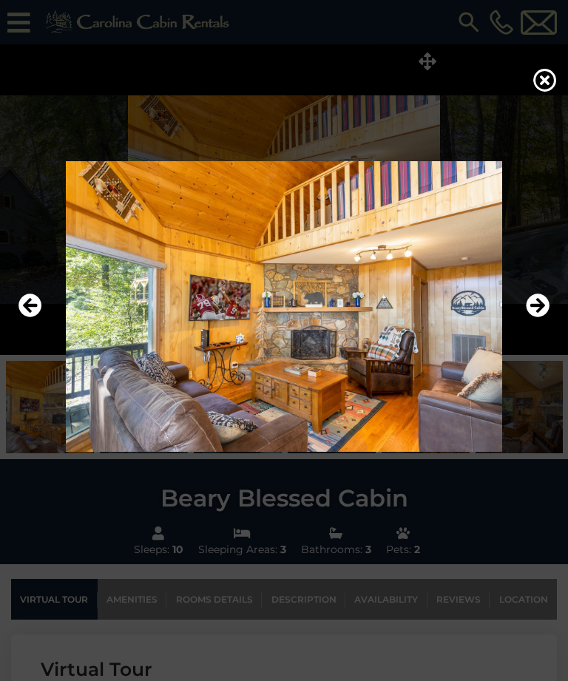
click at [538, 318] on icon "Next" at bounding box center [538, 306] width 24 height 24
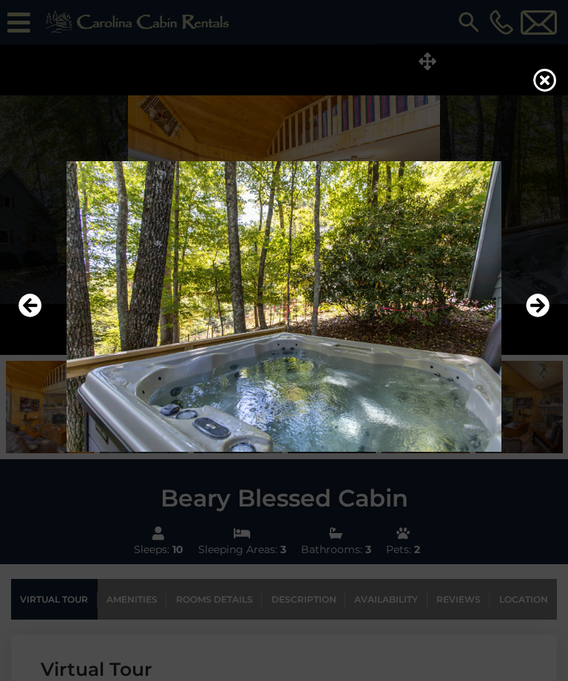
click at [548, 318] on icon "Next" at bounding box center [538, 306] width 24 height 24
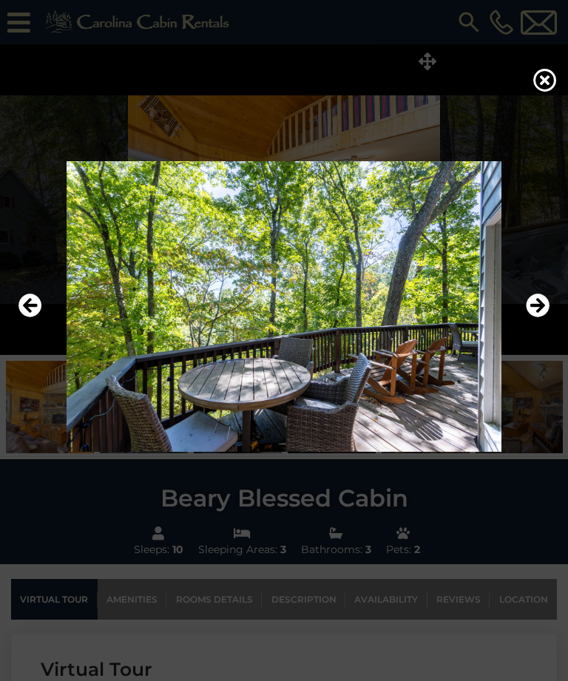
click at [549, 333] on img at bounding box center [284, 306] width 538 height 291
click at [540, 318] on icon "Next" at bounding box center [538, 306] width 24 height 24
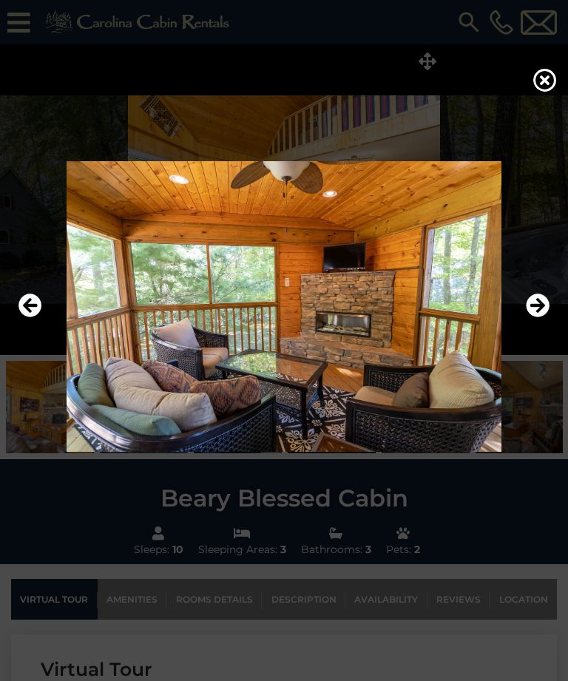
click at [545, 318] on icon "Next" at bounding box center [538, 306] width 24 height 24
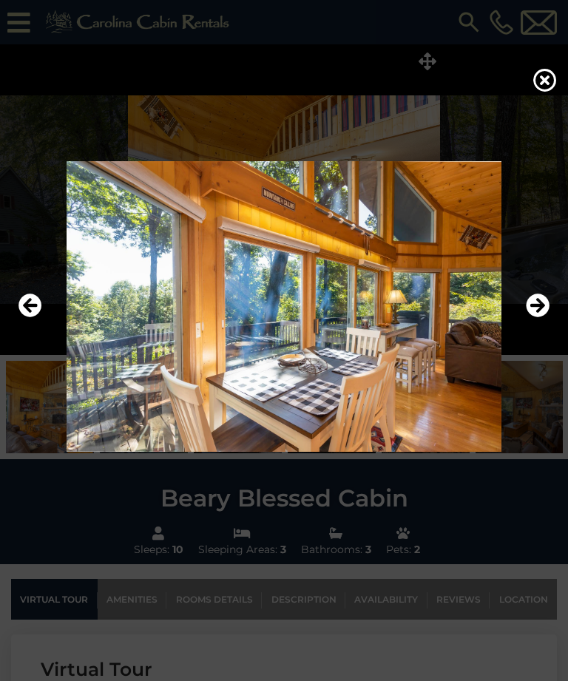
click at [541, 318] on icon "Next" at bounding box center [538, 306] width 24 height 24
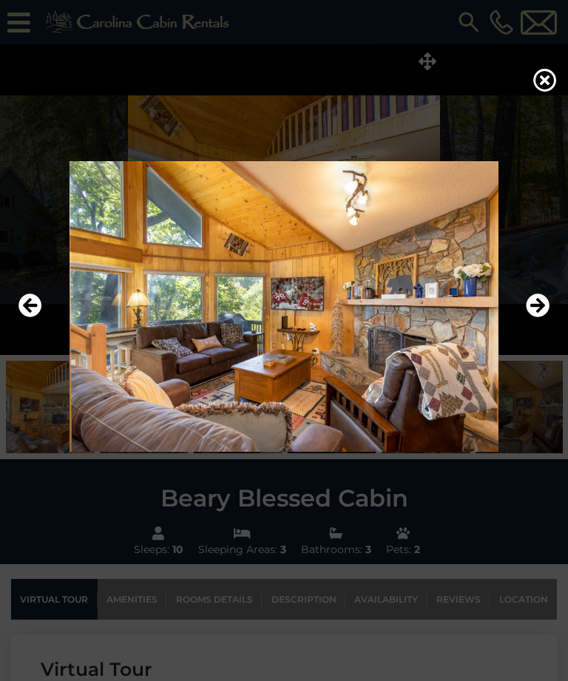
click at [538, 324] on button "Next" at bounding box center [538, 307] width 24 height 34
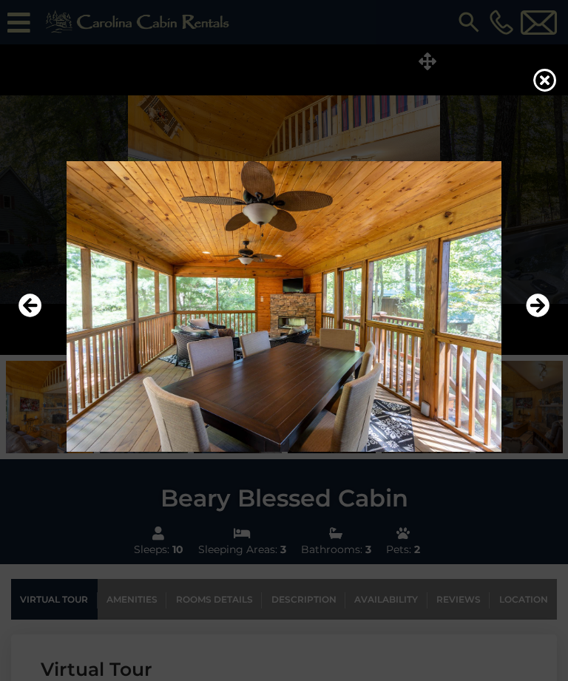
click at [541, 318] on icon "Next" at bounding box center [538, 306] width 24 height 24
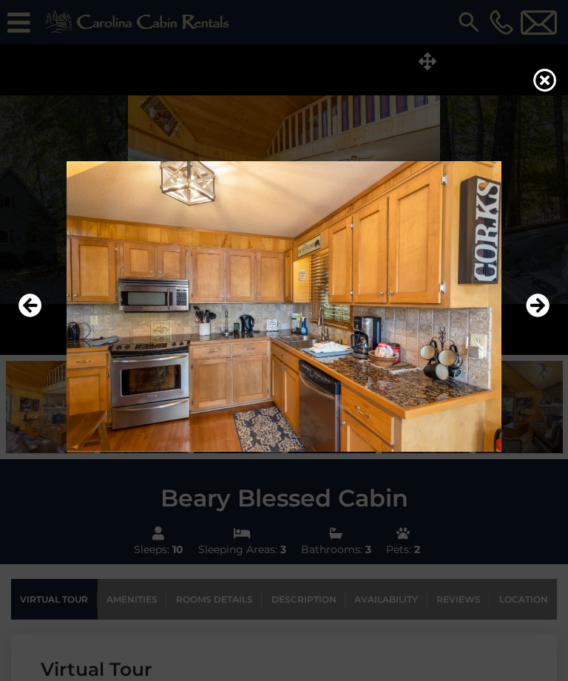
click at [539, 318] on icon "Next" at bounding box center [538, 306] width 24 height 24
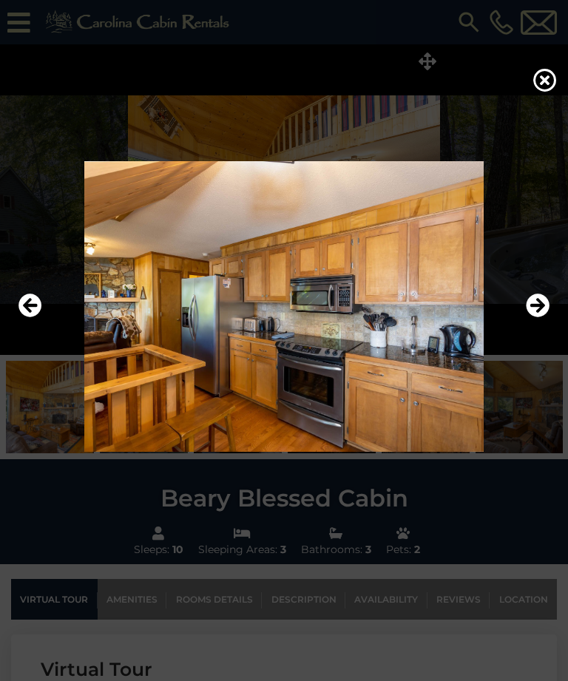
click at [543, 318] on icon "Next" at bounding box center [538, 306] width 24 height 24
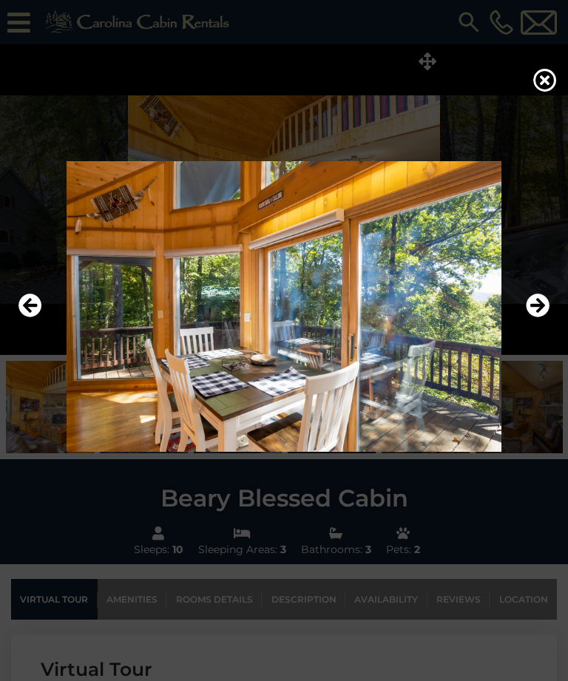
click at [546, 318] on icon "Next" at bounding box center [538, 306] width 24 height 24
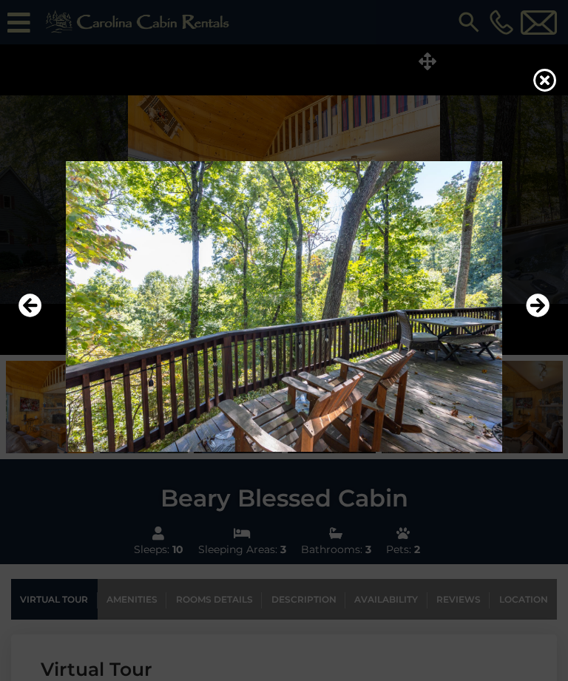
click at [540, 318] on icon "Next" at bounding box center [538, 306] width 24 height 24
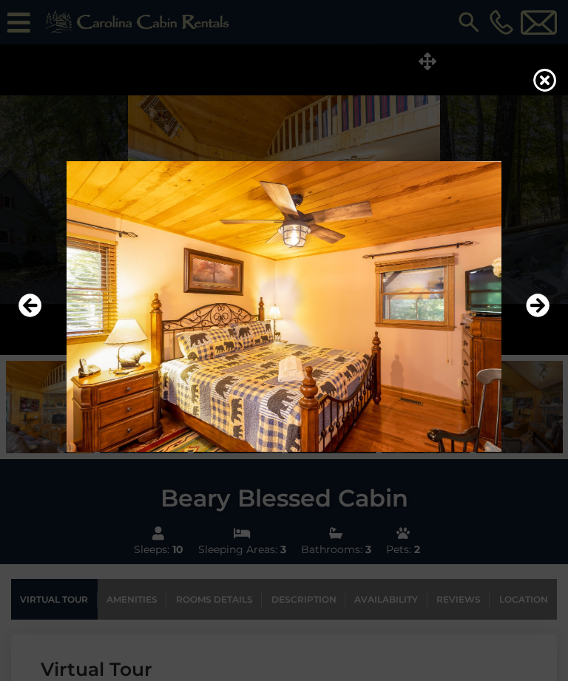
click at [543, 318] on icon "Next" at bounding box center [538, 306] width 24 height 24
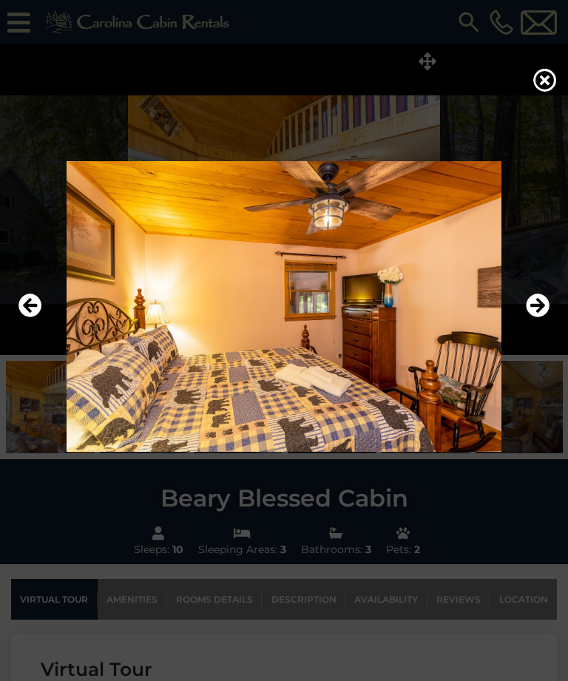
click at [543, 318] on icon "Next" at bounding box center [538, 306] width 24 height 24
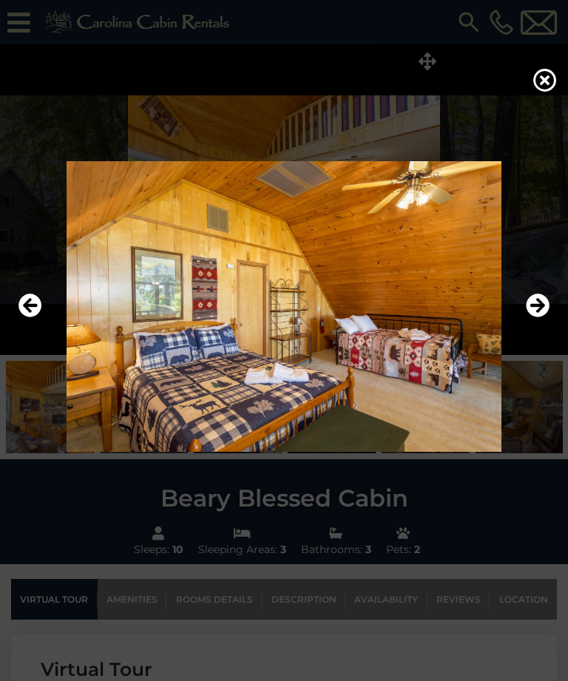
click at [548, 318] on icon "Next" at bounding box center [538, 306] width 24 height 24
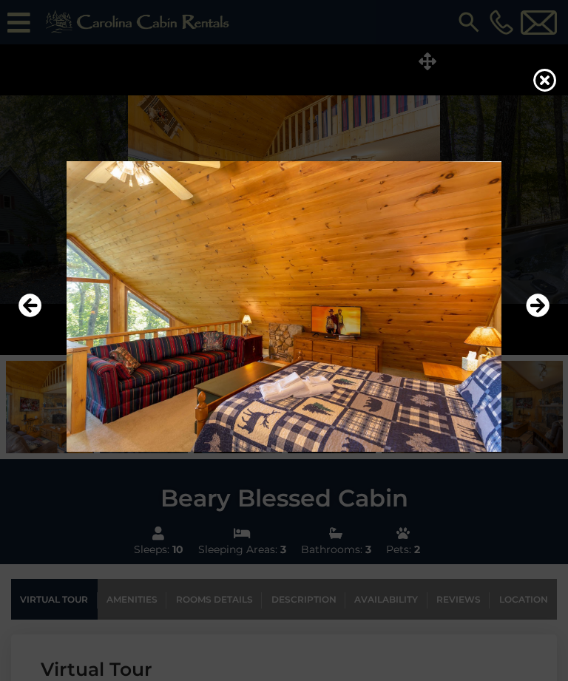
click at [544, 318] on icon "Next" at bounding box center [538, 306] width 24 height 24
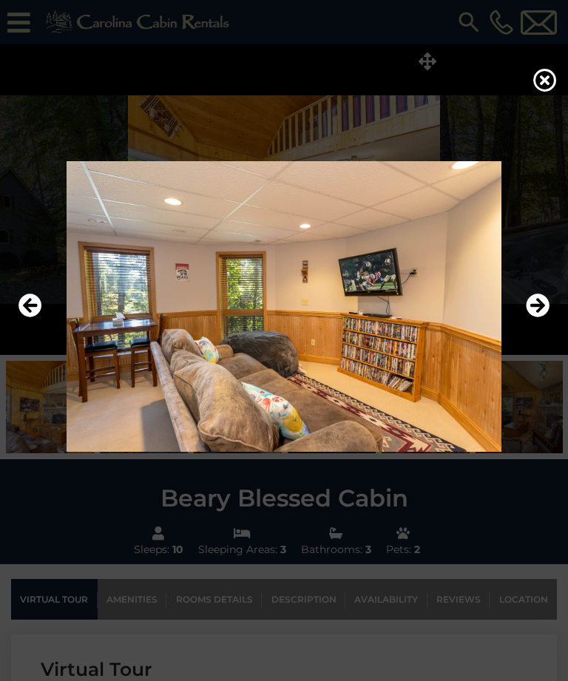
click at [549, 333] on img at bounding box center [284, 306] width 538 height 291
click at [537, 318] on icon "Next" at bounding box center [538, 306] width 24 height 24
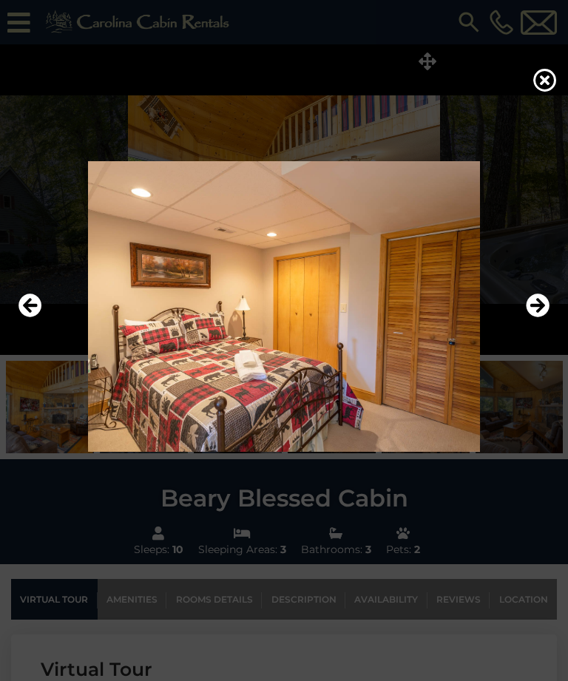
click at [543, 318] on icon "Next" at bounding box center [538, 306] width 24 height 24
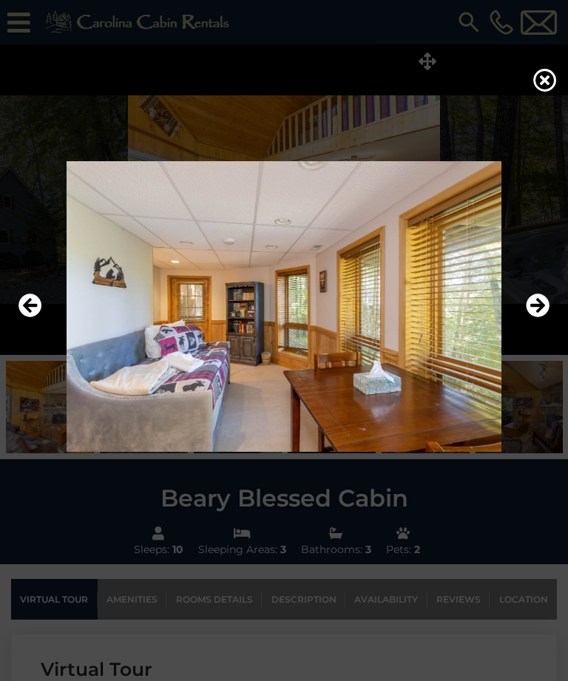
click at [539, 318] on icon "Next" at bounding box center [538, 306] width 24 height 24
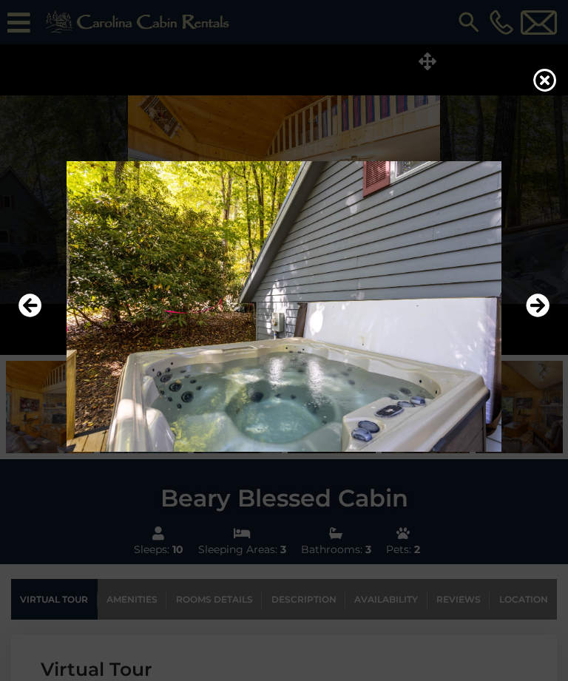
click at [541, 318] on icon "Next" at bounding box center [538, 306] width 24 height 24
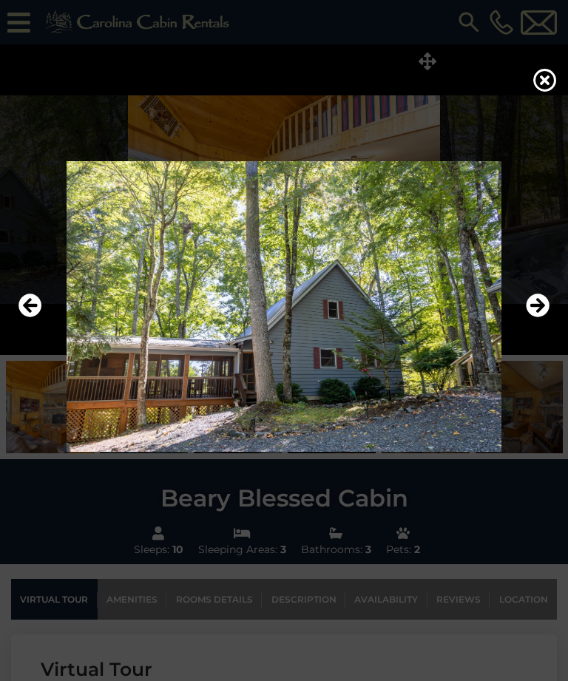
click at [546, 318] on icon "Next" at bounding box center [538, 306] width 24 height 24
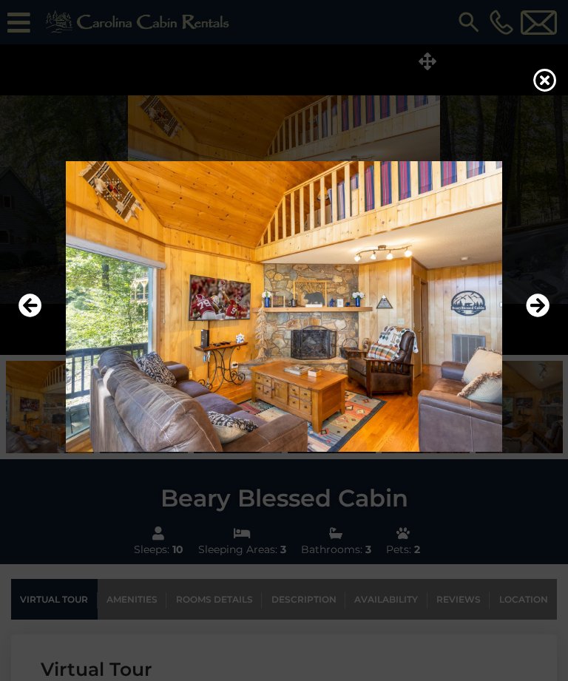
click at [549, 87] on icon at bounding box center [545, 80] width 24 height 24
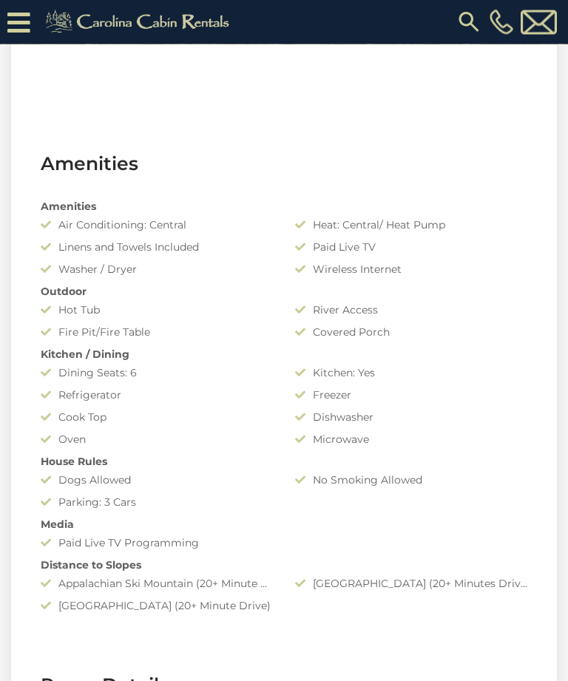
scroll to position [969, 0]
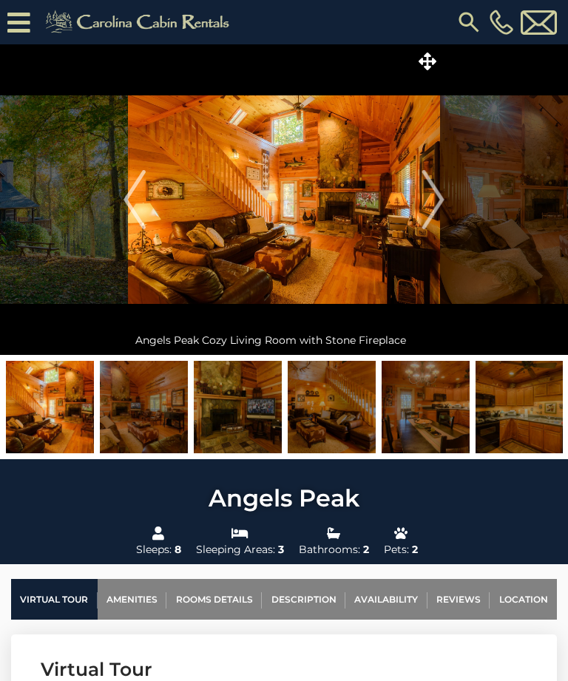
click at [427, 58] on icon at bounding box center [428, 61] width 18 height 18
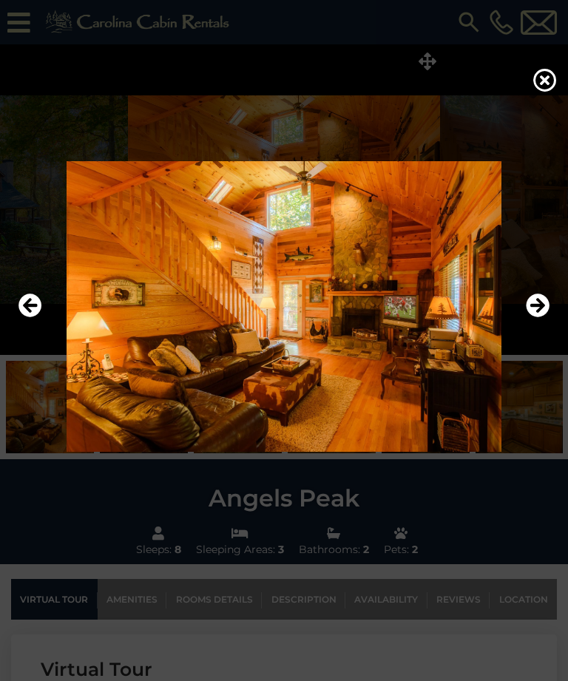
click at [537, 318] on icon "Next" at bounding box center [538, 306] width 24 height 24
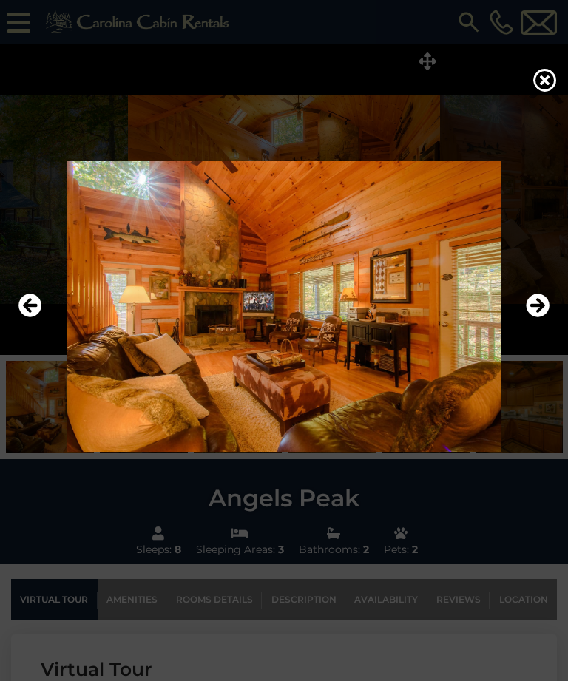
click at [545, 318] on icon "Next" at bounding box center [538, 306] width 24 height 24
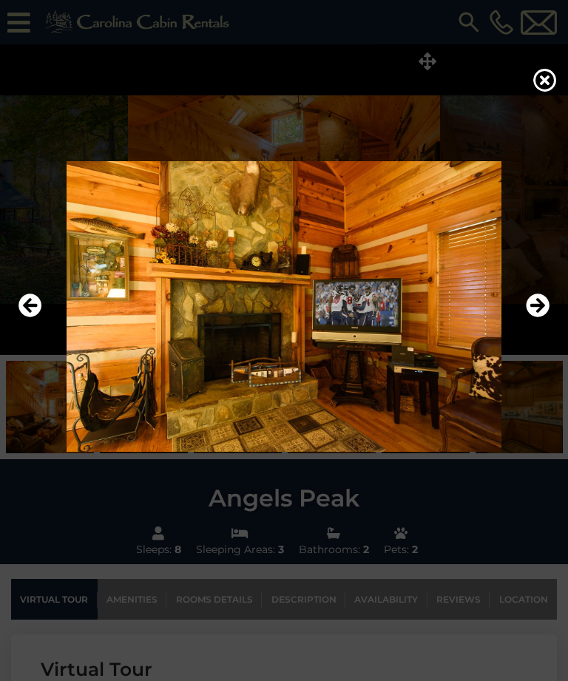
click at [543, 318] on icon "Next" at bounding box center [538, 306] width 24 height 24
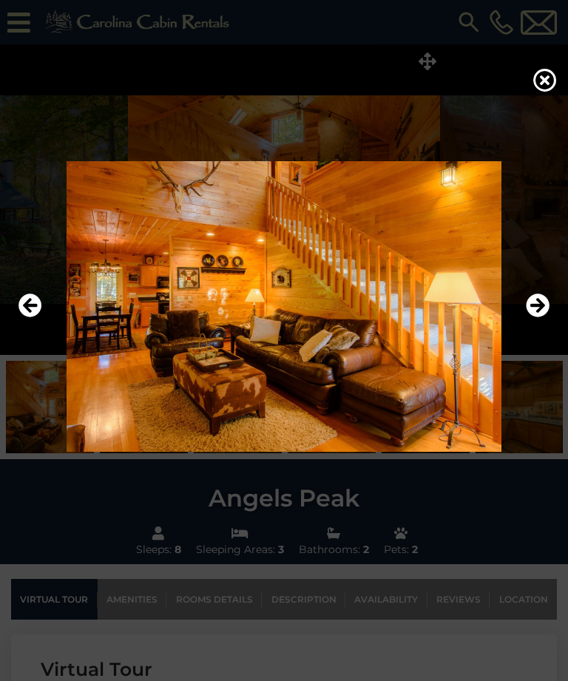
click at [539, 318] on icon "Next" at bounding box center [538, 306] width 24 height 24
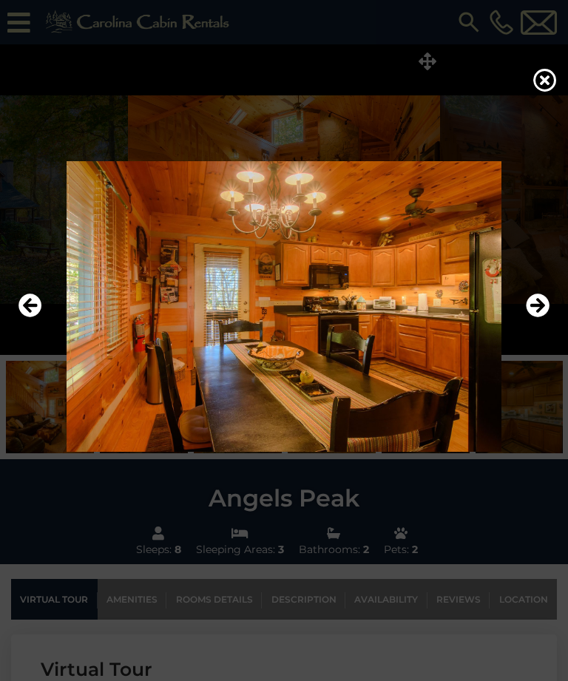
click at [541, 318] on icon "Next" at bounding box center [538, 306] width 24 height 24
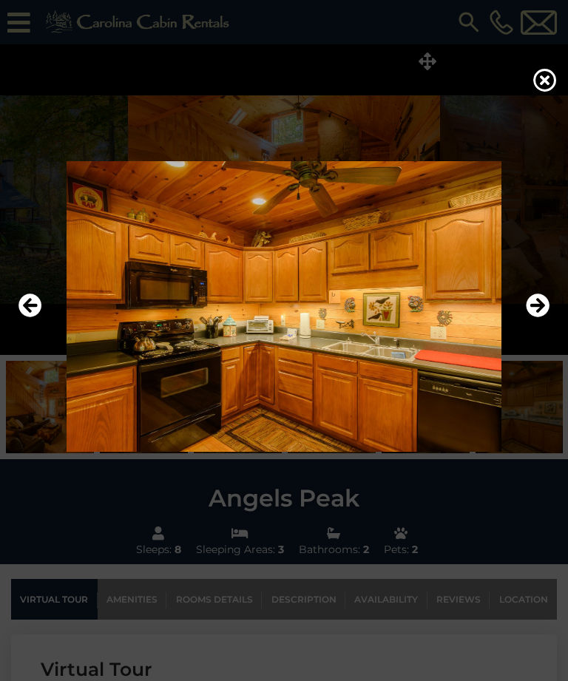
click at [543, 318] on icon "Next" at bounding box center [538, 306] width 24 height 24
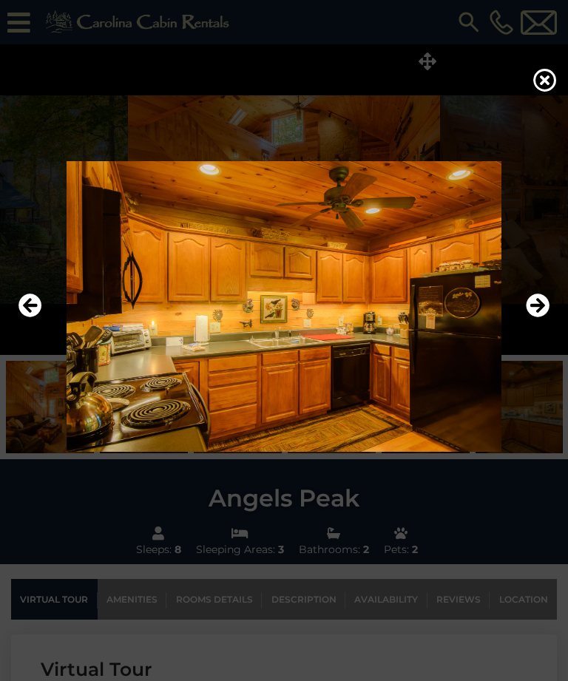
click at [543, 318] on icon "Next" at bounding box center [538, 306] width 24 height 24
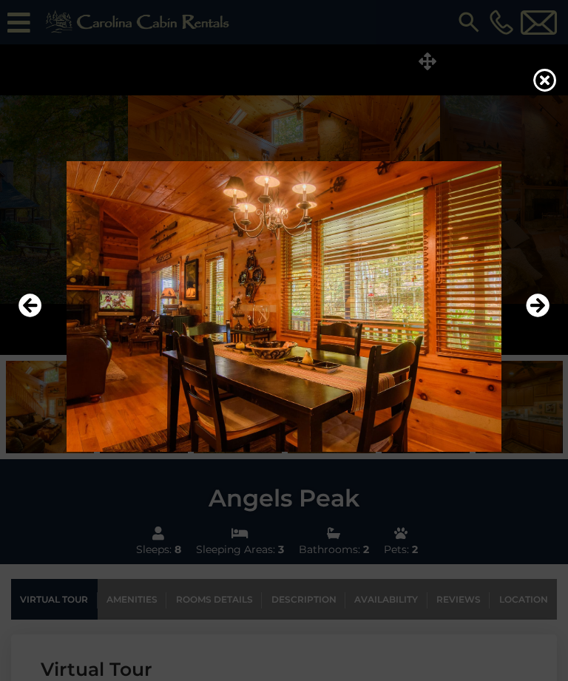
click at [548, 318] on icon "Next" at bounding box center [538, 306] width 24 height 24
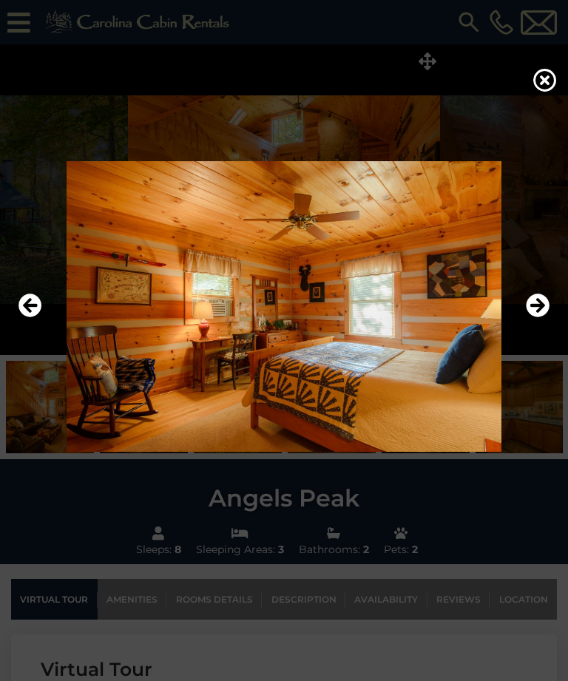
click at [542, 318] on icon "Next" at bounding box center [538, 306] width 24 height 24
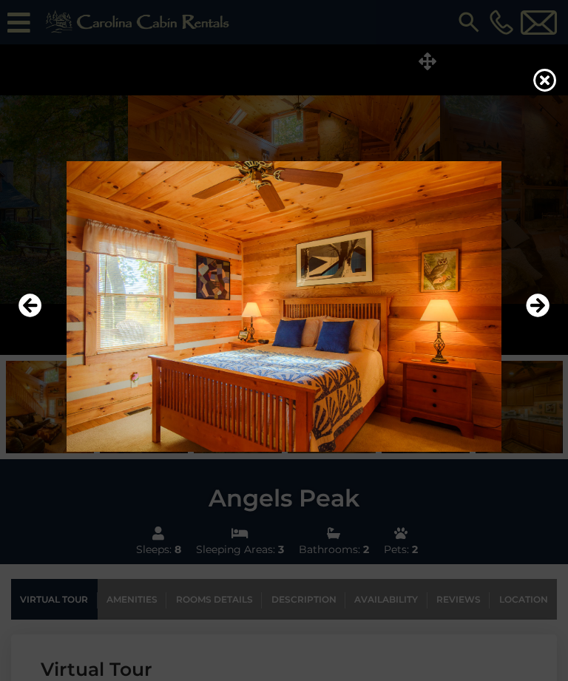
click at [546, 318] on icon "Next" at bounding box center [538, 306] width 24 height 24
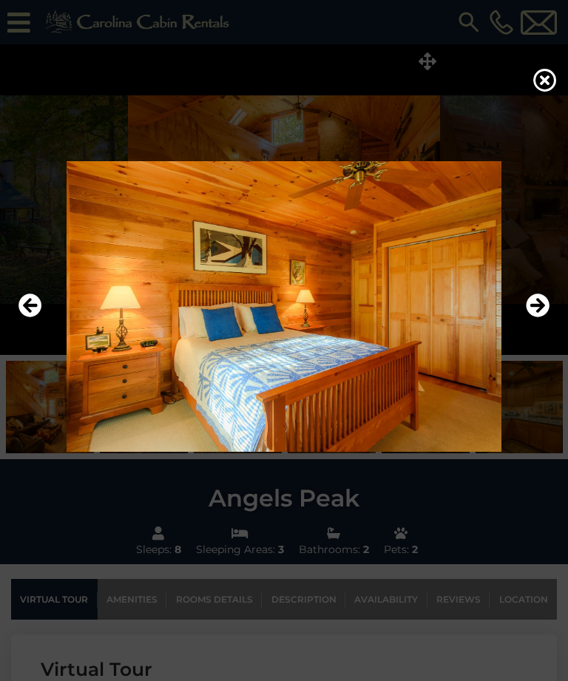
click at [543, 318] on icon "Next" at bounding box center [538, 306] width 24 height 24
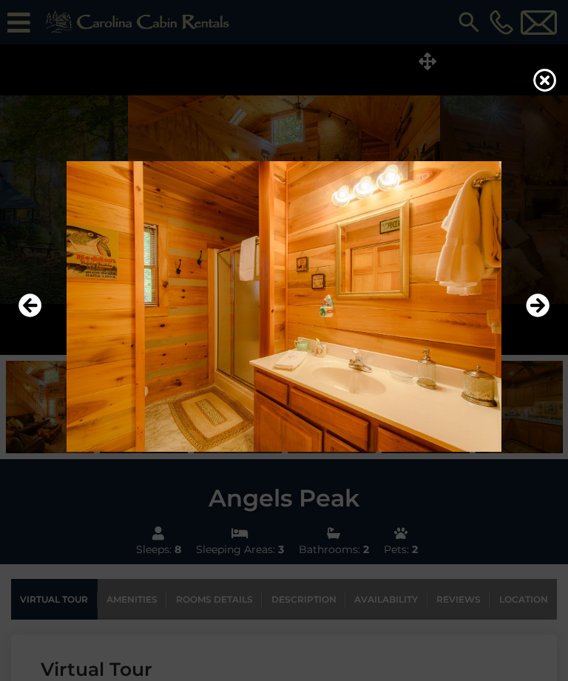
click at [544, 318] on icon "Next" at bounding box center [538, 306] width 24 height 24
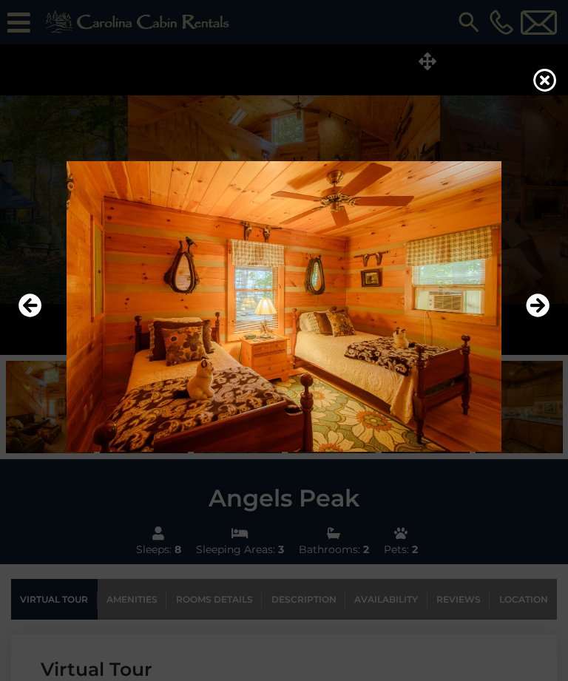
click at [543, 318] on icon "Next" at bounding box center [538, 306] width 24 height 24
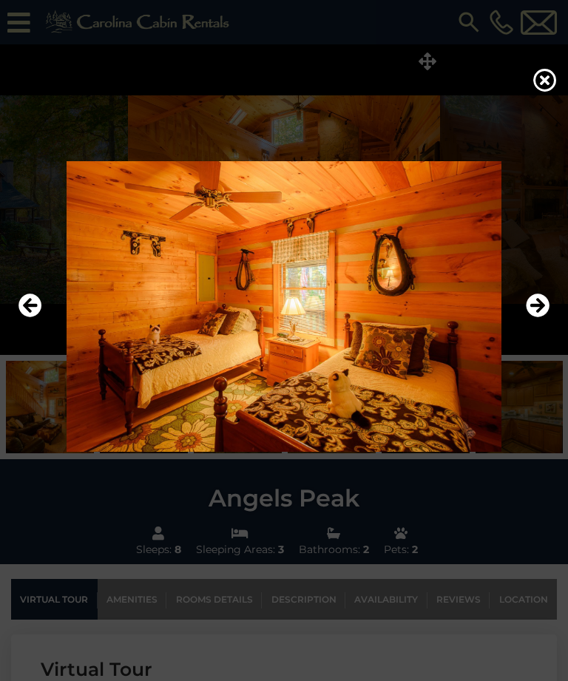
click at [541, 318] on icon "Next" at bounding box center [538, 306] width 24 height 24
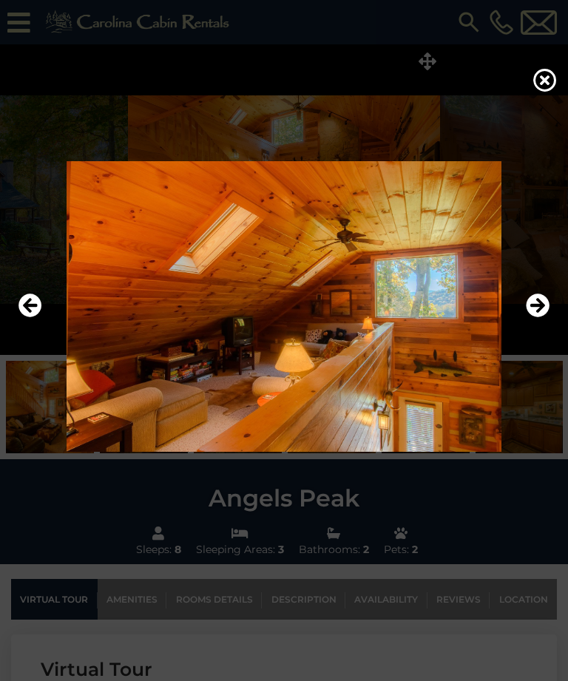
click at [543, 318] on icon "Next" at bounding box center [538, 306] width 24 height 24
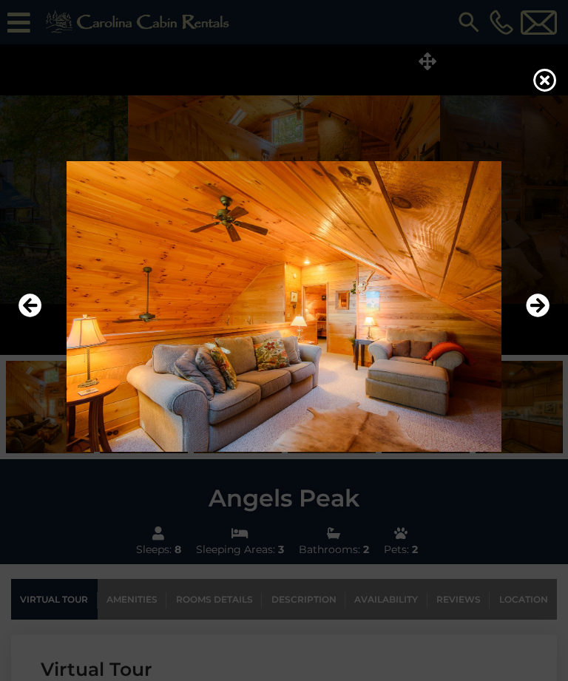
click at [545, 318] on icon "Next" at bounding box center [538, 306] width 24 height 24
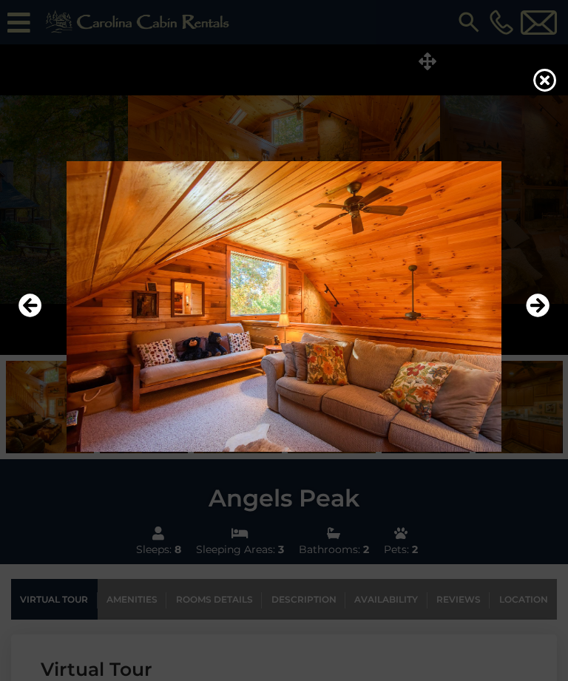
click at [545, 318] on icon "Next" at bounding box center [538, 306] width 24 height 24
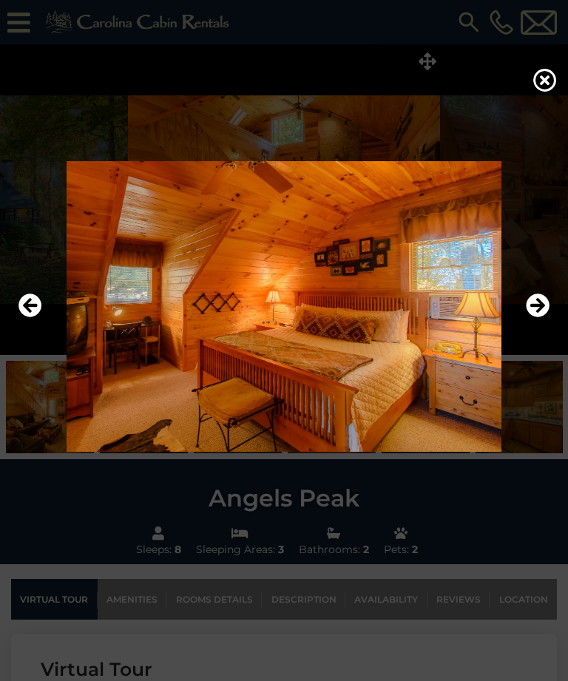
click at [546, 318] on icon "Next" at bounding box center [538, 306] width 24 height 24
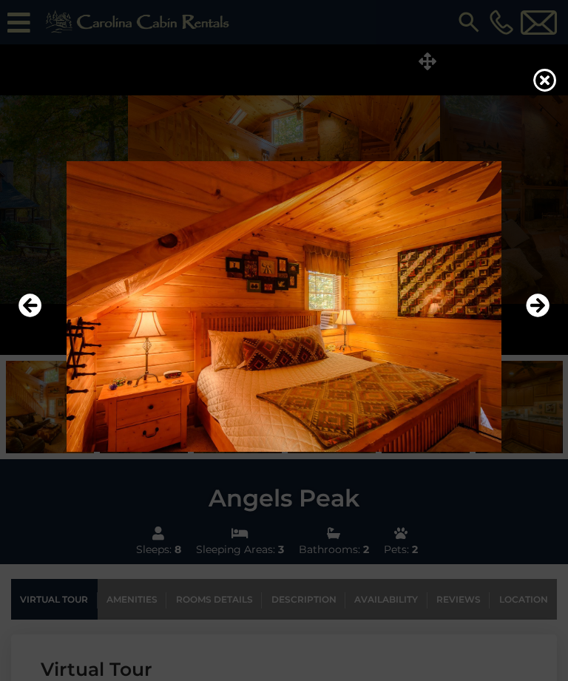
click at [550, 331] on img at bounding box center [284, 306] width 538 height 291
click at [539, 324] on button "Next" at bounding box center [538, 307] width 24 height 34
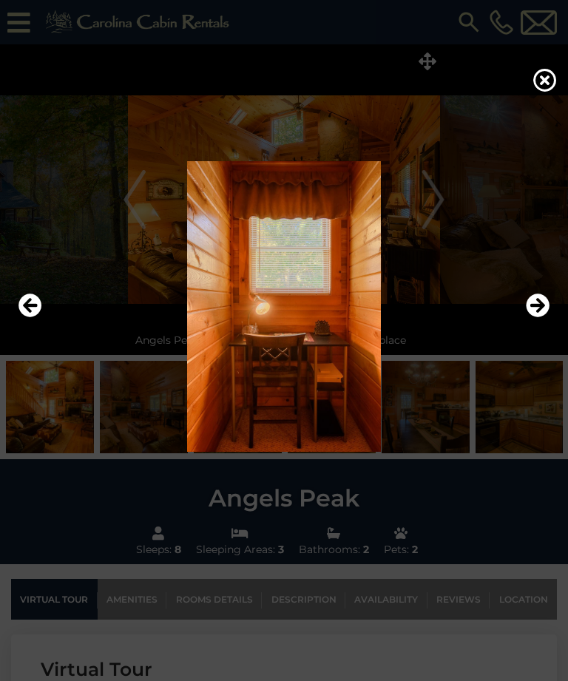
click at [545, 318] on icon "Next" at bounding box center [538, 306] width 24 height 24
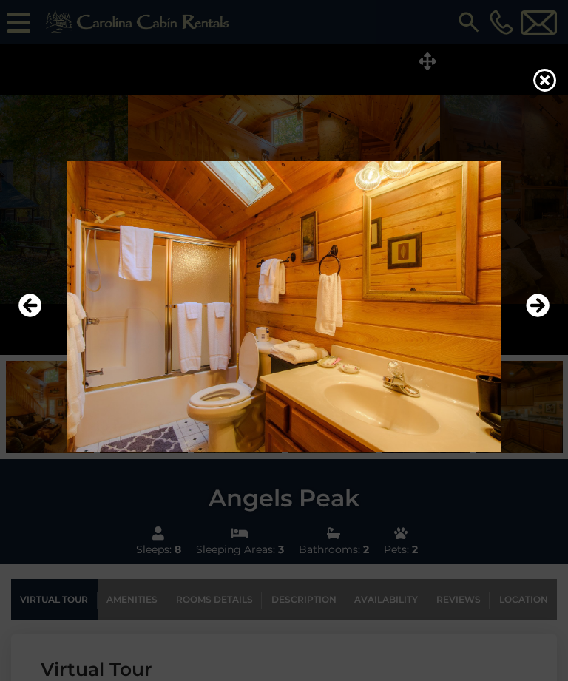
click at [546, 318] on icon "Next" at bounding box center [538, 306] width 24 height 24
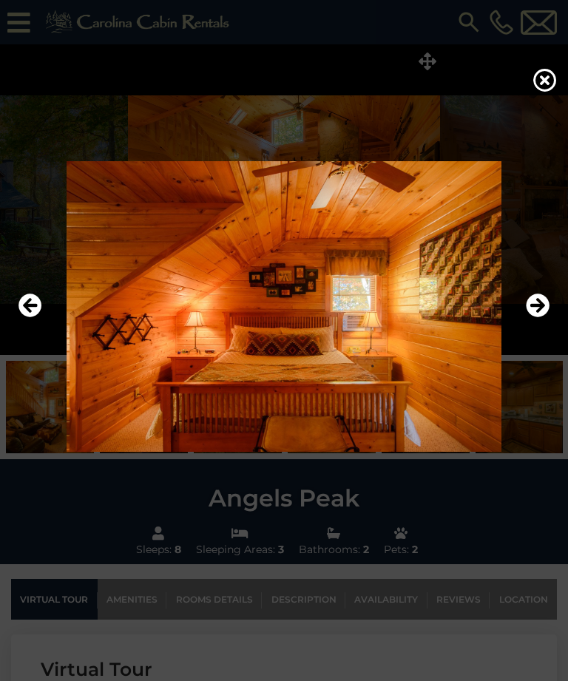
click at [547, 318] on icon "Next" at bounding box center [538, 306] width 24 height 24
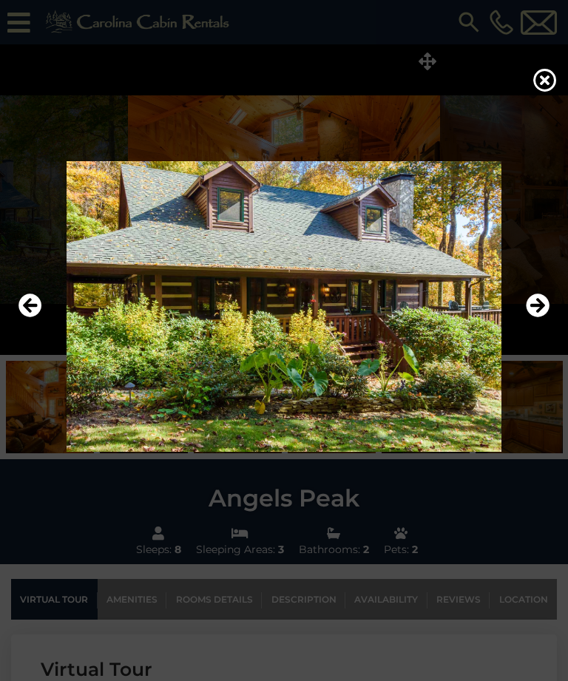
click at [548, 318] on icon "Next" at bounding box center [538, 306] width 24 height 24
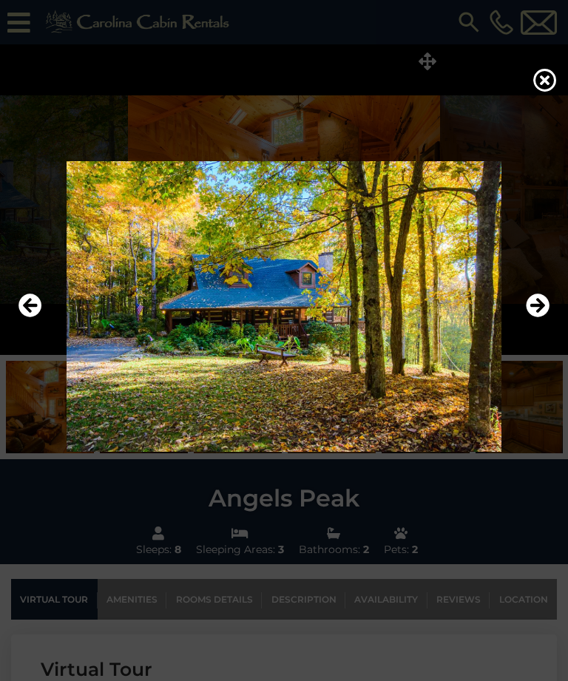
click at [548, 318] on icon "Next" at bounding box center [538, 306] width 24 height 24
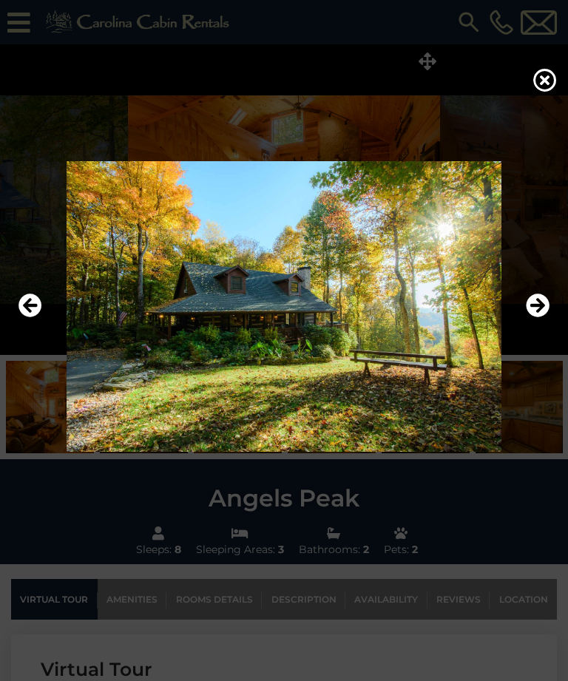
click at [549, 318] on icon "Next" at bounding box center [538, 306] width 24 height 24
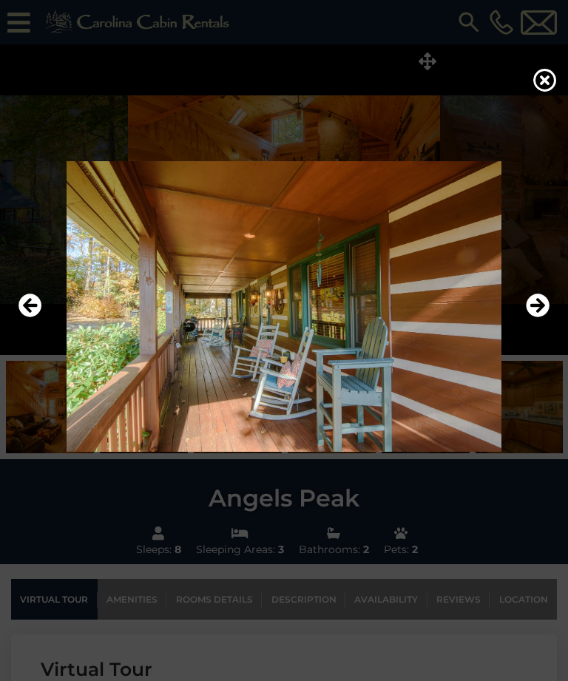
click at [545, 318] on icon "Next" at bounding box center [538, 306] width 24 height 24
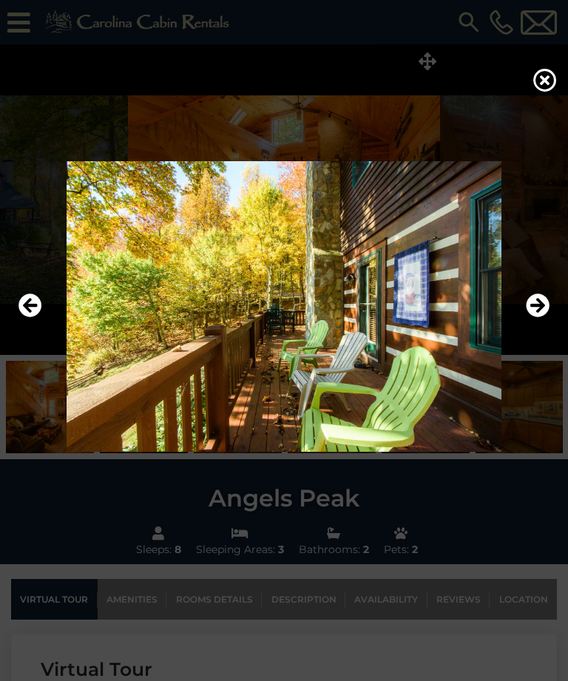
click at [546, 318] on icon "Next" at bounding box center [538, 306] width 24 height 24
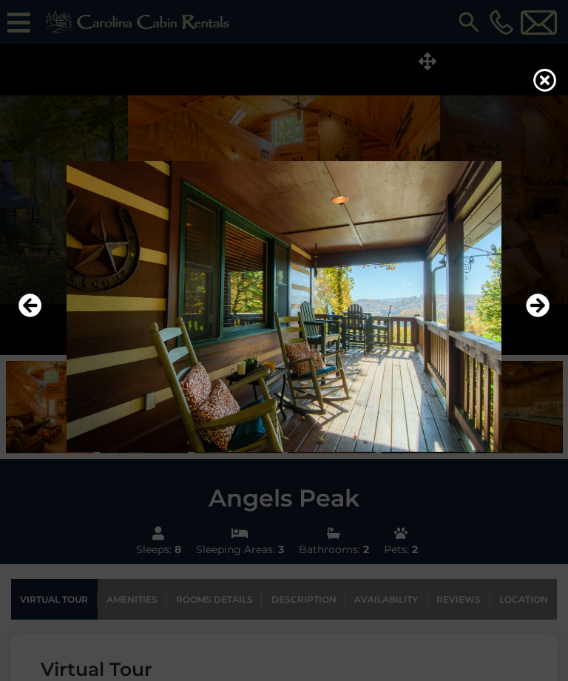
click at [550, 342] on img at bounding box center [284, 306] width 538 height 291
click at [545, 318] on icon "Next" at bounding box center [538, 306] width 24 height 24
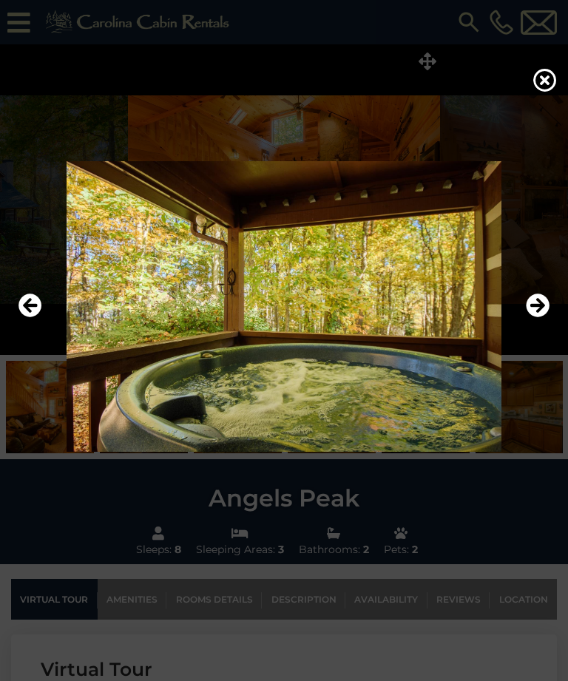
click at [542, 318] on icon "Next" at bounding box center [538, 306] width 24 height 24
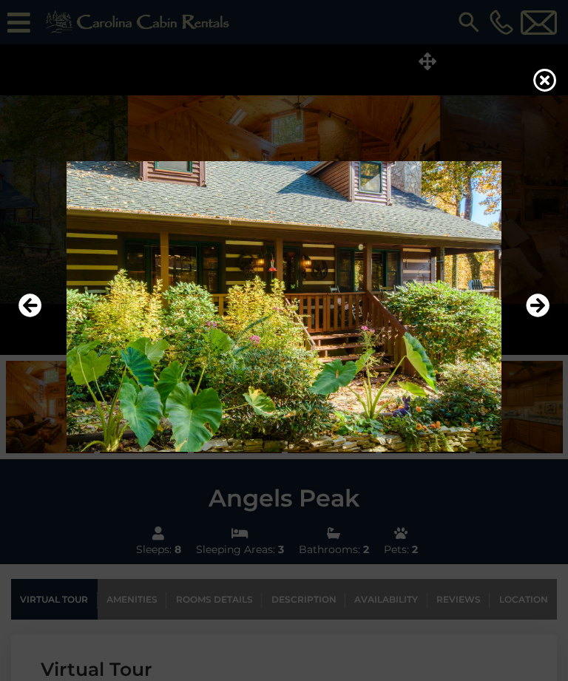
click at [541, 318] on icon "Next" at bounding box center [538, 306] width 24 height 24
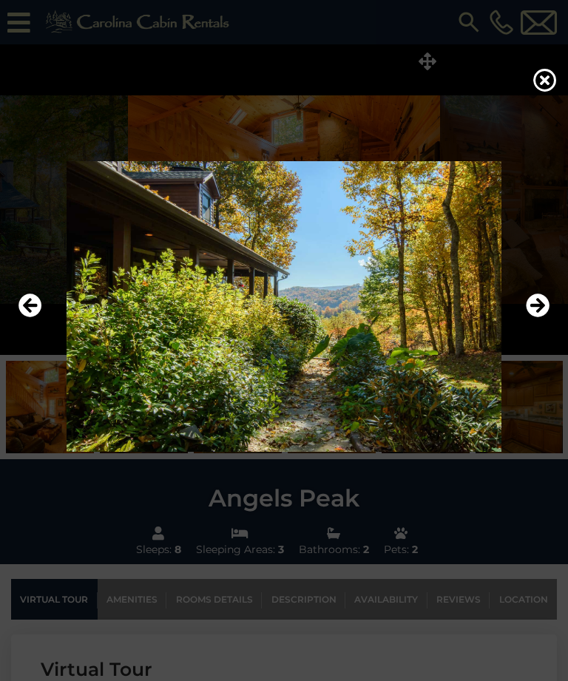
click at [541, 318] on icon "Next" at bounding box center [538, 306] width 24 height 24
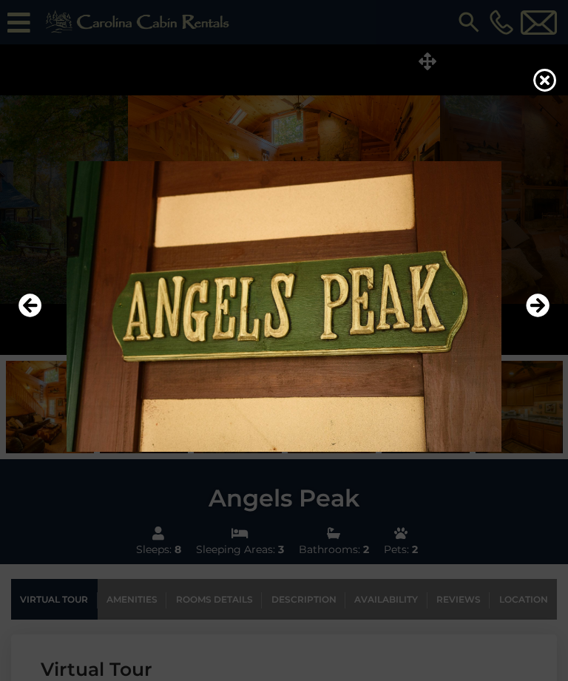
click at [546, 318] on icon "Next" at bounding box center [538, 306] width 24 height 24
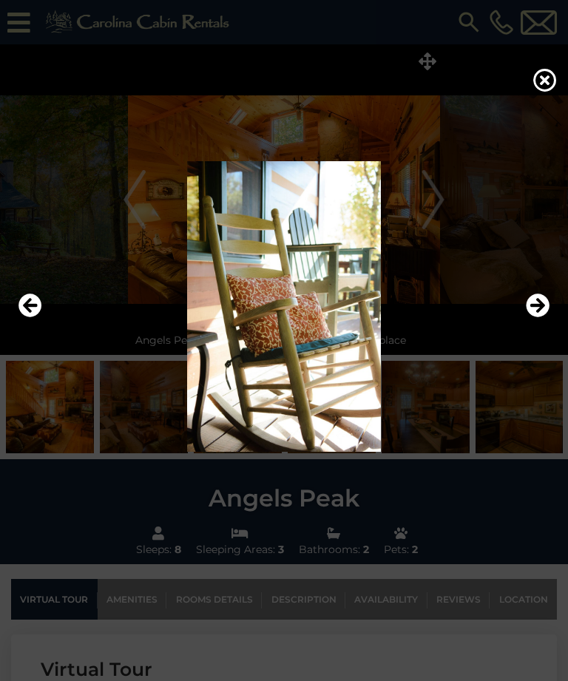
click at [546, 318] on icon "Next" at bounding box center [538, 306] width 24 height 24
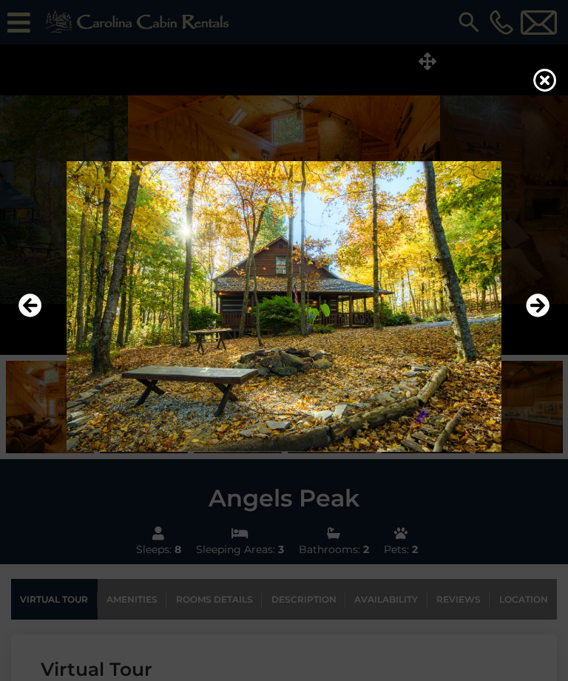
click at [543, 318] on icon "Next" at bounding box center [538, 306] width 24 height 24
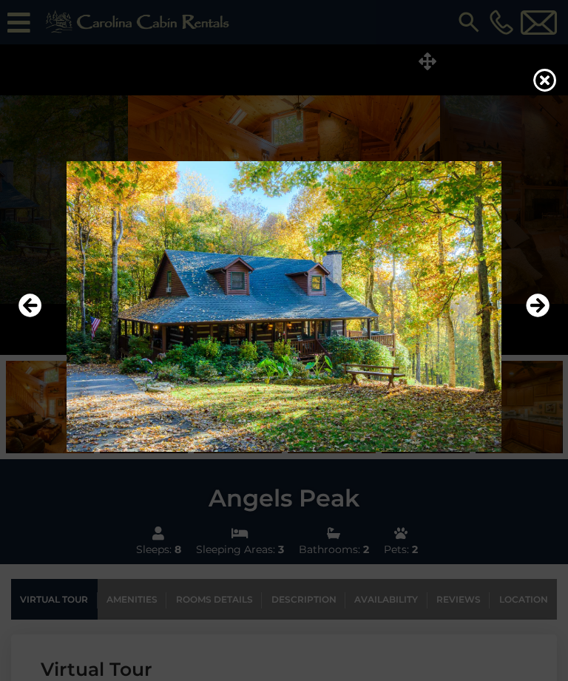
click at [541, 318] on icon "Next" at bounding box center [538, 306] width 24 height 24
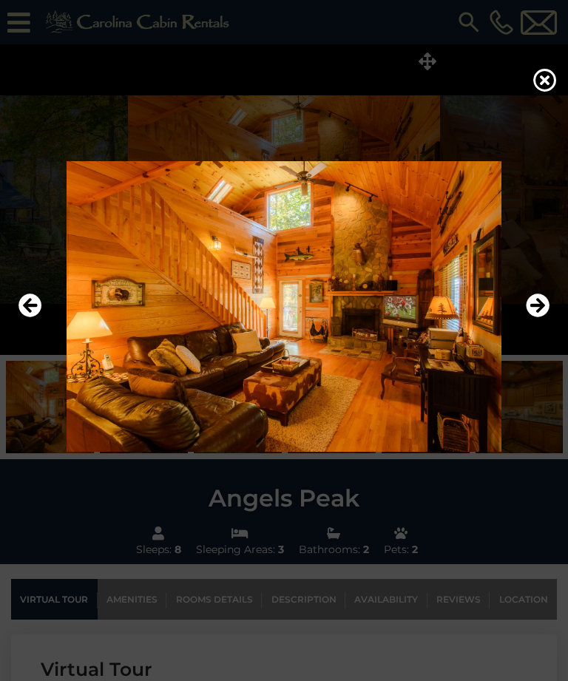
click at [550, 88] on icon at bounding box center [545, 80] width 24 height 24
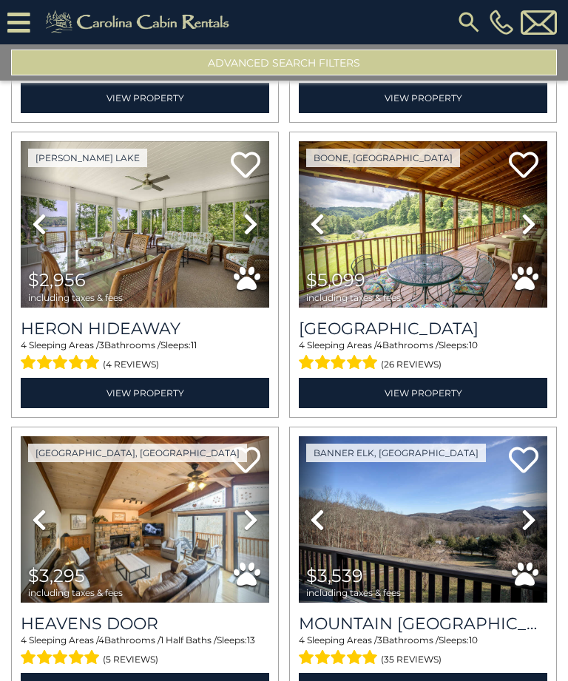
scroll to position [585, 0]
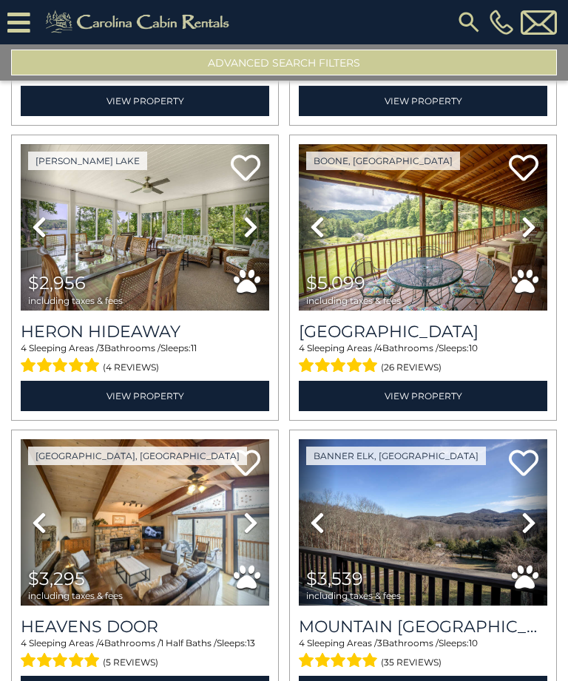
click at [180, 238] on img at bounding box center [145, 227] width 248 height 166
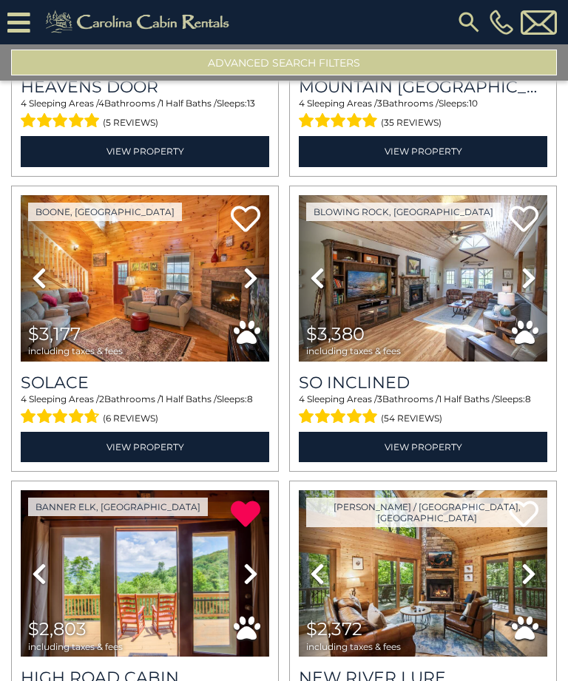
scroll to position [1125, 0]
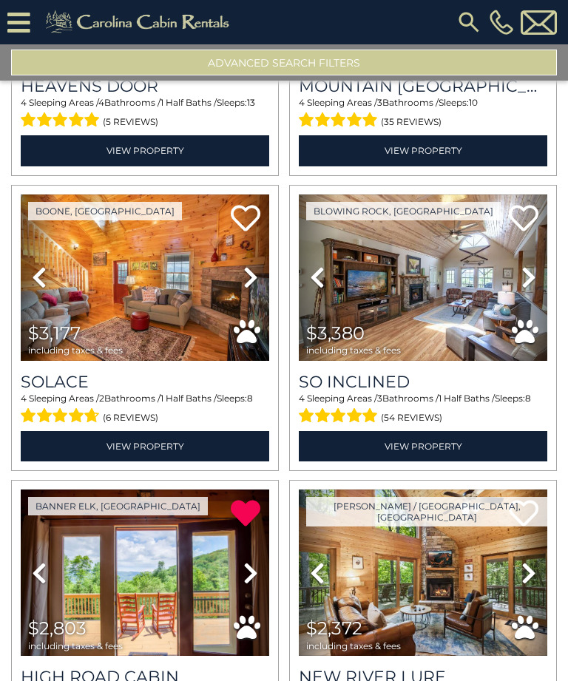
click at [179, 288] on img at bounding box center [145, 277] width 248 height 166
click at [251, 218] on icon at bounding box center [246, 218] width 30 height 30
click at [175, 314] on img at bounding box center [145, 277] width 248 height 166
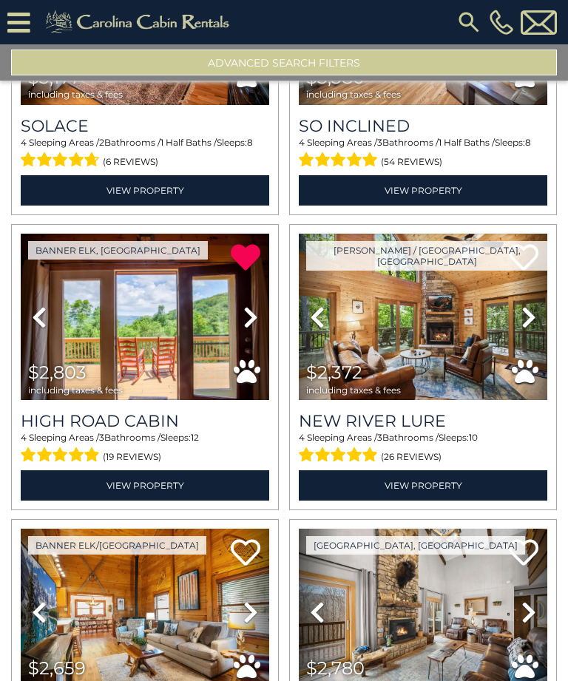
scroll to position [1382, 0]
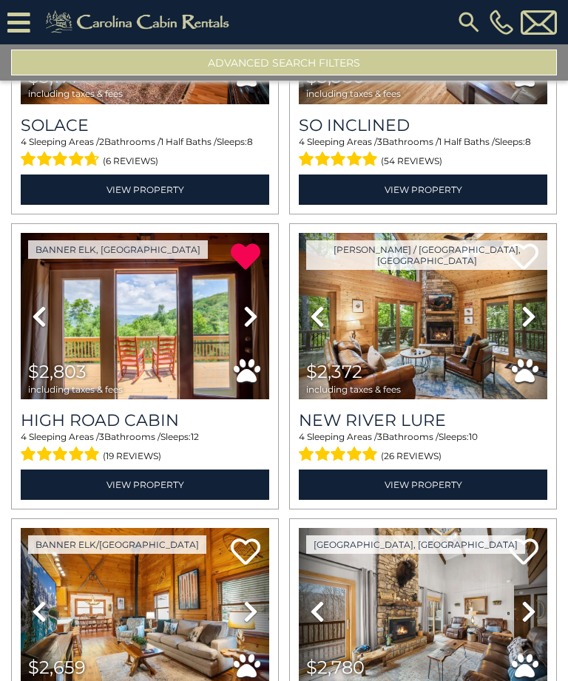
click at [430, 322] on img at bounding box center [423, 316] width 248 height 166
click at [529, 260] on icon at bounding box center [524, 257] width 30 height 30
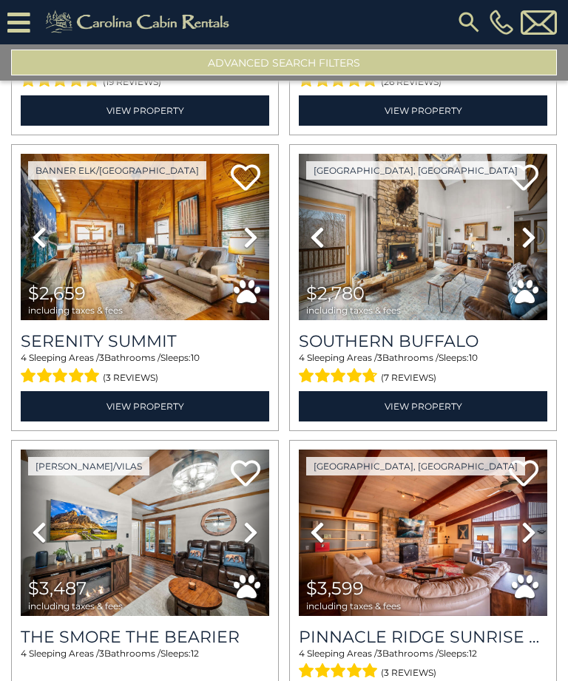
scroll to position [1758, 0]
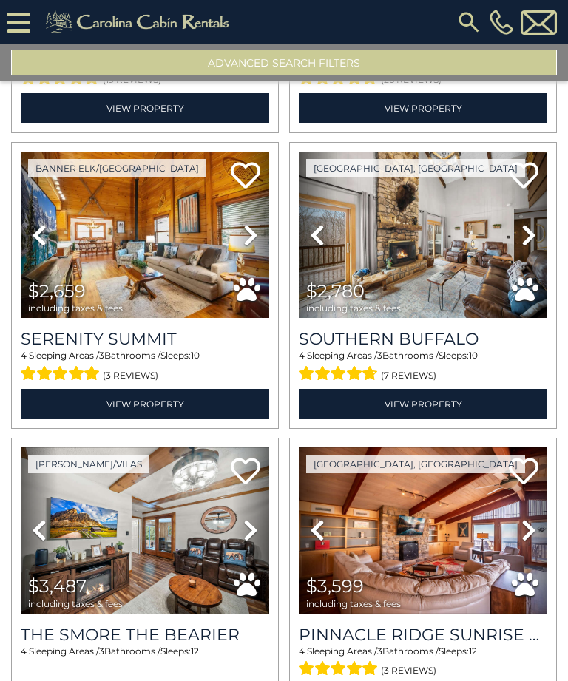
click at [150, 251] on img at bounding box center [145, 235] width 248 height 166
click at [432, 251] on img at bounding box center [423, 235] width 248 height 166
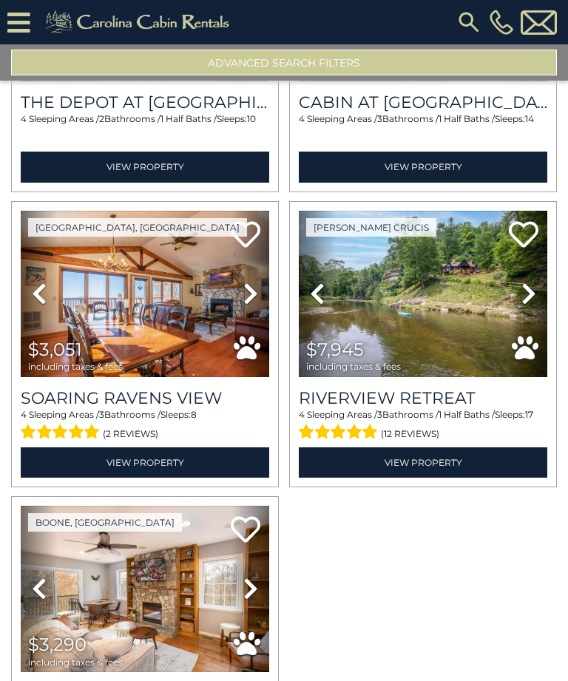
scroll to position [2611, 0]
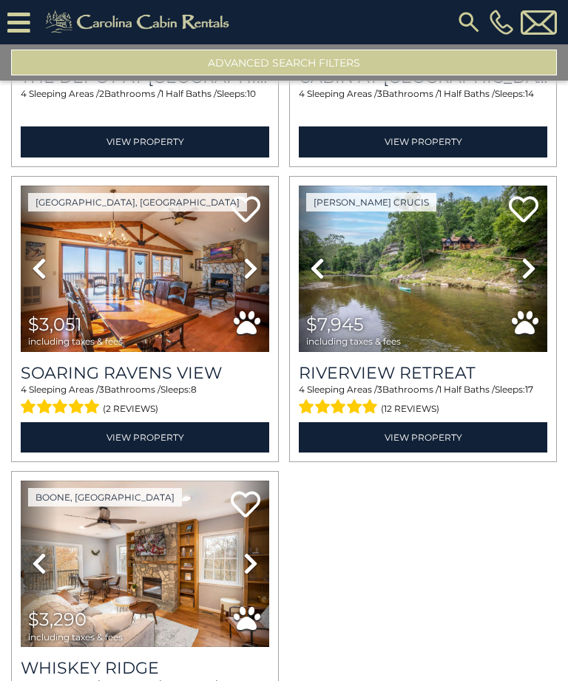
click at [161, 285] on img at bounding box center [145, 269] width 248 height 166
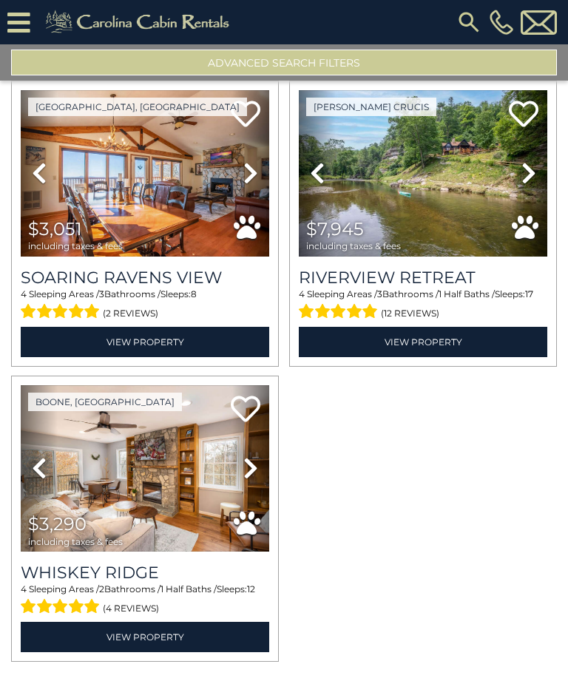
scroll to position [2706, 0]
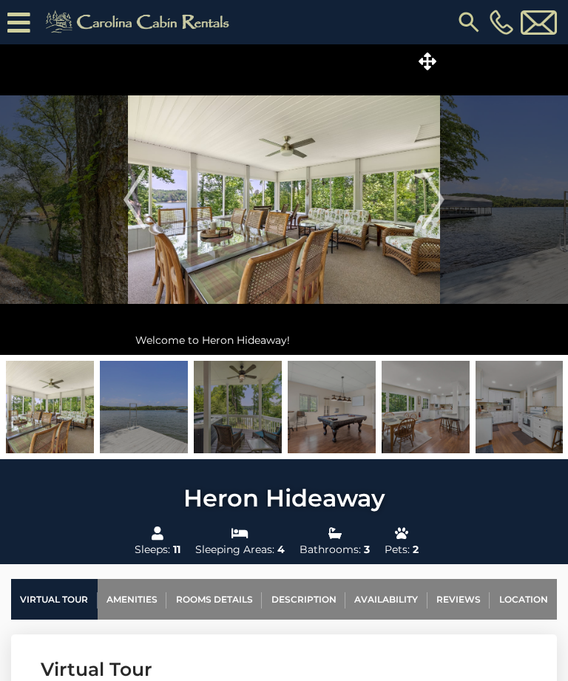
click at [436, 61] on span at bounding box center [427, 61] width 26 height 26
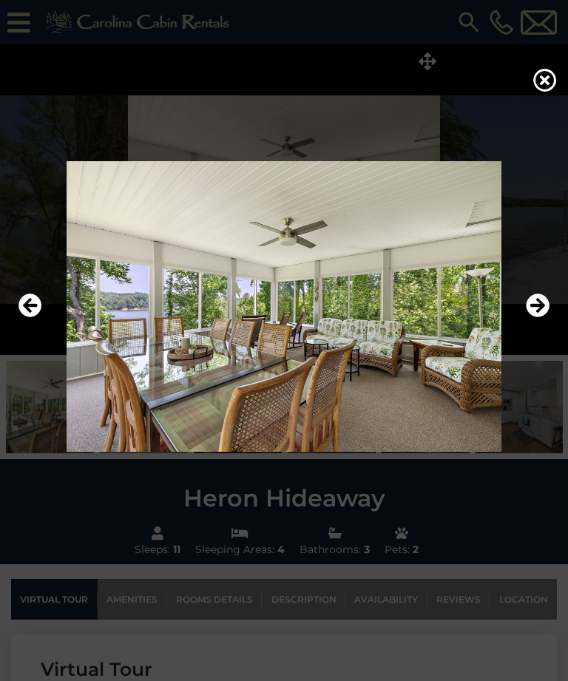
click at [541, 318] on icon "Next" at bounding box center [538, 306] width 24 height 24
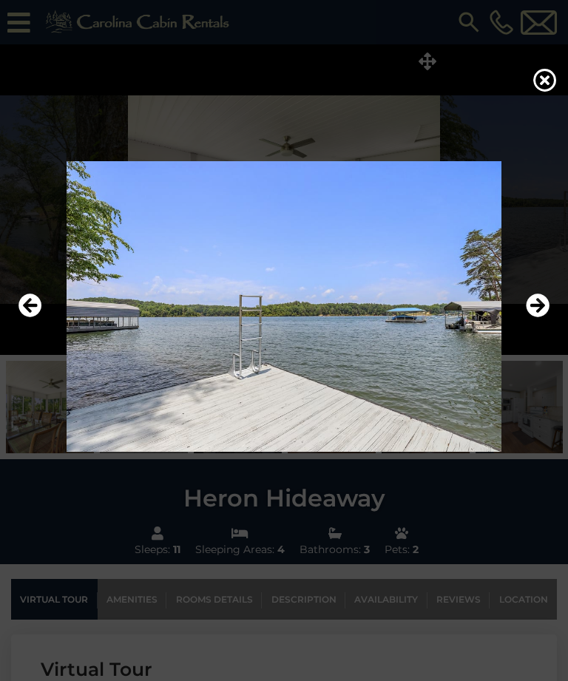
click at [535, 318] on icon "Next" at bounding box center [538, 306] width 24 height 24
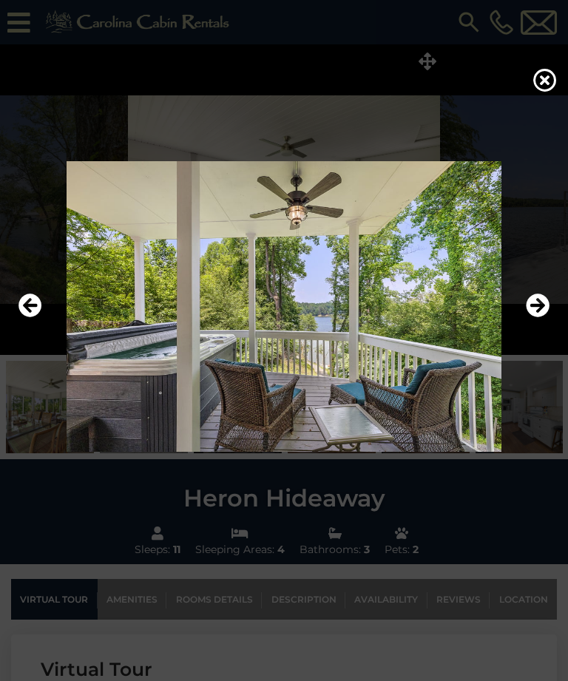
click at [543, 318] on icon "Next" at bounding box center [538, 306] width 24 height 24
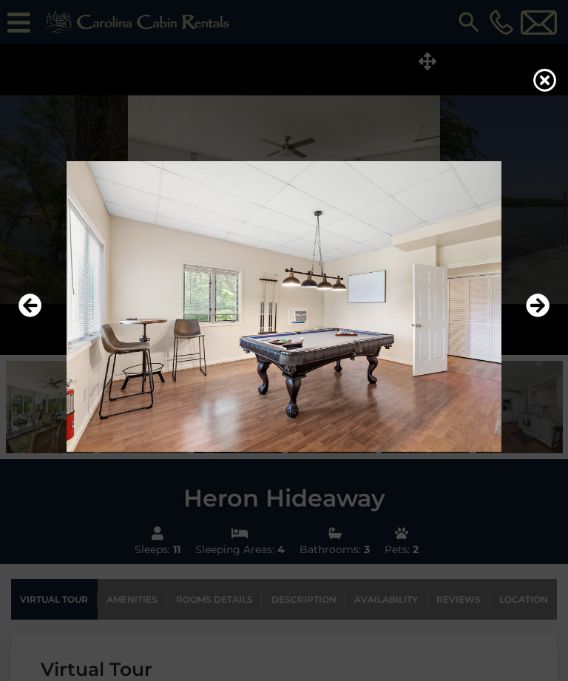
click at [540, 318] on icon "Next" at bounding box center [538, 306] width 24 height 24
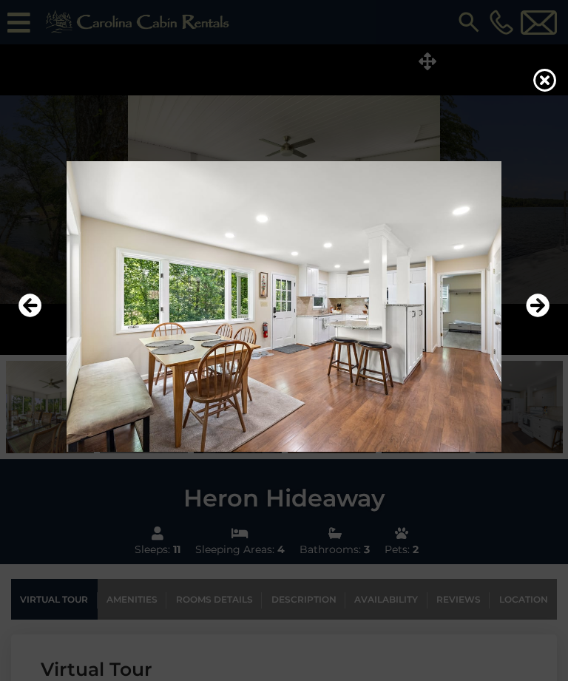
click at [543, 318] on icon "Next" at bounding box center [538, 306] width 24 height 24
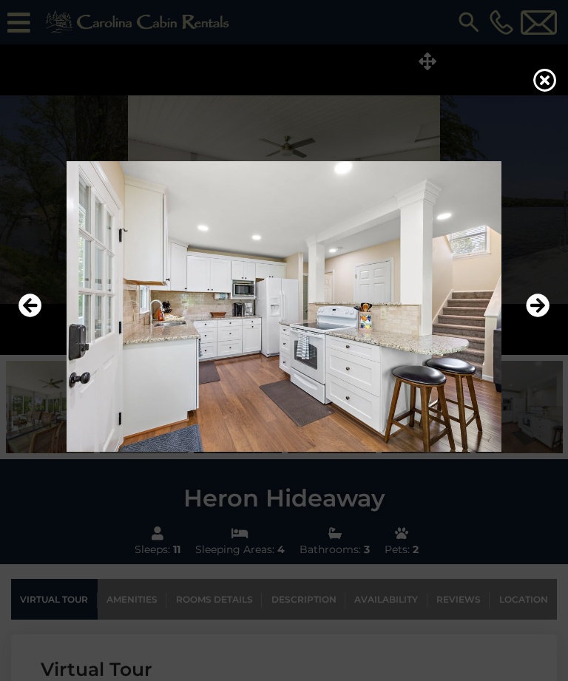
click at [542, 318] on icon "Next" at bounding box center [538, 306] width 24 height 24
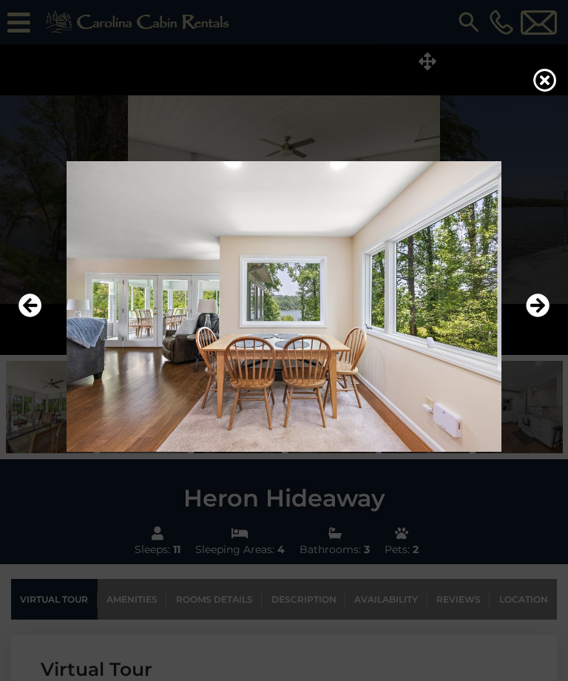
click at [543, 318] on icon "Next" at bounding box center [538, 306] width 24 height 24
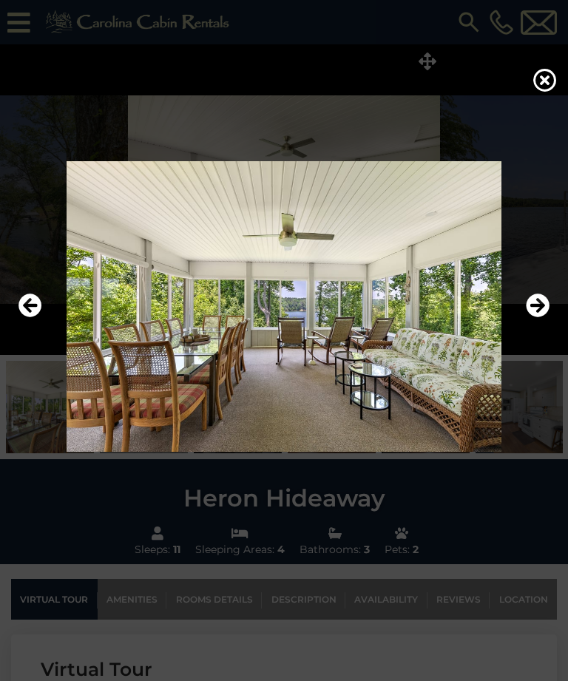
click at [542, 318] on icon "Next" at bounding box center [538, 306] width 24 height 24
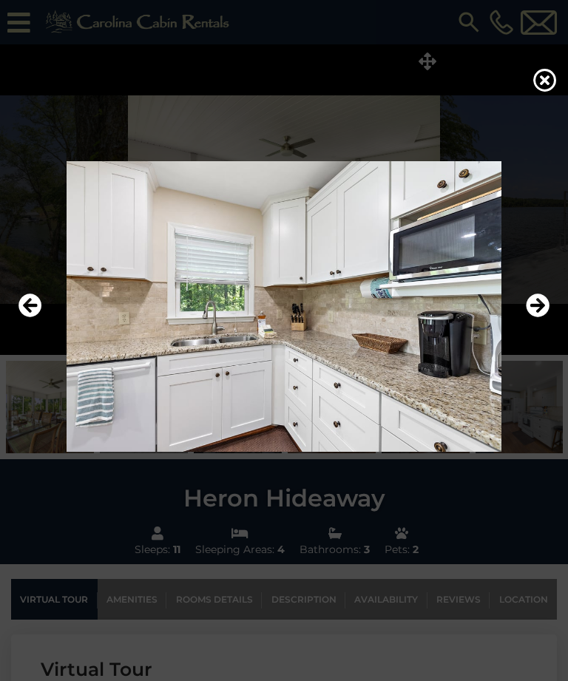
click at [536, 318] on icon "Next" at bounding box center [538, 306] width 24 height 24
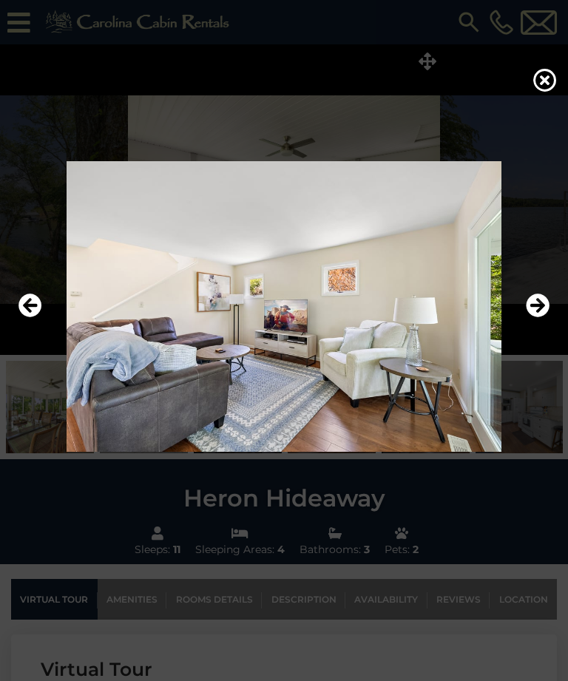
click at [539, 318] on icon "Next" at bounding box center [538, 306] width 24 height 24
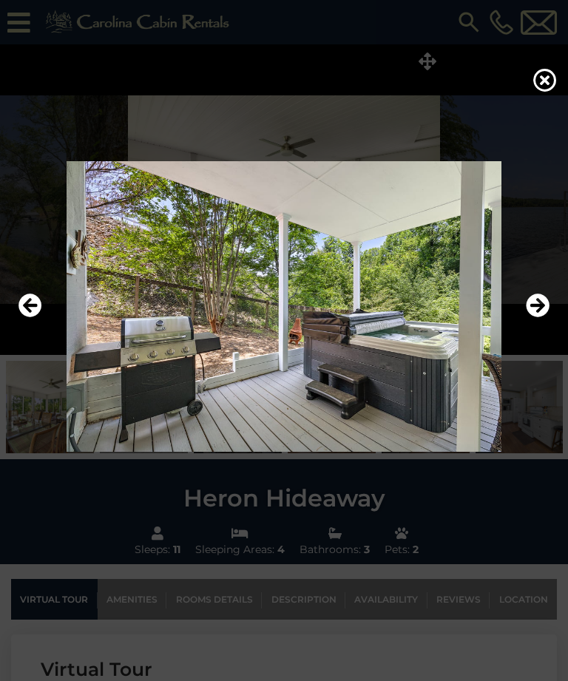
click at [541, 318] on icon "Next" at bounding box center [538, 306] width 24 height 24
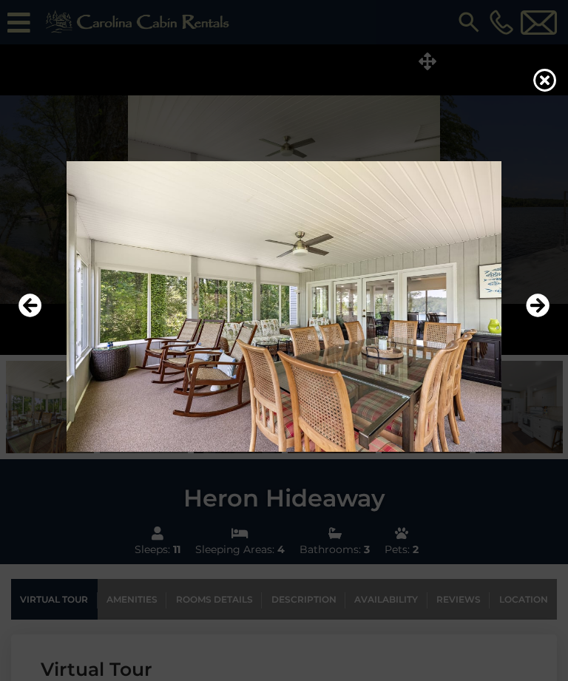
click at [541, 318] on icon "Next" at bounding box center [538, 306] width 24 height 24
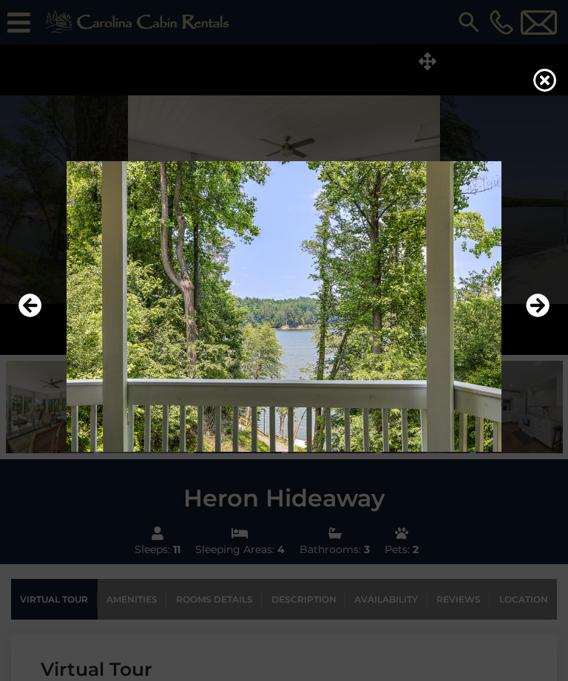
click at [539, 318] on icon "Next" at bounding box center [538, 306] width 24 height 24
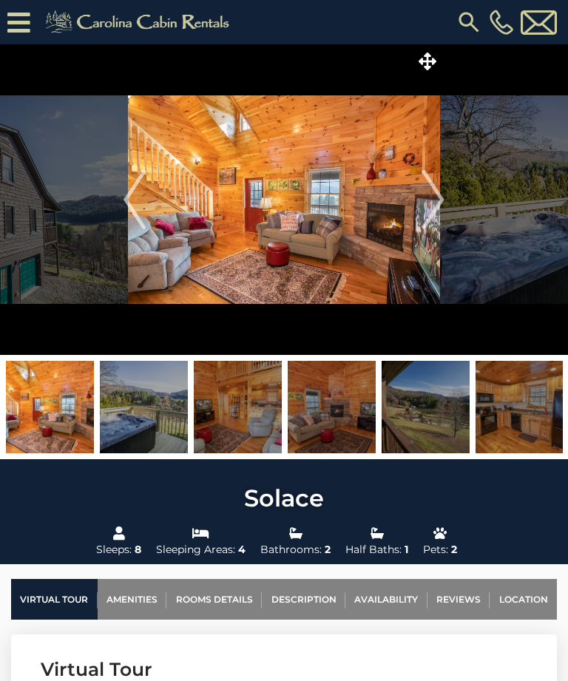
click at [430, 57] on icon at bounding box center [428, 61] width 18 height 18
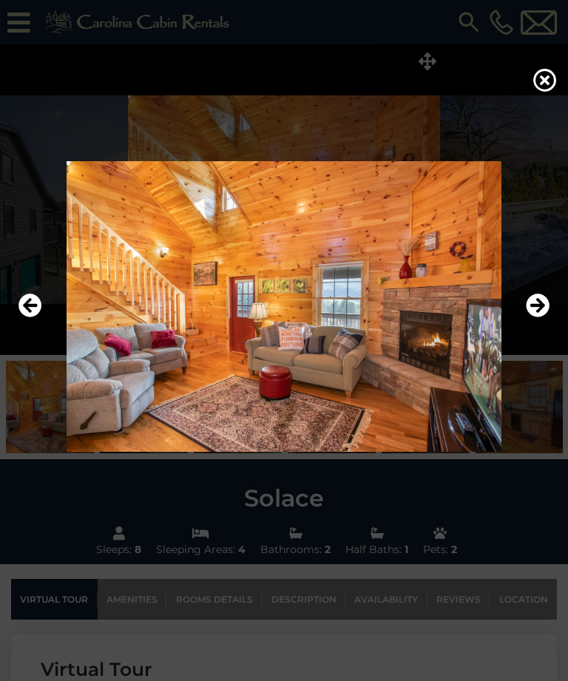
click at [546, 318] on icon "Next" at bounding box center [538, 306] width 24 height 24
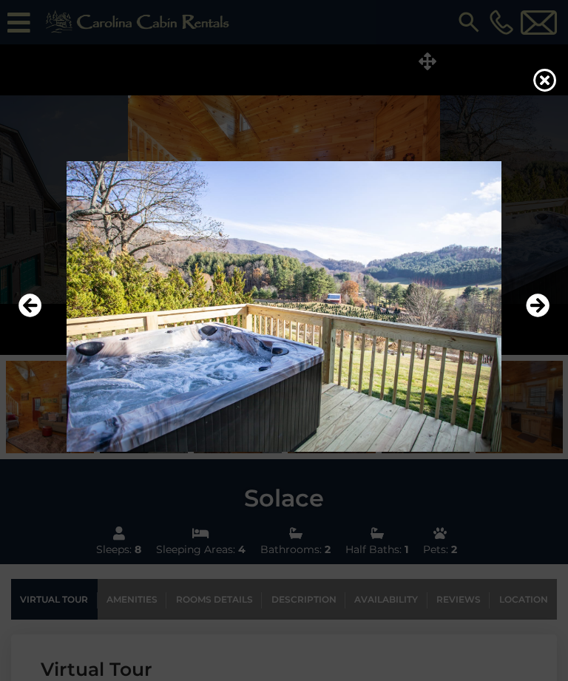
click at [540, 318] on icon "Next" at bounding box center [538, 306] width 24 height 24
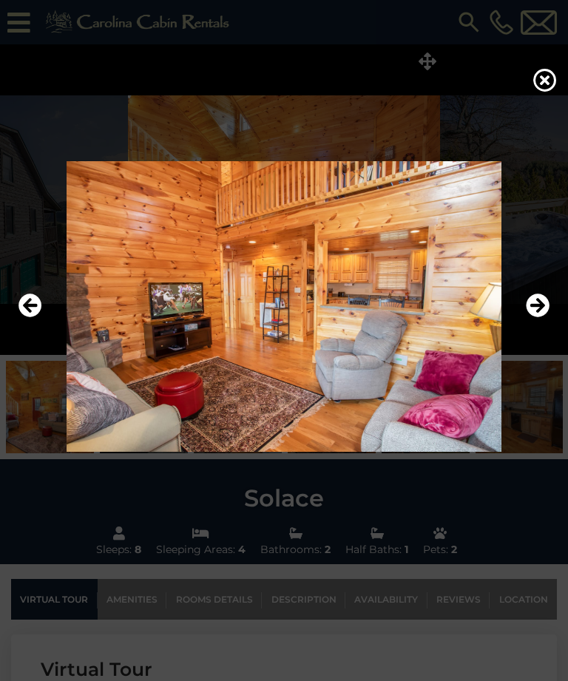
click at [532, 318] on icon "Next" at bounding box center [538, 306] width 24 height 24
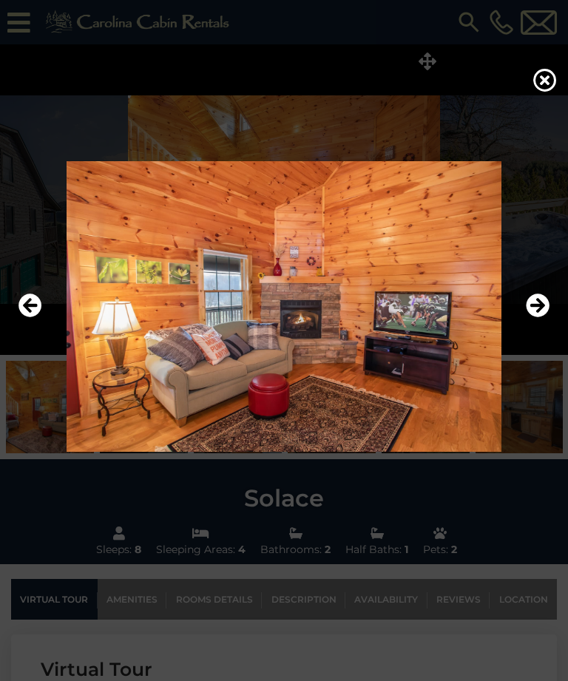
click at [538, 318] on icon "Next" at bounding box center [538, 306] width 24 height 24
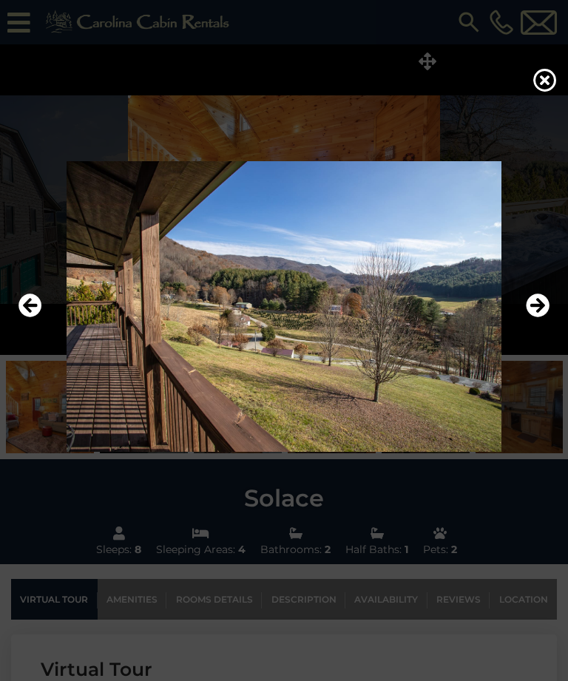
click at [546, 318] on icon "Next" at bounding box center [538, 306] width 24 height 24
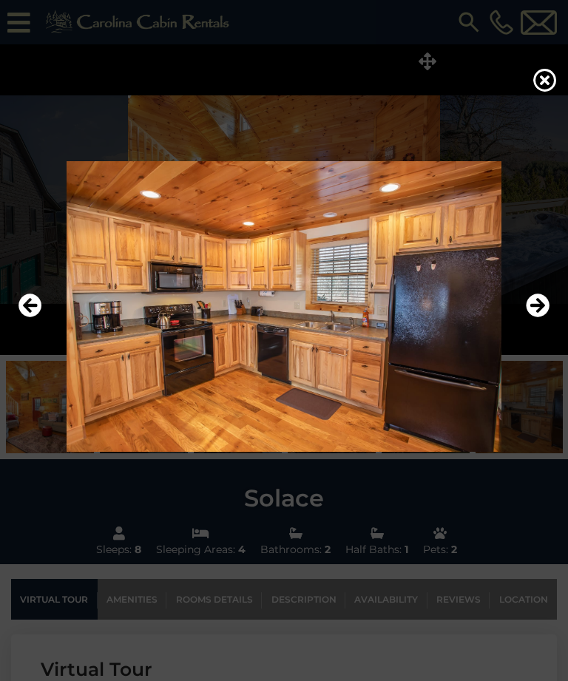
click at [541, 318] on icon "Next" at bounding box center [538, 306] width 24 height 24
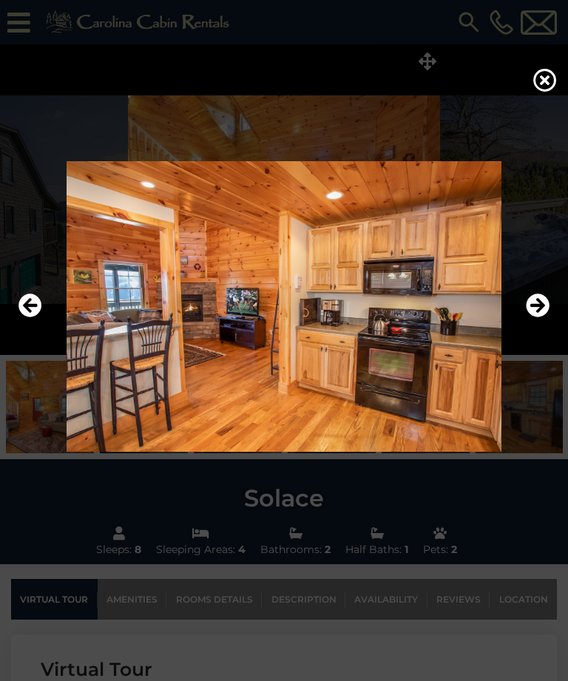
click at [541, 318] on icon "Next" at bounding box center [538, 306] width 24 height 24
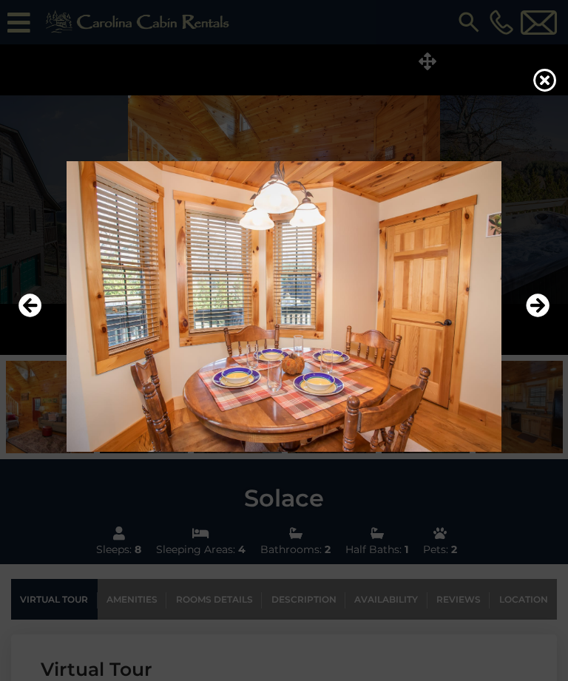
click at [543, 318] on icon "Next" at bounding box center [538, 306] width 24 height 24
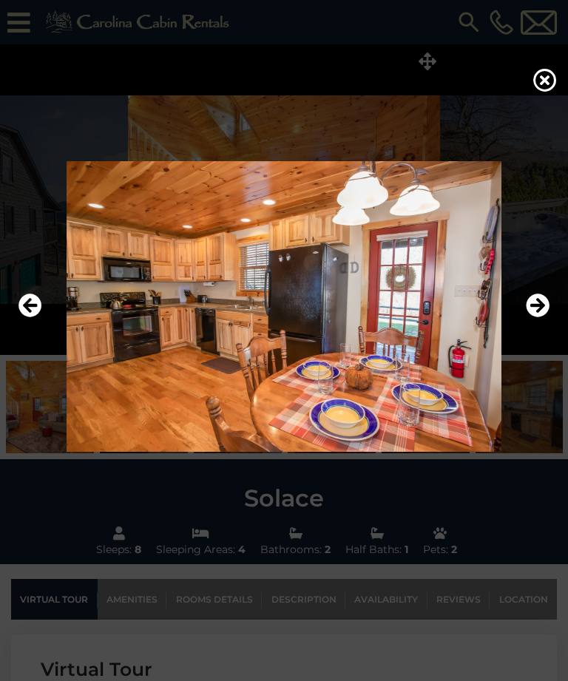
click at [545, 318] on icon "Next" at bounding box center [538, 306] width 24 height 24
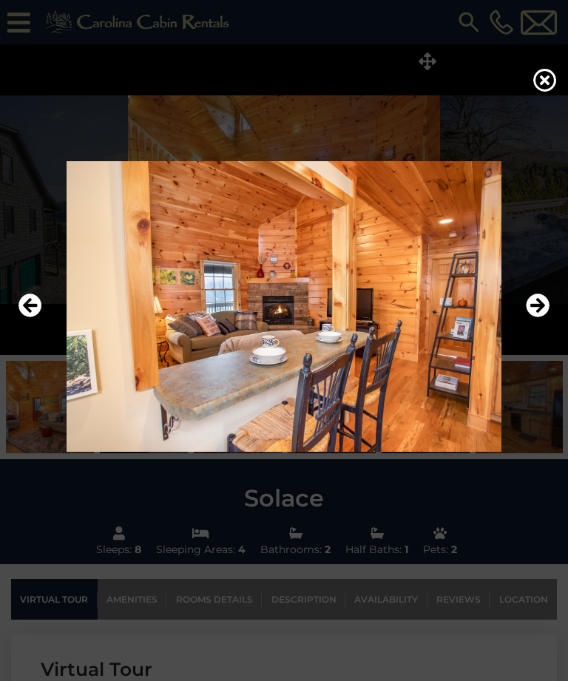
click at [540, 318] on icon "Next" at bounding box center [538, 306] width 24 height 24
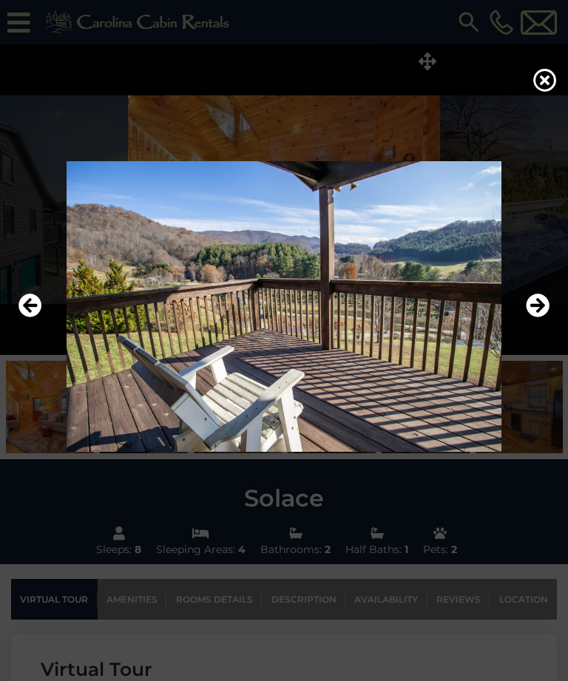
click at [543, 318] on icon "Next" at bounding box center [538, 306] width 24 height 24
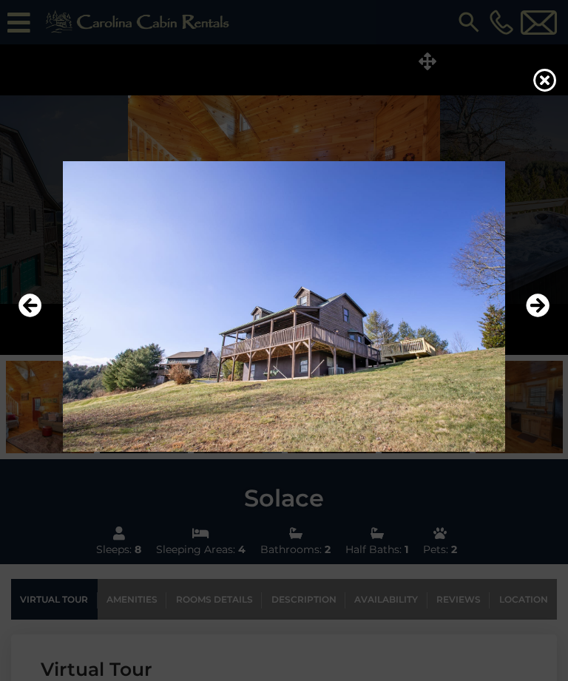
click at [543, 318] on icon "Next" at bounding box center [538, 306] width 24 height 24
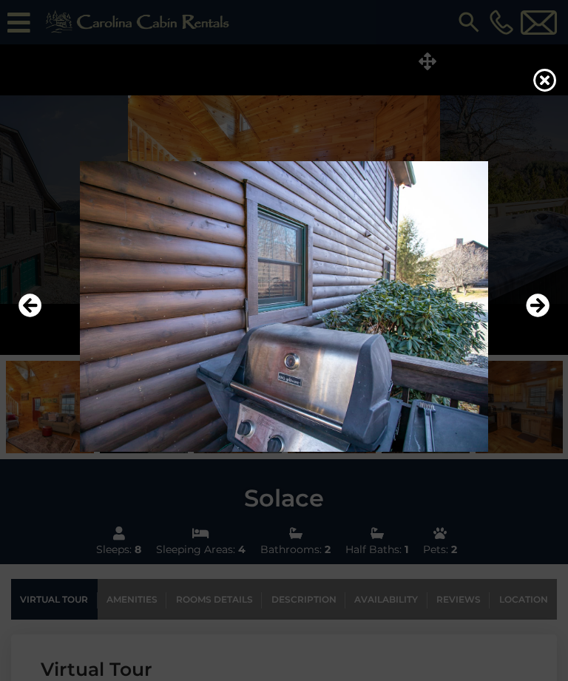
click at [542, 318] on icon "Next" at bounding box center [538, 306] width 24 height 24
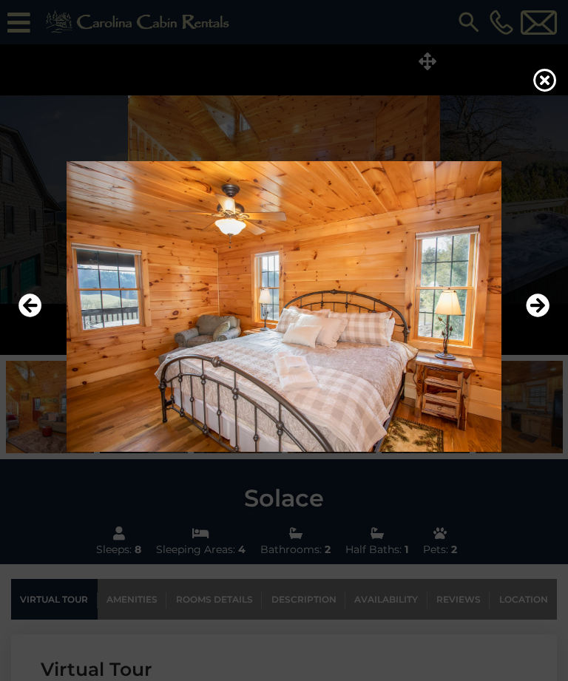
click at [538, 318] on icon "Next" at bounding box center [538, 306] width 24 height 24
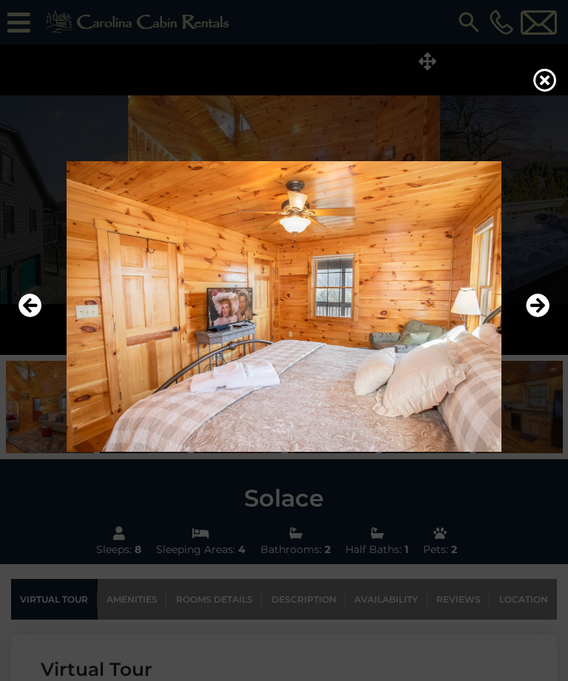
click at [535, 318] on icon "Next" at bounding box center [538, 306] width 24 height 24
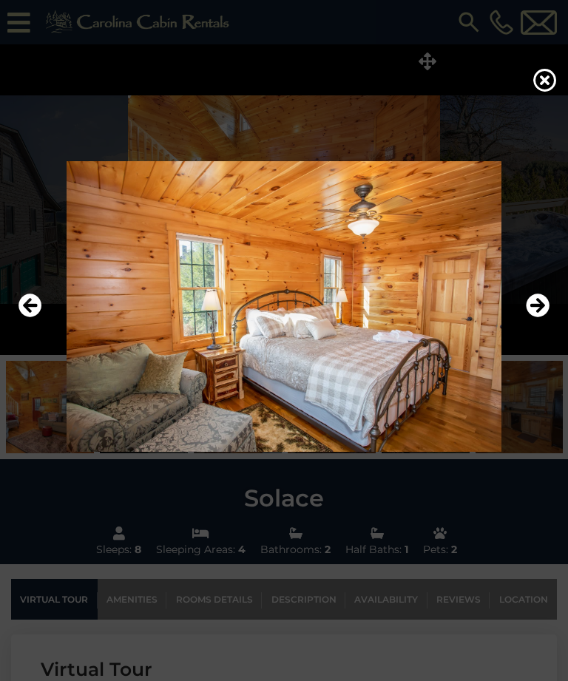
click at [535, 318] on icon "Next" at bounding box center [538, 306] width 24 height 24
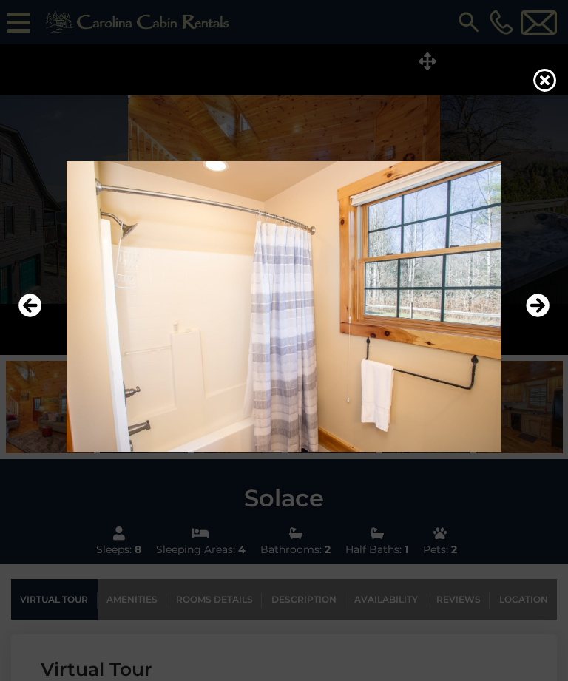
click at [540, 318] on icon "Next" at bounding box center [538, 306] width 24 height 24
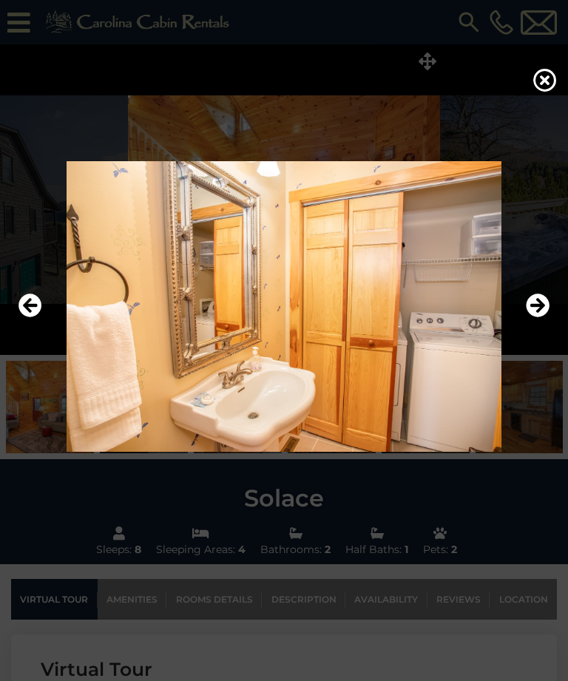
click at [540, 318] on icon "Next" at bounding box center [538, 306] width 24 height 24
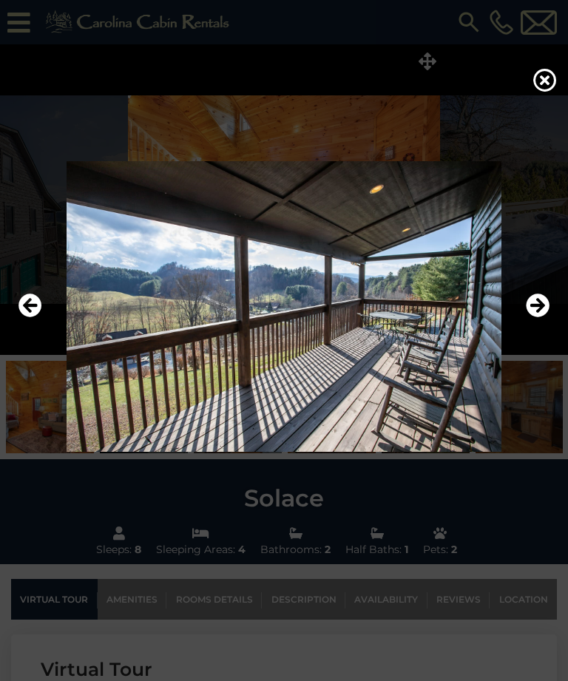
click at [533, 318] on icon "Next" at bounding box center [538, 306] width 24 height 24
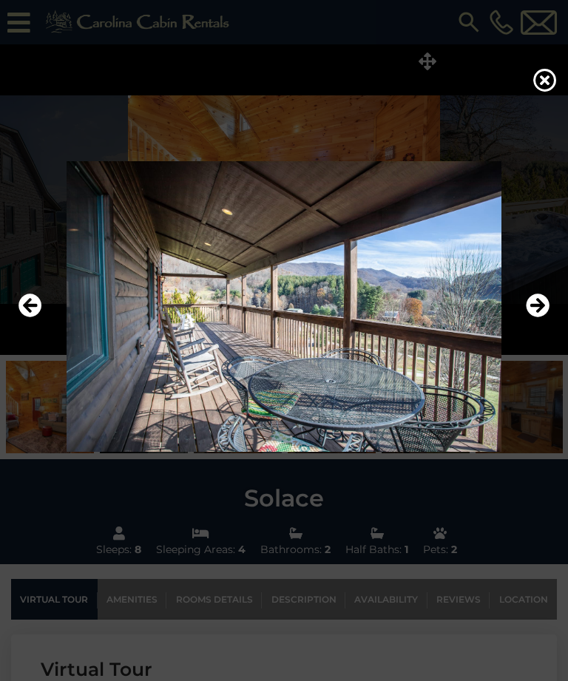
click at [538, 318] on icon "Next" at bounding box center [538, 306] width 24 height 24
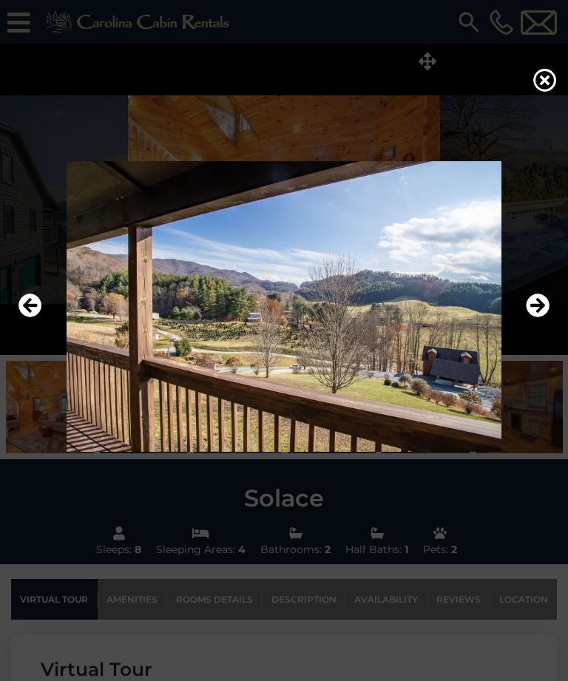
click at [535, 318] on icon "Next" at bounding box center [538, 306] width 24 height 24
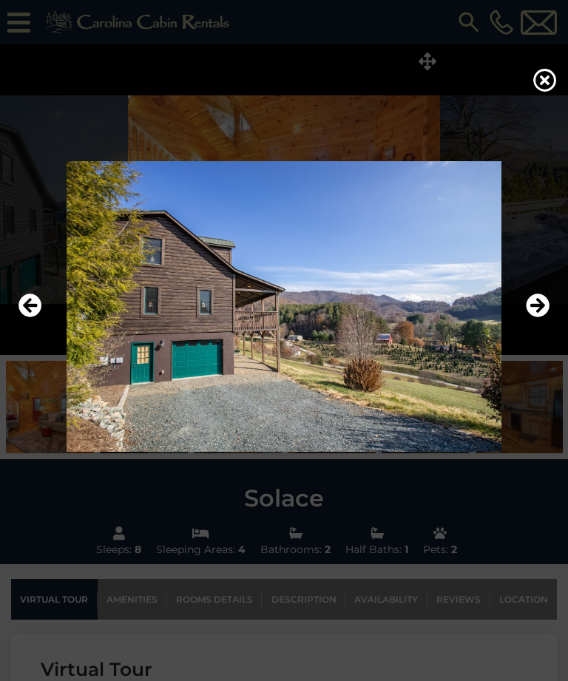
click at [543, 318] on icon "Next" at bounding box center [538, 306] width 24 height 24
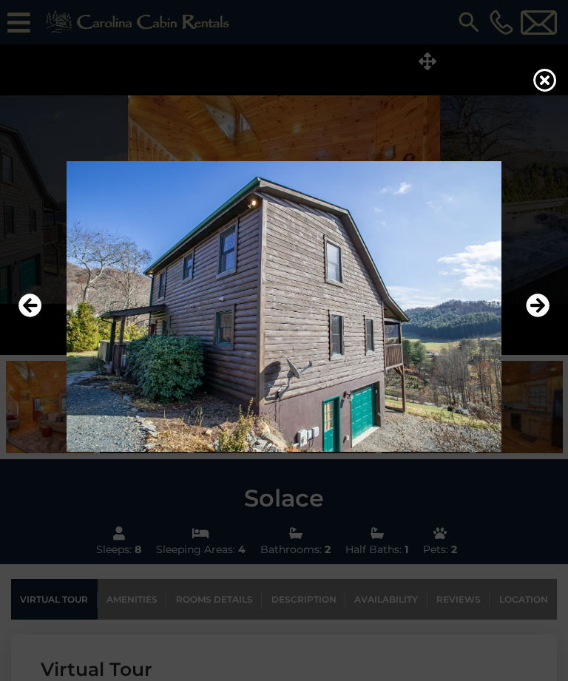
click at [543, 318] on icon "Next" at bounding box center [538, 306] width 24 height 24
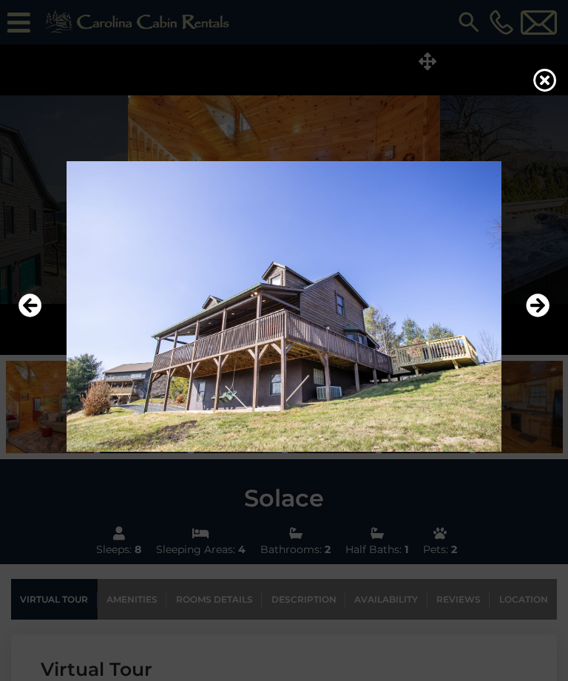
click at [544, 318] on icon "Next" at bounding box center [538, 306] width 24 height 24
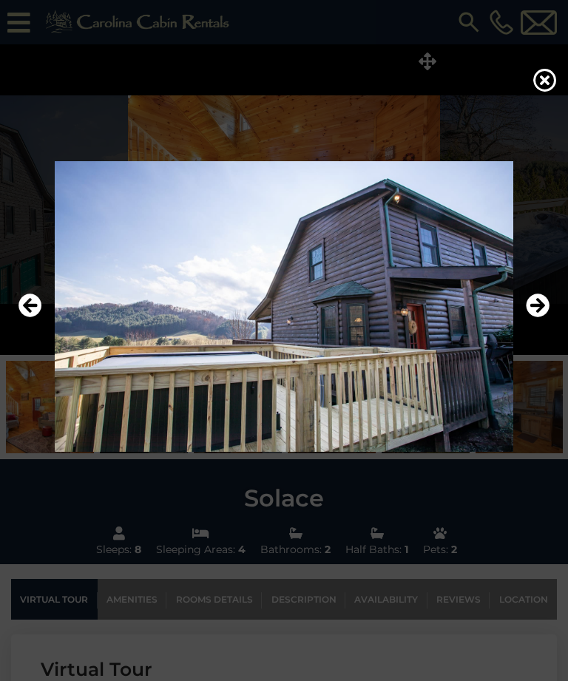
click at [546, 318] on icon "Next" at bounding box center [538, 306] width 24 height 24
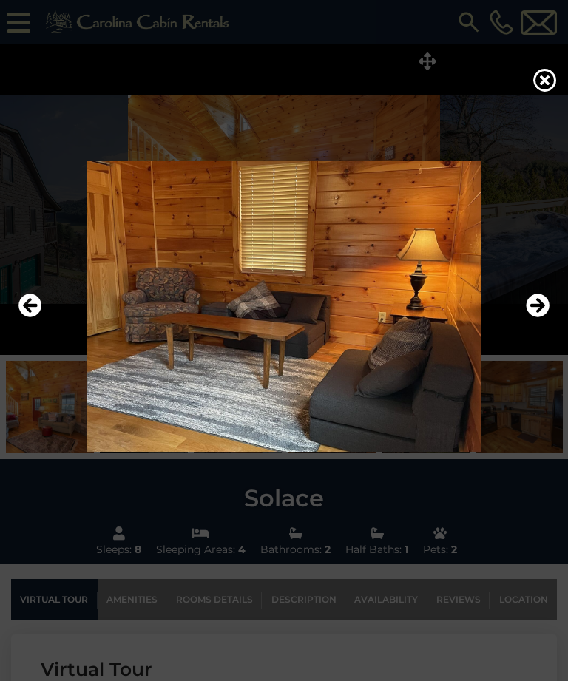
click at [543, 318] on icon "Next" at bounding box center [538, 306] width 24 height 24
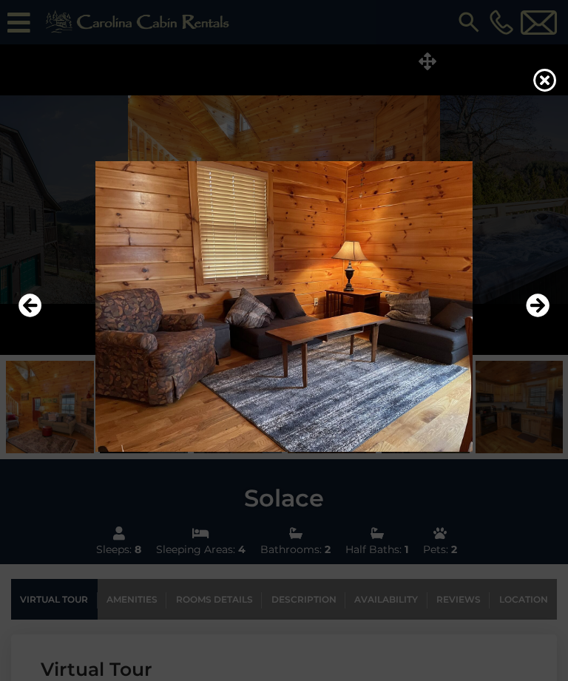
click at [543, 318] on icon "Next" at bounding box center [538, 306] width 24 height 24
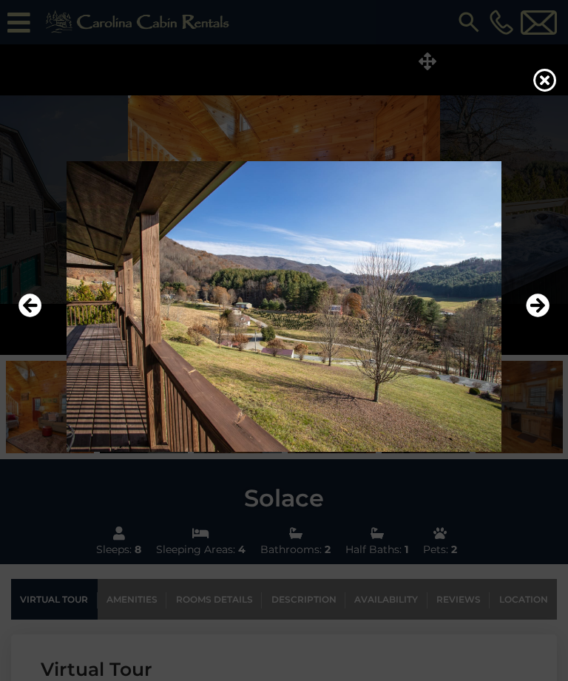
click at [546, 318] on icon "Next" at bounding box center [538, 306] width 24 height 24
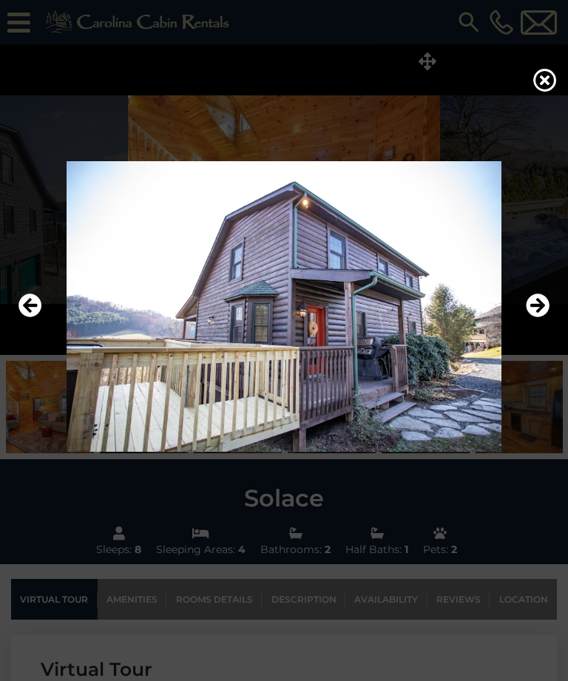
click at [546, 318] on icon "Next" at bounding box center [538, 306] width 24 height 24
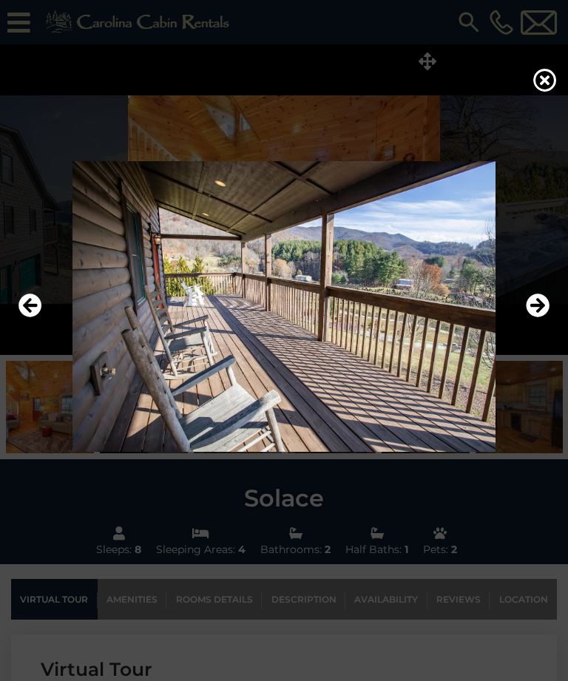
click at [547, 318] on icon "Next" at bounding box center [538, 306] width 24 height 24
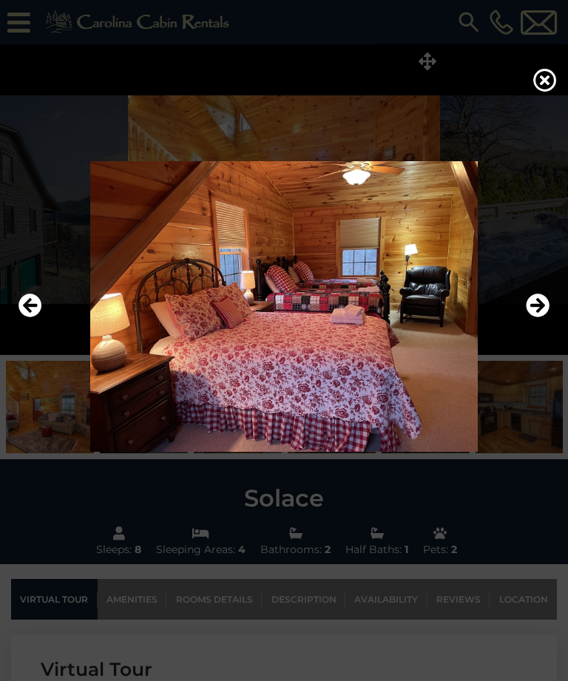
click at [540, 318] on icon "Next" at bounding box center [538, 306] width 24 height 24
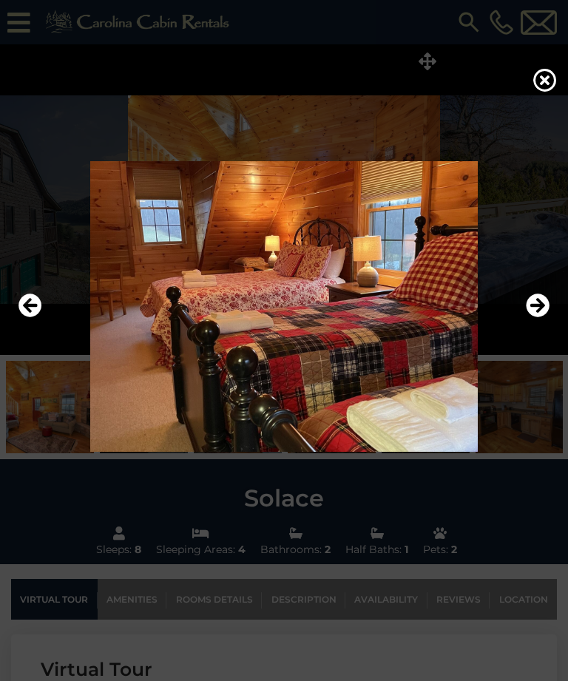
click at [547, 92] on icon at bounding box center [545, 80] width 24 height 24
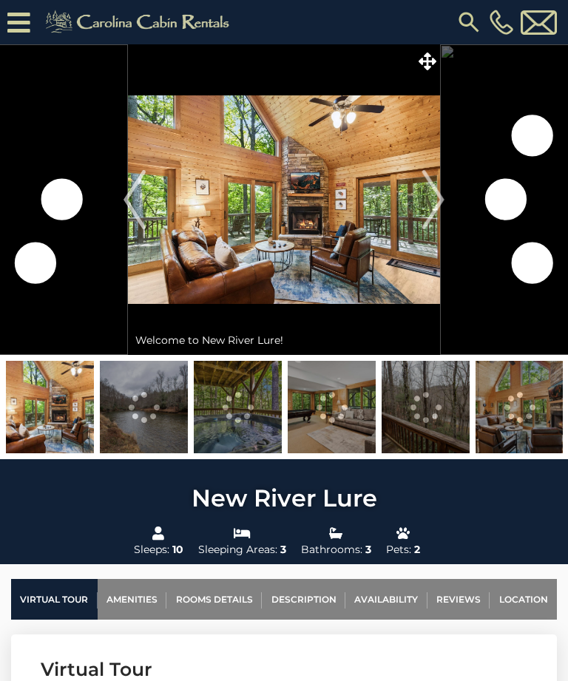
click at [435, 57] on icon at bounding box center [428, 61] width 18 height 18
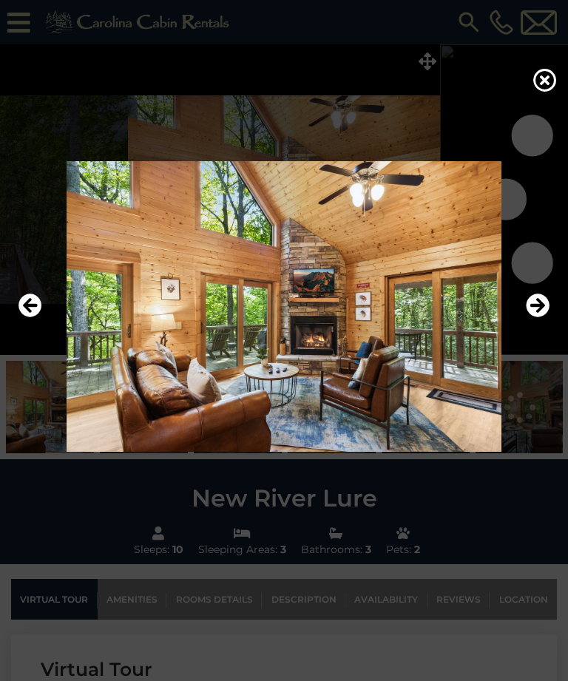
click at [551, 330] on img at bounding box center [284, 306] width 538 height 291
click at [537, 318] on icon "Next" at bounding box center [538, 306] width 24 height 24
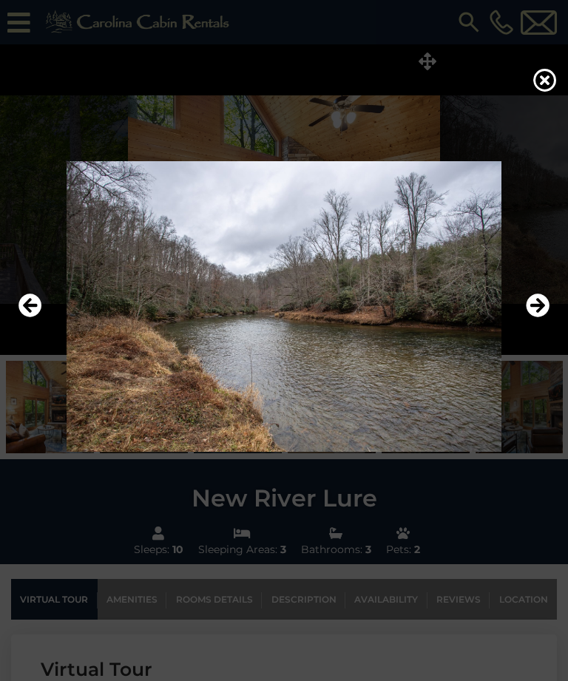
click at [541, 318] on icon "Next" at bounding box center [538, 306] width 24 height 24
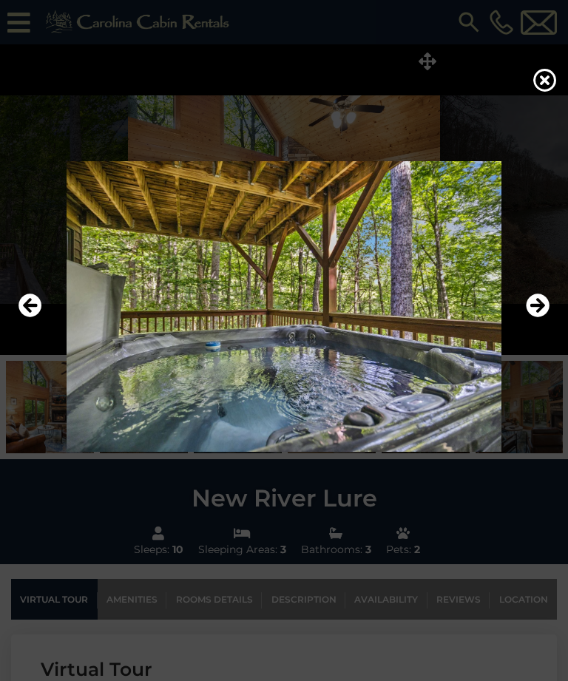
click at [538, 318] on icon "Next" at bounding box center [538, 306] width 24 height 24
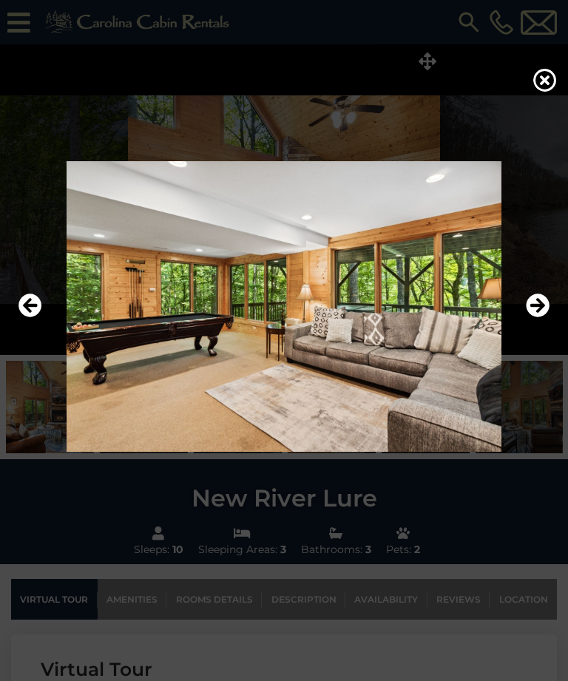
click at [539, 324] on button "Next" at bounding box center [538, 307] width 24 height 34
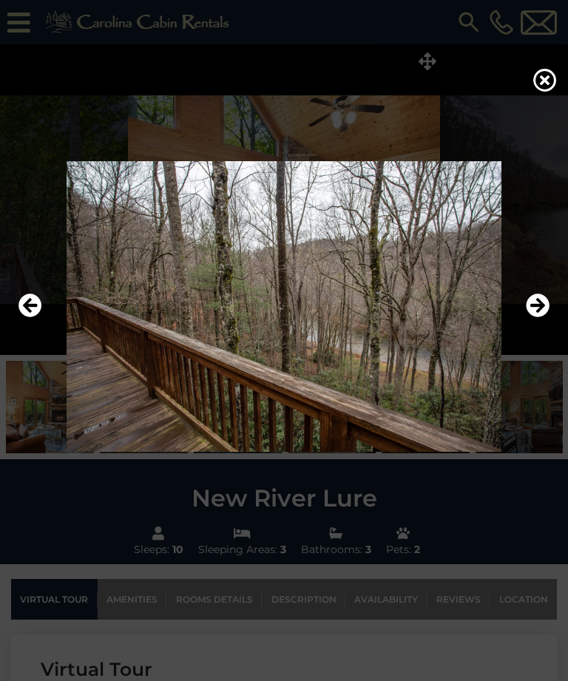
click at [544, 318] on icon "Next" at bounding box center [538, 306] width 24 height 24
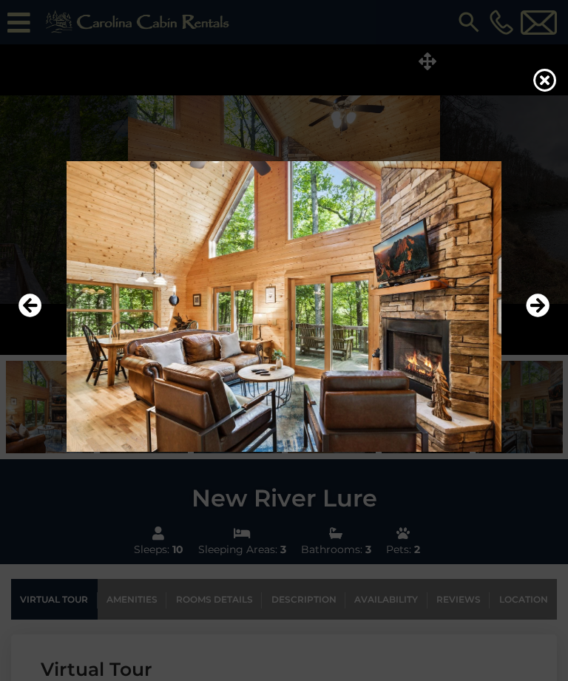
click at [541, 318] on icon "Next" at bounding box center [538, 306] width 24 height 24
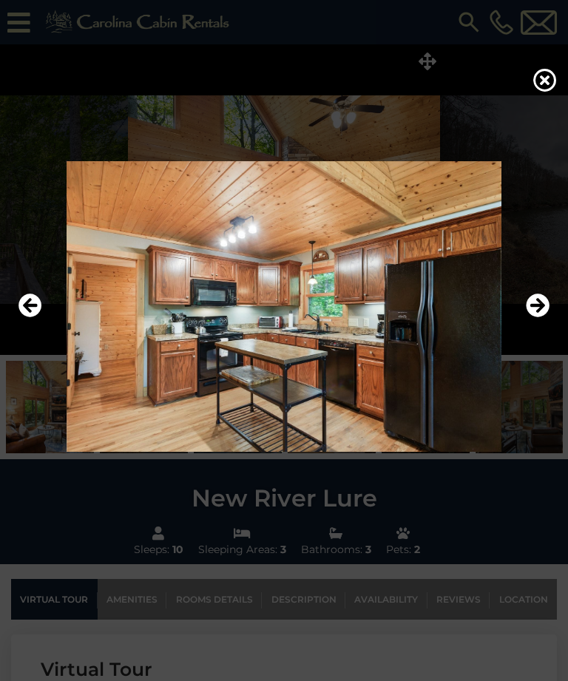
click at [545, 318] on icon "Next" at bounding box center [538, 306] width 24 height 24
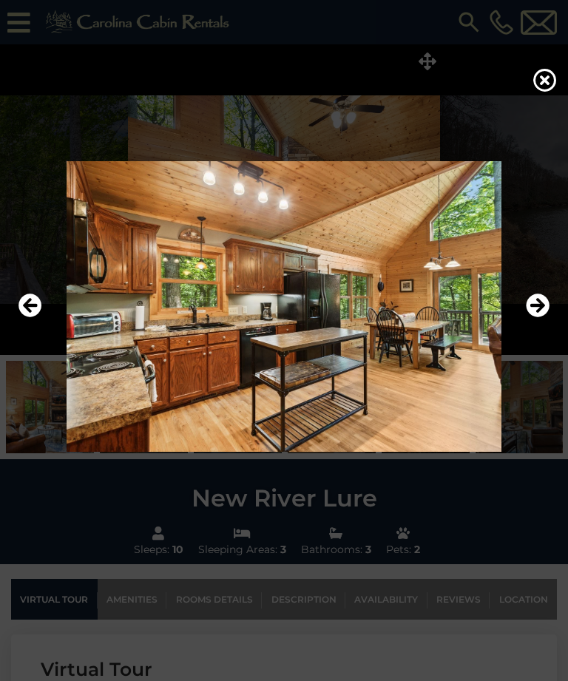
click at [550, 326] on img at bounding box center [284, 306] width 538 height 291
click at [540, 318] on icon "Next" at bounding box center [538, 306] width 24 height 24
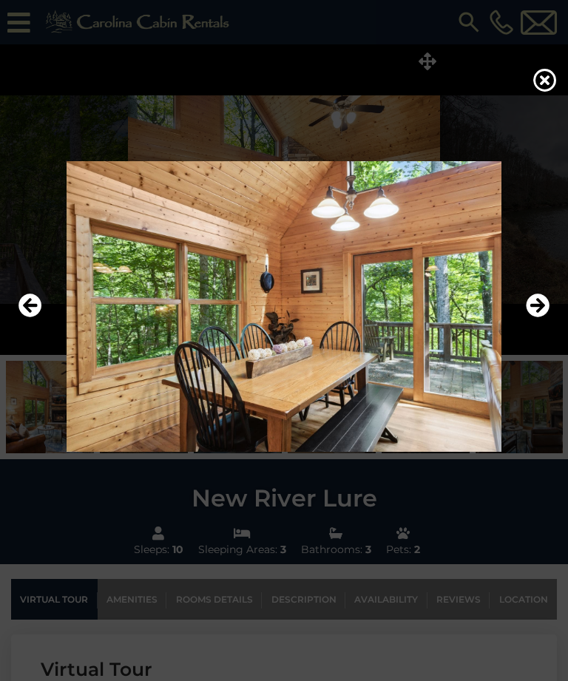
click at [541, 318] on icon "Next" at bounding box center [538, 306] width 24 height 24
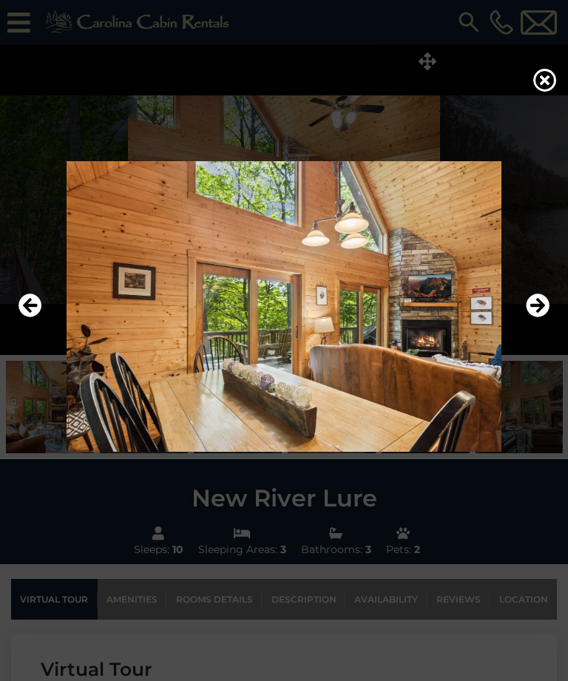
click at [543, 318] on icon "Next" at bounding box center [538, 306] width 24 height 24
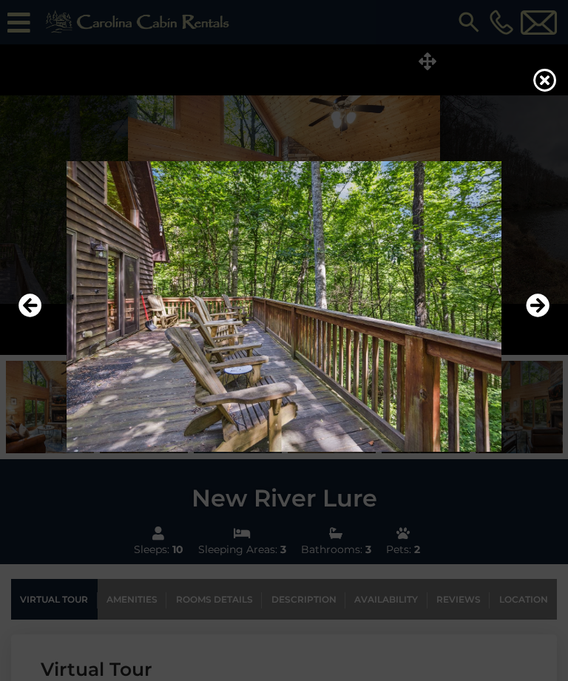
click at [541, 318] on icon "Next" at bounding box center [538, 306] width 24 height 24
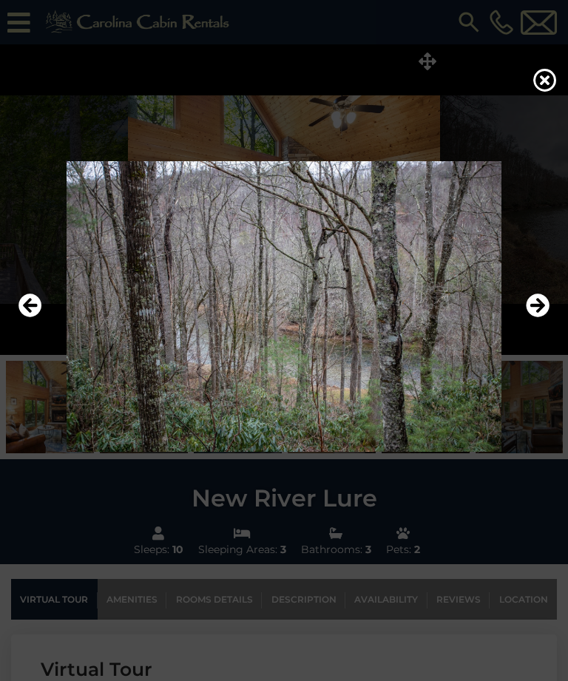
click at [545, 318] on icon "Next" at bounding box center [538, 306] width 24 height 24
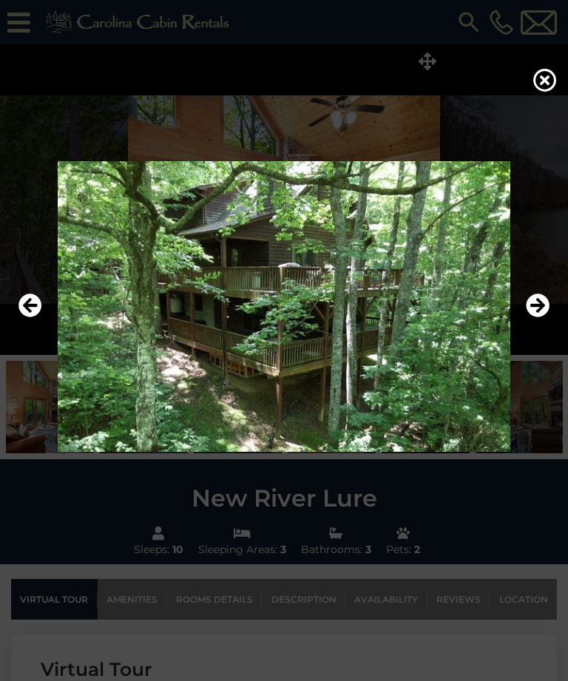
click at [544, 318] on icon "Next" at bounding box center [538, 306] width 24 height 24
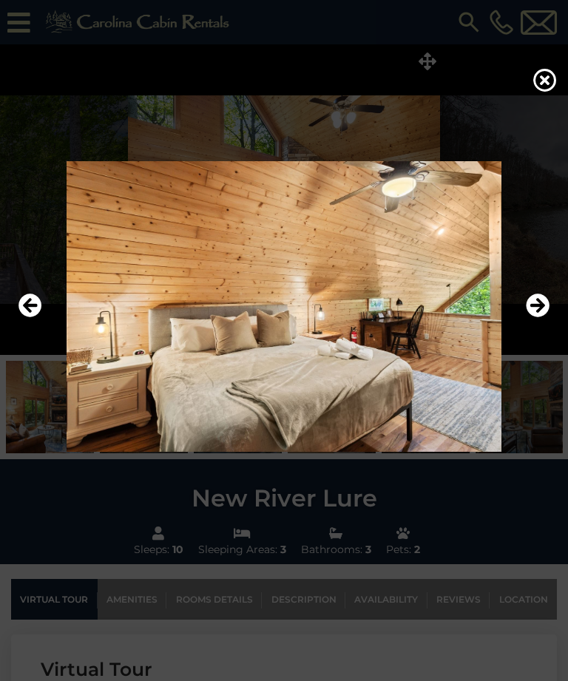
click at [544, 318] on icon "Next" at bounding box center [538, 306] width 24 height 24
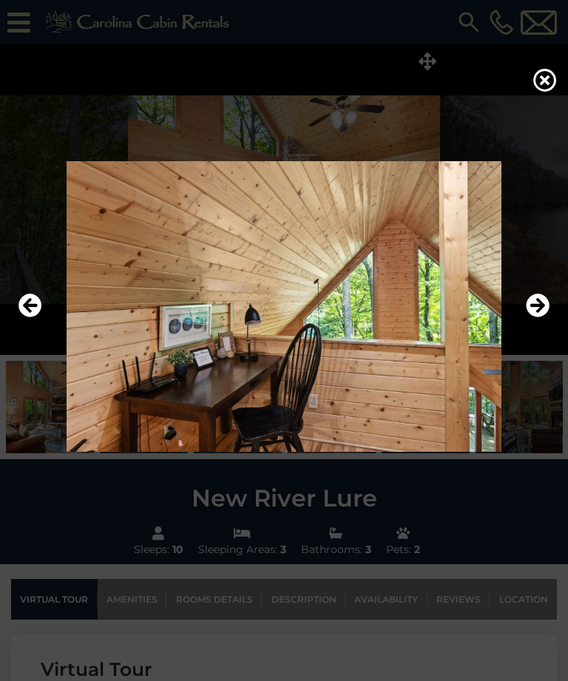
click at [542, 318] on icon "Next" at bounding box center [538, 306] width 24 height 24
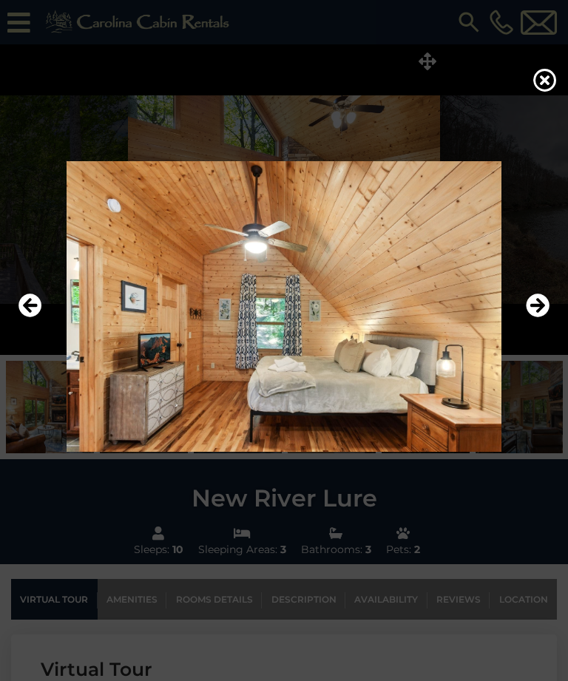
click at [538, 318] on icon "Next" at bounding box center [538, 306] width 24 height 24
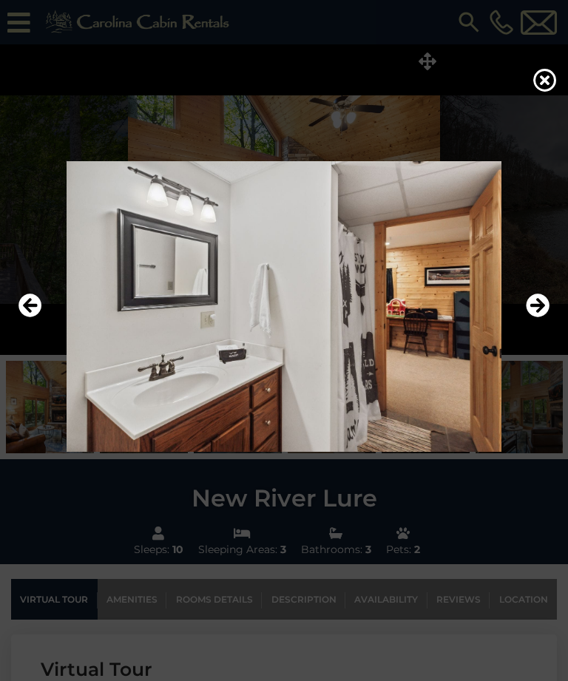
click at [544, 318] on icon "Next" at bounding box center [538, 306] width 24 height 24
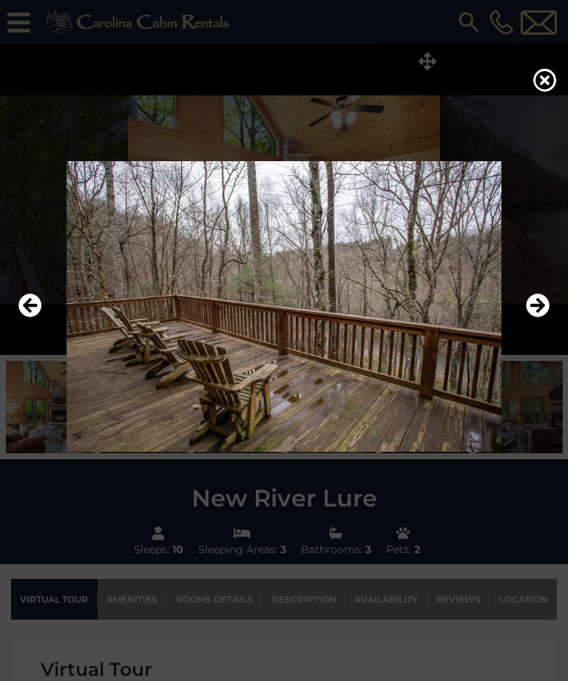
click at [546, 318] on icon "Next" at bounding box center [538, 306] width 24 height 24
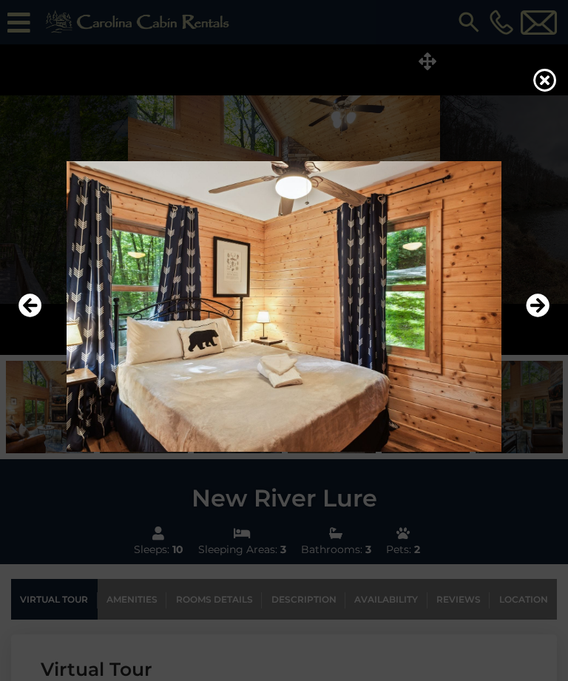
click at [548, 318] on icon "Next" at bounding box center [538, 306] width 24 height 24
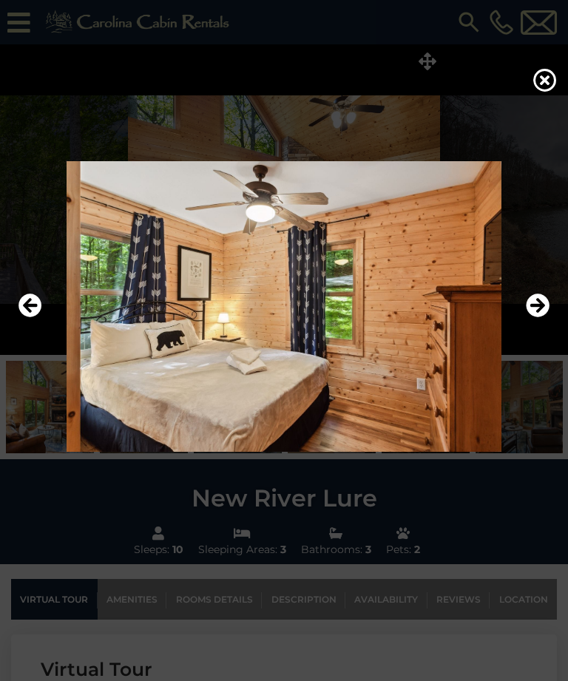
click at [546, 318] on icon "Next" at bounding box center [538, 306] width 24 height 24
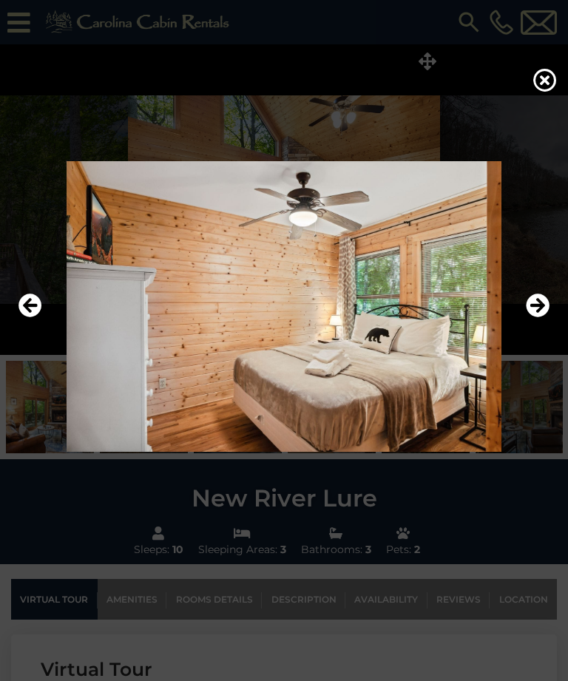
click at [546, 318] on icon "Next" at bounding box center [538, 306] width 24 height 24
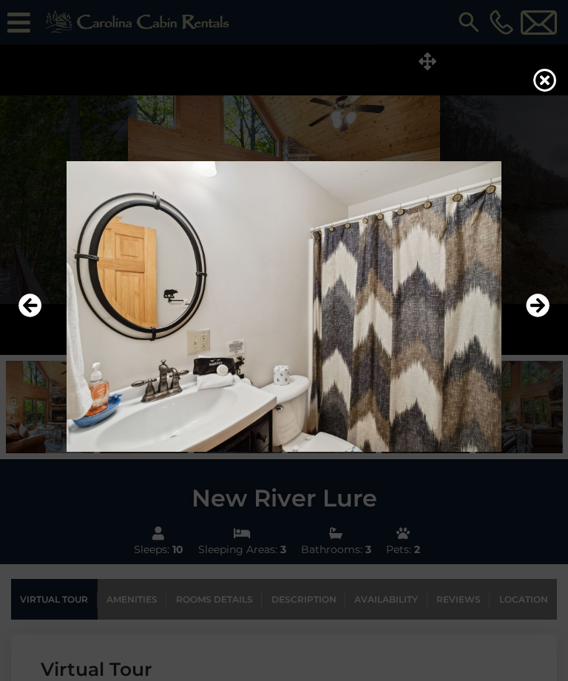
click at [546, 318] on icon "Next" at bounding box center [538, 306] width 24 height 24
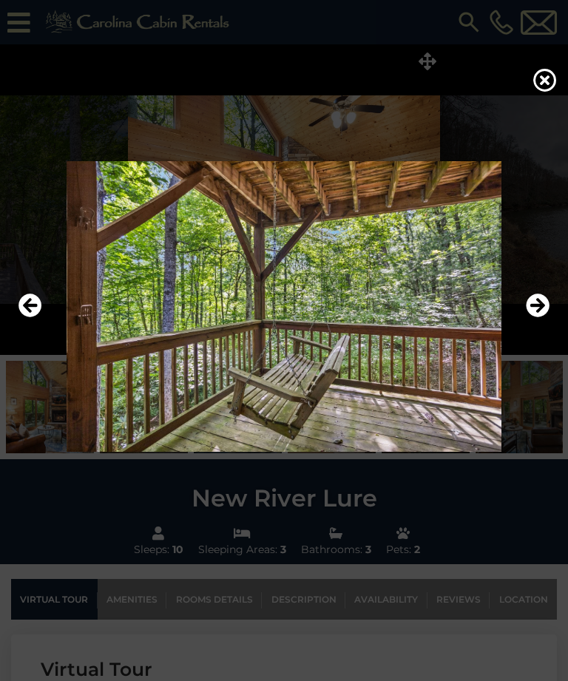
click at [547, 318] on icon "Next" at bounding box center [538, 306] width 24 height 24
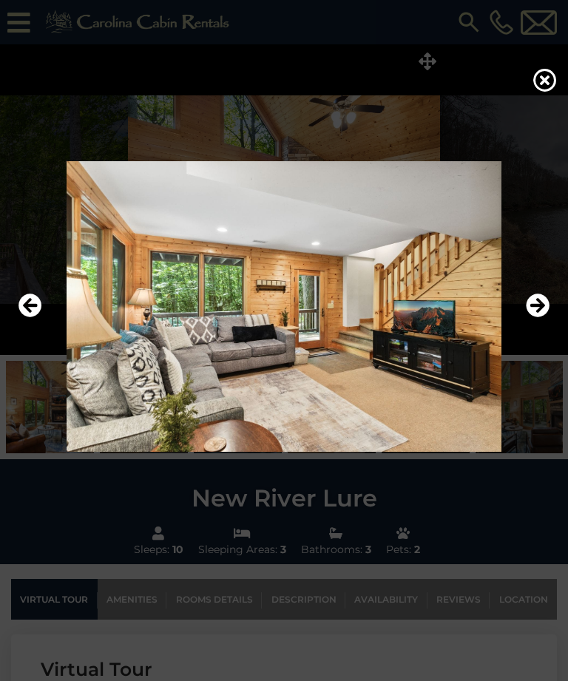
click at [546, 90] on icon at bounding box center [545, 80] width 24 height 24
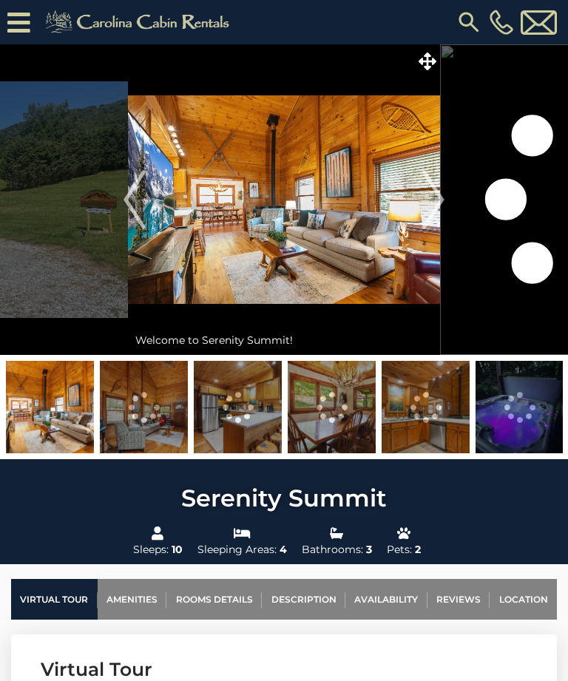
click at [431, 64] on icon at bounding box center [428, 61] width 18 height 18
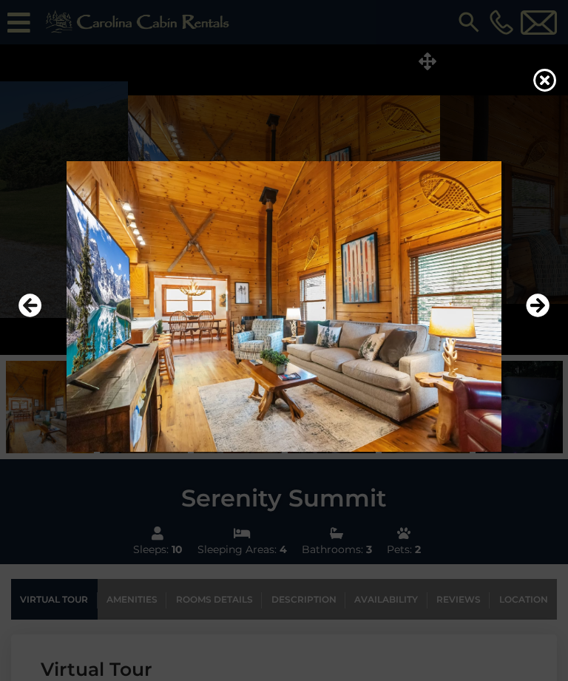
click at [541, 318] on icon "Next" at bounding box center [538, 306] width 24 height 24
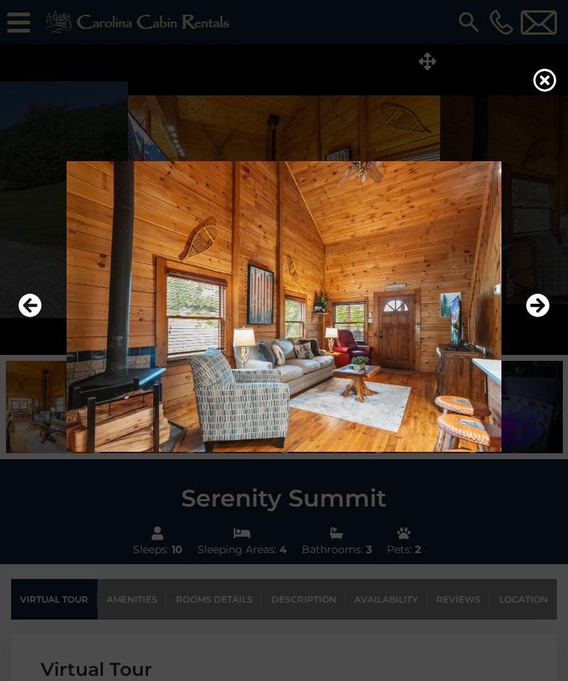
click at [542, 318] on icon "Next" at bounding box center [538, 306] width 24 height 24
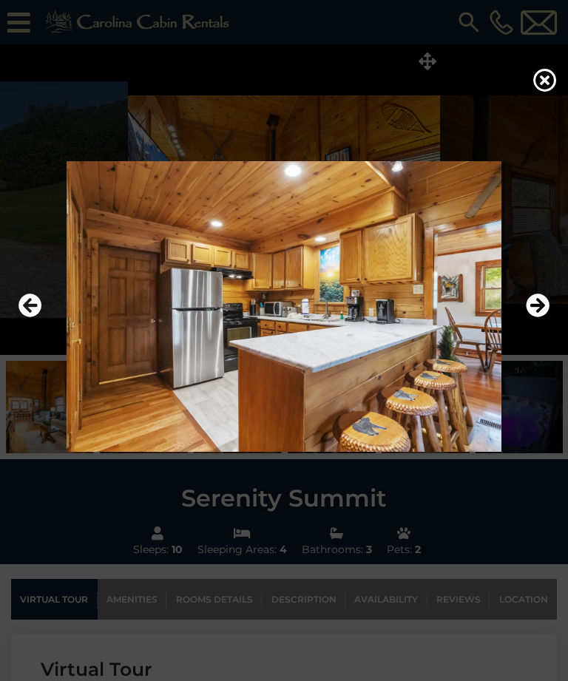
click at [538, 318] on icon "Next" at bounding box center [538, 306] width 24 height 24
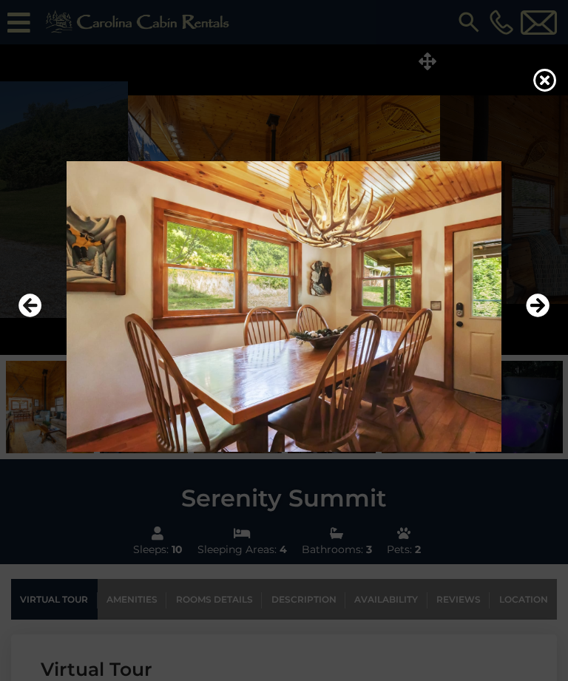
click at [539, 318] on icon "Next" at bounding box center [538, 306] width 24 height 24
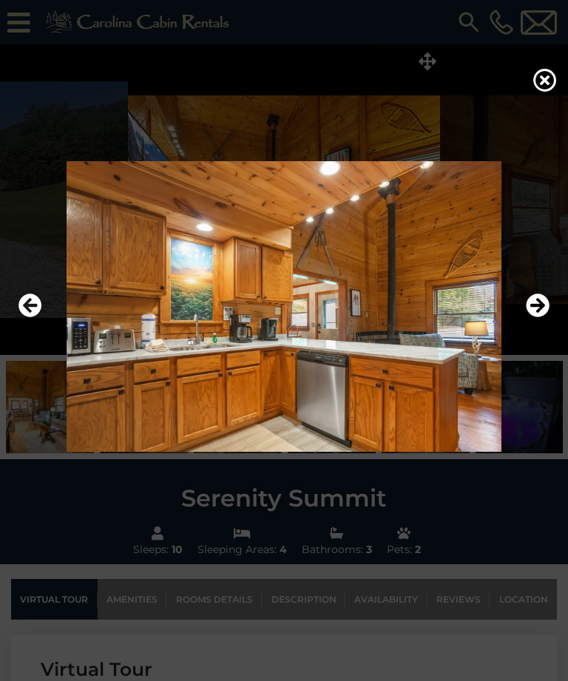
click at [545, 318] on icon "Next" at bounding box center [538, 306] width 24 height 24
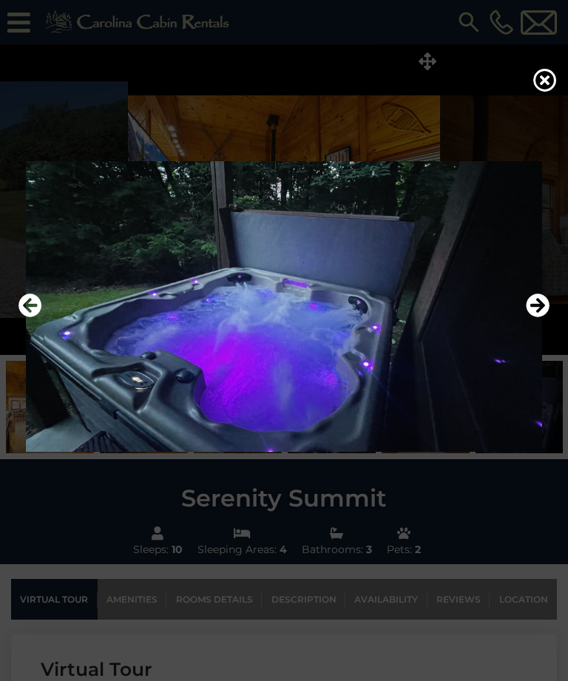
click at [540, 318] on icon "Next" at bounding box center [538, 306] width 24 height 24
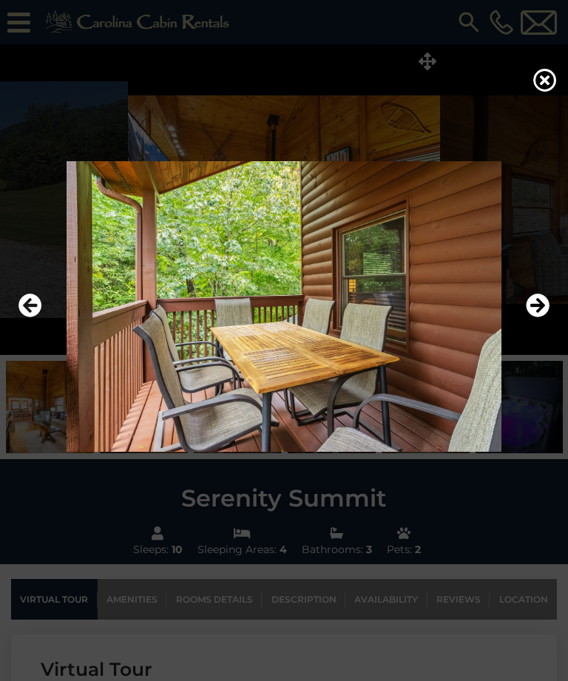
click at [543, 318] on icon "Next" at bounding box center [538, 306] width 24 height 24
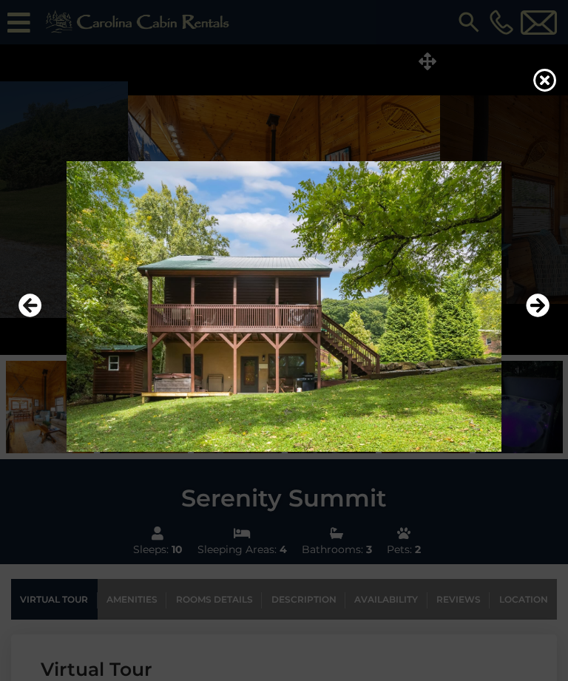
click at [543, 318] on icon "Next" at bounding box center [538, 306] width 24 height 24
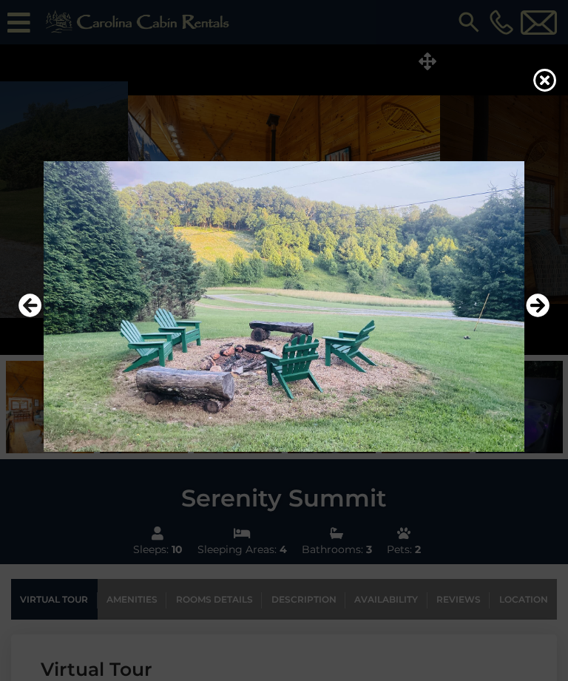
click at [541, 318] on icon "Next" at bounding box center [538, 306] width 24 height 24
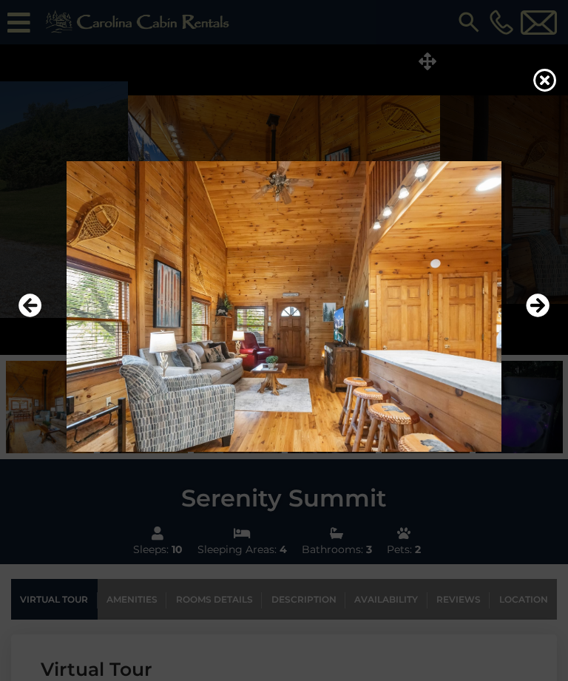
click at [546, 318] on icon "Next" at bounding box center [538, 306] width 24 height 24
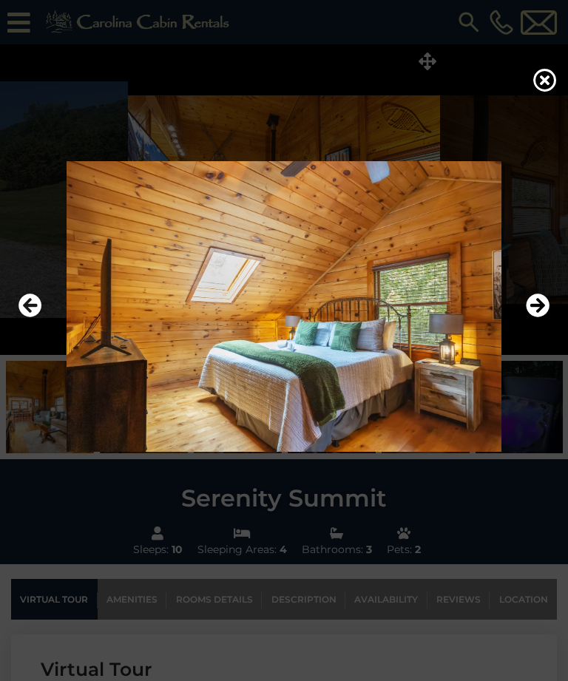
click at [545, 318] on icon "Next" at bounding box center [538, 306] width 24 height 24
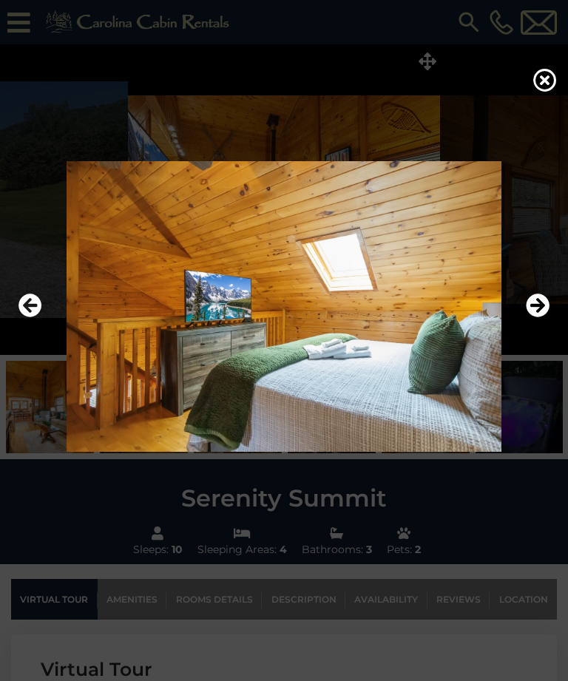
click at [544, 318] on icon "Next" at bounding box center [538, 306] width 24 height 24
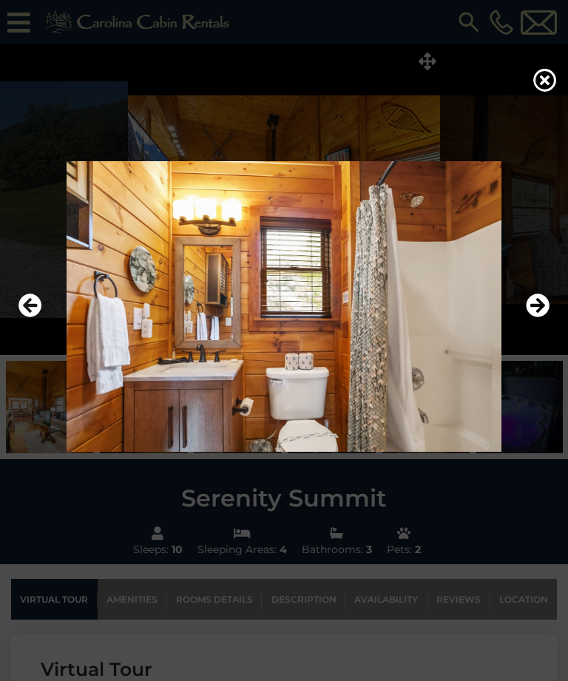
click at [543, 318] on icon "Next" at bounding box center [538, 306] width 24 height 24
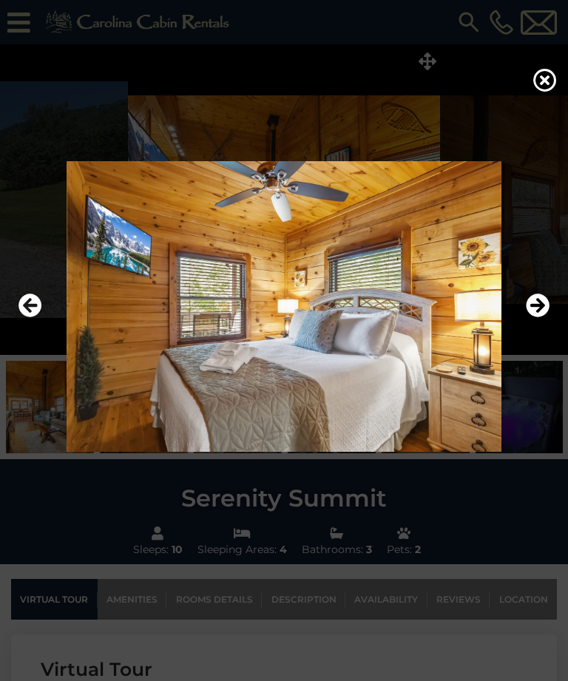
click at [546, 318] on icon "Next" at bounding box center [538, 306] width 24 height 24
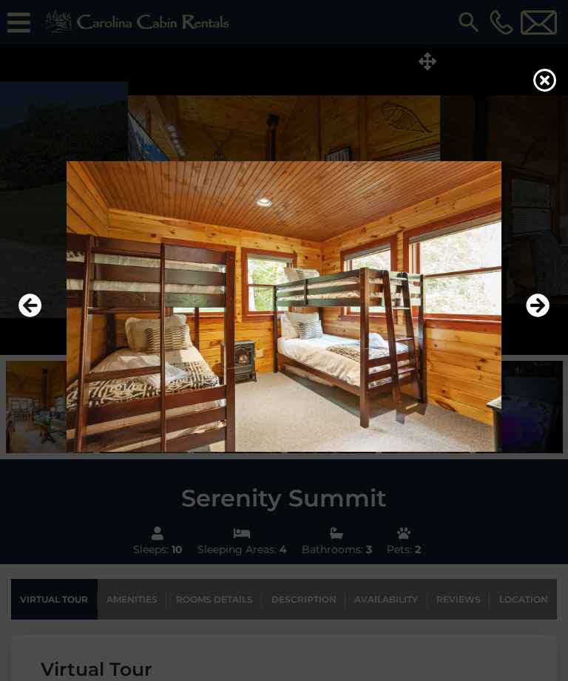
click at [543, 318] on icon "Next" at bounding box center [538, 306] width 24 height 24
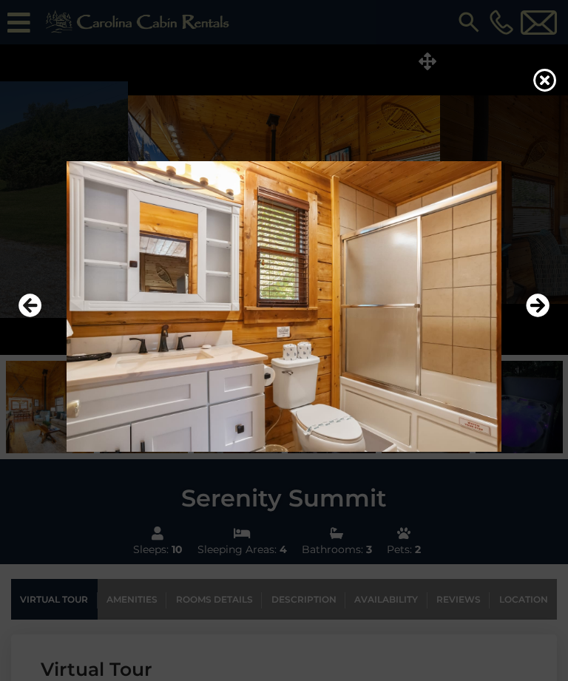
click at [542, 318] on icon "Next" at bounding box center [538, 306] width 24 height 24
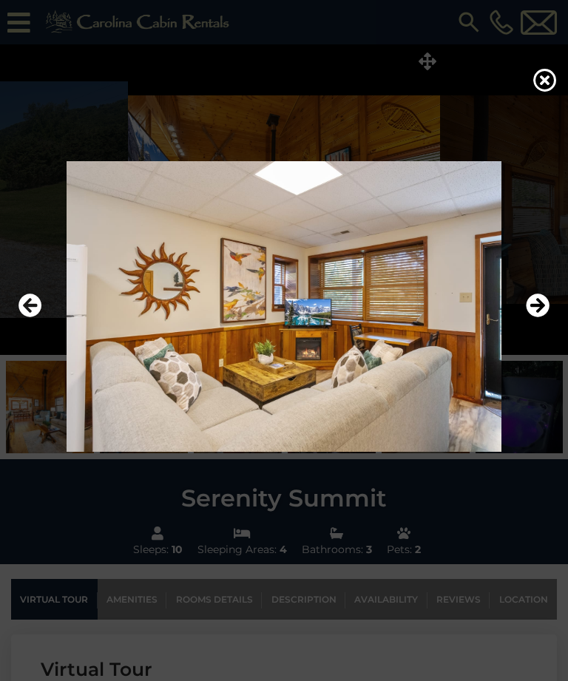
click at [543, 318] on icon "Next" at bounding box center [538, 306] width 24 height 24
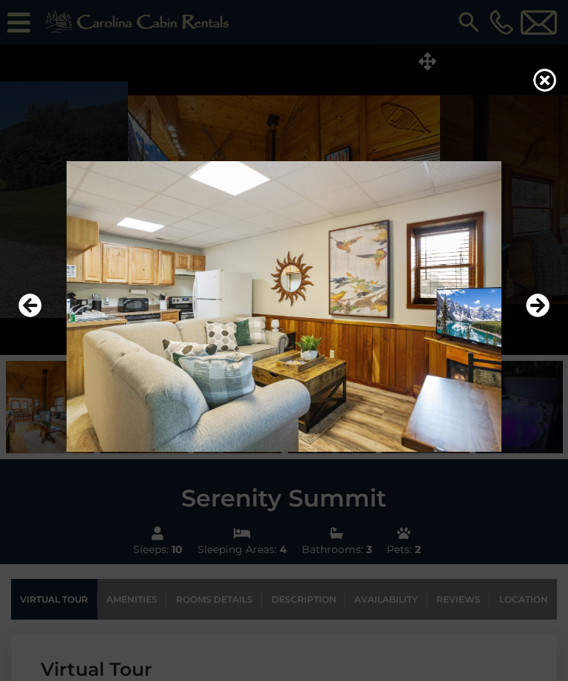
click at [543, 318] on icon "Next" at bounding box center [538, 306] width 24 height 24
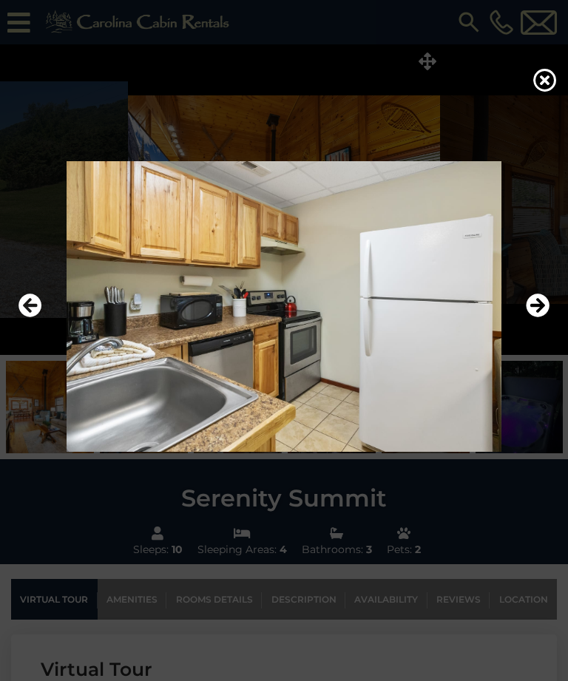
click at [545, 318] on icon "Next" at bounding box center [538, 306] width 24 height 24
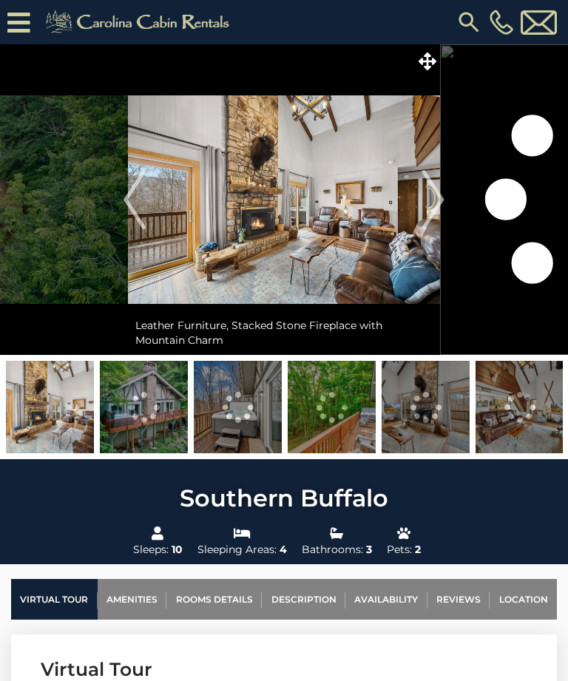
click at [430, 62] on icon at bounding box center [428, 61] width 18 height 18
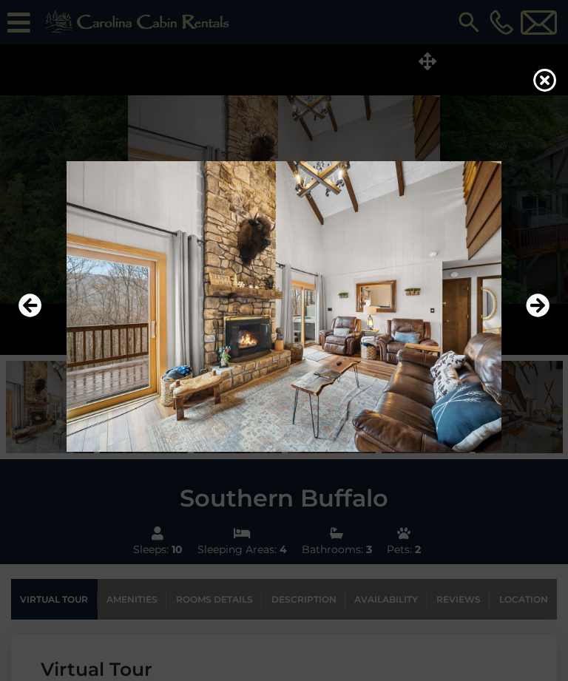
click at [540, 318] on icon "Next" at bounding box center [538, 306] width 24 height 24
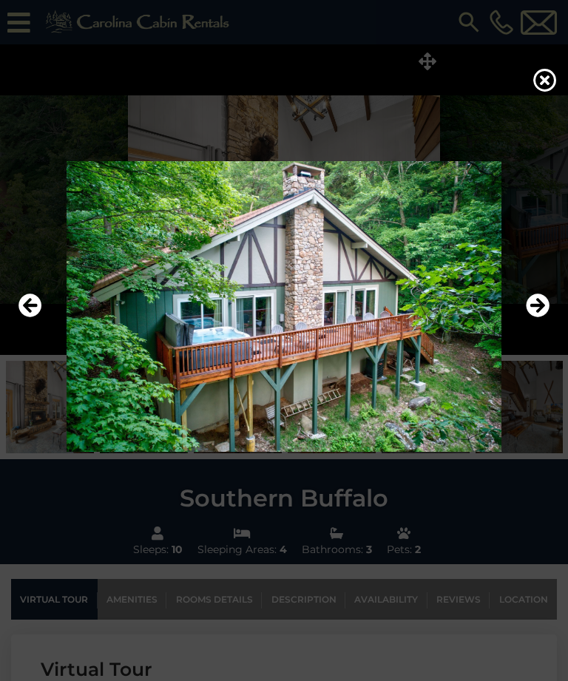
click at [541, 318] on icon "Next" at bounding box center [538, 306] width 24 height 24
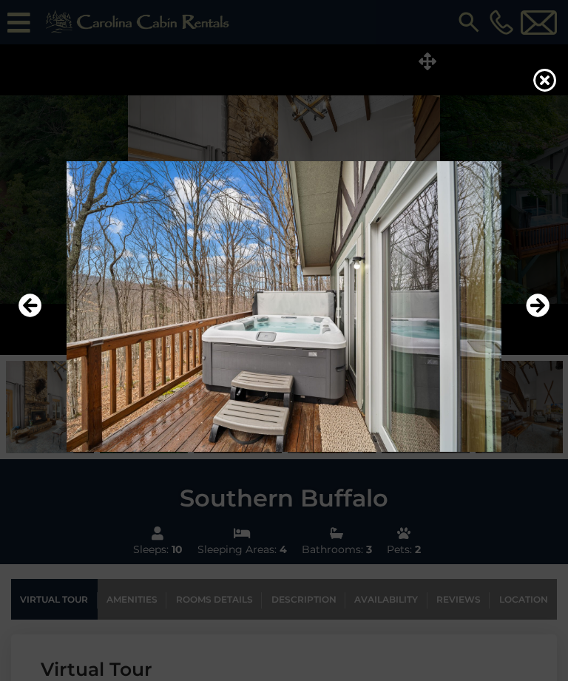
click at [541, 318] on icon "Next" at bounding box center [538, 306] width 24 height 24
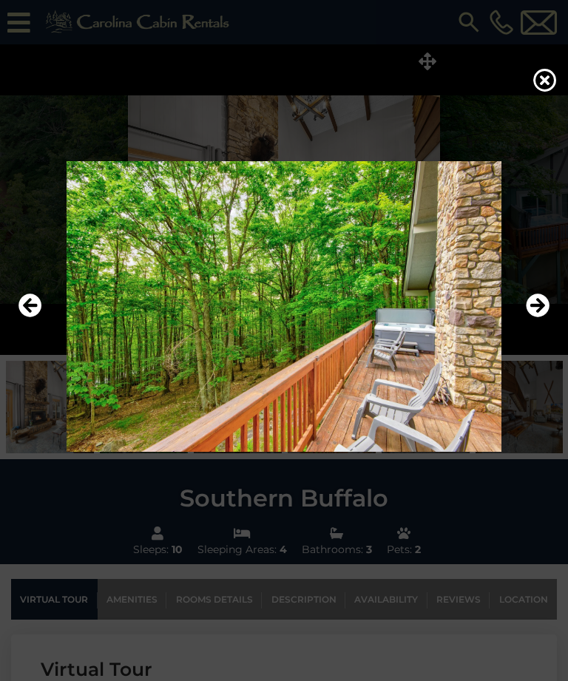
click at [541, 318] on icon "Next" at bounding box center [538, 306] width 24 height 24
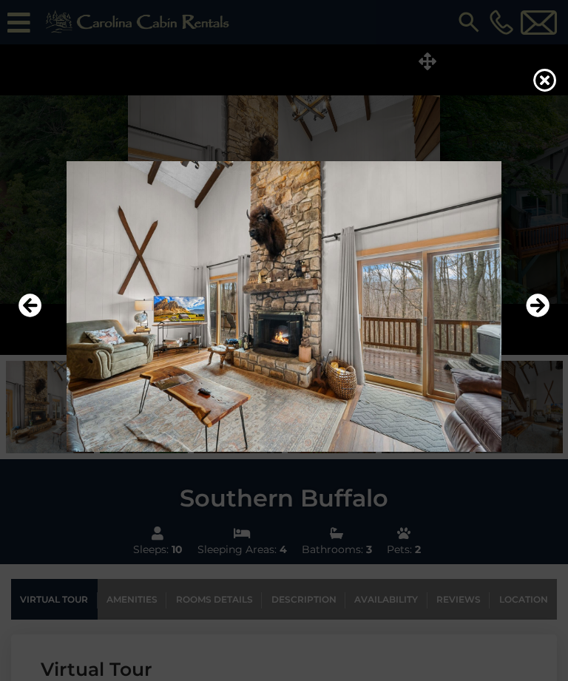
click at [543, 318] on icon "Next" at bounding box center [538, 306] width 24 height 24
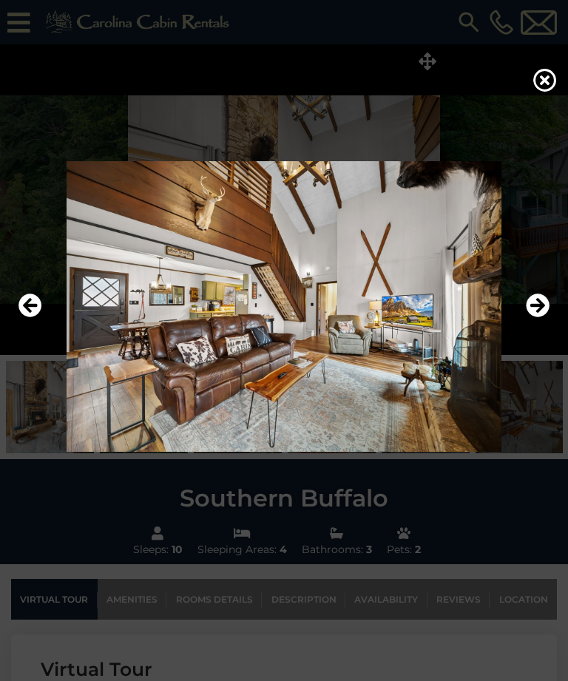
click at [544, 318] on icon "Next" at bounding box center [538, 306] width 24 height 24
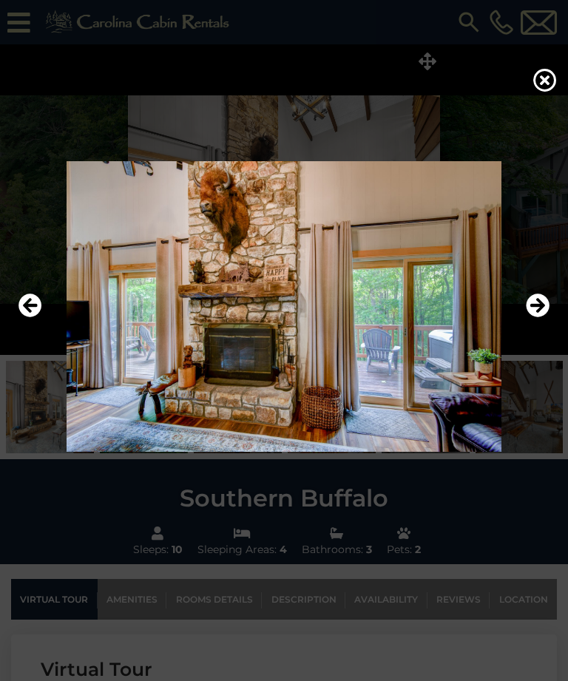
click at [544, 318] on icon "Next" at bounding box center [538, 306] width 24 height 24
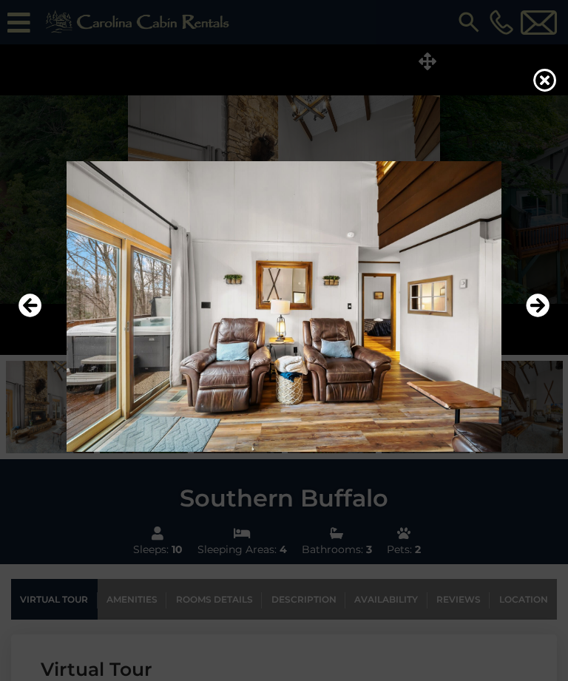
click at [541, 318] on icon "Next" at bounding box center [538, 306] width 24 height 24
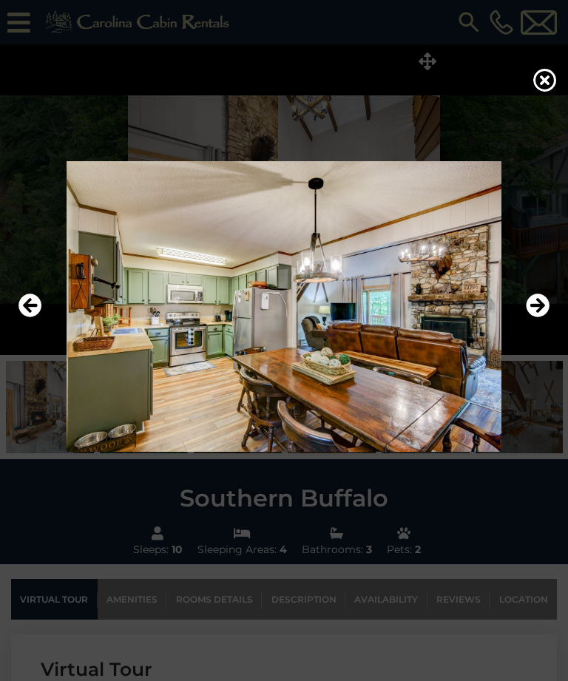
click at [541, 318] on icon "Next" at bounding box center [538, 306] width 24 height 24
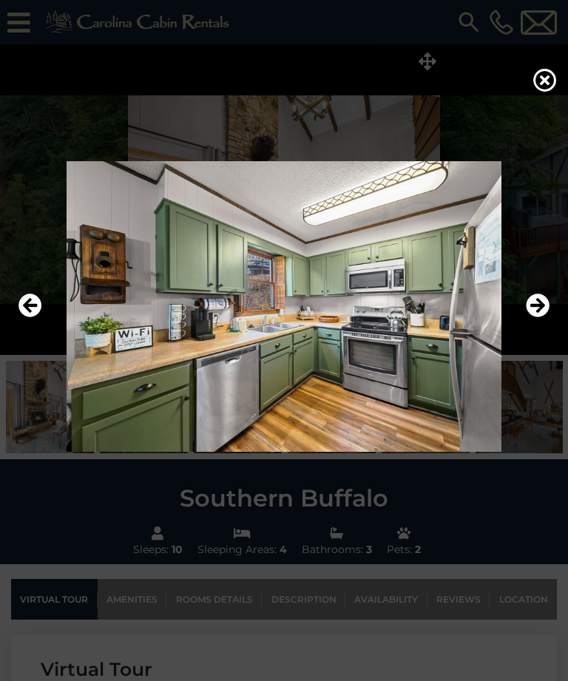
click at [540, 318] on icon "Next" at bounding box center [538, 306] width 24 height 24
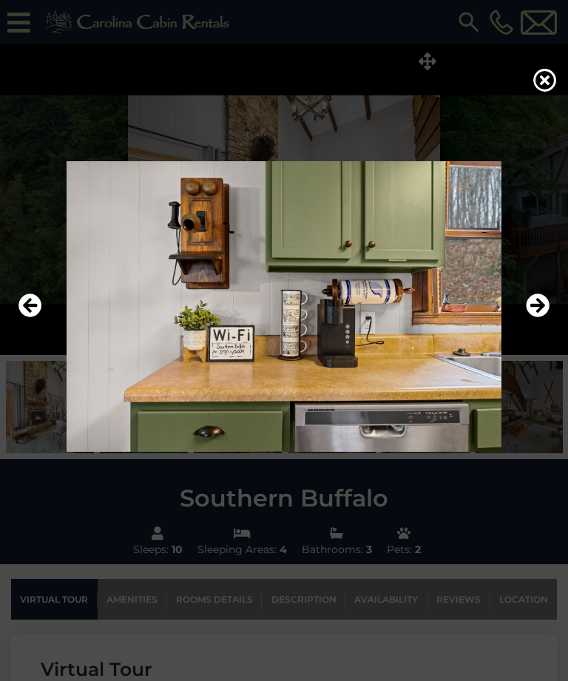
click at [543, 318] on icon "Next" at bounding box center [538, 306] width 24 height 24
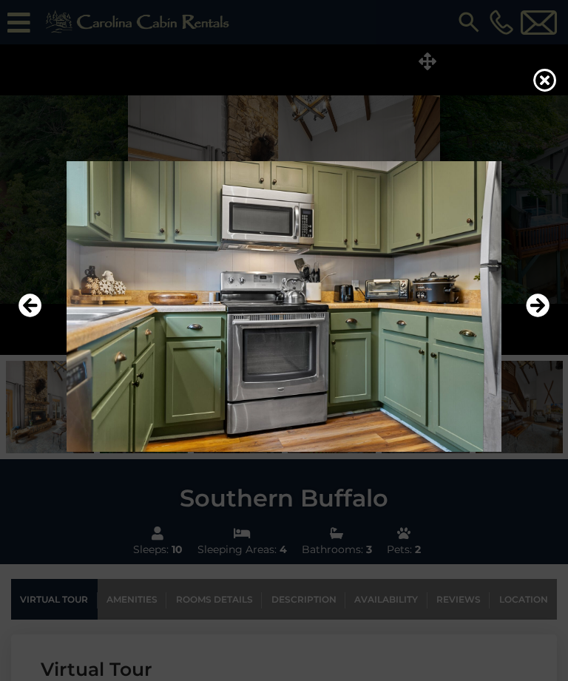
click at [543, 318] on icon "Next" at bounding box center [538, 306] width 24 height 24
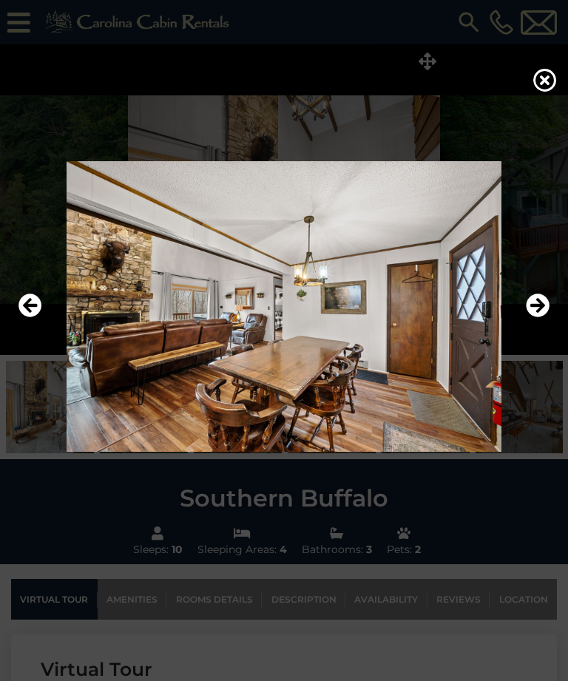
click at [546, 318] on icon "Next" at bounding box center [538, 306] width 24 height 24
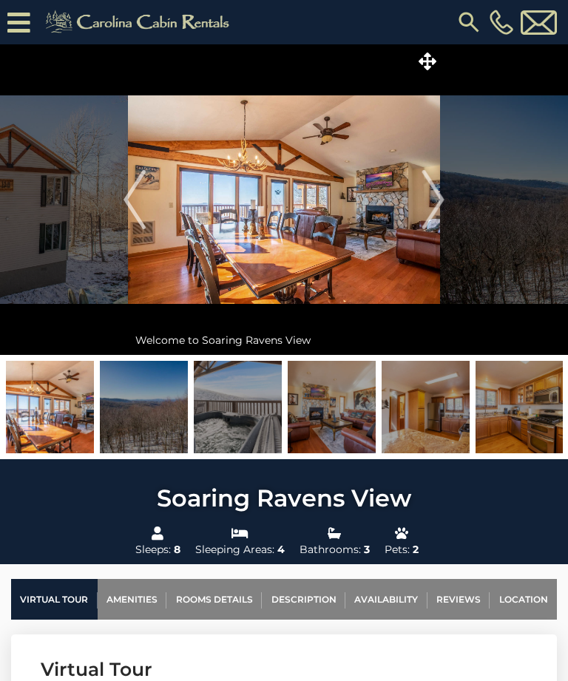
click at [430, 62] on icon at bounding box center [428, 61] width 18 height 18
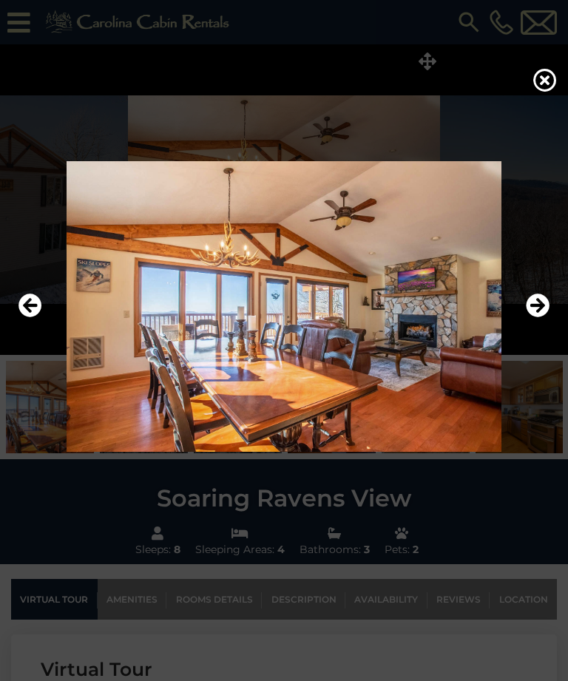
click at [538, 318] on icon "Next" at bounding box center [538, 306] width 24 height 24
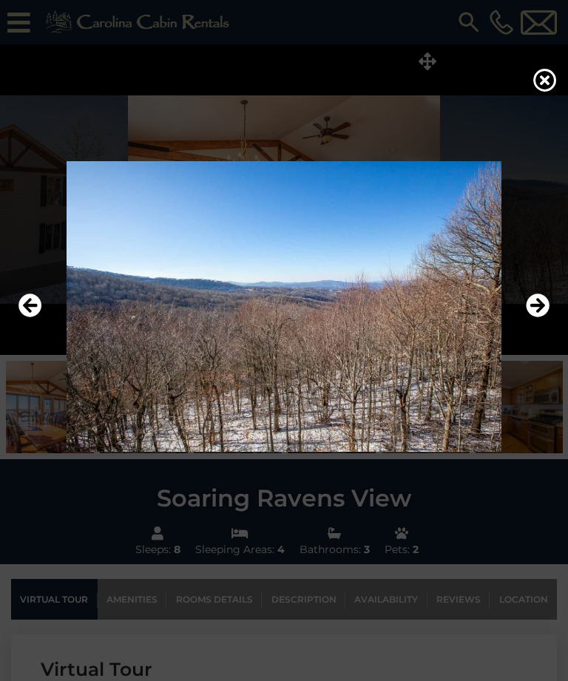
click at [541, 318] on icon "Next" at bounding box center [538, 306] width 24 height 24
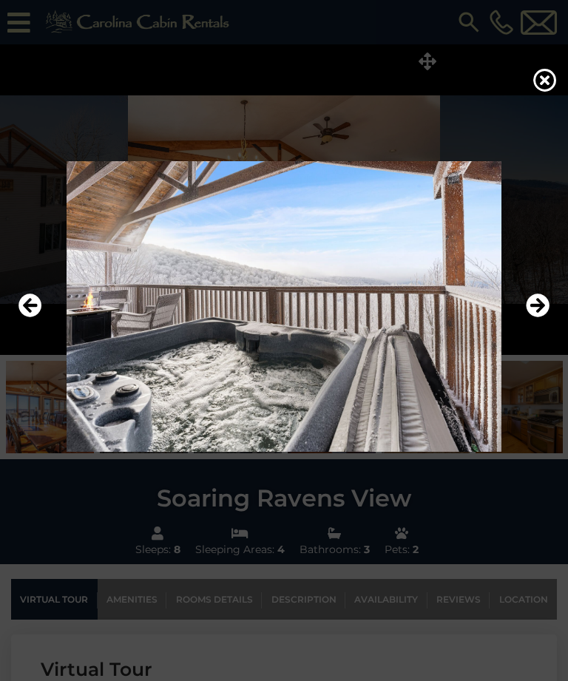
click at [545, 318] on icon "Next" at bounding box center [538, 306] width 24 height 24
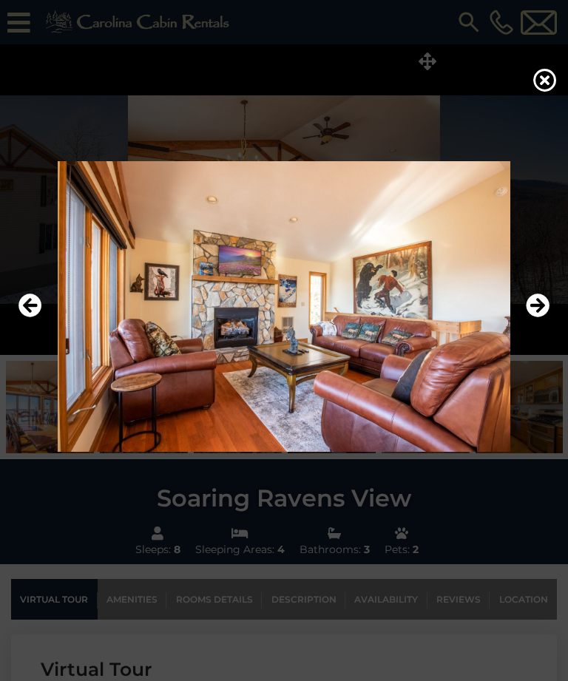
click at [543, 318] on icon "Next" at bounding box center [538, 306] width 24 height 24
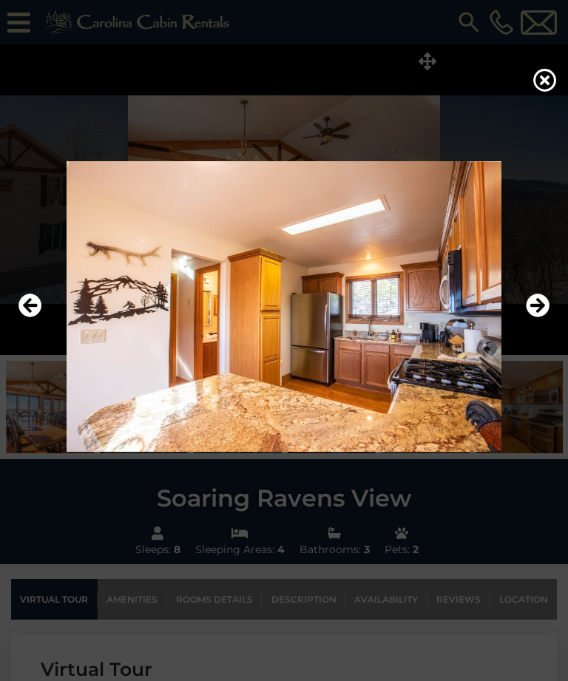
click at [543, 318] on icon "Next" at bounding box center [538, 306] width 24 height 24
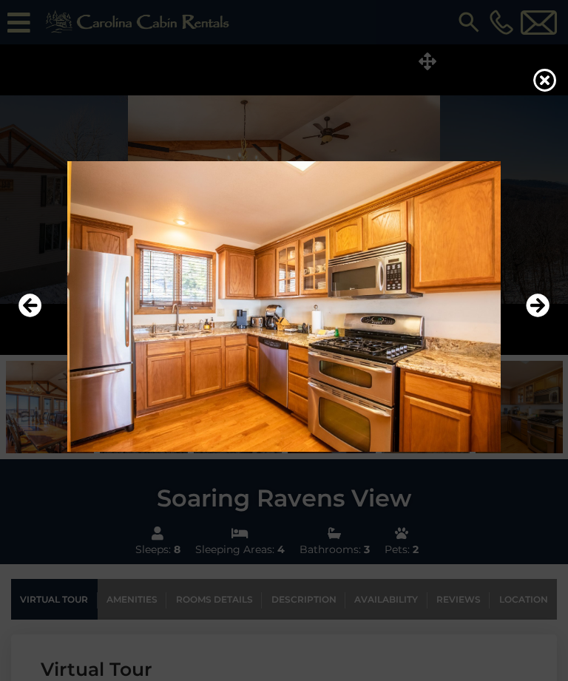
click at [541, 318] on icon "Next" at bounding box center [538, 306] width 24 height 24
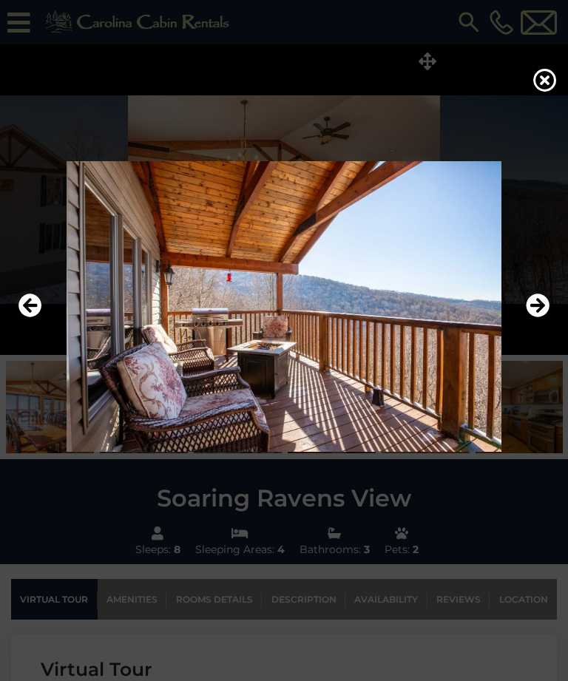
click at [541, 318] on icon "Next" at bounding box center [538, 306] width 24 height 24
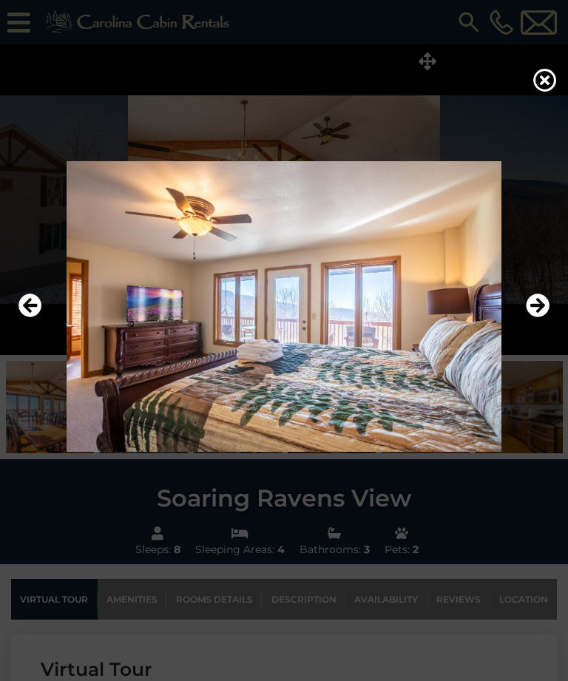
click at [542, 318] on icon "Next" at bounding box center [538, 306] width 24 height 24
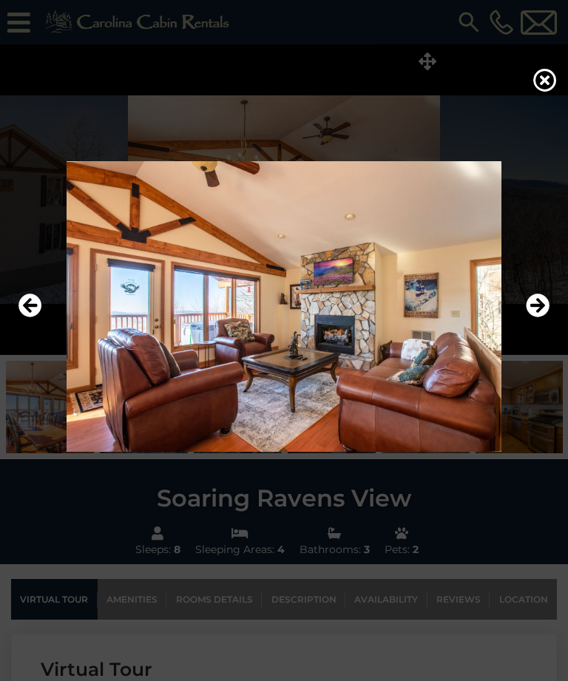
click at [544, 318] on icon "Next" at bounding box center [538, 306] width 24 height 24
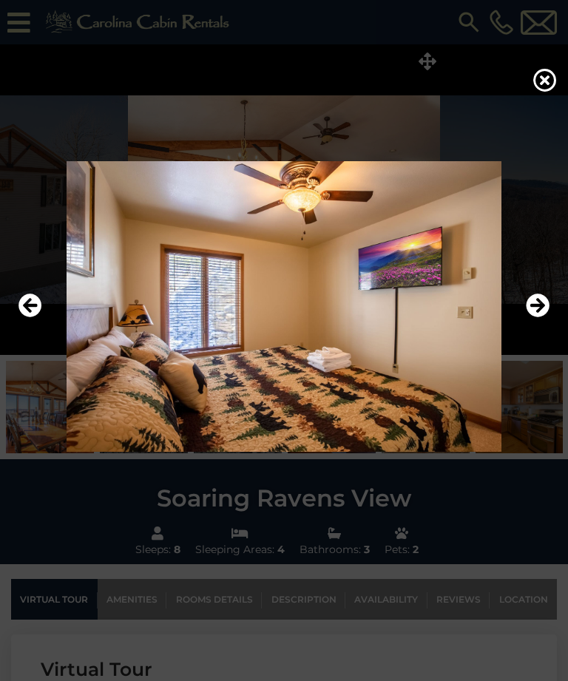
click at [545, 318] on icon "Next" at bounding box center [538, 306] width 24 height 24
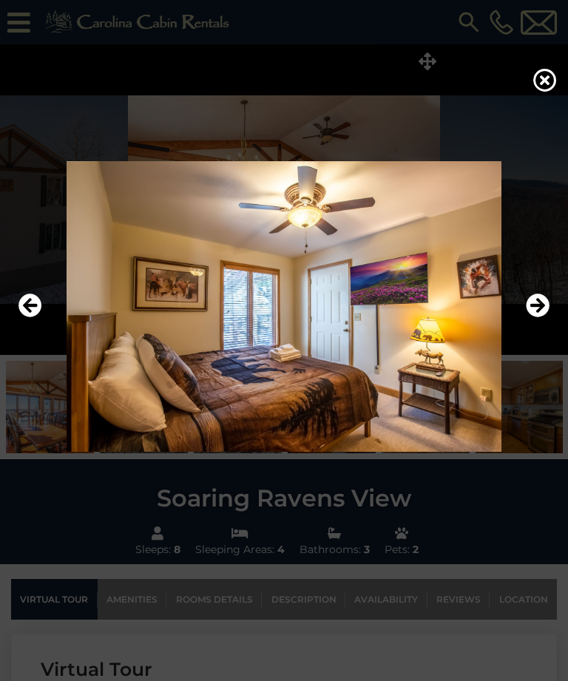
click at [543, 318] on icon "Next" at bounding box center [538, 306] width 24 height 24
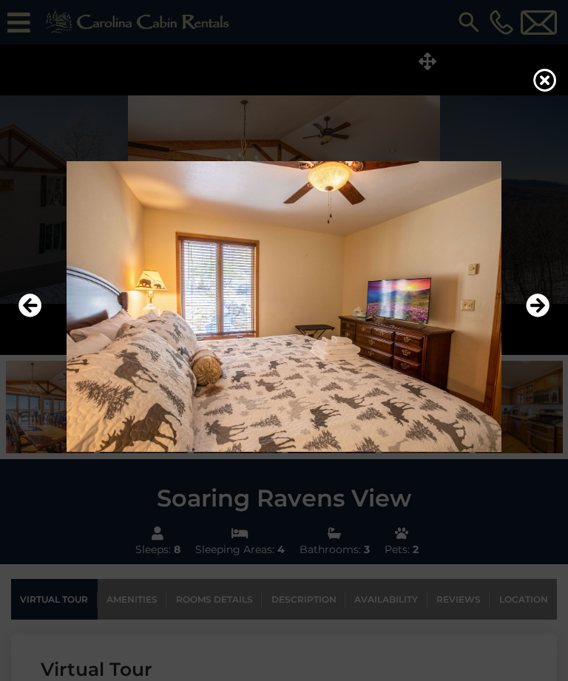
click at [543, 318] on icon "Next" at bounding box center [538, 306] width 24 height 24
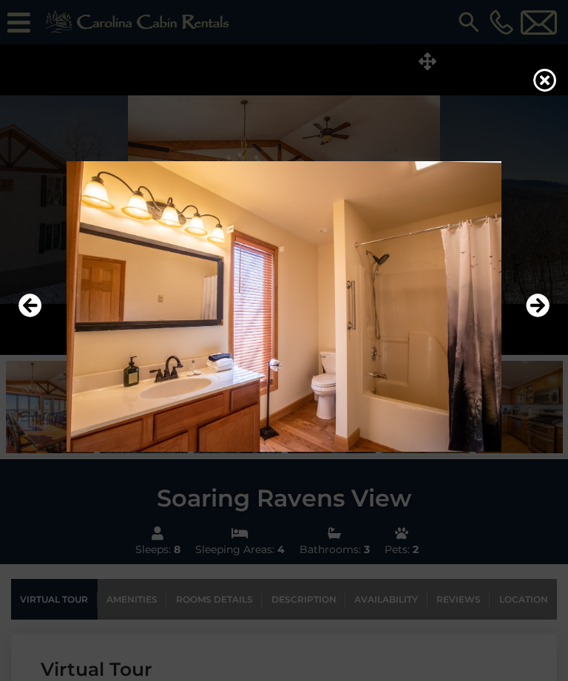
click at [545, 318] on icon "Next" at bounding box center [538, 306] width 24 height 24
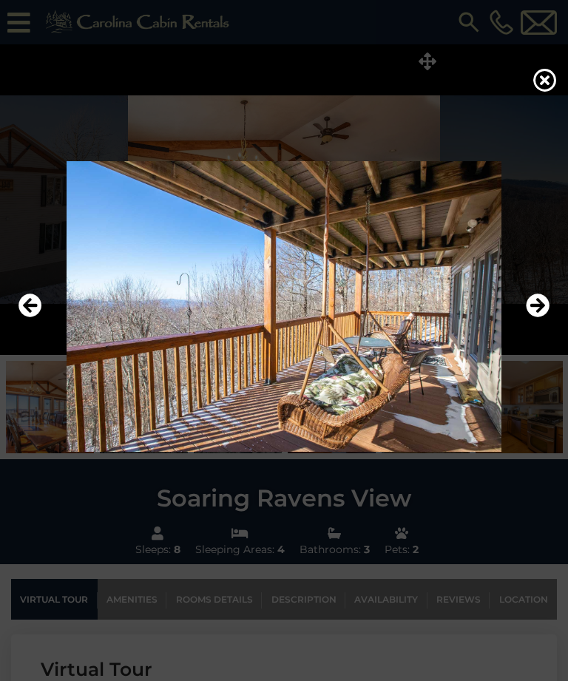
click at [543, 318] on icon "Next" at bounding box center [538, 306] width 24 height 24
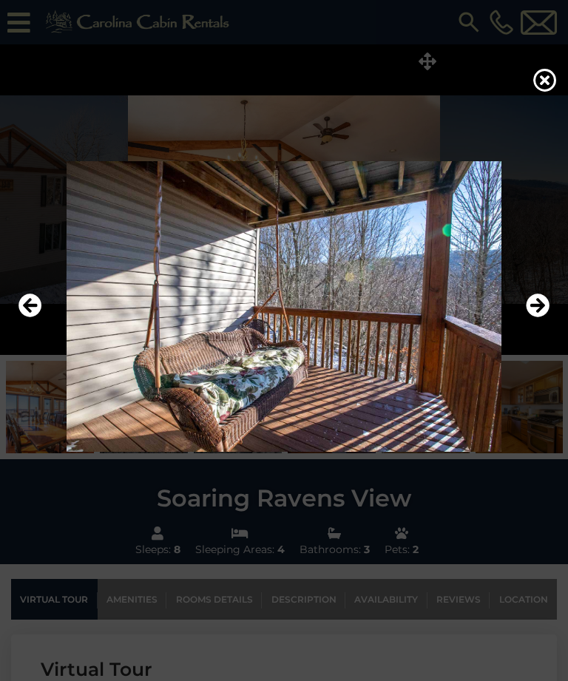
click at [544, 318] on icon "Next" at bounding box center [538, 306] width 24 height 24
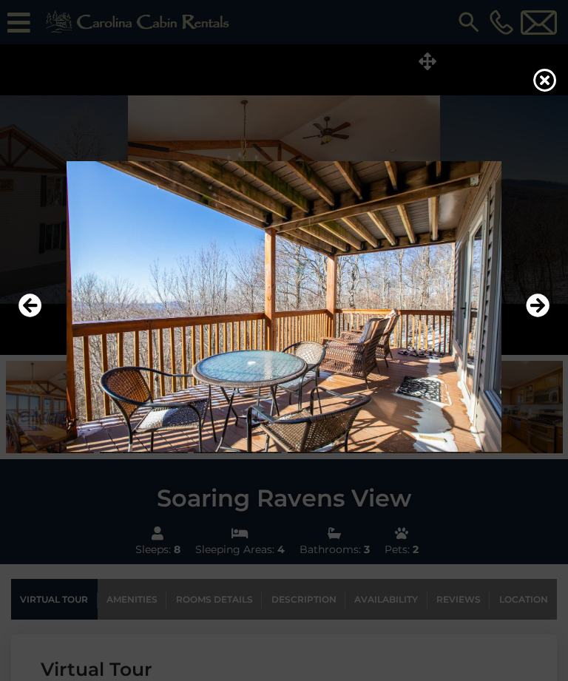
click at [547, 318] on icon "Next" at bounding box center [538, 306] width 24 height 24
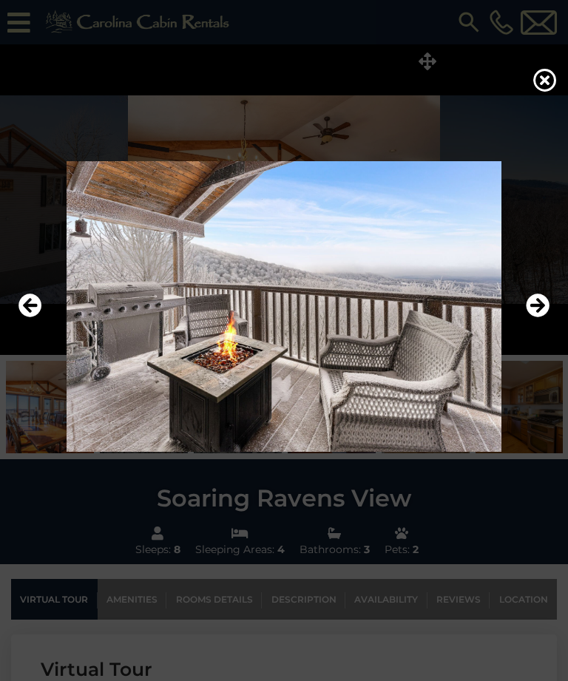
click at [543, 318] on icon "Next" at bounding box center [538, 306] width 24 height 24
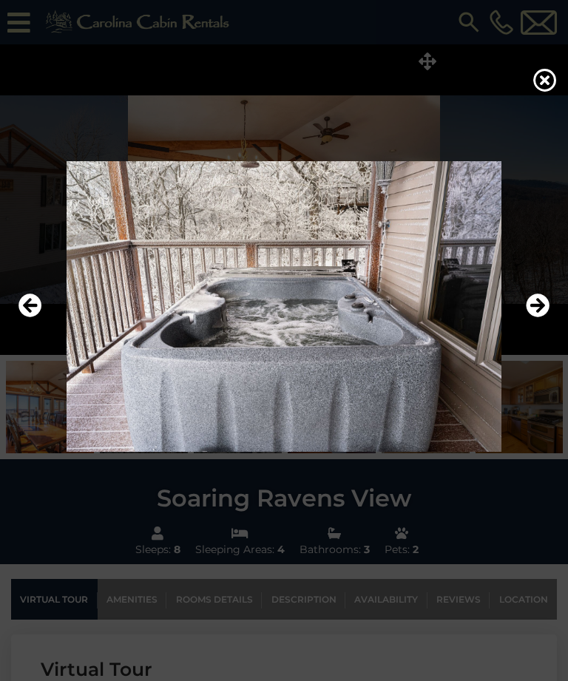
click at [543, 318] on icon "Next" at bounding box center [538, 306] width 24 height 24
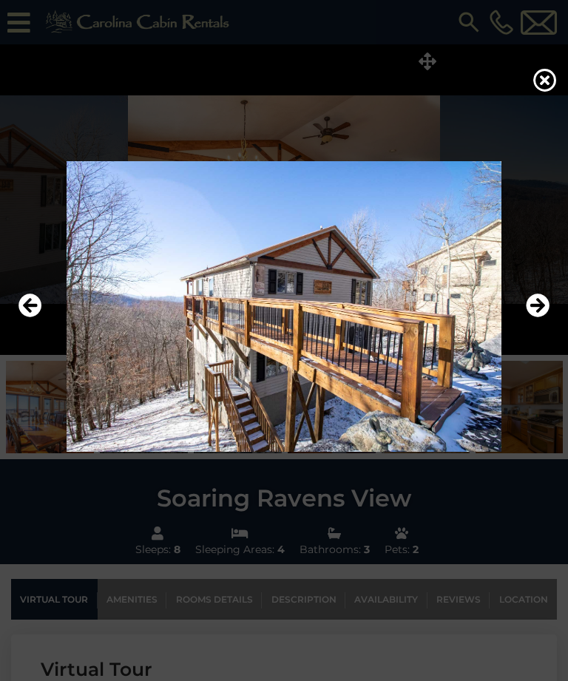
click at [546, 318] on icon "Next" at bounding box center [538, 306] width 24 height 24
